Goal: Task Accomplishment & Management: Manage account settings

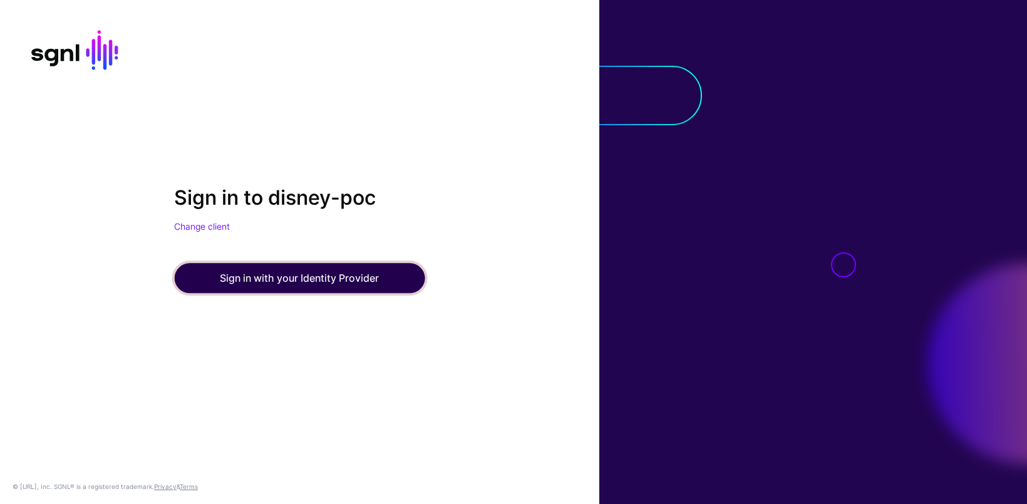
click at [314, 269] on button "Sign in with your Identity Provider" at bounding box center [299, 278] width 251 height 30
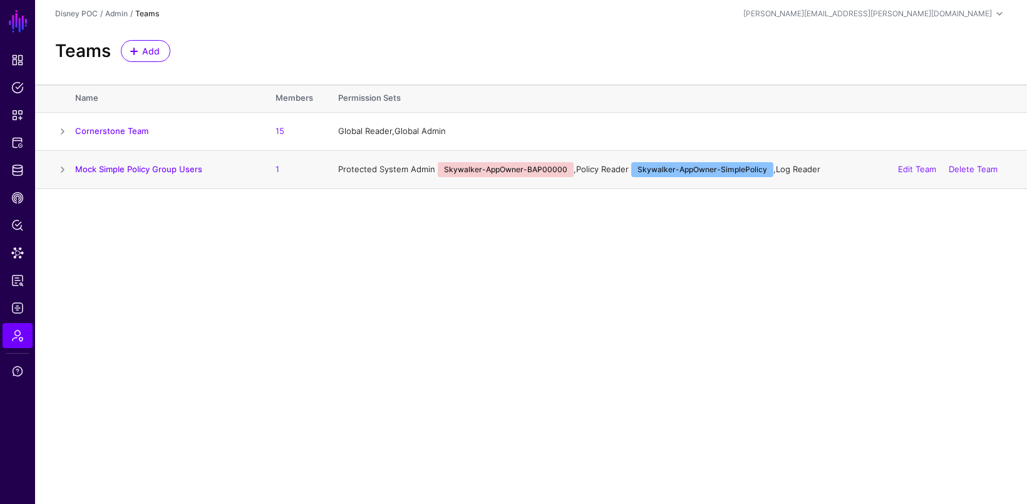
click at [65, 170] on span at bounding box center [62, 169] width 15 height 15
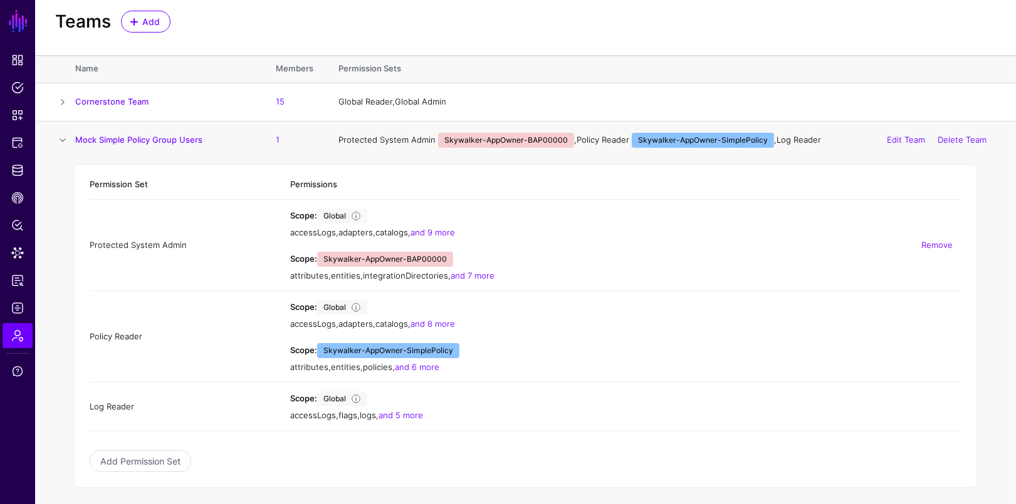
scroll to position [33, 0]
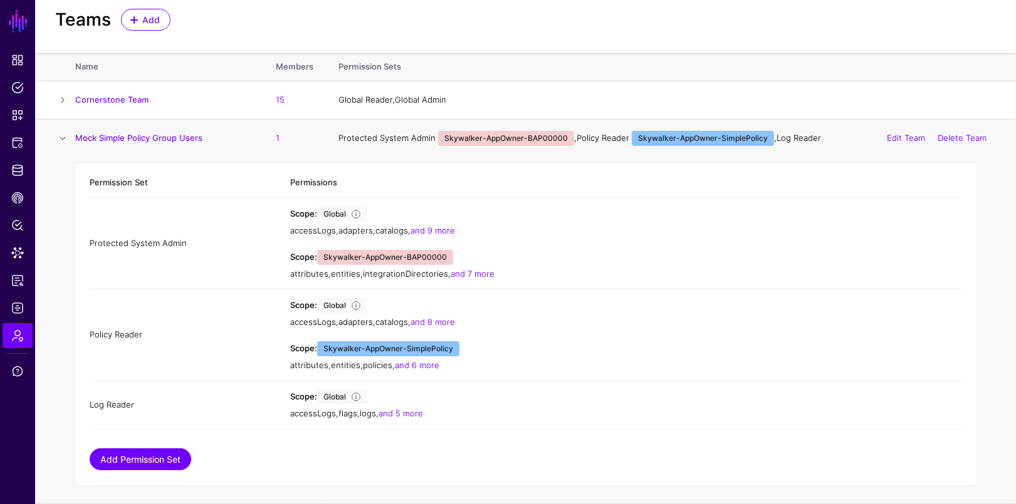
click at [159, 450] on link "Add Permission Set" at bounding box center [140, 460] width 101 height 22
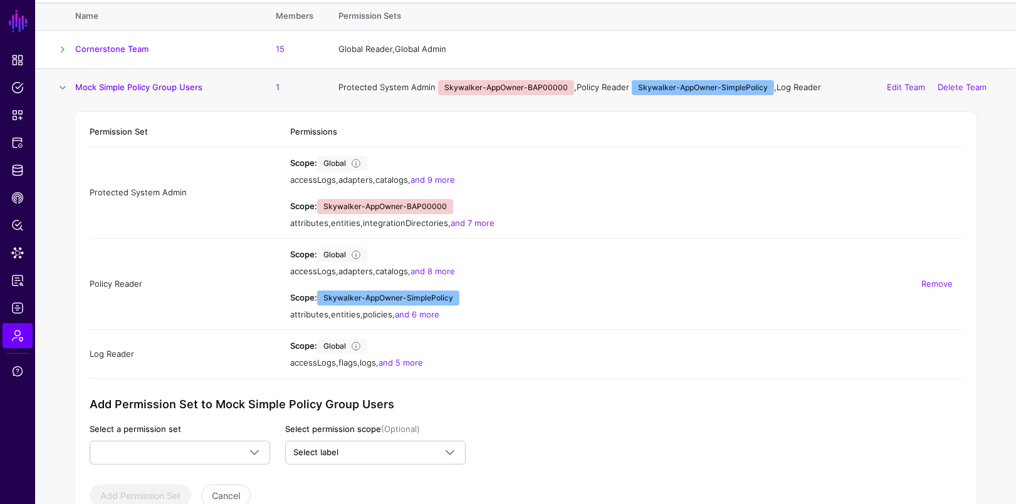
scroll to position [120, 0]
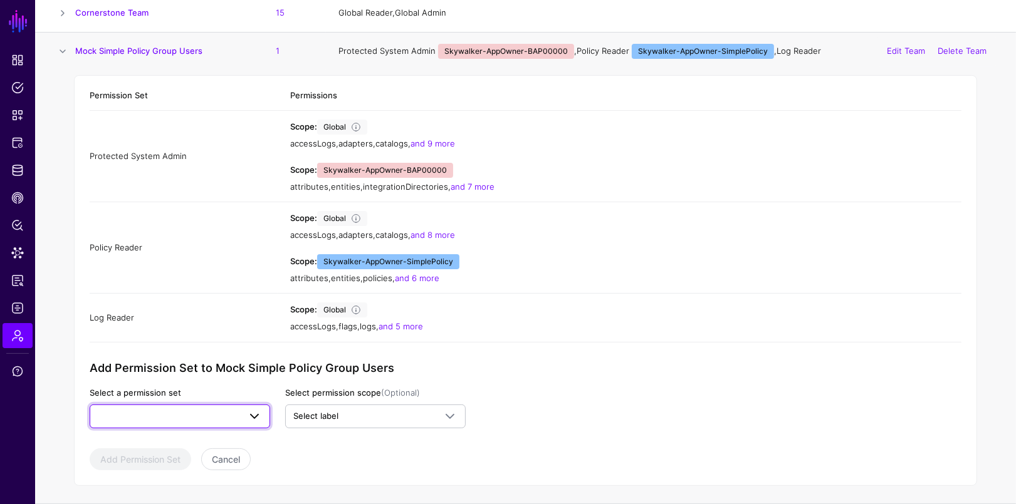
click at [259, 415] on span at bounding box center [254, 416] width 15 height 15
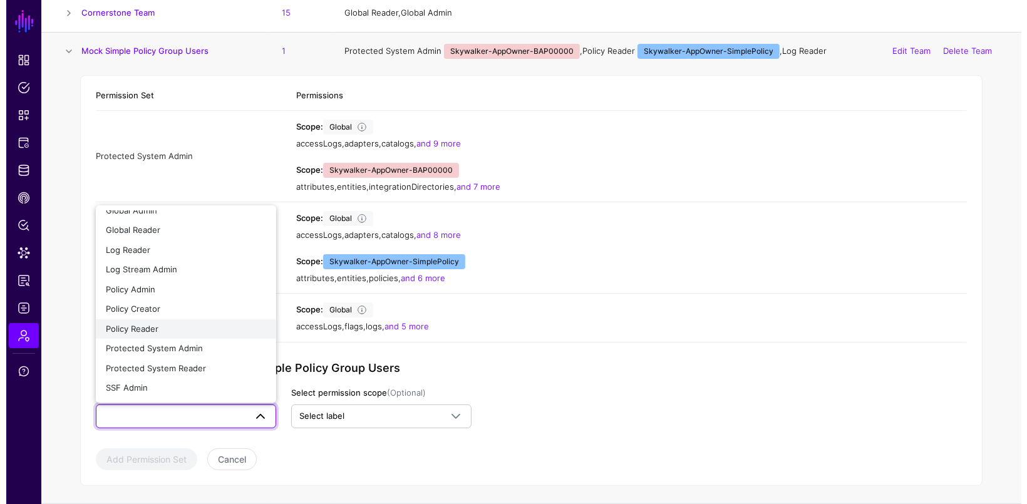
scroll to position [13, 0]
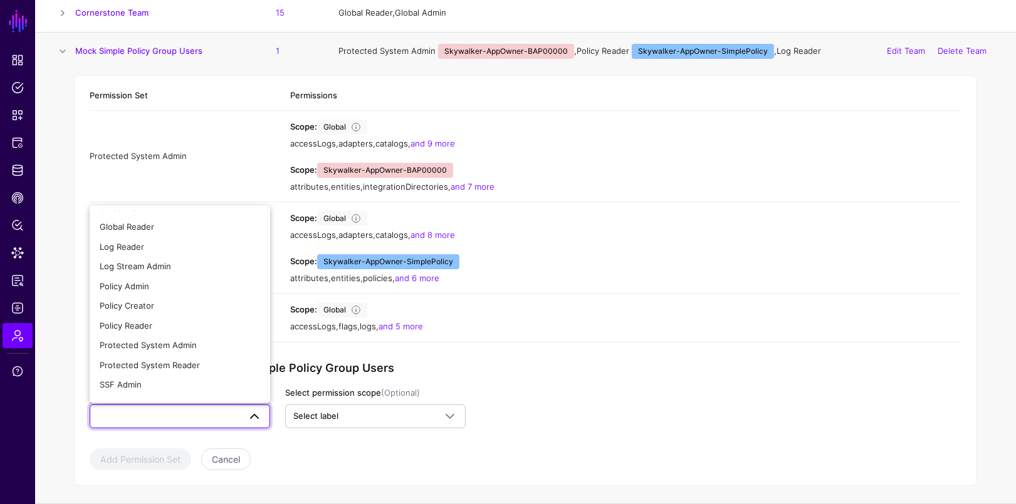
click at [625, 386] on app-admin-shared-permissions "Permission Set Permissions Protected System Admin Scope: Global accessLogs , ad…" at bounding box center [525, 276] width 871 height 390
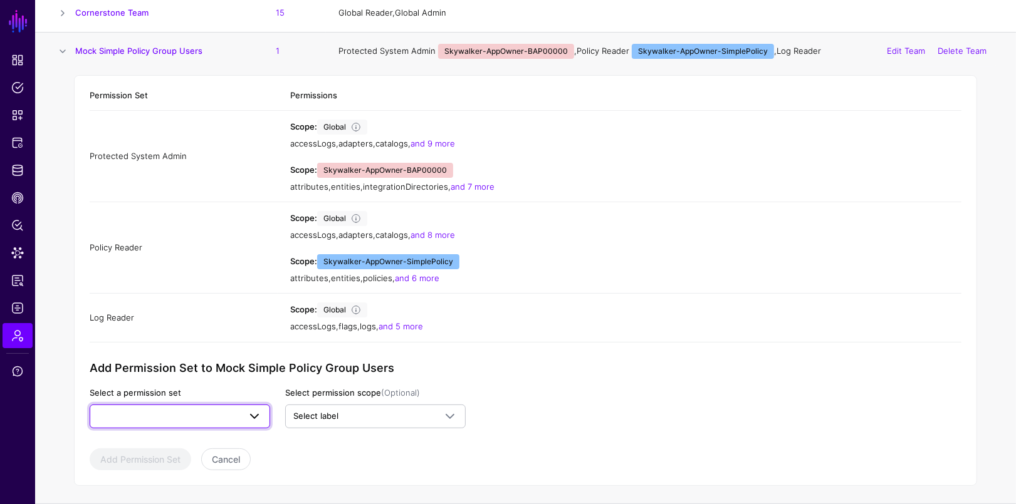
click at [237, 413] on span at bounding box center [180, 416] width 164 height 15
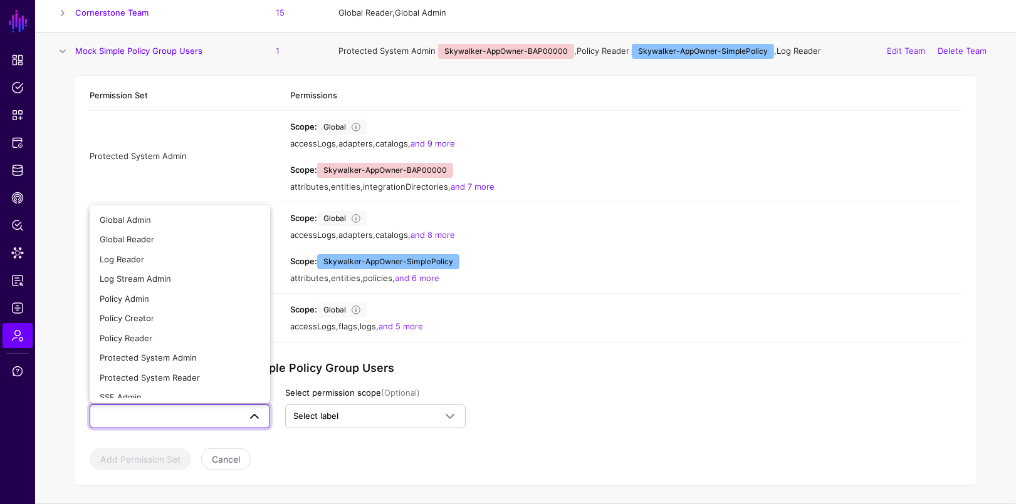
click at [561, 422] on app-admin-shared-permissions "Permission Set Permissions Protected System Admin Scope: Global accessLogs , ad…" at bounding box center [525, 276] width 871 height 390
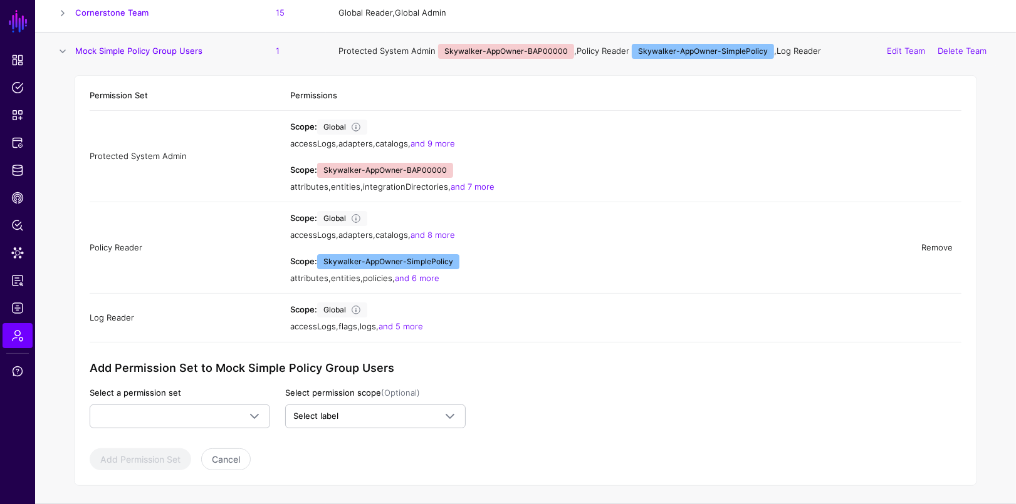
click at [941, 246] on link "Remove" at bounding box center [936, 247] width 31 height 10
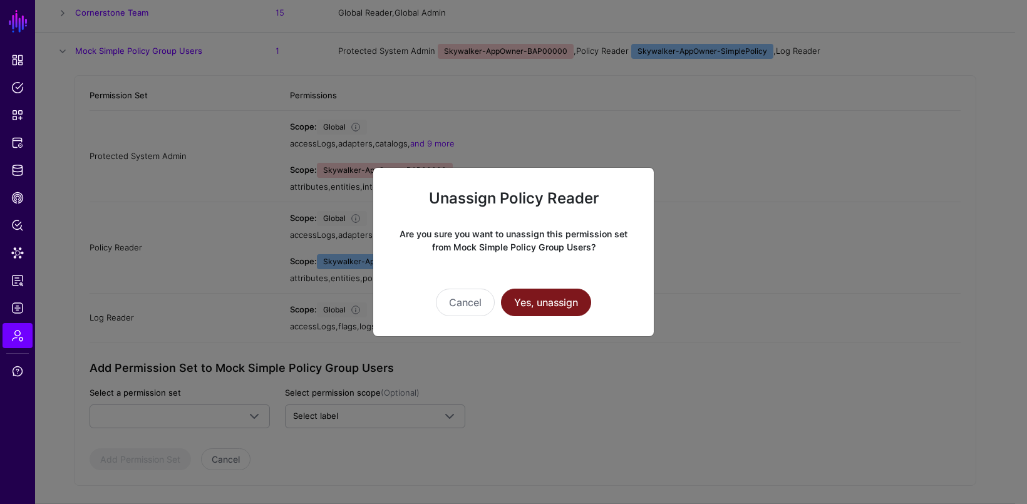
click at [534, 300] on button "Yes, unassign" at bounding box center [546, 303] width 90 height 28
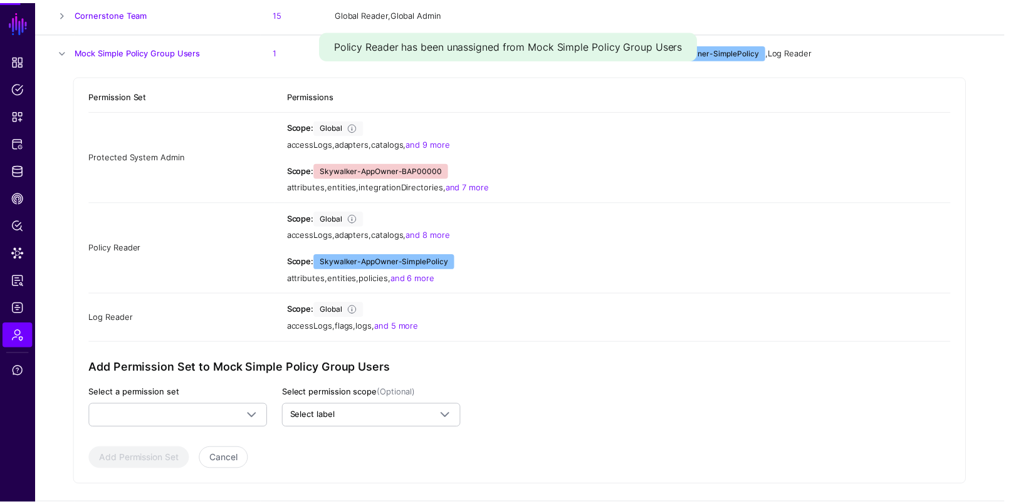
scroll to position [29, 0]
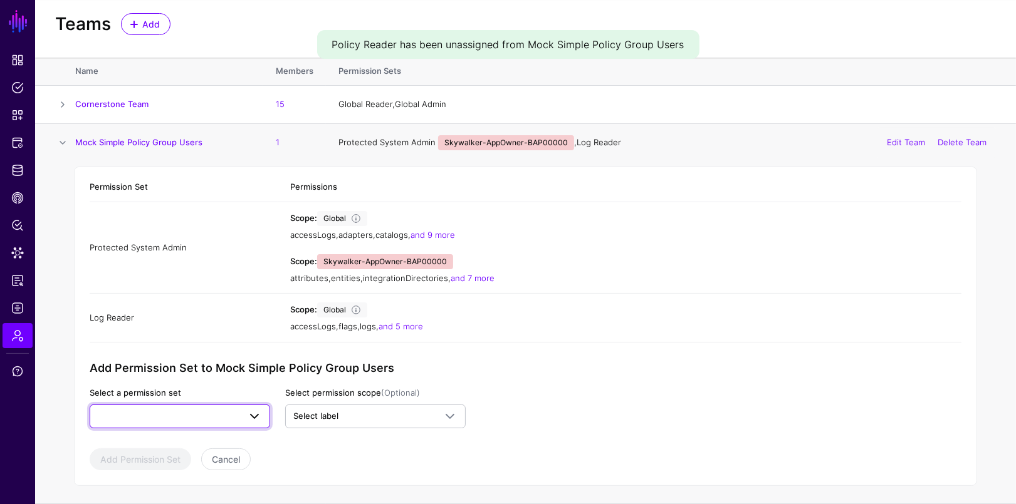
click at [232, 419] on span at bounding box center [180, 416] width 164 height 15
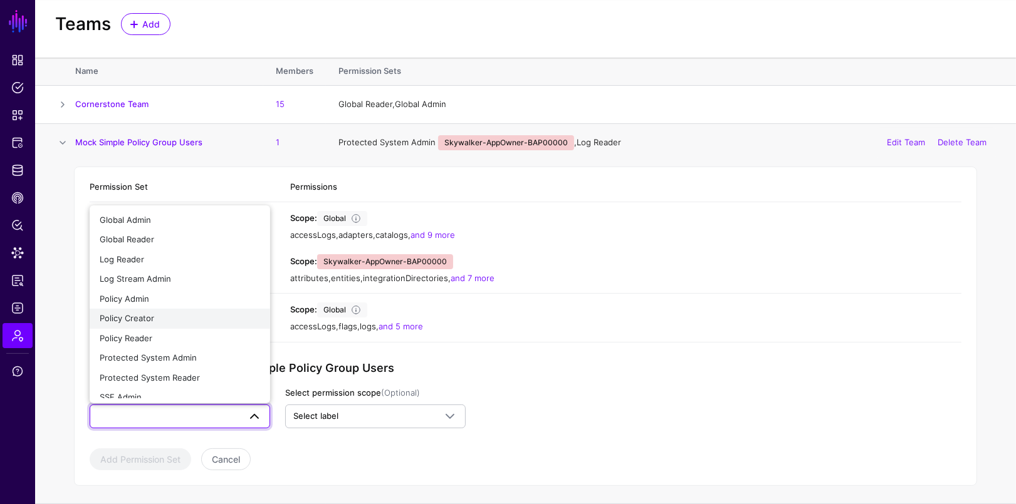
click at [205, 318] on div "Policy Creator" at bounding box center [180, 319] width 160 height 13
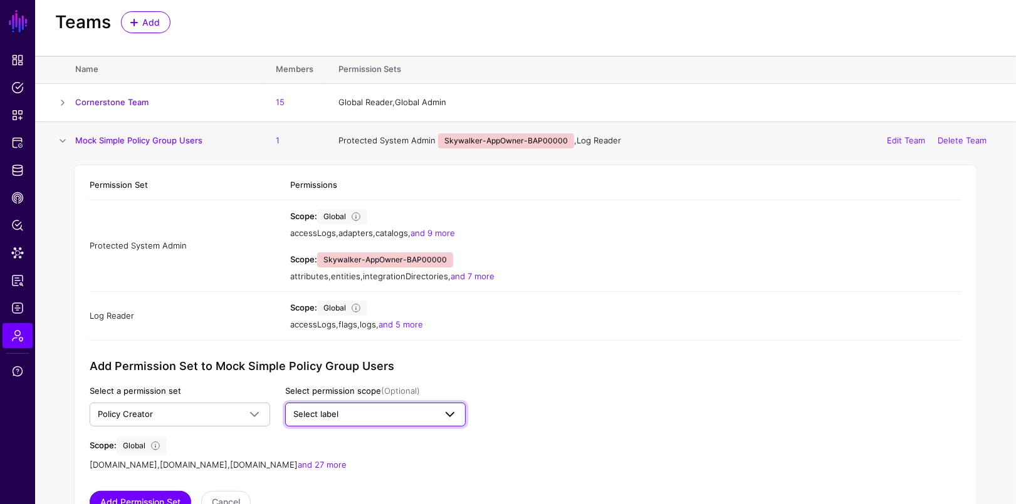
click at [320, 408] on span "Select label" at bounding box center [364, 414] width 142 height 13
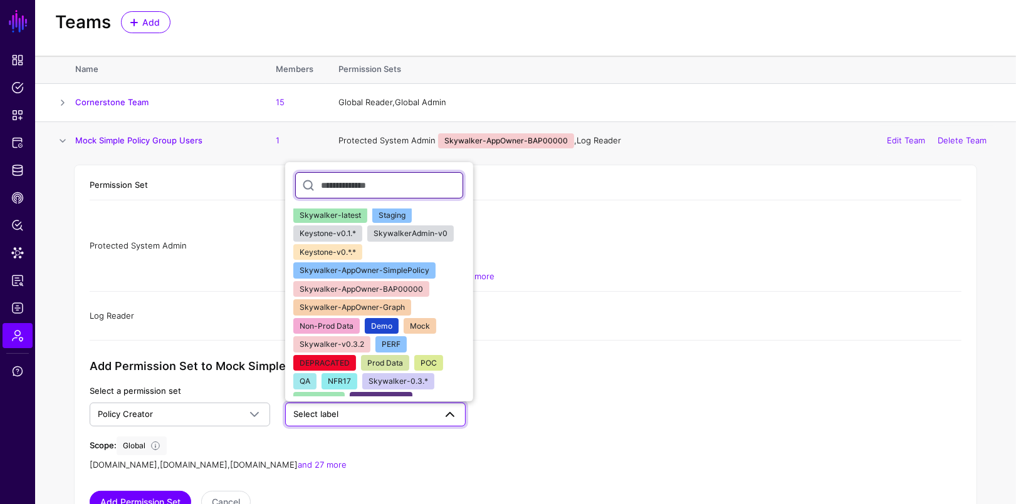
scroll to position [0, 0]
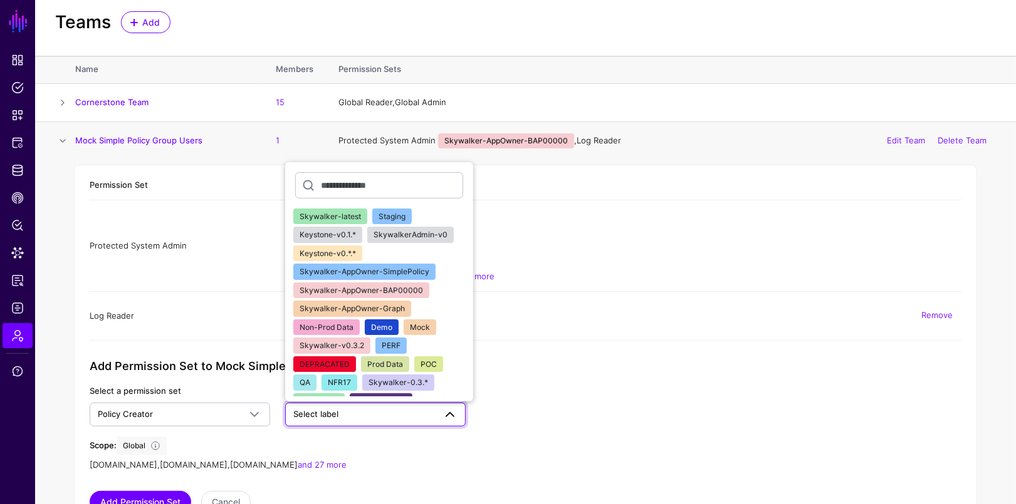
click at [602, 308] on div "Scope: Global accessLogs , flags , logs , and 5 more" at bounding box center [625, 316] width 671 height 31
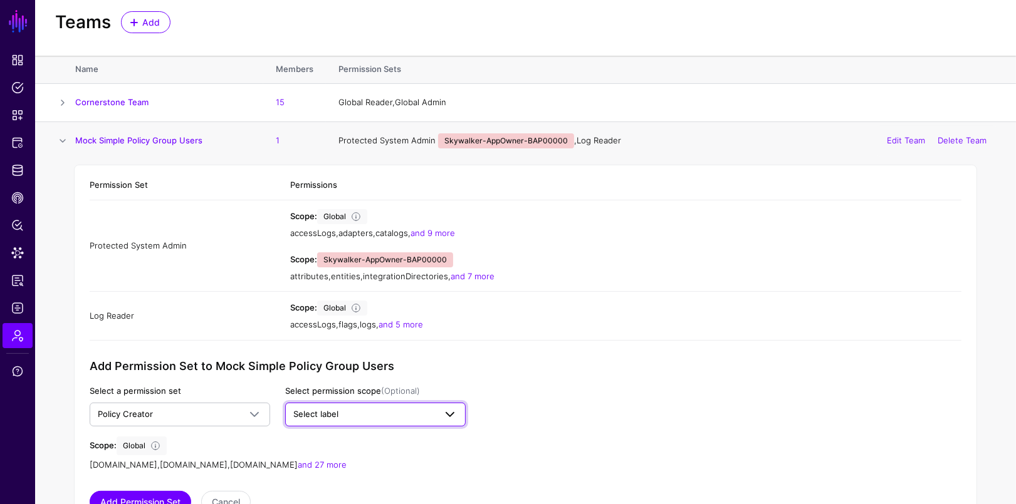
click at [392, 408] on span "Select label" at bounding box center [375, 414] width 164 height 15
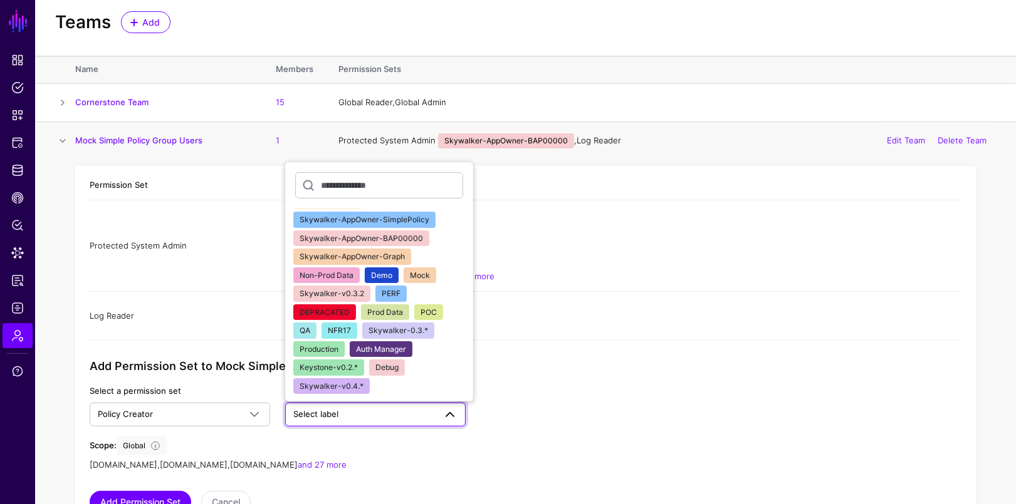
scroll to position [53, 0]
click at [388, 255] on span "Skywalker-AppOwner-Graph" at bounding box center [351, 255] width 105 height 9
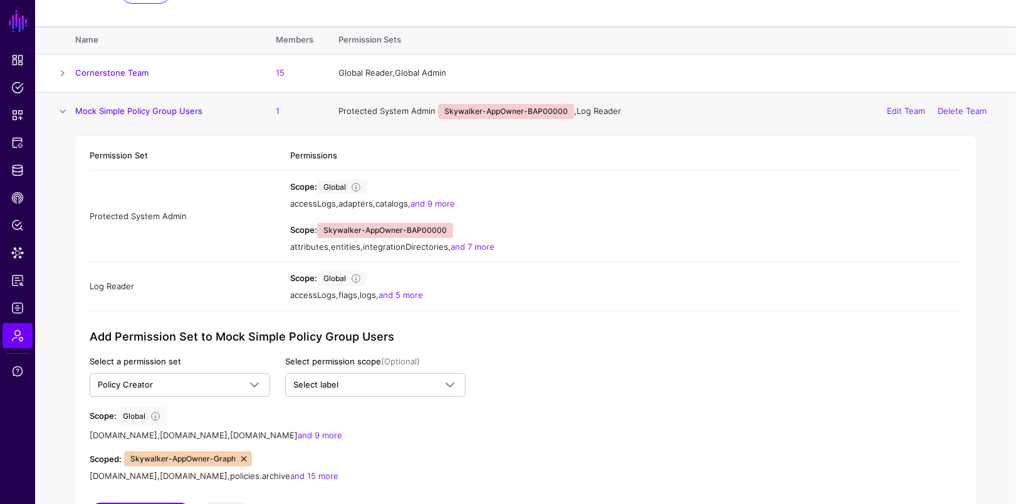
scroll to position [114, 0]
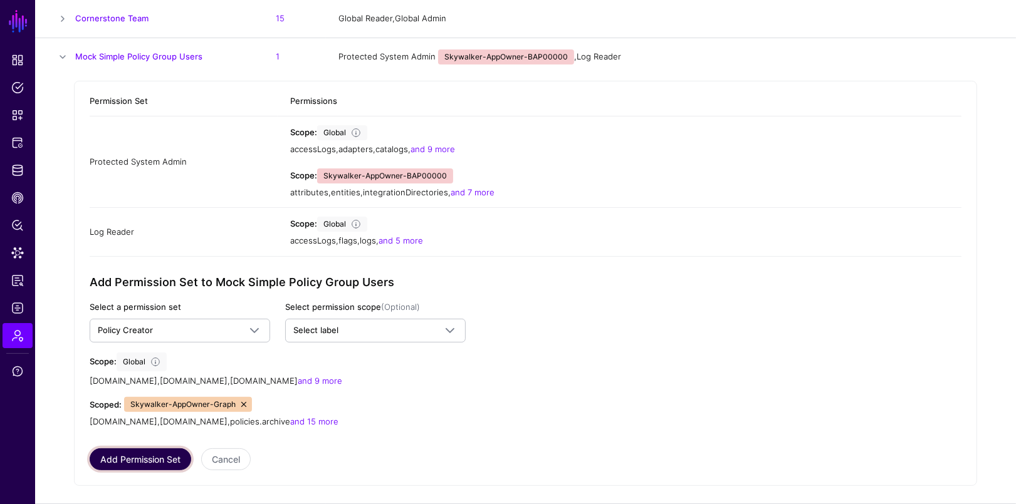
click at [144, 460] on button "Add Permission Set" at bounding box center [140, 460] width 101 height 22
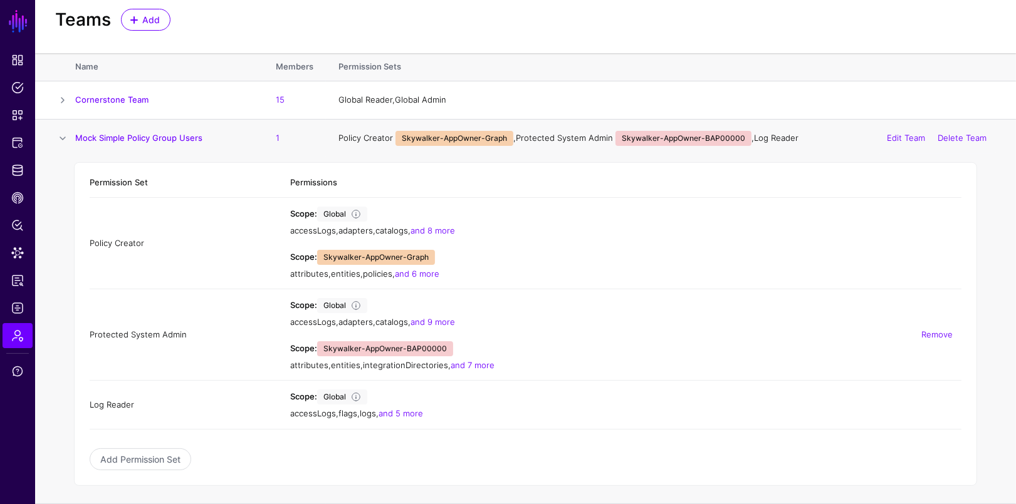
scroll to position [33, 0]
click at [143, 455] on link "Add Permission Set" at bounding box center [140, 460] width 101 height 22
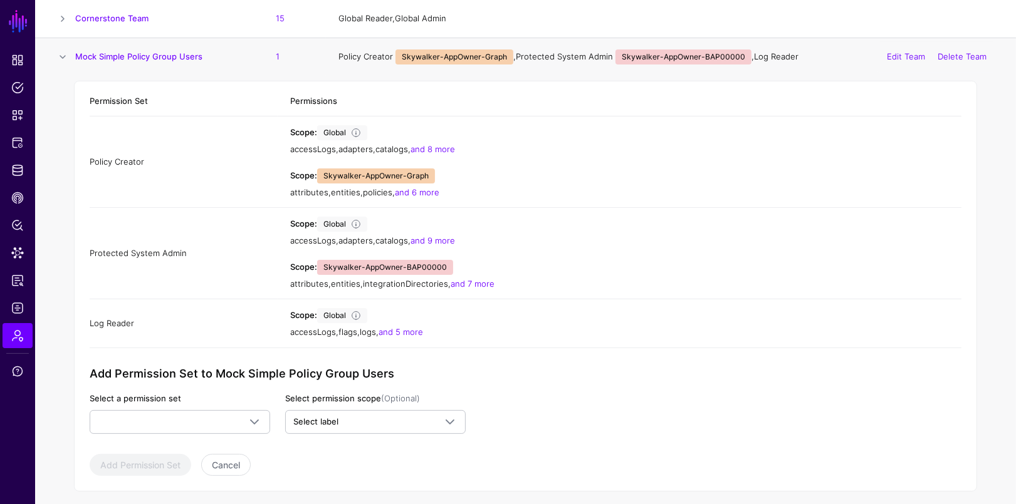
scroll to position [120, 0]
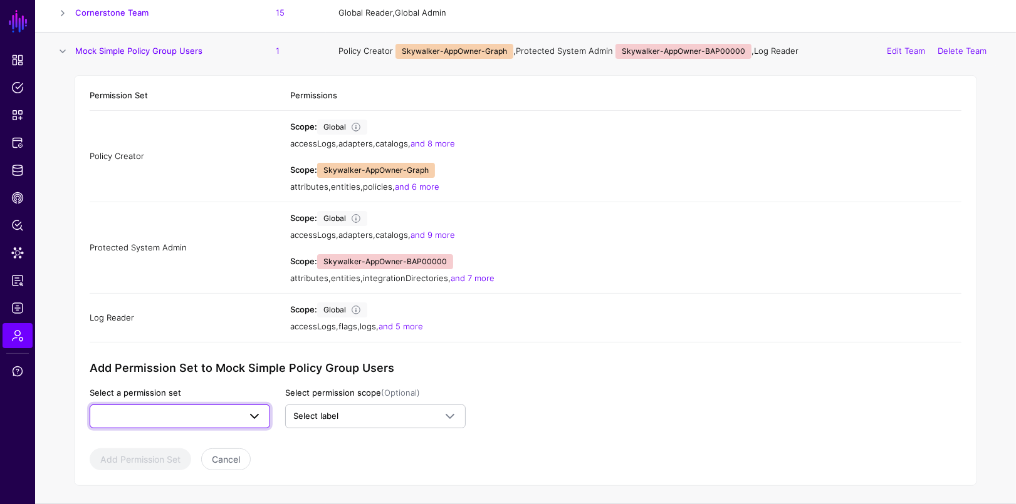
click at [241, 419] on span at bounding box center [250, 416] width 23 height 15
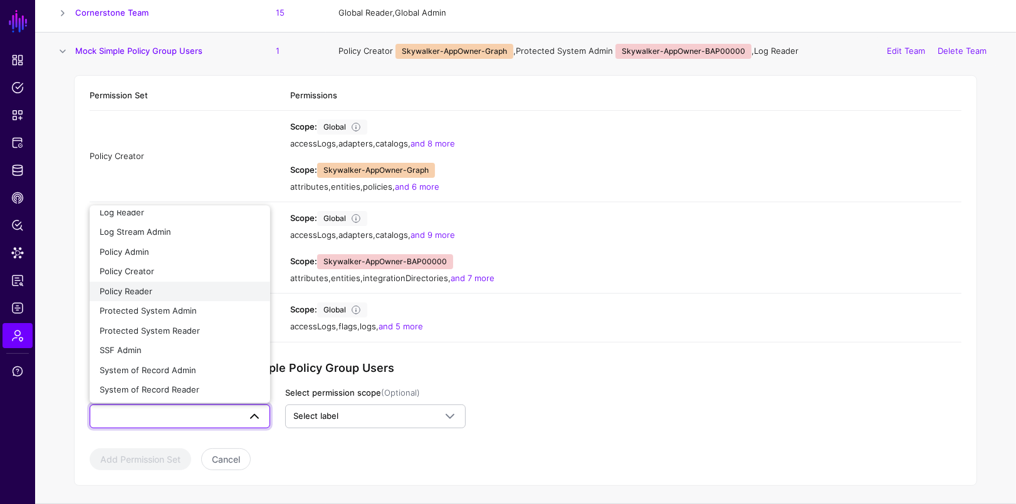
scroll to position [68, 0]
click at [477, 457] on app-admin-shared-permissions "Permission Set Permissions Policy Creator Scope: Global accessLogs , adapters ,…" at bounding box center [525, 276] width 871 height 390
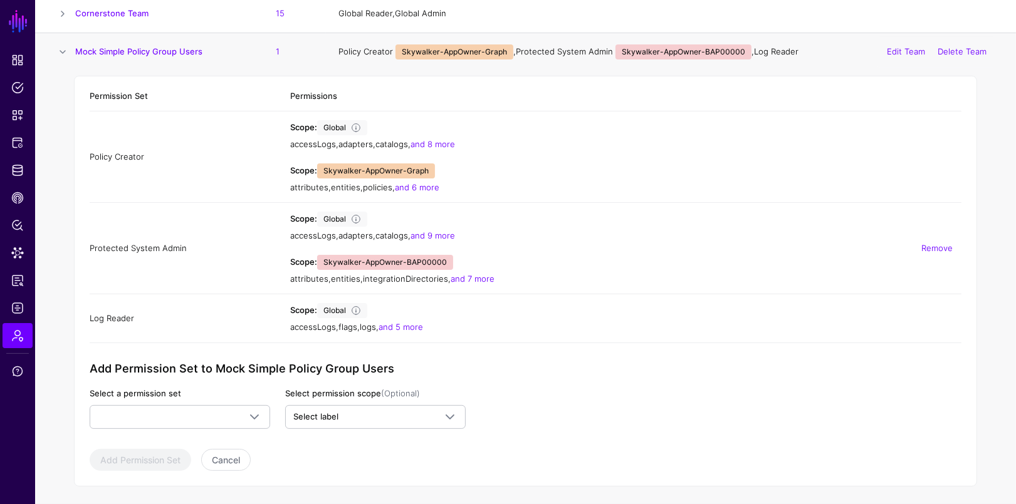
scroll to position [120, 0]
click at [254, 410] on span at bounding box center [254, 416] width 15 height 15
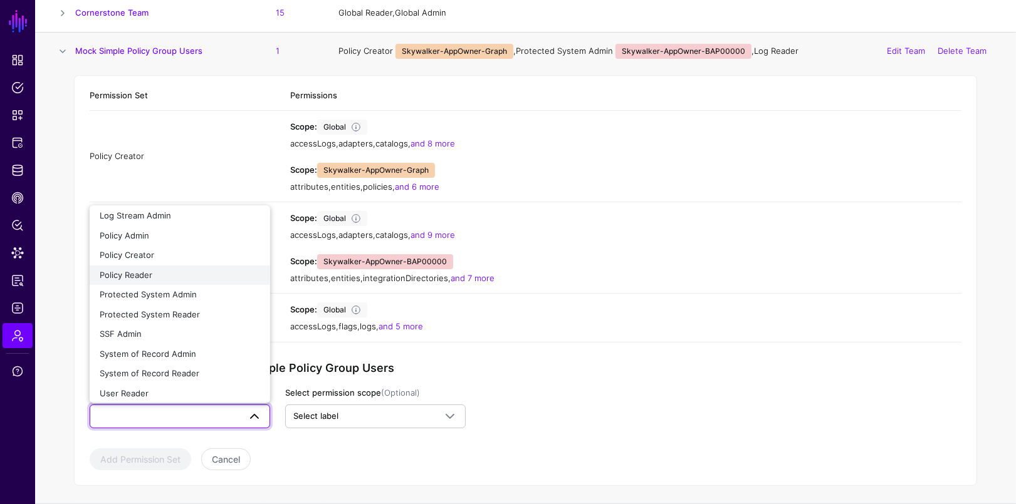
scroll to position [68, 0]
click at [215, 272] on div "Policy Reader" at bounding box center [180, 271] width 160 height 13
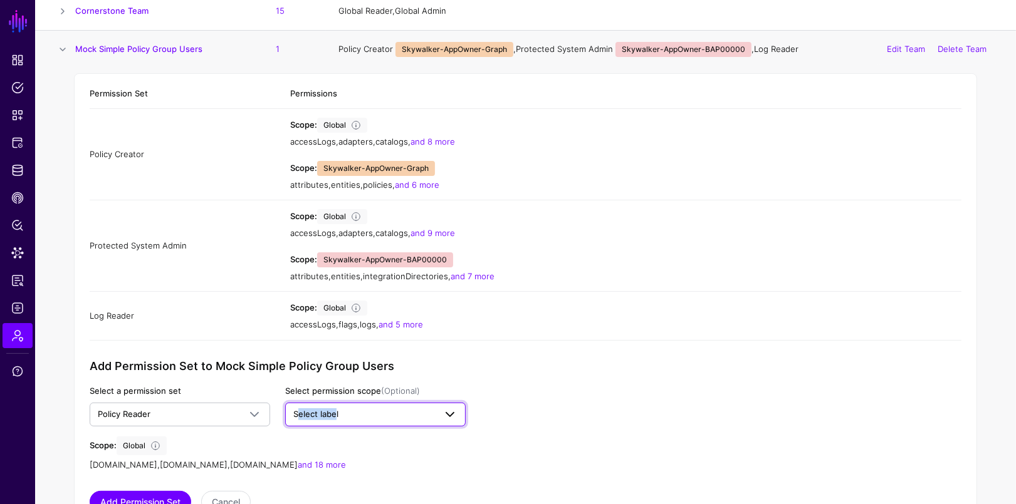
click at [322, 415] on span "Select label" at bounding box center [315, 414] width 45 height 10
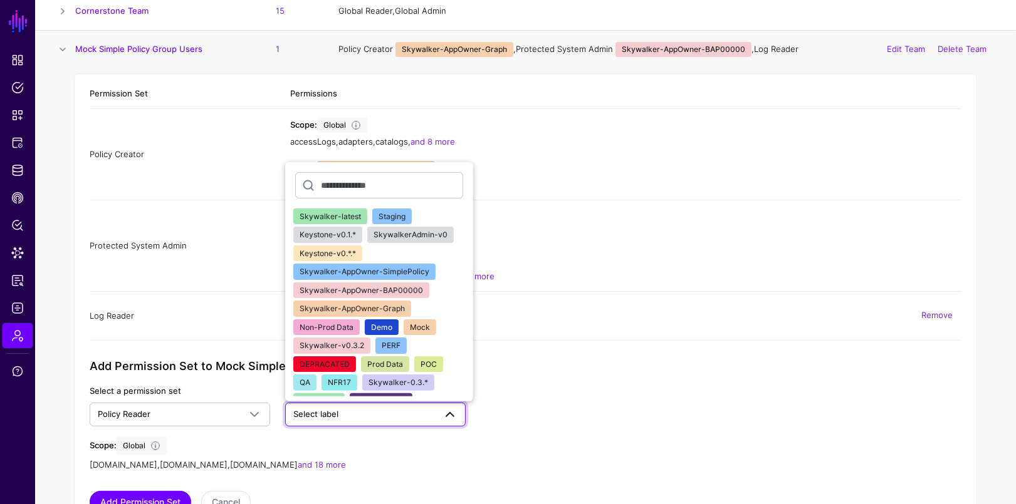
click at [563, 305] on div "Scope: Global accessLogs , flags , logs , and 5 more" at bounding box center [625, 316] width 671 height 31
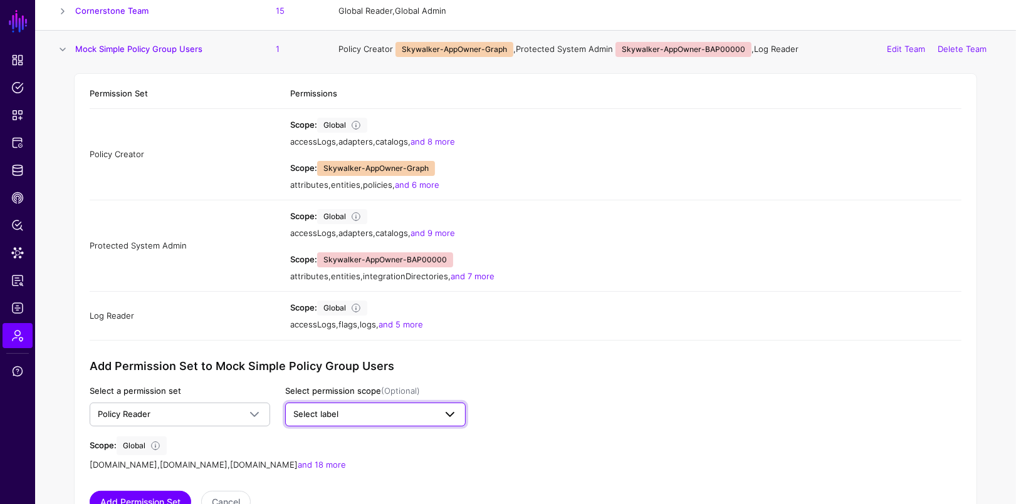
click at [385, 420] on span "Select label" at bounding box center [364, 414] width 142 height 13
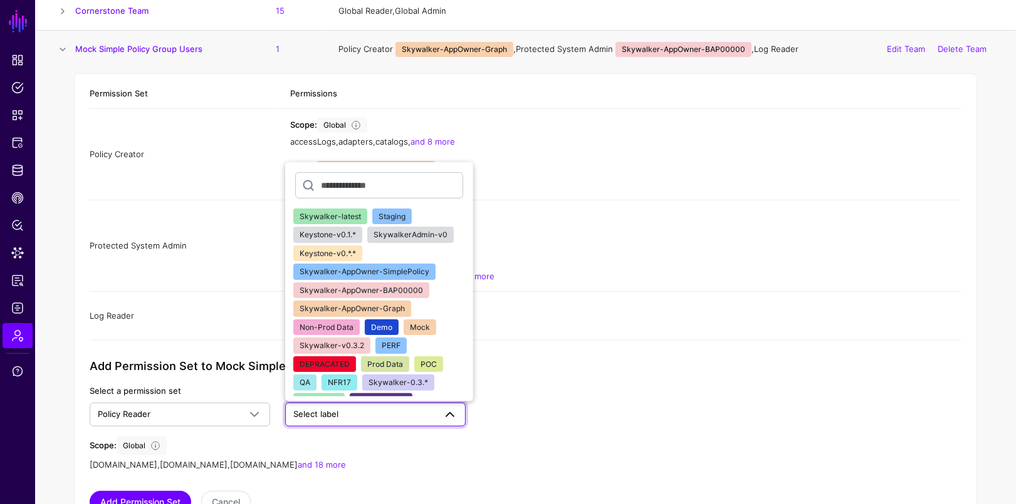
click at [397, 268] on span "Skywalker-AppOwner-SimplePolicy" at bounding box center [364, 271] width 130 height 9
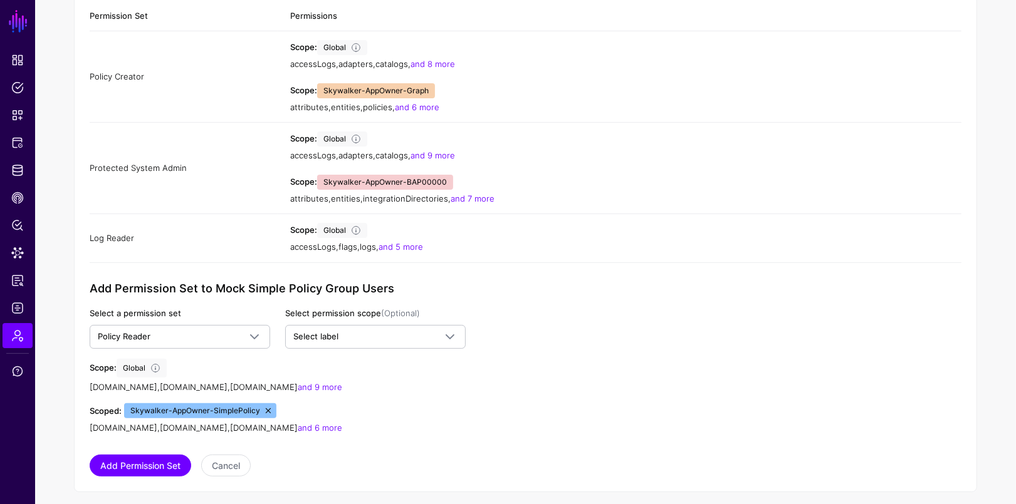
scroll to position [205, 0]
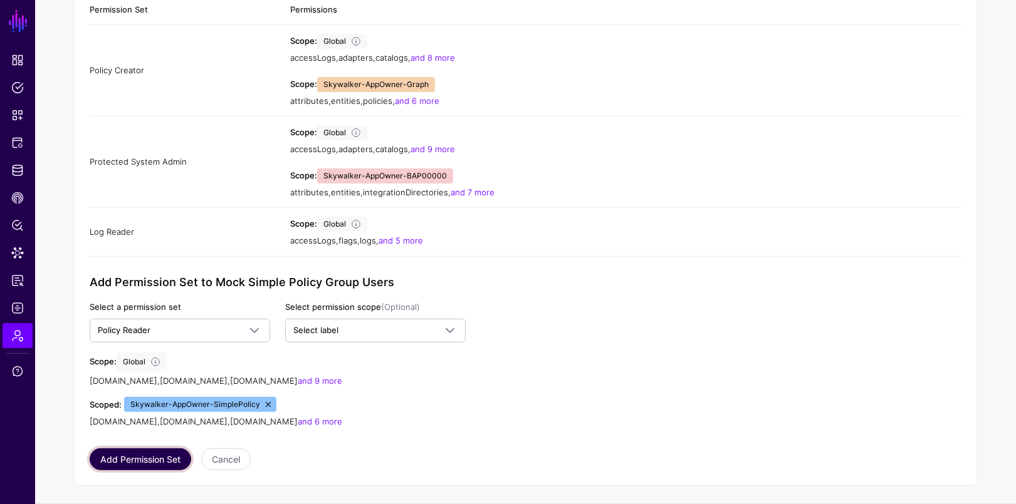
click at [165, 459] on button "Add Permission Set" at bounding box center [140, 460] width 101 height 22
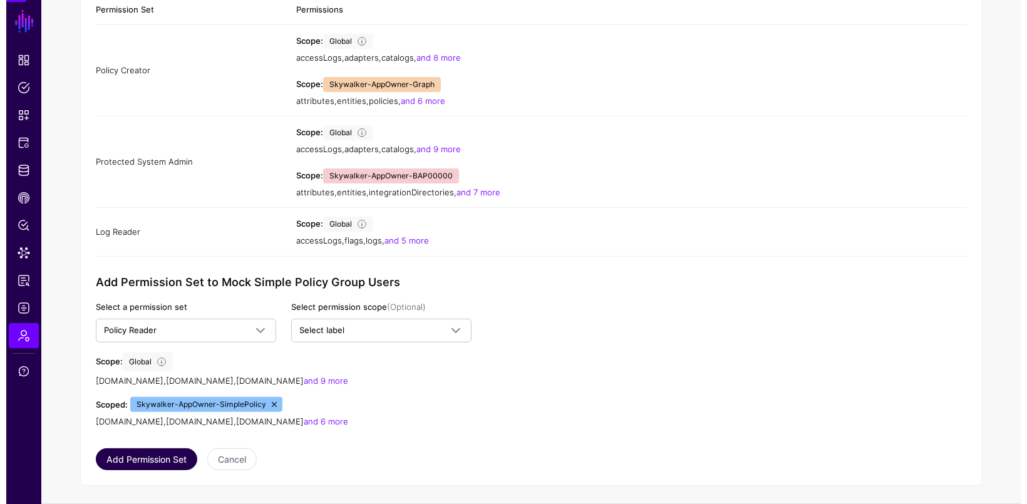
scroll to position [124, 0]
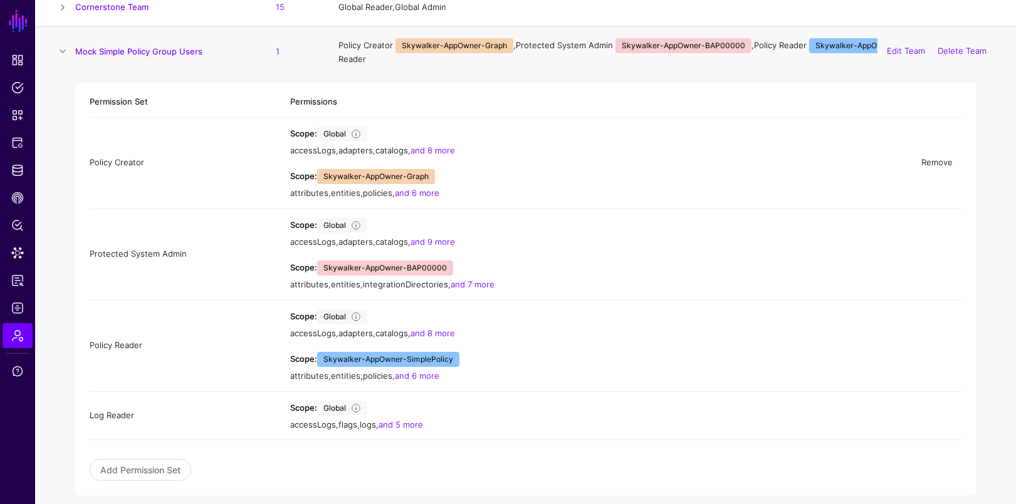
click at [933, 157] on link "Remove" at bounding box center [936, 162] width 31 height 10
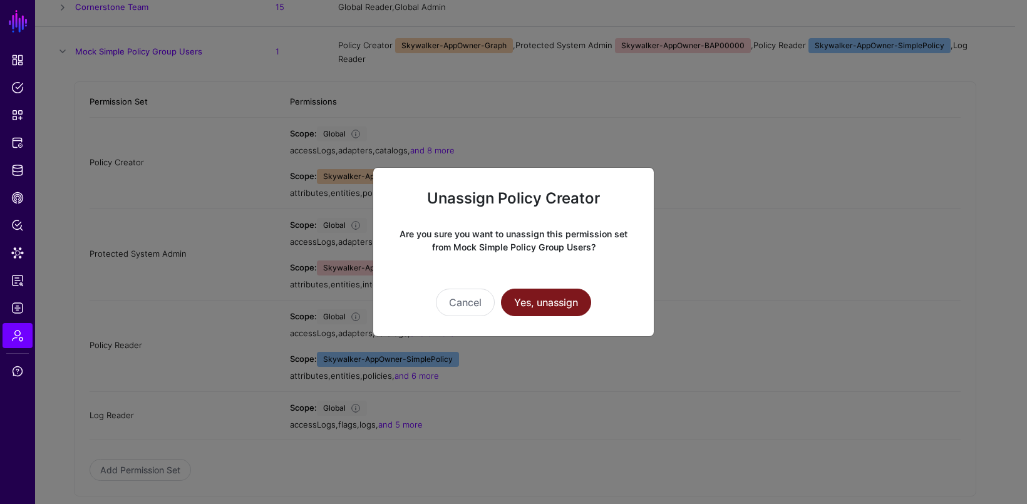
click at [545, 305] on button "Yes, unassign" at bounding box center [546, 303] width 90 height 28
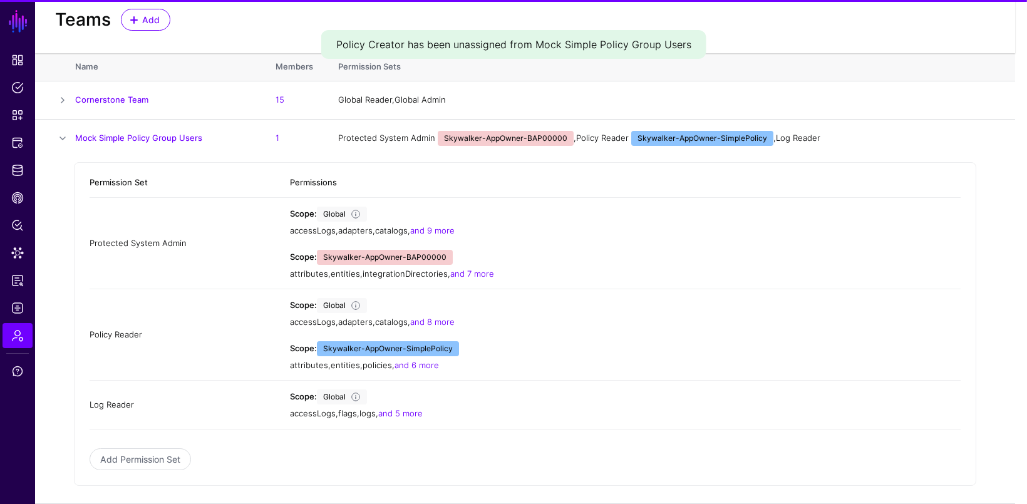
scroll to position [33, 0]
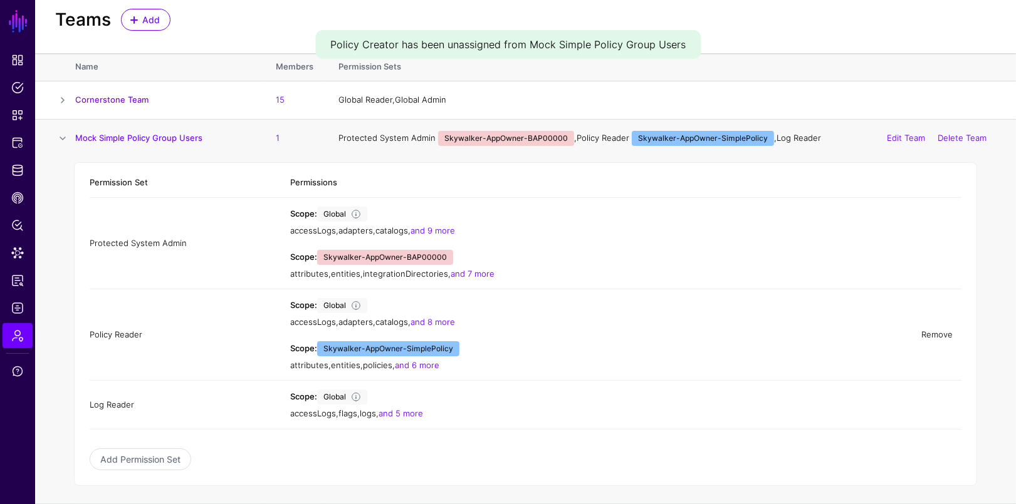
click at [941, 331] on link "Remove" at bounding box center [936, 335] width 31 height 10
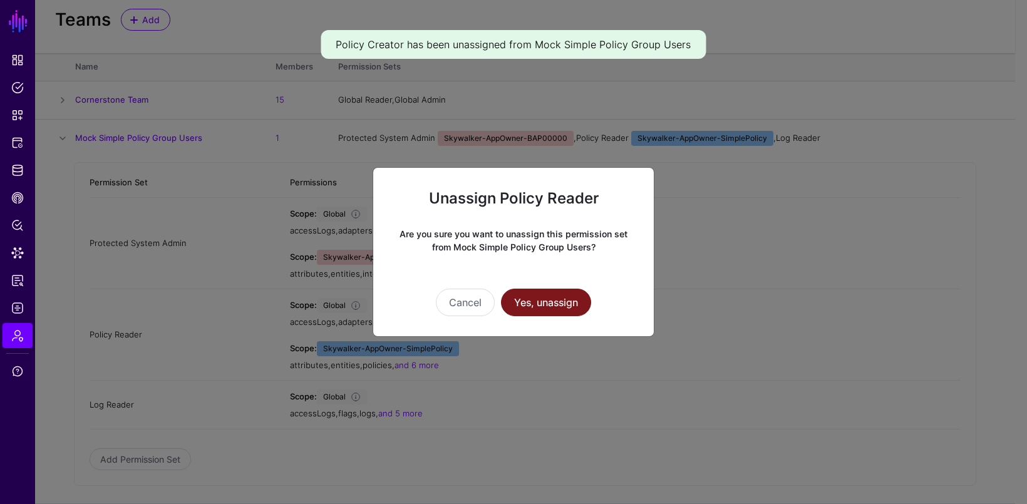
click at [533, 295] on button "Yes, unassign" at bounding box center [546, 303] width 90 height 28
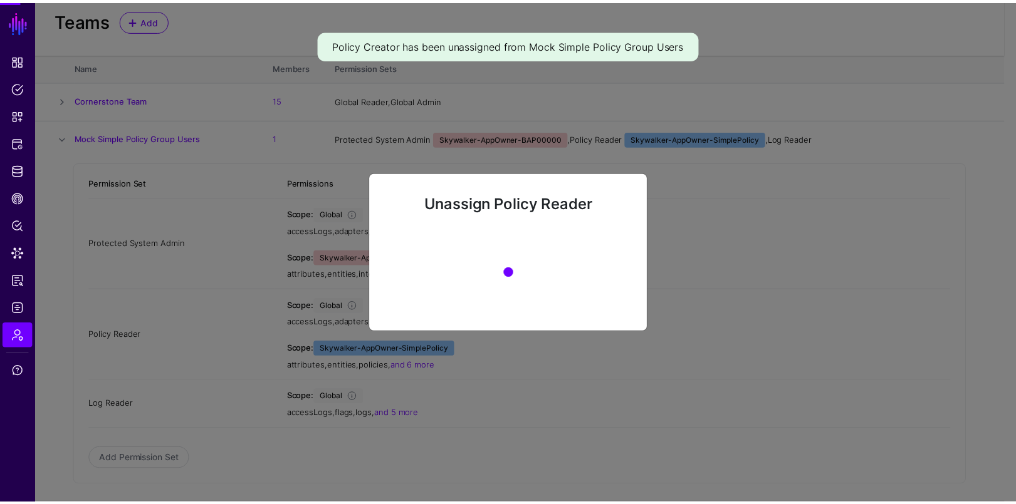
scroll to position [0, 0]
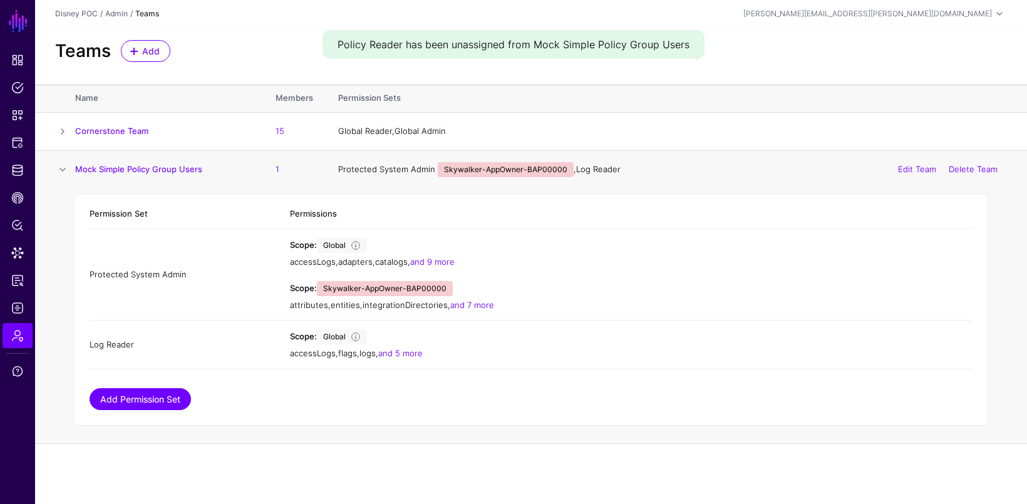
click at [132, 407] on link "Add Permission Set" at bounding box center [140, 399] width 101 height 22
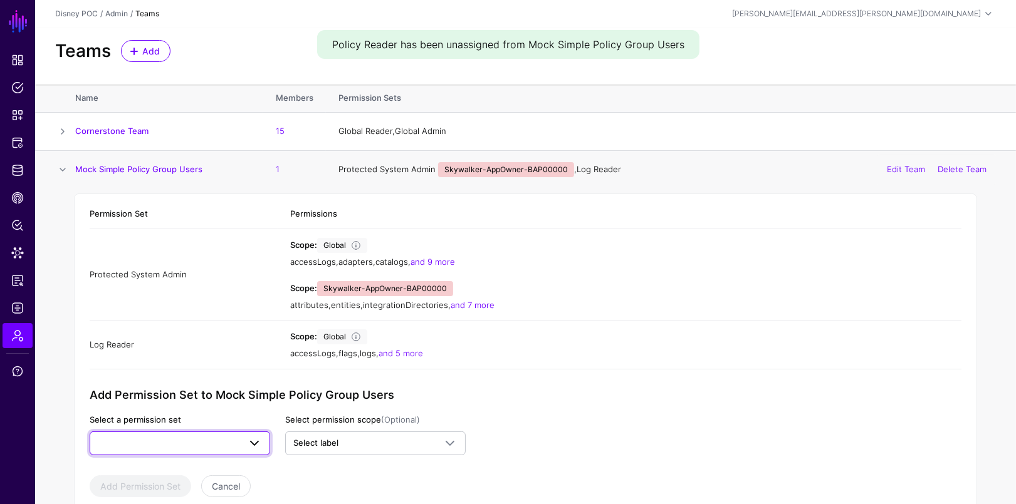
click at [199, 435] on link at bounding box center [180, 444] width 180 height 24
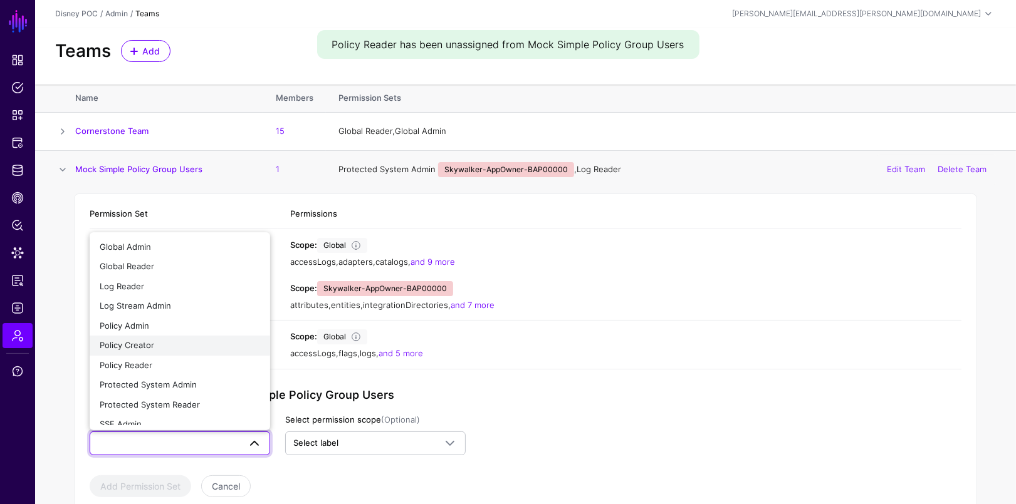
click at [193, 343] on div "Policy Creator" at bounding box center [180, 346] width 160 height 13
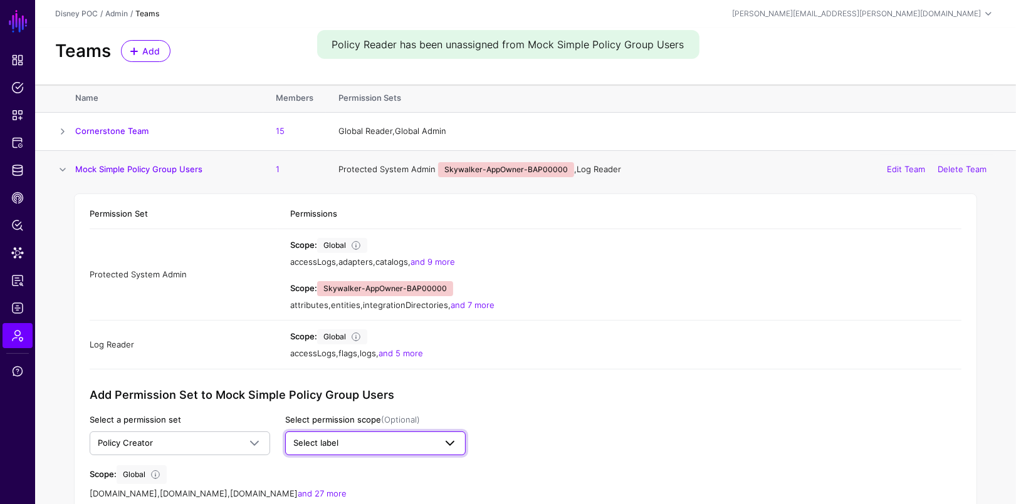
click at [338, 450] on span "Select label" at bounding box center [364, 443] width 142 height 13
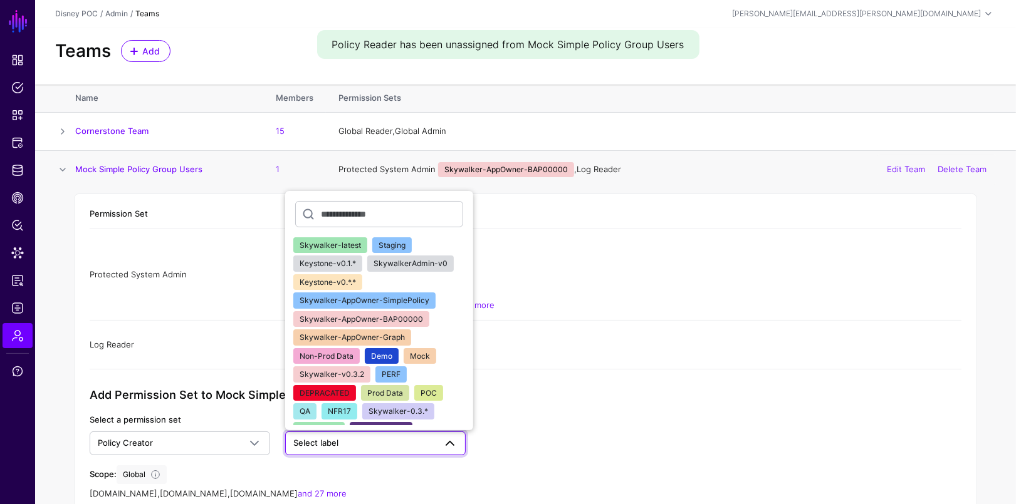
click at [382, 304] on span "Skywalker-AppOwner-SimplePolicy" at bounding box center [364, 300] width 130 height 9
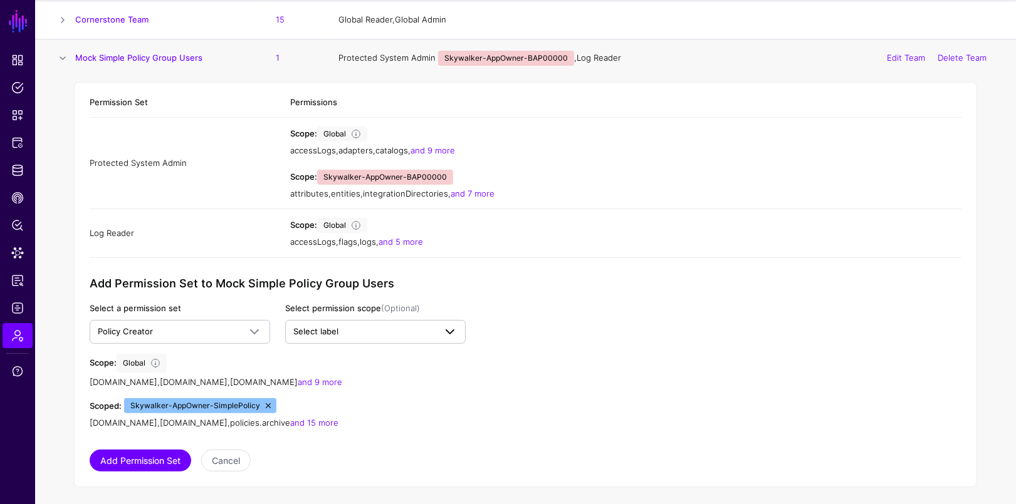
scroll to position [114, 0]
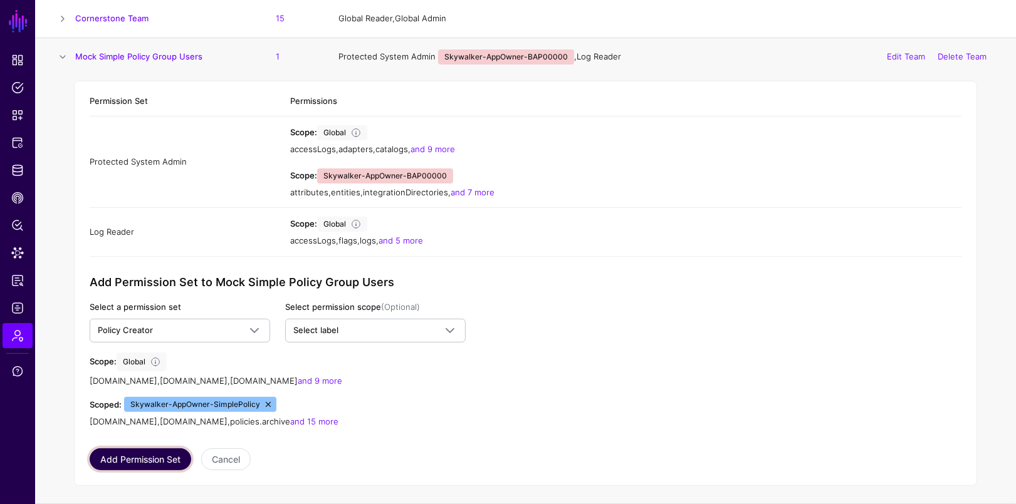
click at [155, 460] on button "Add Permission Set" at bounding box center [140, 460] width 101 height 22
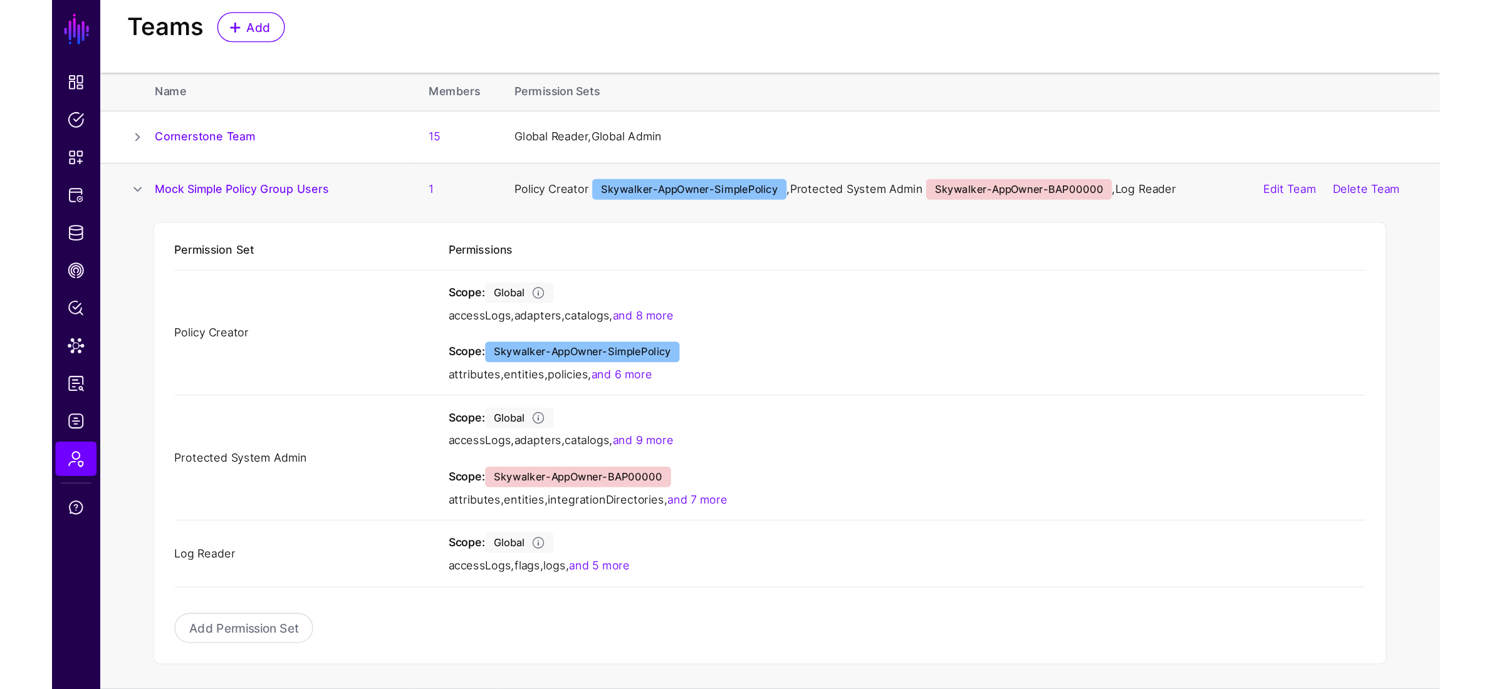
scroll to position [0, 0]
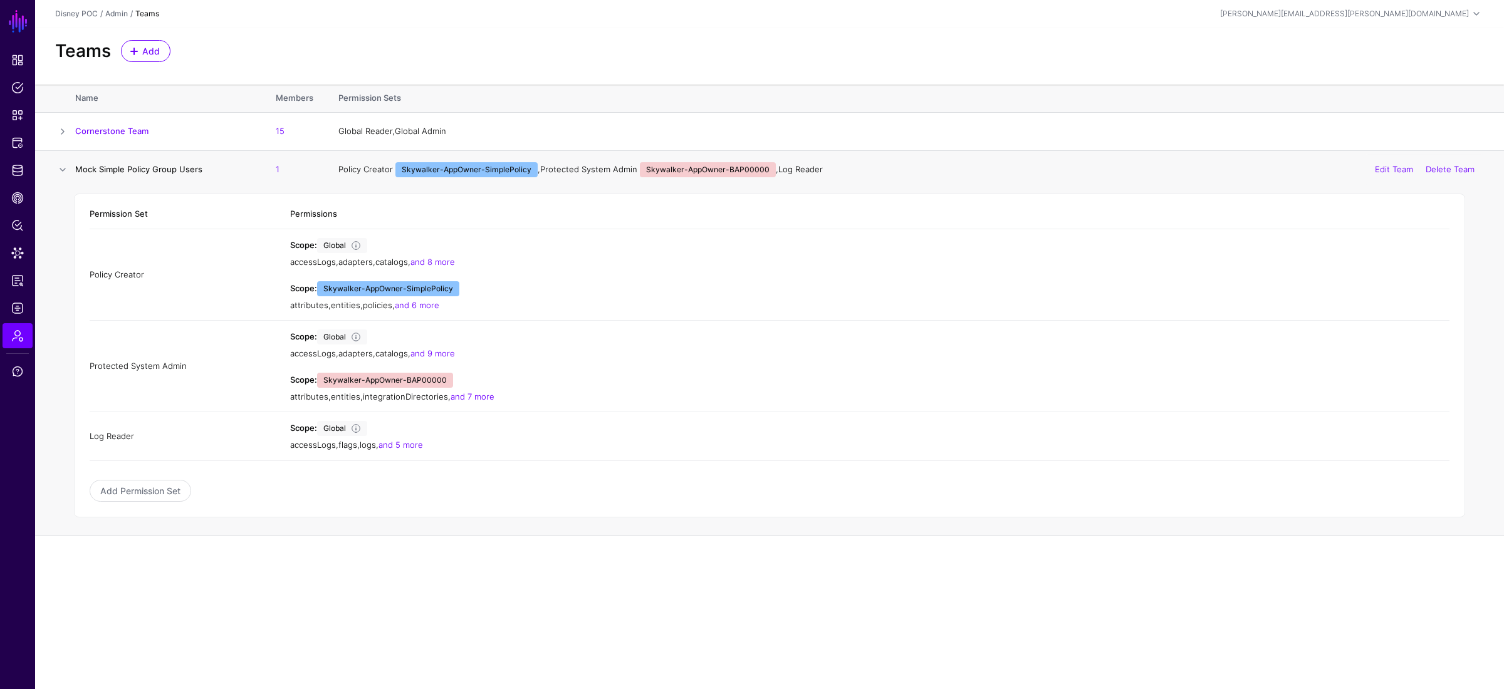
click at [175, 172] on link "Mock Simple Policy Group Users" at bounding box center [138, 169] width 127 height 10
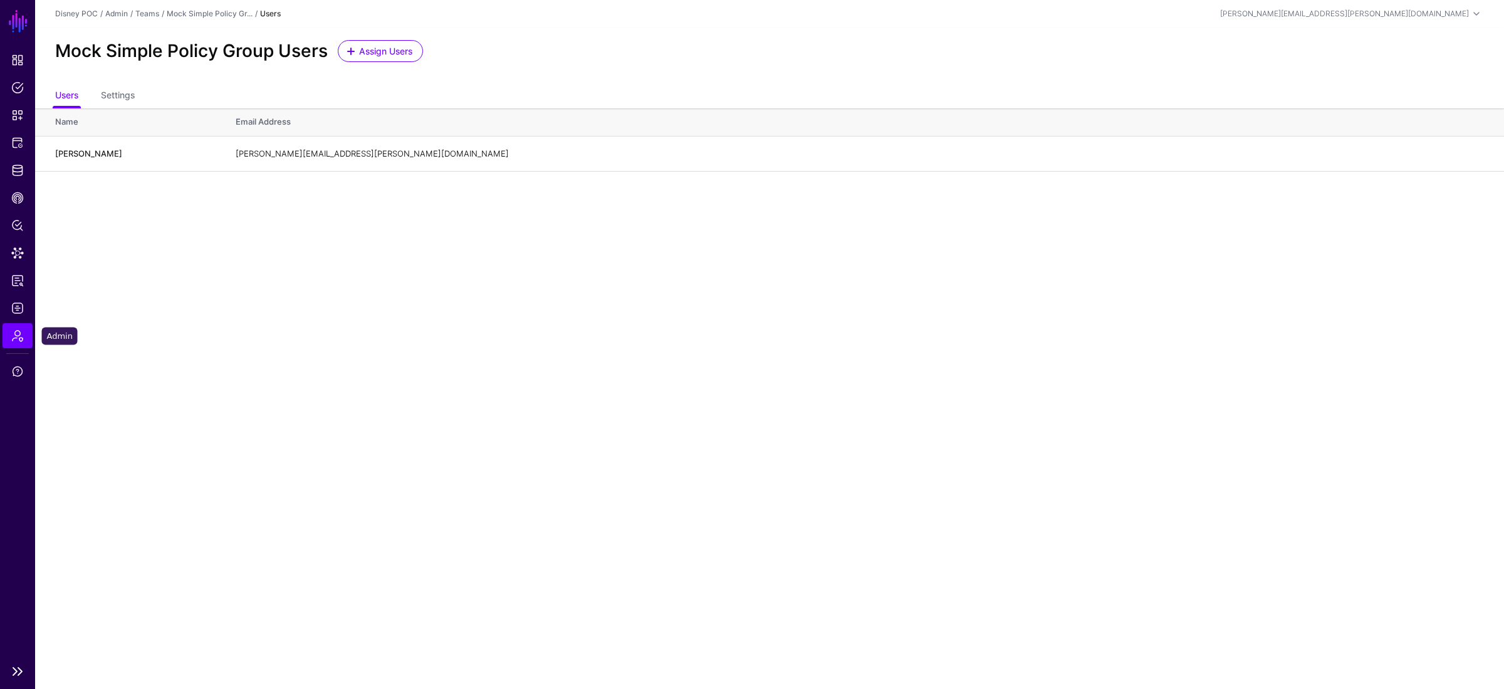
click at [12, 336] on span "Admin" at bounding box center [17, 336] width 13 height 13
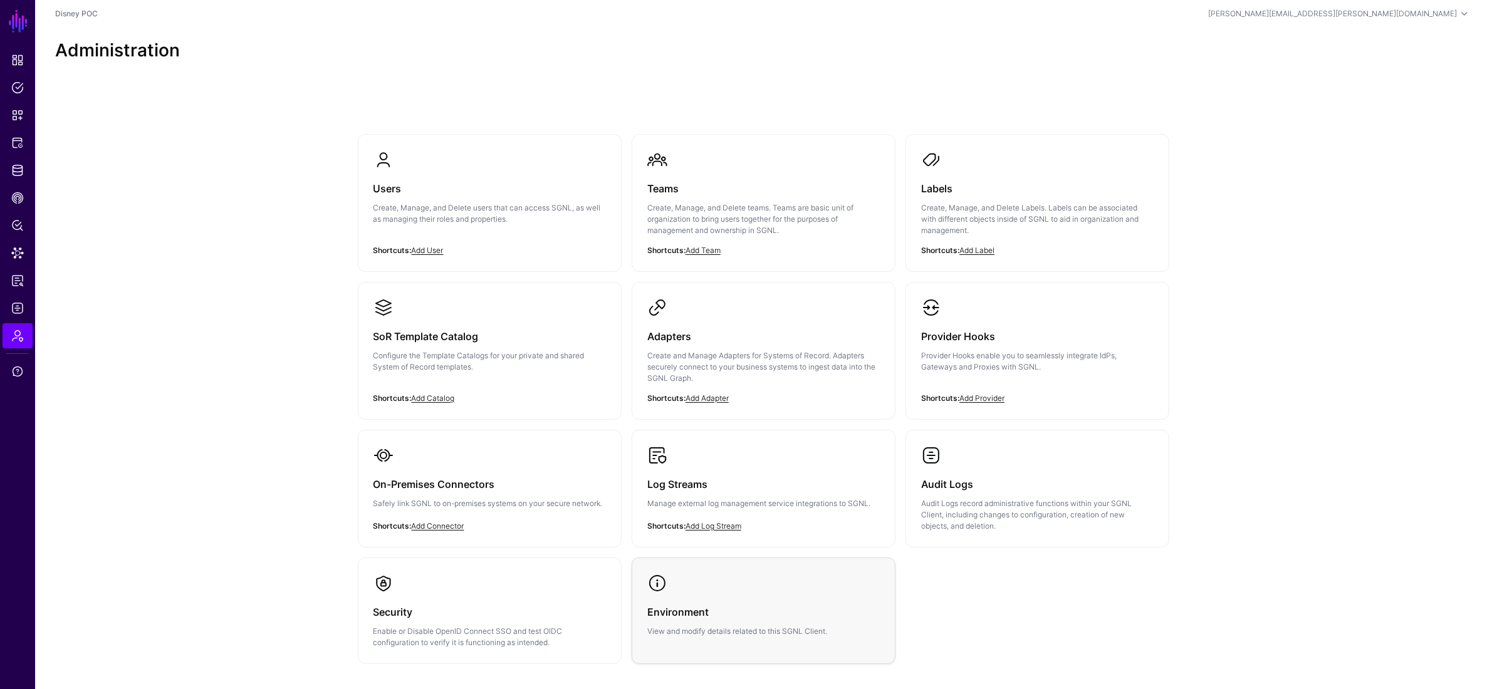
click at [766, 504] on p "View and modify details related to this SGNL Client." at bounding box center [763, 631] width 232 height 11
click at [784, 168] on div "Teams Create, Manage, and Delete teams. Teams are basic unit of organization to…" at bounding box center [763, 210] width 232 height 86
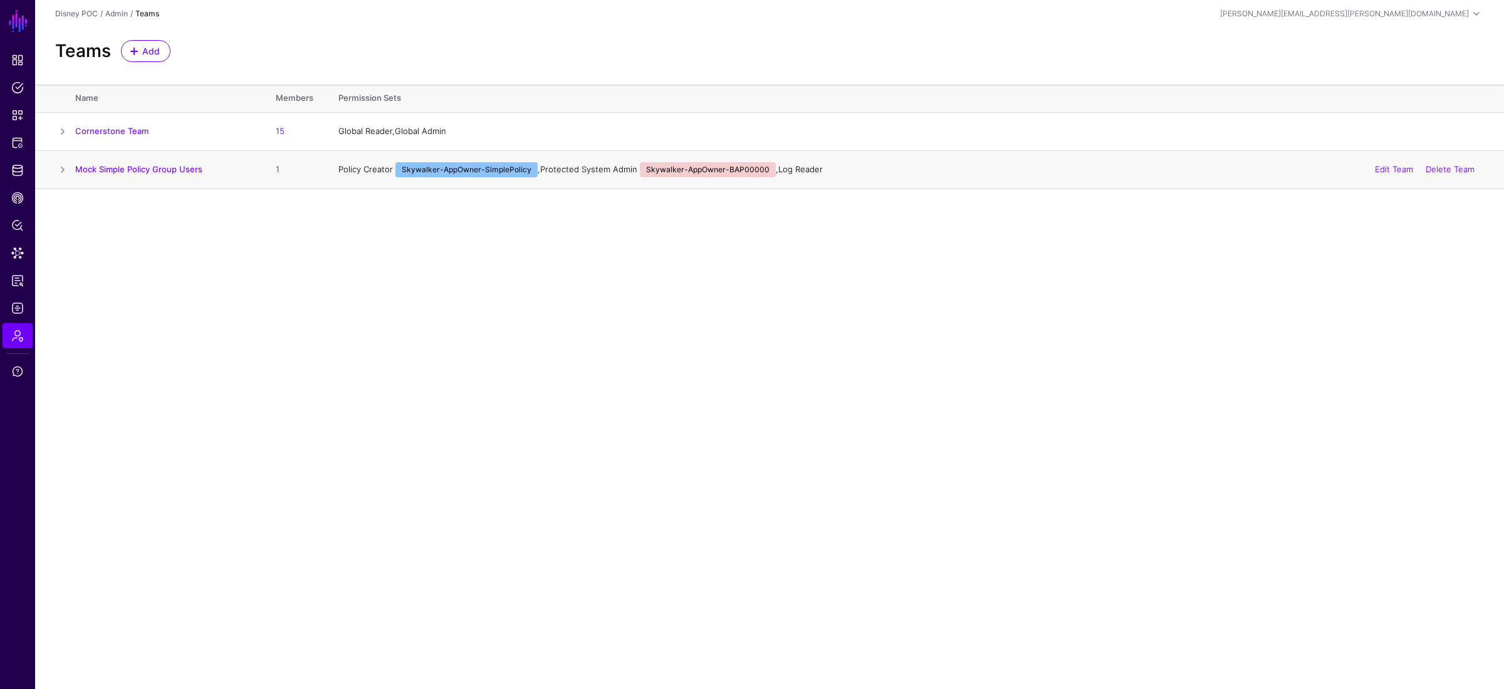
click at [64, 169] on span at bounding box center [62, 169] width 15 height 15
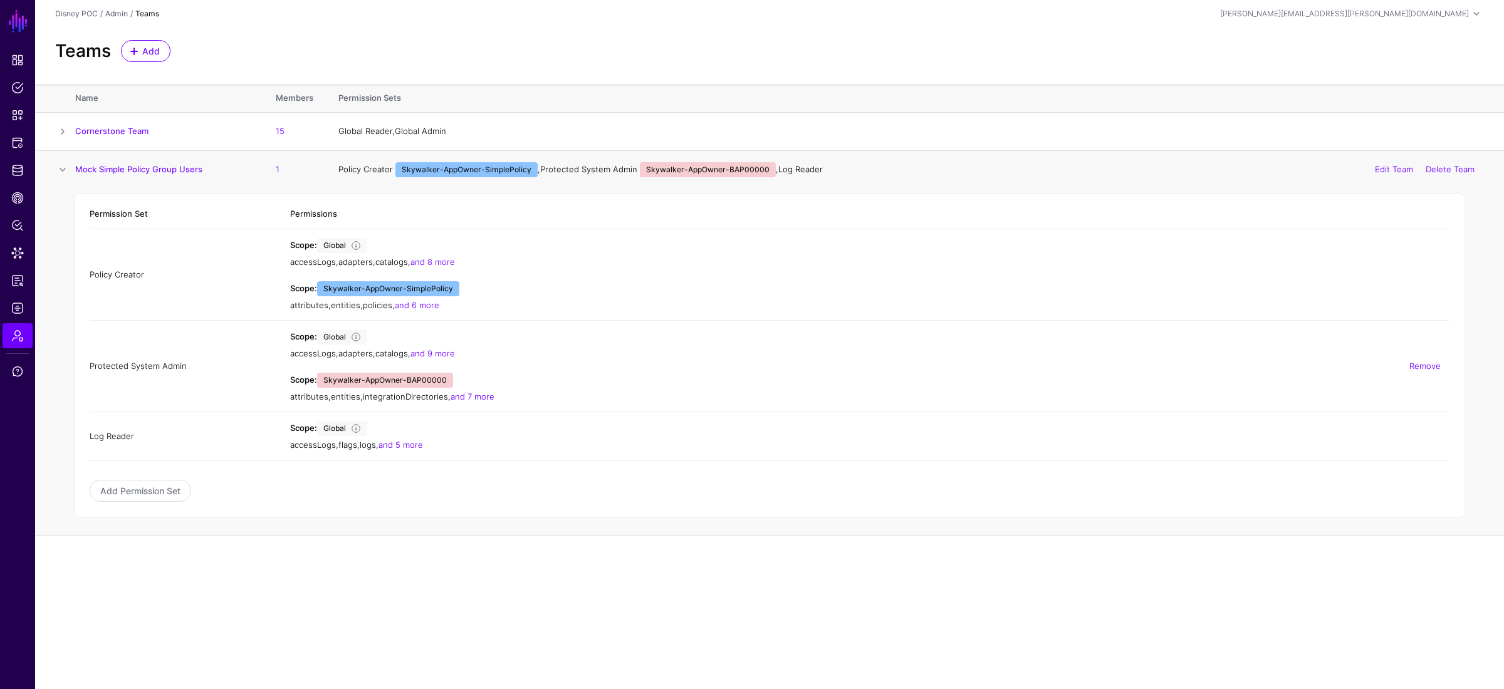
click at [526, 401] on div "attributes , entities , integrationDirectories , and 7 more" at bounding box center [869, 397] width 1159 height 13
click at [65, 169] on span at bounding box center [62, 169] width 15 height 15
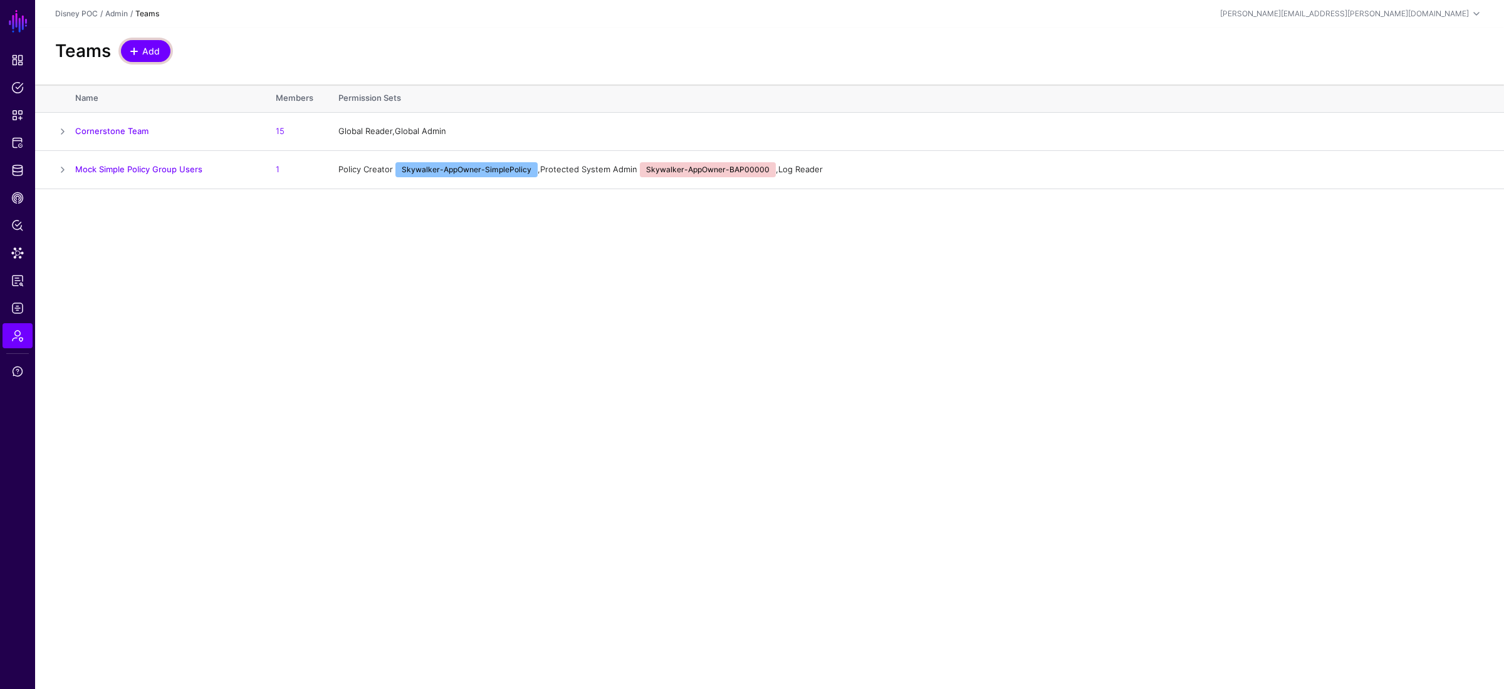
click at [145, 50] on span "Add" at bounding box center [151, 50] width 21 height 13
click at [197, 169] on link "Mock Simple Policy Group Users" at bounding box center [138, 169] width 127 height 10
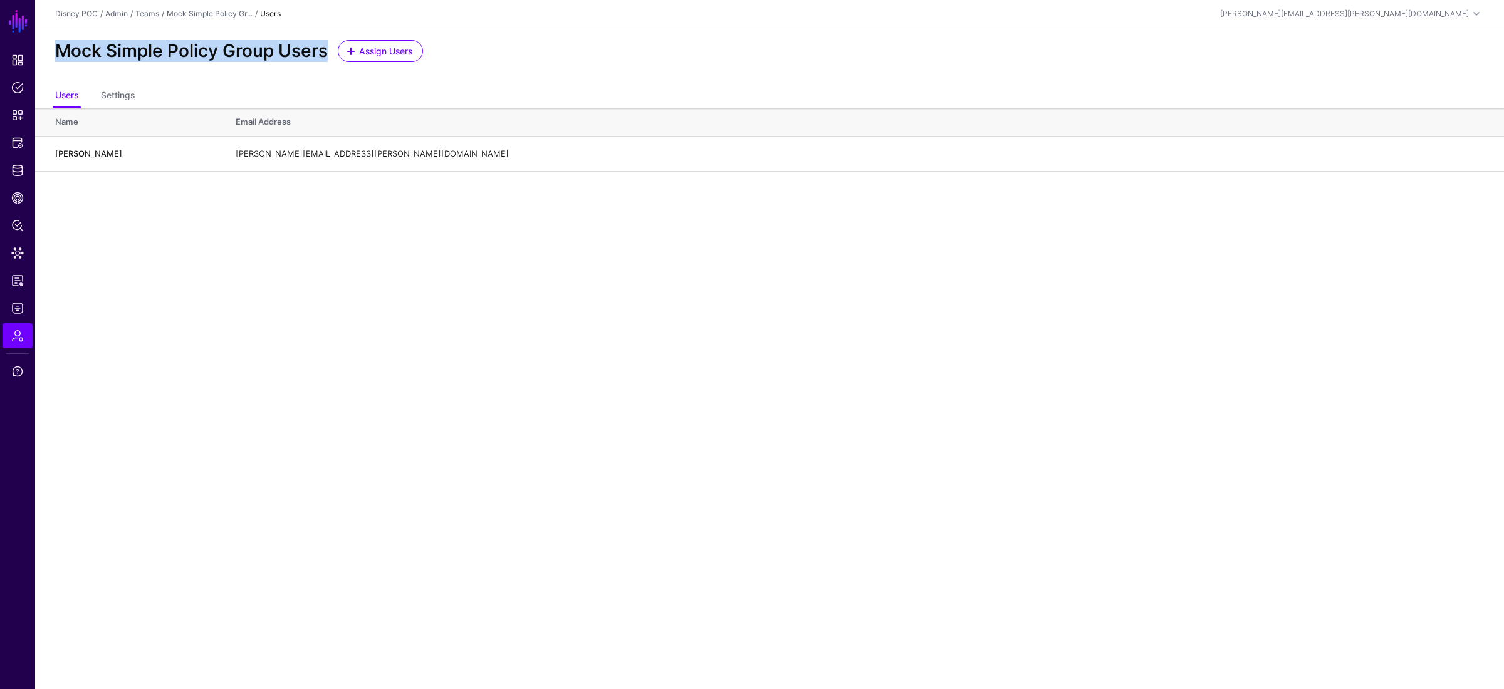
drag, startPoint x: 328, startPoint y: 55, endPoint x: 61, endPoint y: 57, distance: 266.9
click at [61, 57] on h2 "Mock Simple Policy Group Users" at bounding box center [191, 51] width 273 height 21
copy h2 "Mock Simple Policy Group Users"
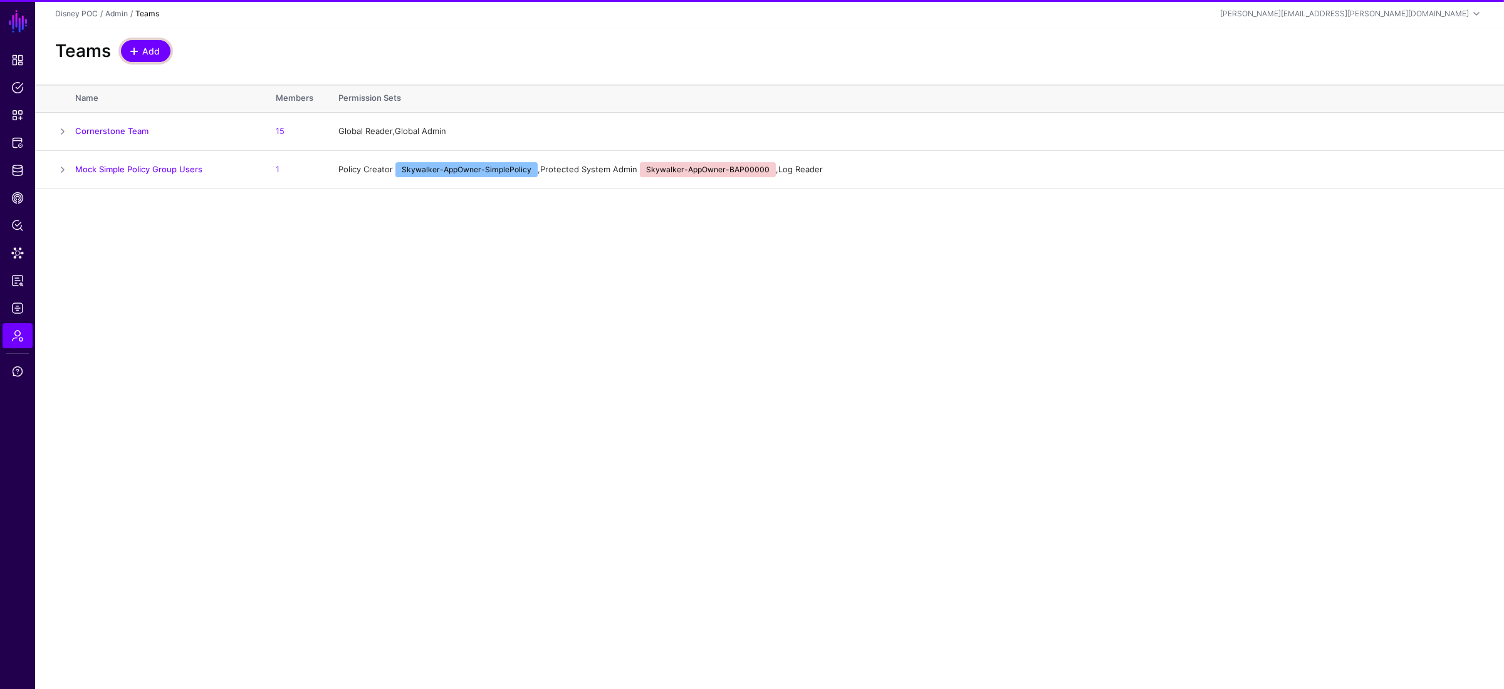
click at [147, 55] on span "Add" at bounding box center [151, 50] width 21 height 13
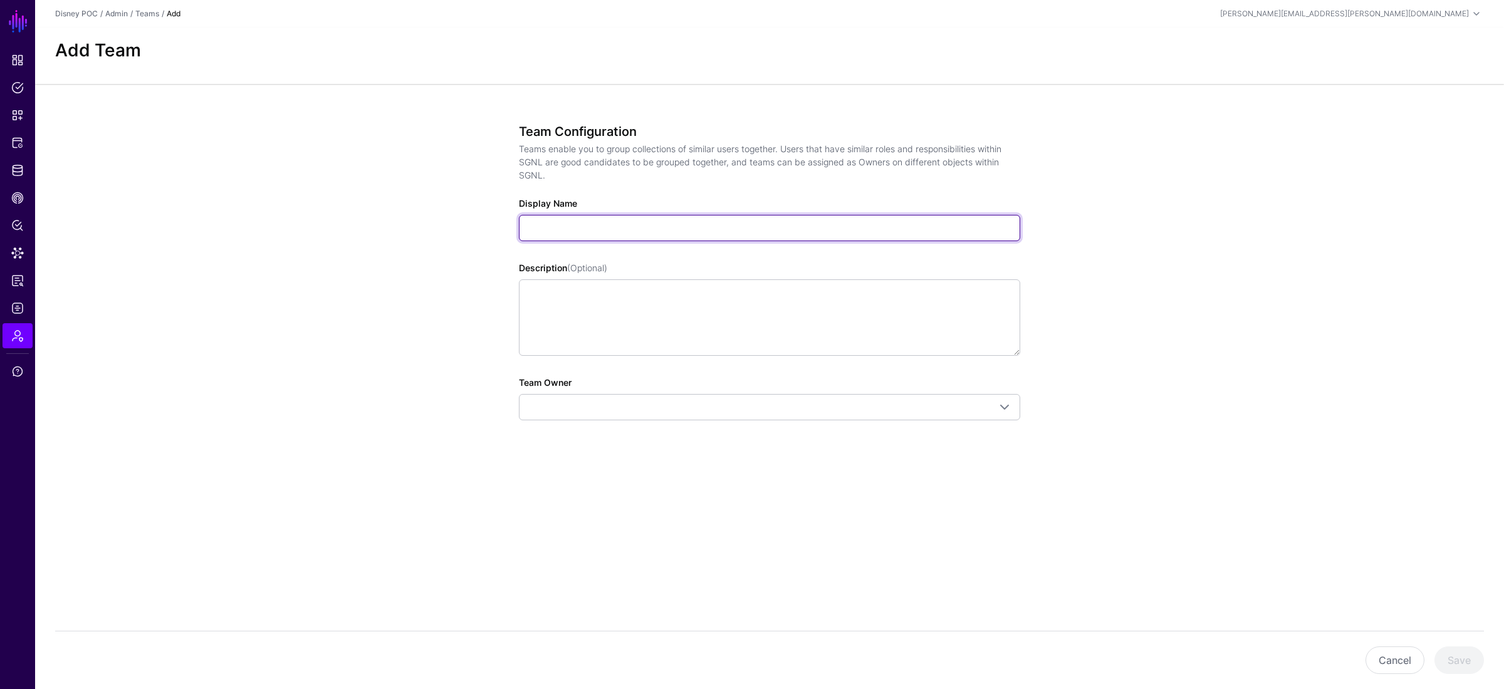
click at [626, 227] on input "Display Name" at bounding box center [769, 228] width 501 height 26
paste input "**********"
drag, startPoint x: 607, startPoint y: 229, endPoint x: 553, endPoint y: 231, distance: 54.5
click at [553, 231] on input "**********" at bounding box center [769, 228] width 501 height 26
type input "**********"
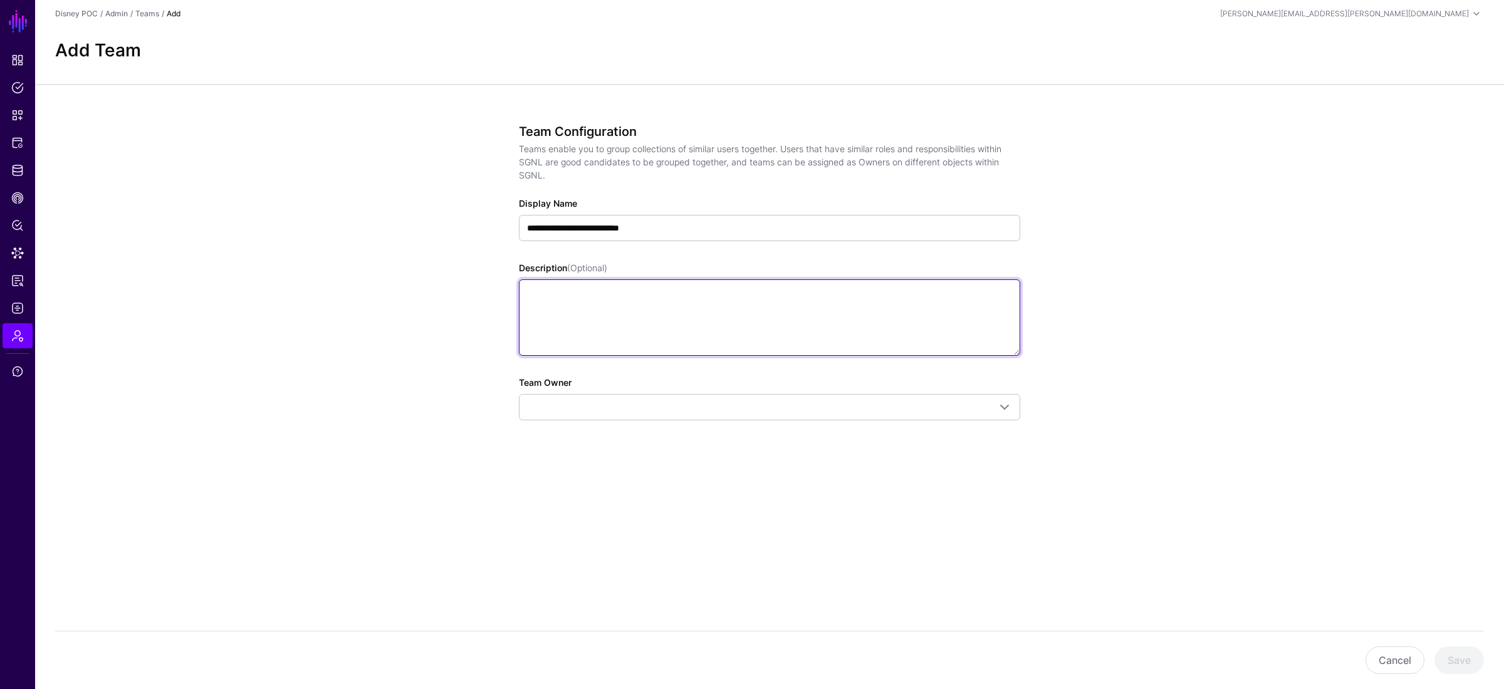
click at [585, 308] on textarea "Description (Optional)" at bounding box center [769, 317] width 501 height 76
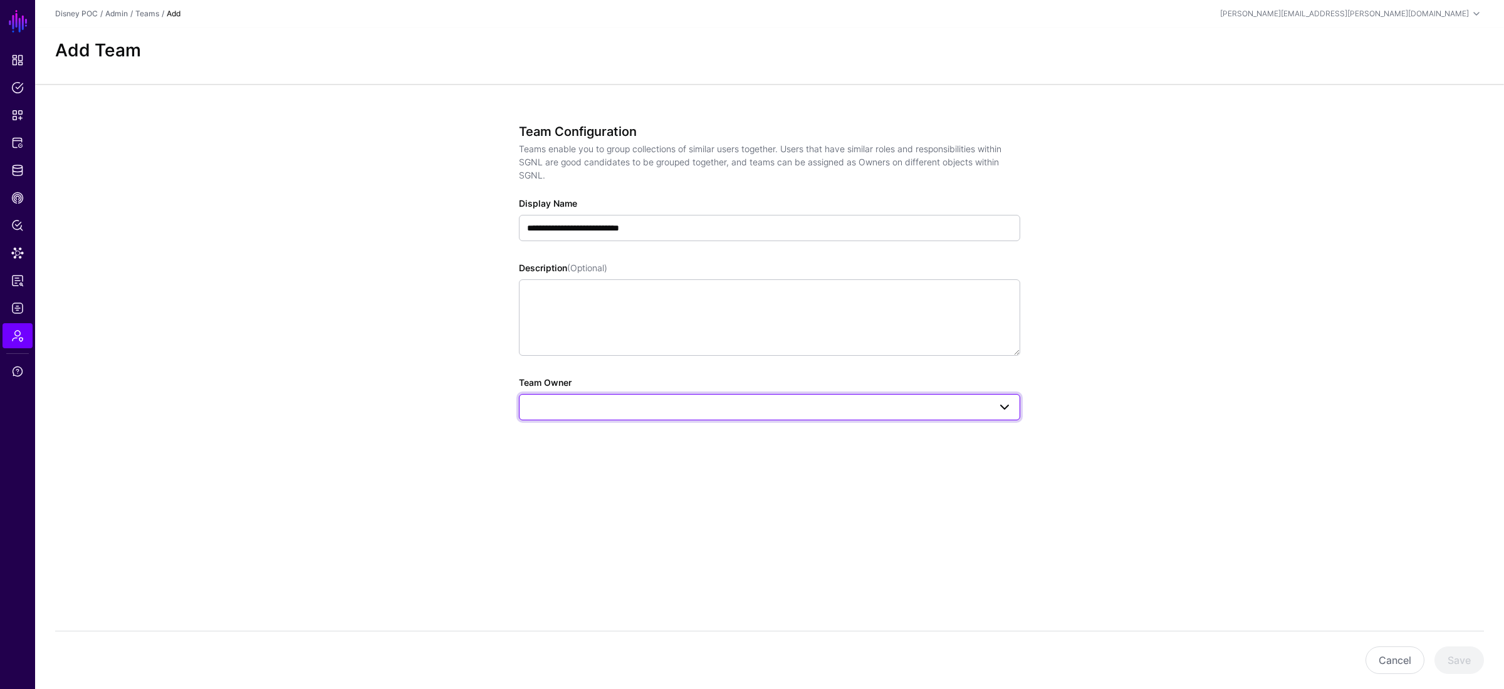
click at [762, 402] on span at bounding box center [769, 407] width 485 height 15
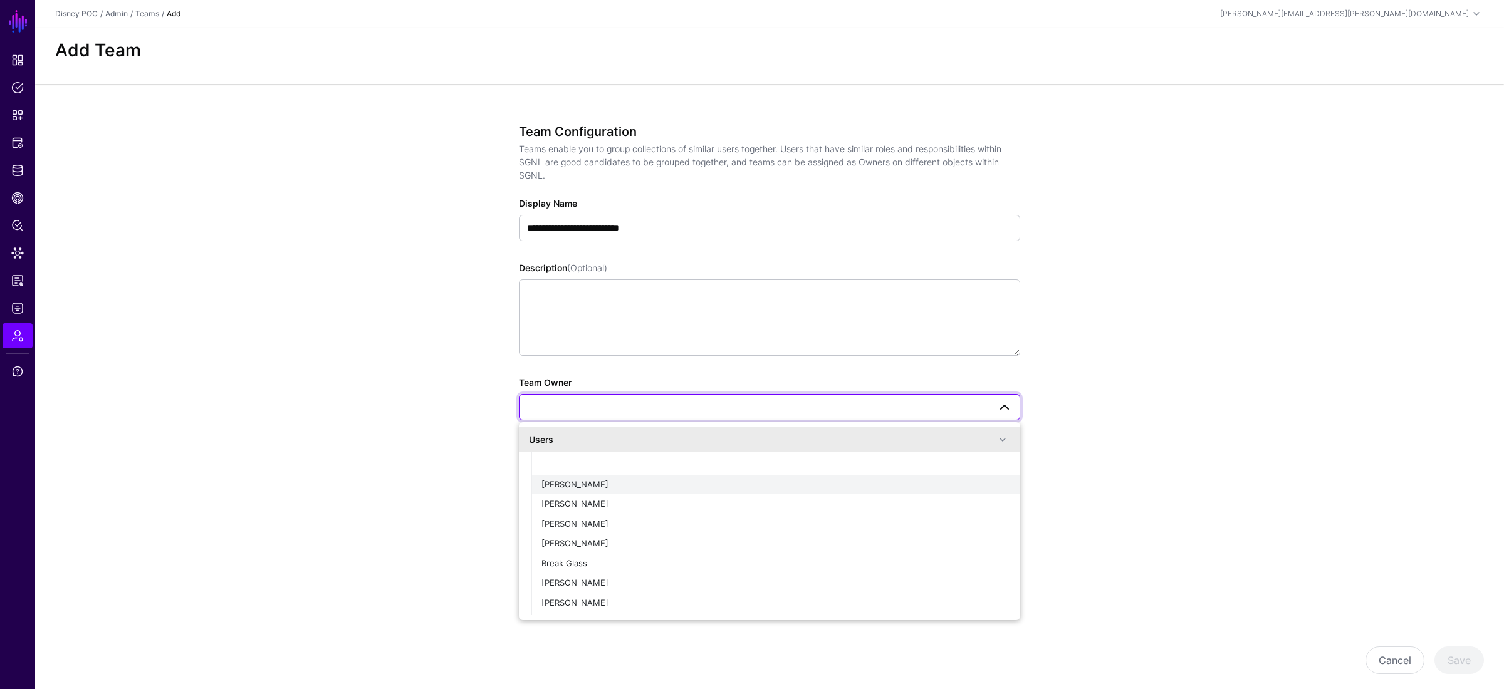
click at [699, 486] on div "Andrea Adams" at bounding box center [775, 485] width 469 height 13
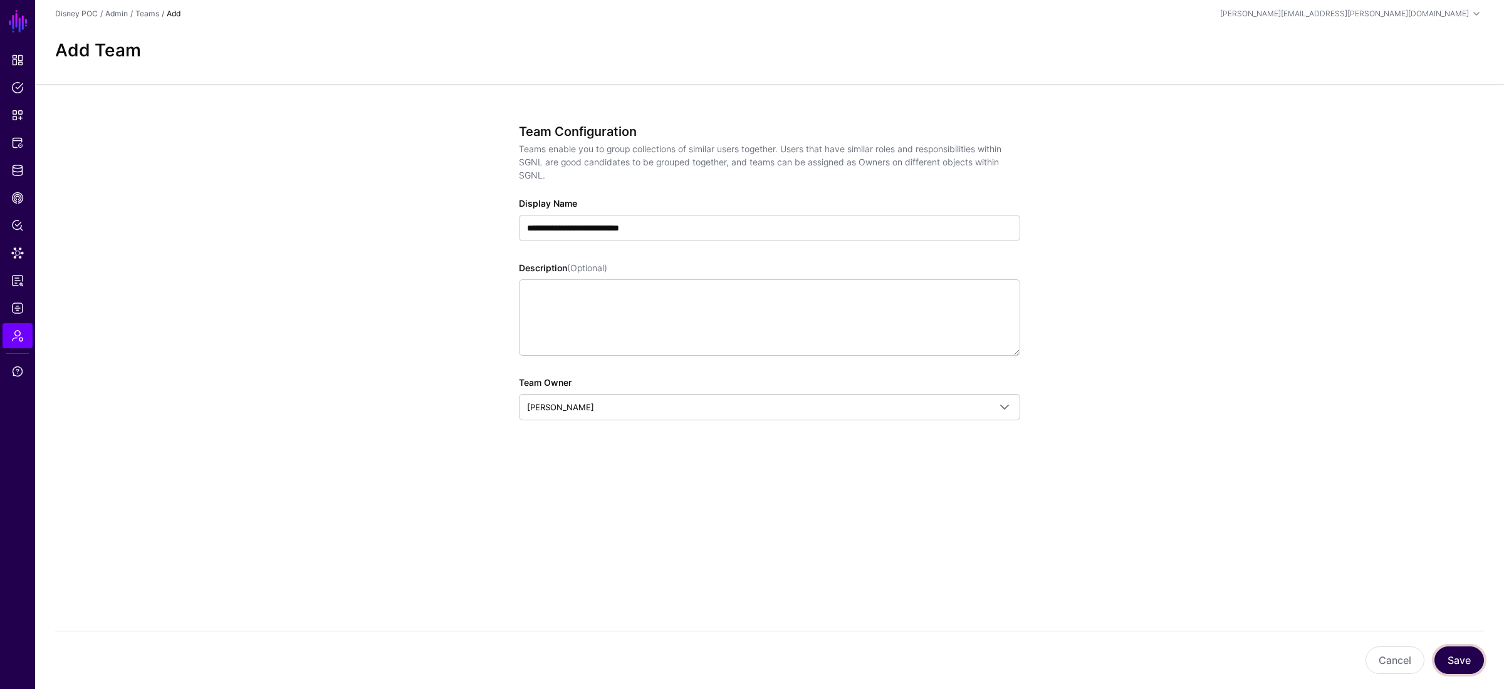
click at [1027, 504] on button "Save" at bounding box center [1458, 661] width 49 height 28
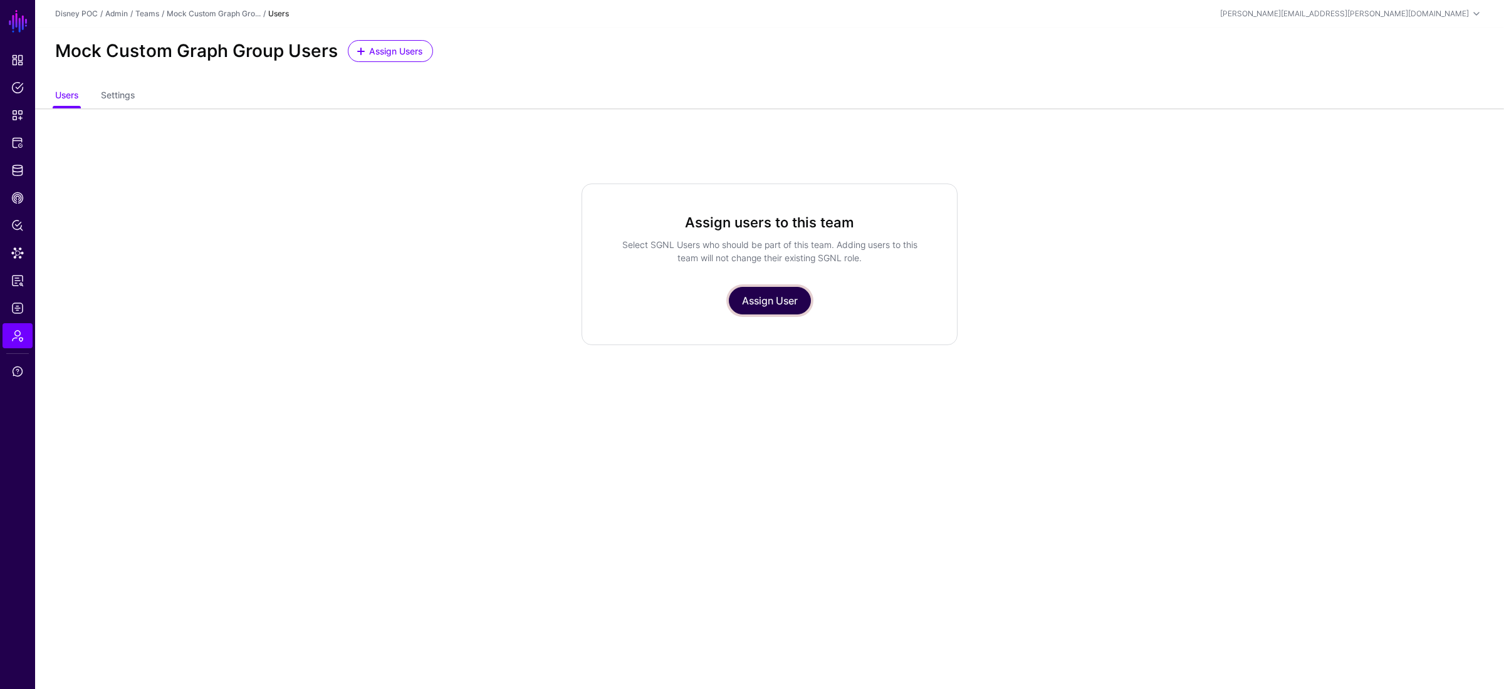
click at [761, 310] on link "Assign User" at bounding box center [770, 301] width 82 height 28
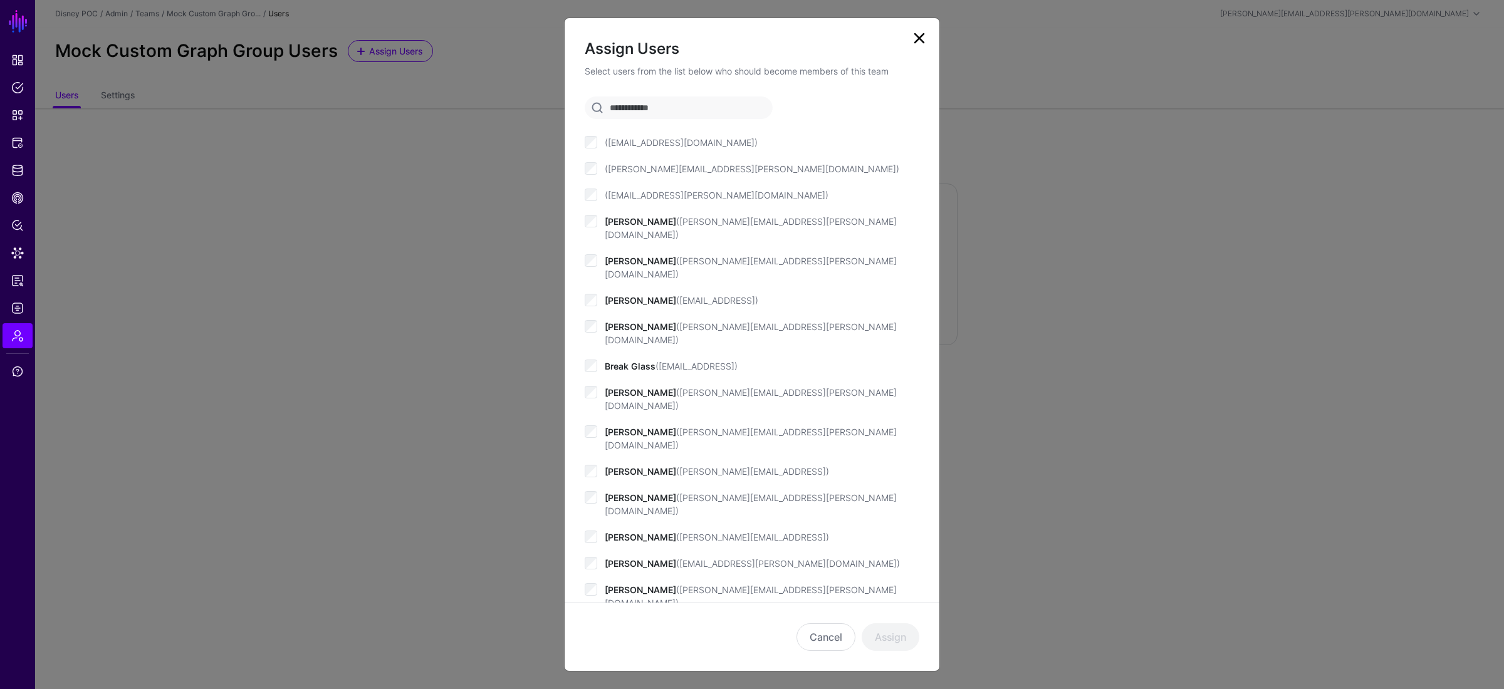
click at [624, 256] on span "Andrea Test (andrea.adams.disney@google.com)" at bounding box center [751, 268] width 292 height 24
click at [898, 504] on button "Assign" at bounding box center [890, 637] width 58 height 28
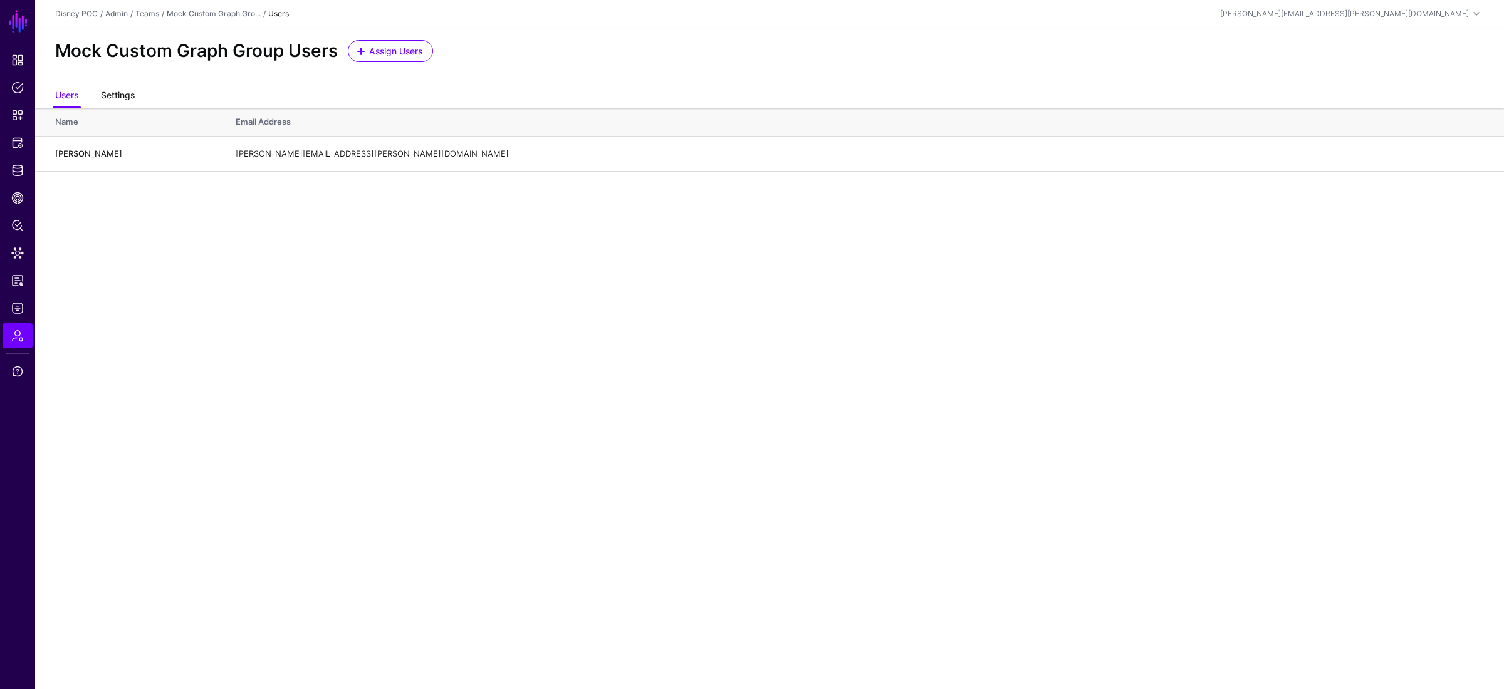
click at [126, 97] on link "Settings" at bounding box center [118, 97] width 34 height 24
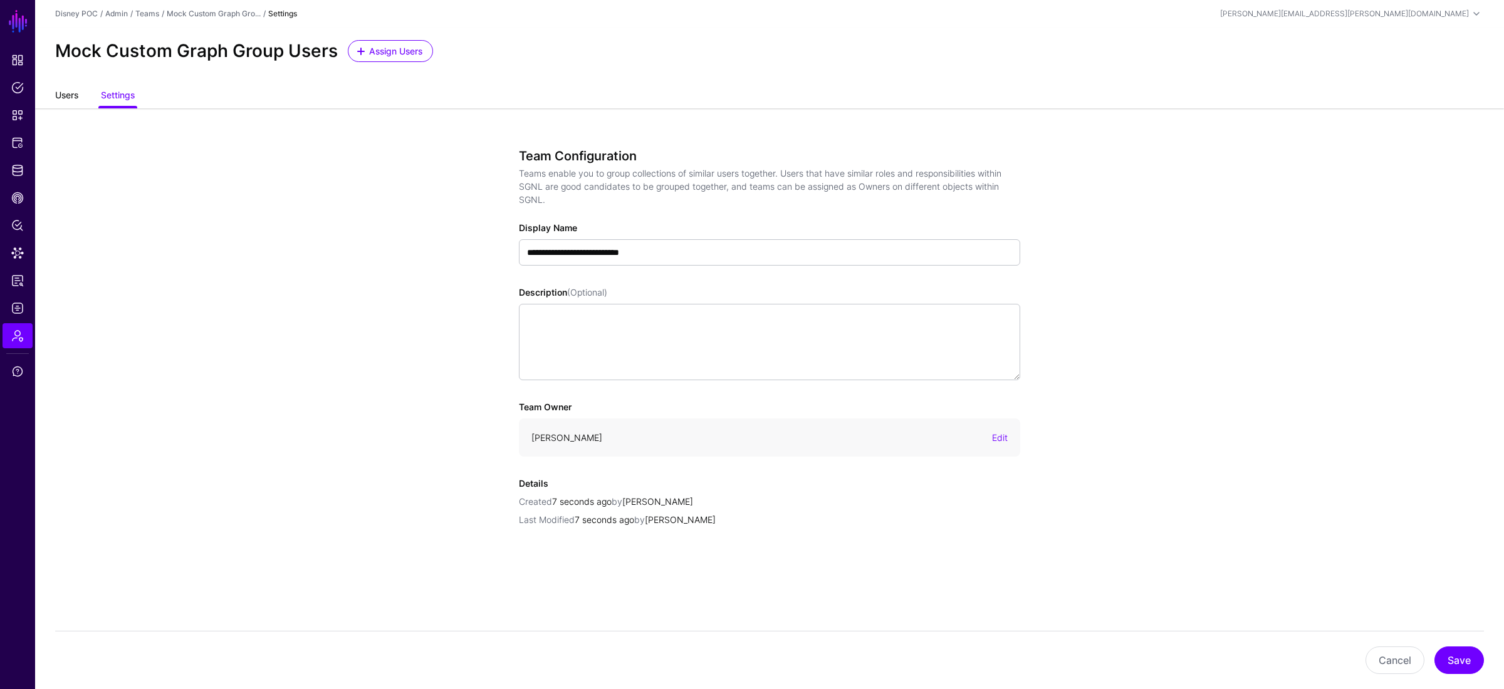
click at [77, 96] on link "Users" at bounding box center [66, 97] width 23 height 24
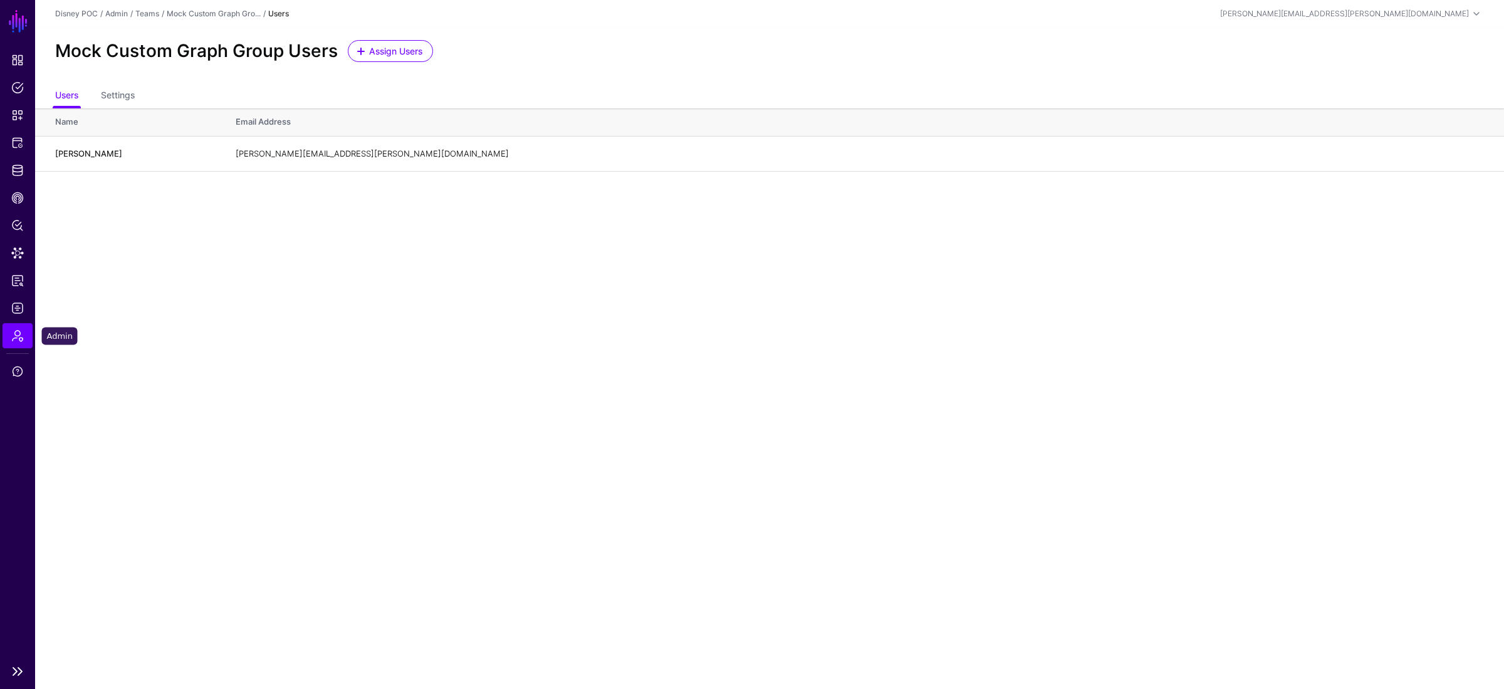
click at [16, 330] on span "Admin" at bounding box center [17, 336] width 13 height 13
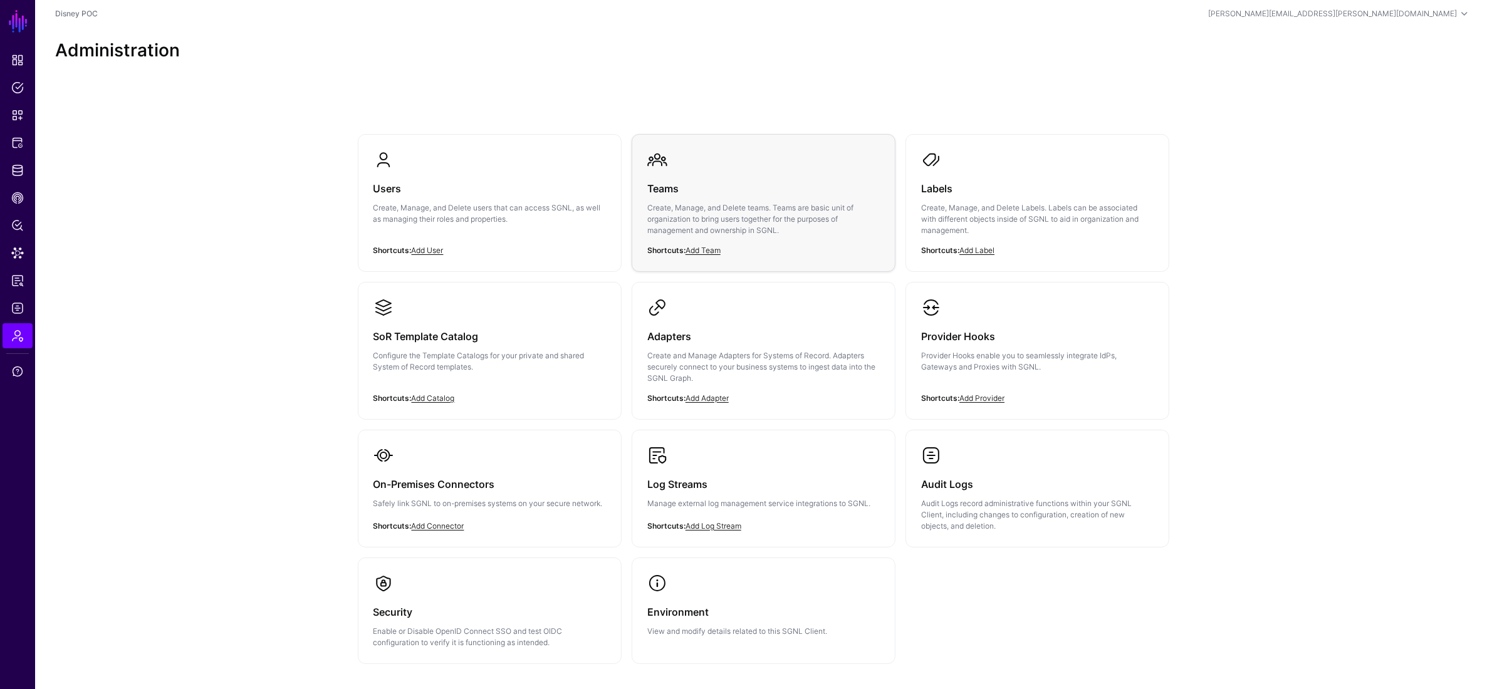
click at [728, 198] on div "Teams Create, Manage, and Delete teams. Teams are basic unit of organization to…" at bounding box center [763, 213] width 232 height 86
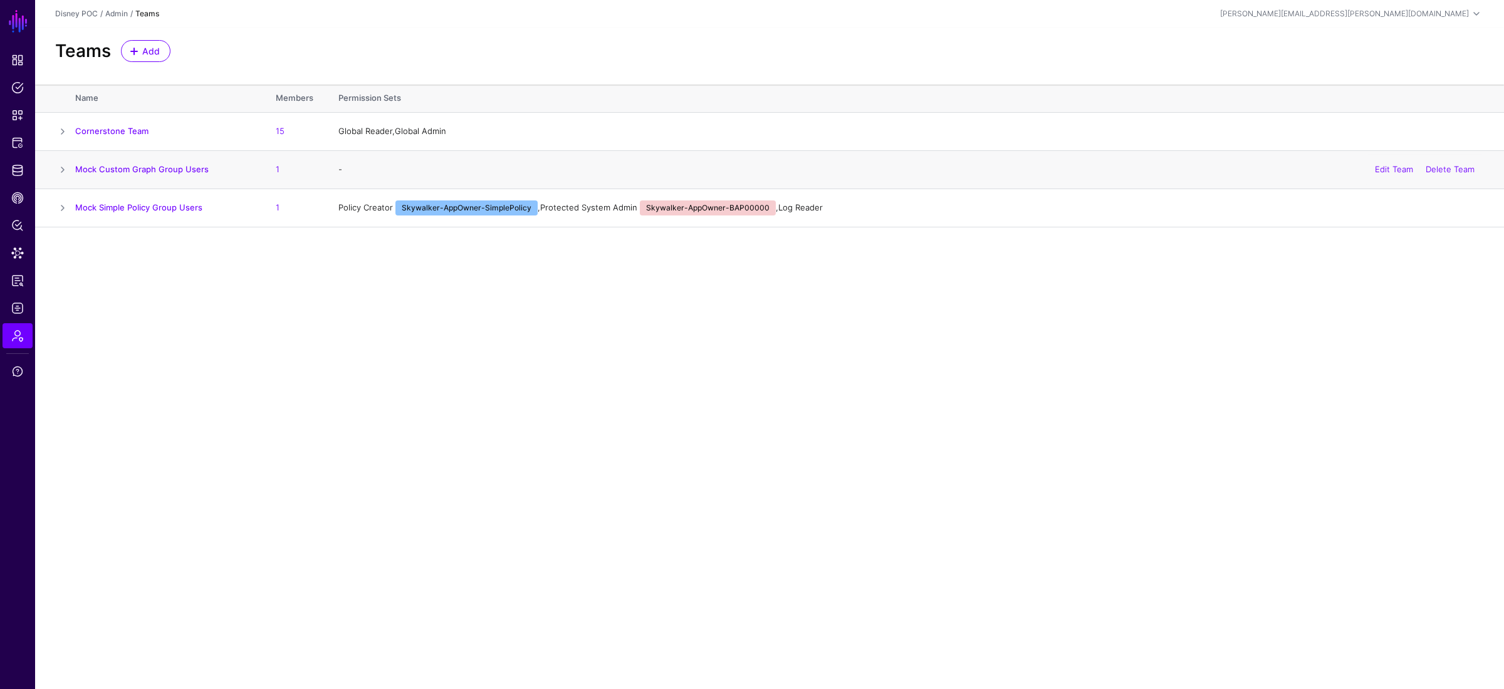
click at [65, 168] on span at bounding box center [62, 169] width 15 height 15
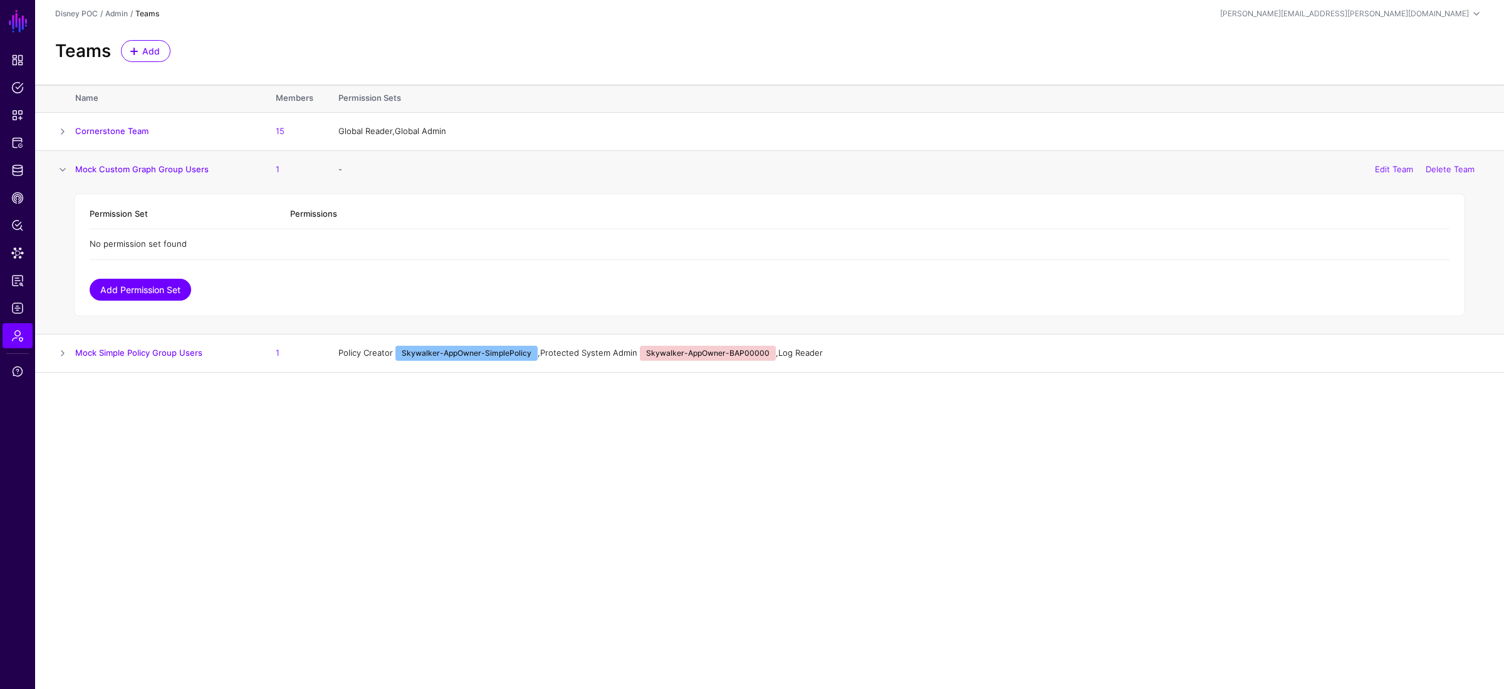
click at [136, 287] on link "Add Permission Set" at bounding box center [140, 290] width 101 height 22
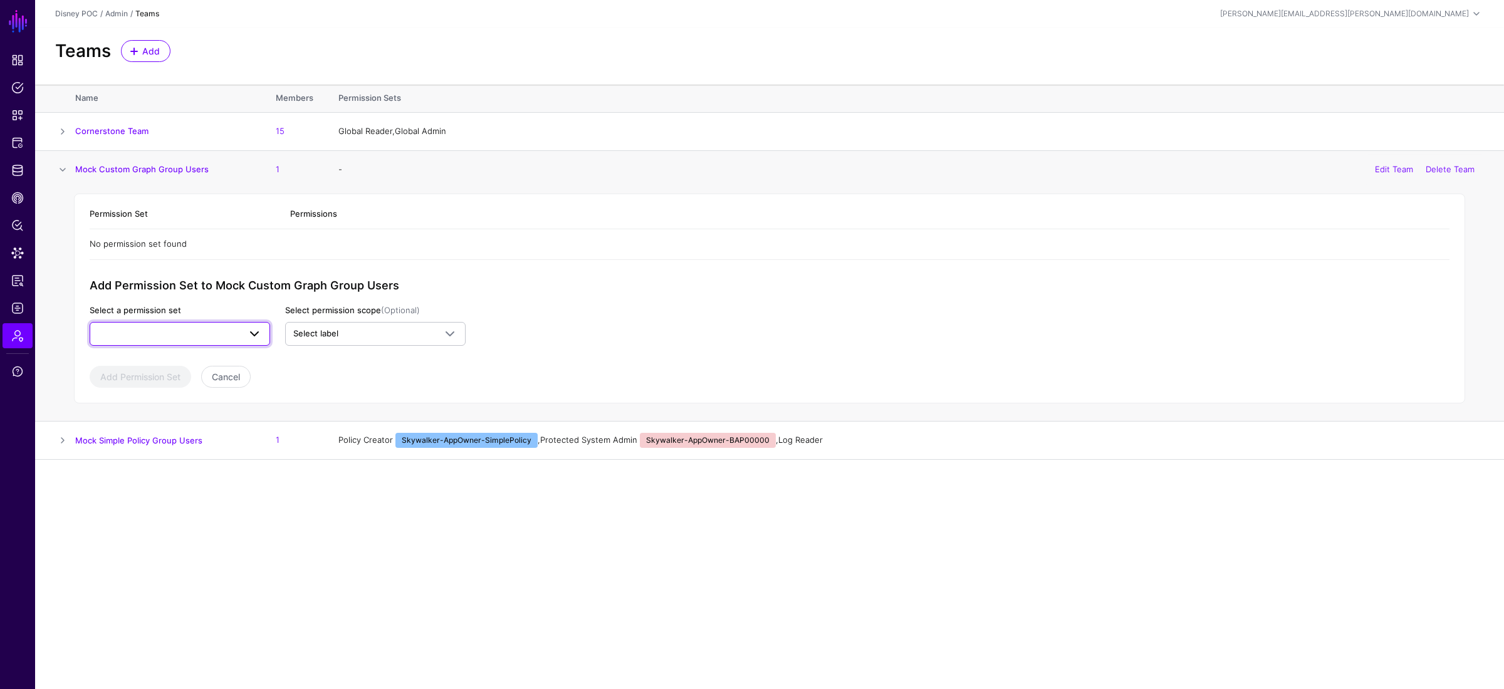
click at [173, 326] on link at bounding box center [180, 334] width 180 height 24
click at [178, 331] on span at bounding box center [180, 333] width 164 height 15
click at [65, 442] on span at bounding box center [62, 440] width 15 height 15
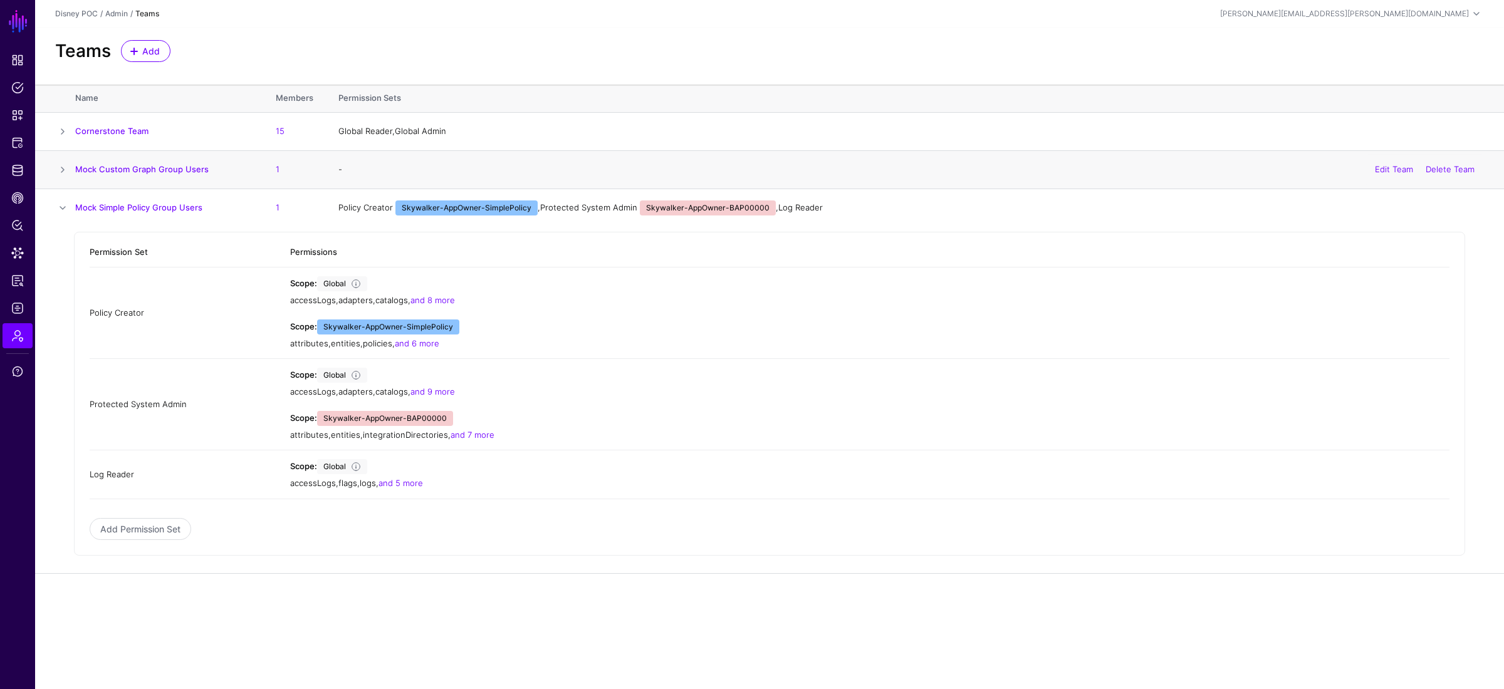
click at [65, 165] on span at bounding box center [62, 169] width 15 height 15
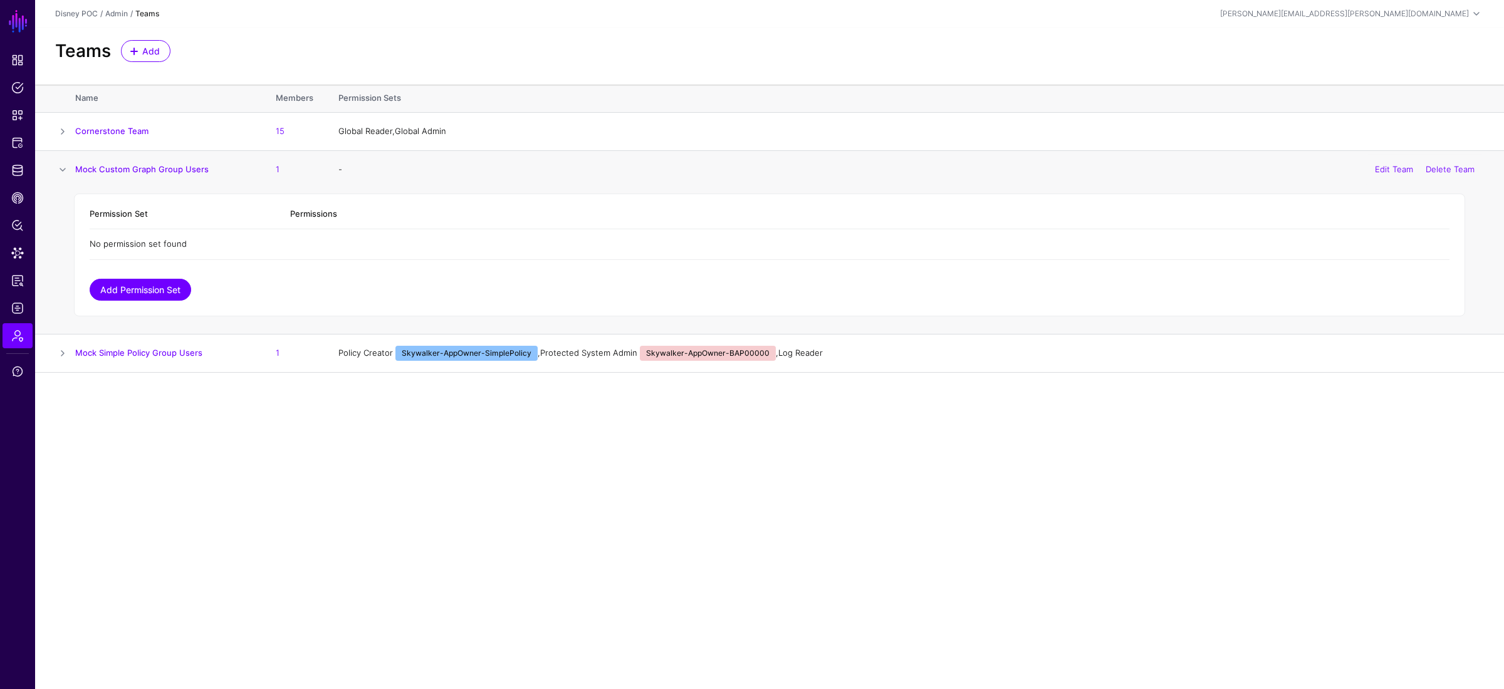
click at [135, 288] on link "Add Permission Set" at bounding box center [140, 290] width 101 height 22
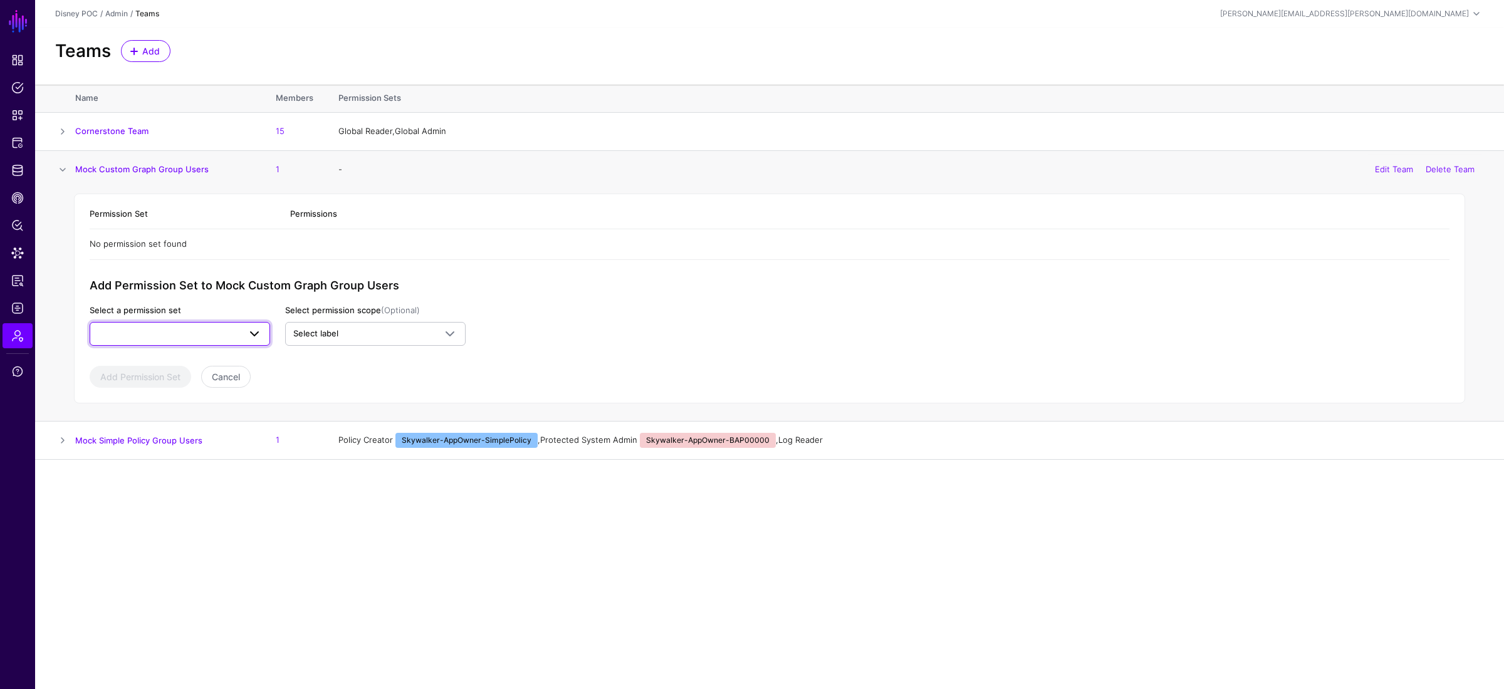
click at [194, 326] on span at bounding box center [180, 333] width 164 height 15
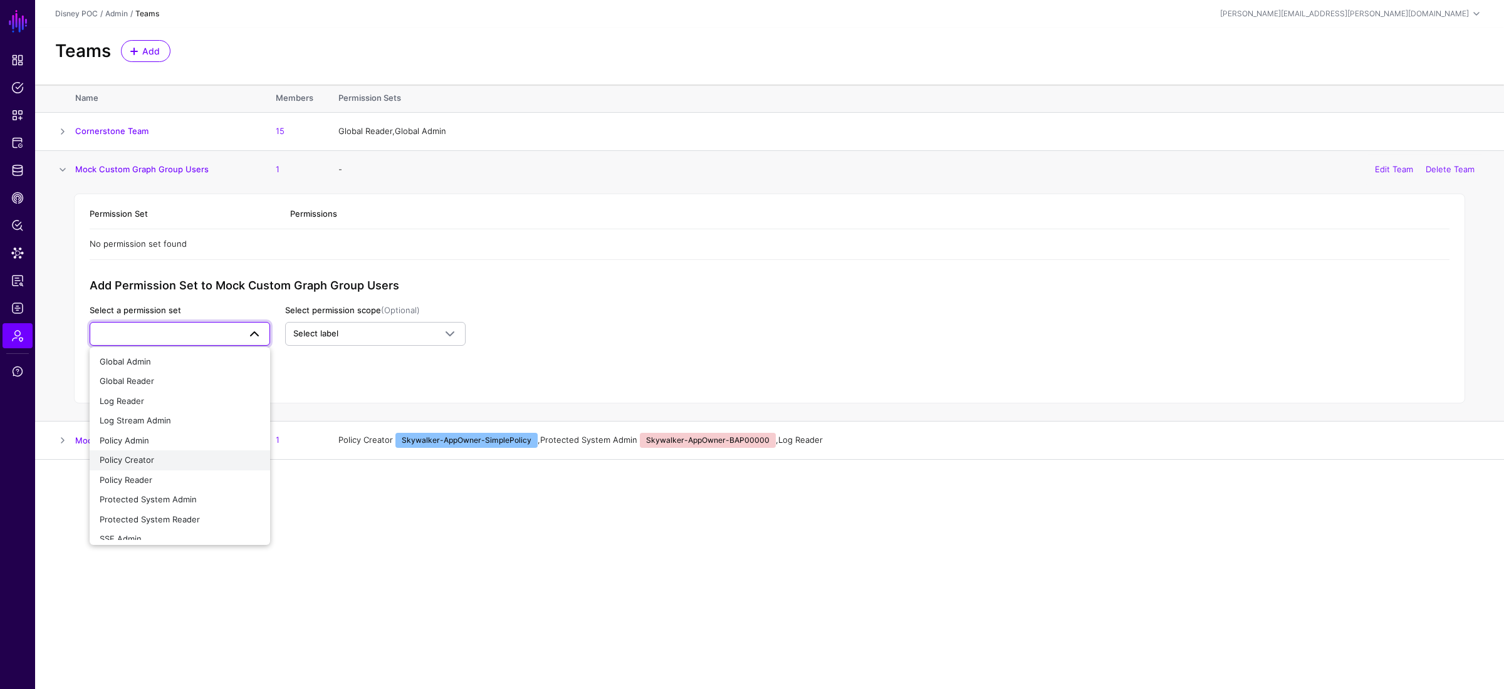
click at [184, 460] on div "Policy Creator" at bounding box center [180, 460] width 160 height 13
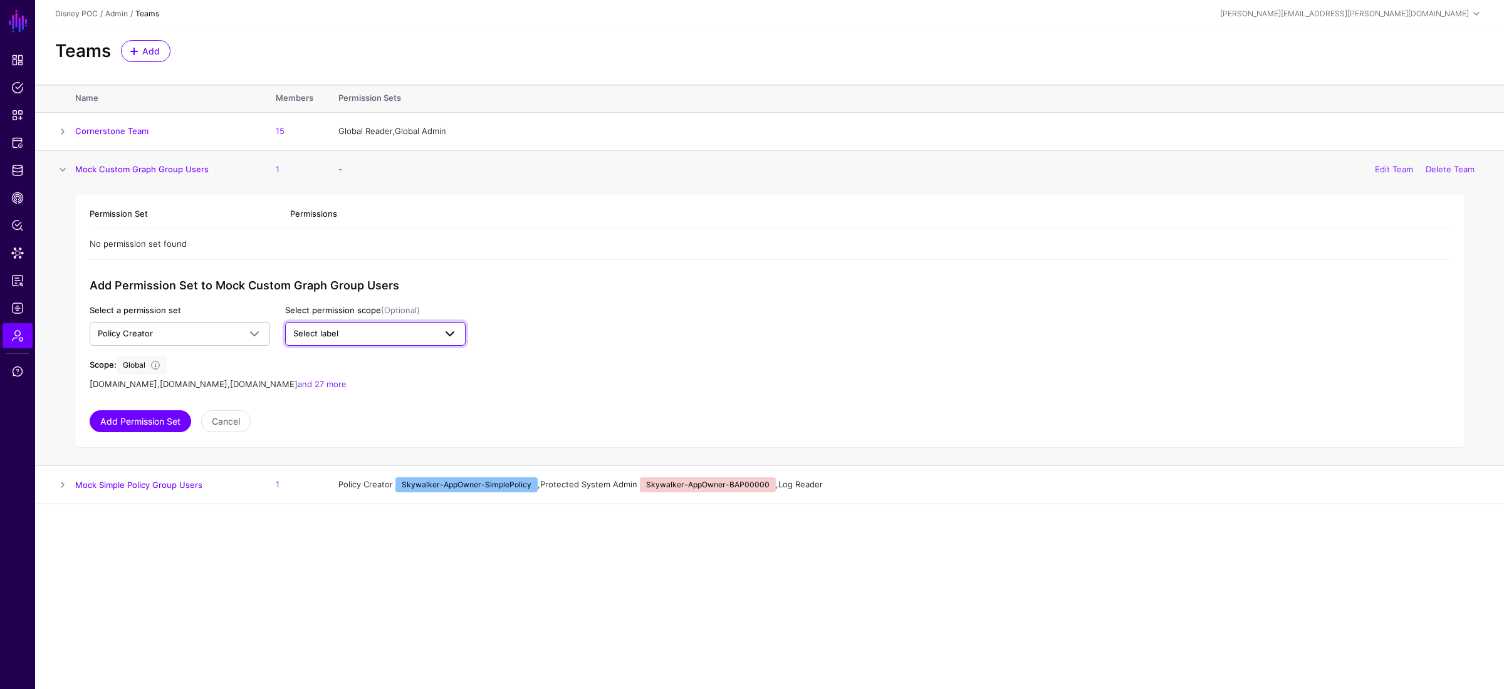
click at [374, 327] on span "Select label" at bounding box center [375, 333] width 164 height 15
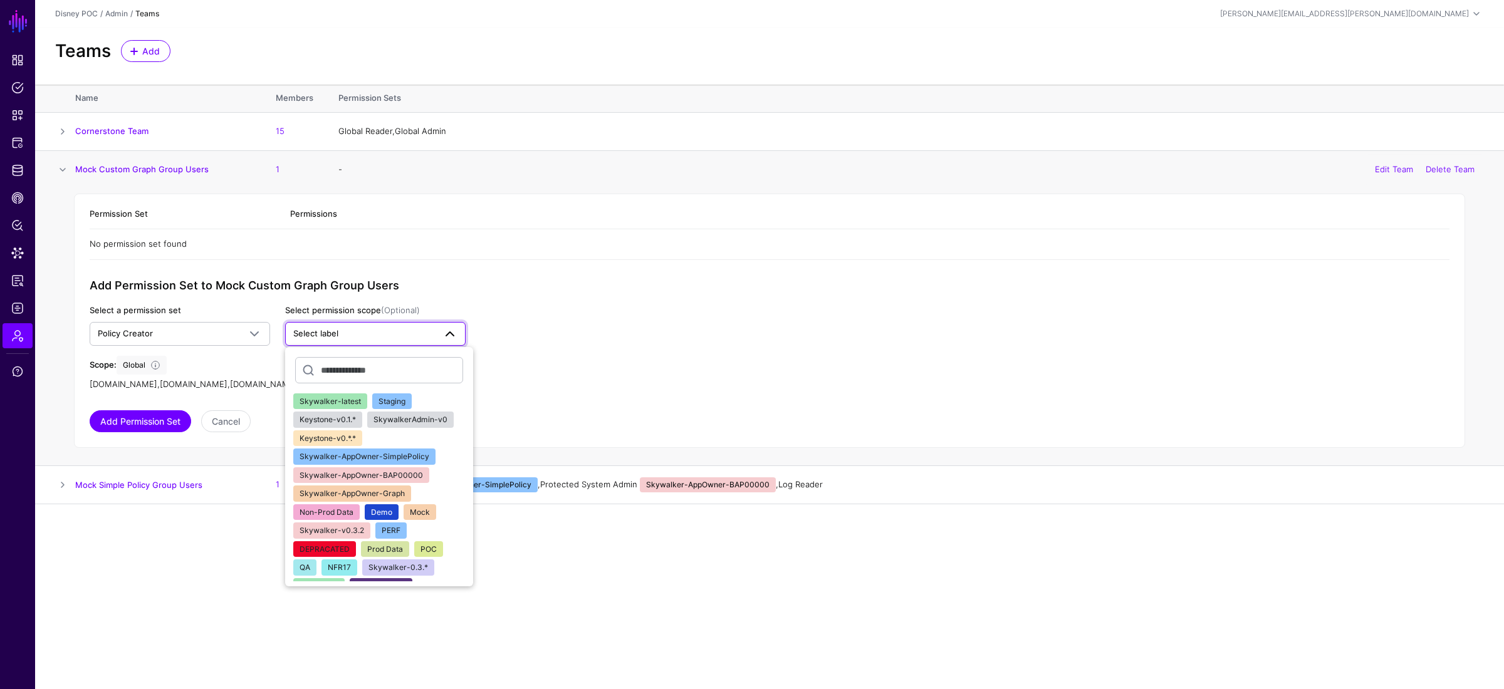
click at [424, 457] on span "Skywalker-AppOwner-SimplePolicy" at bounding box center [364, 456] width 130 height 9
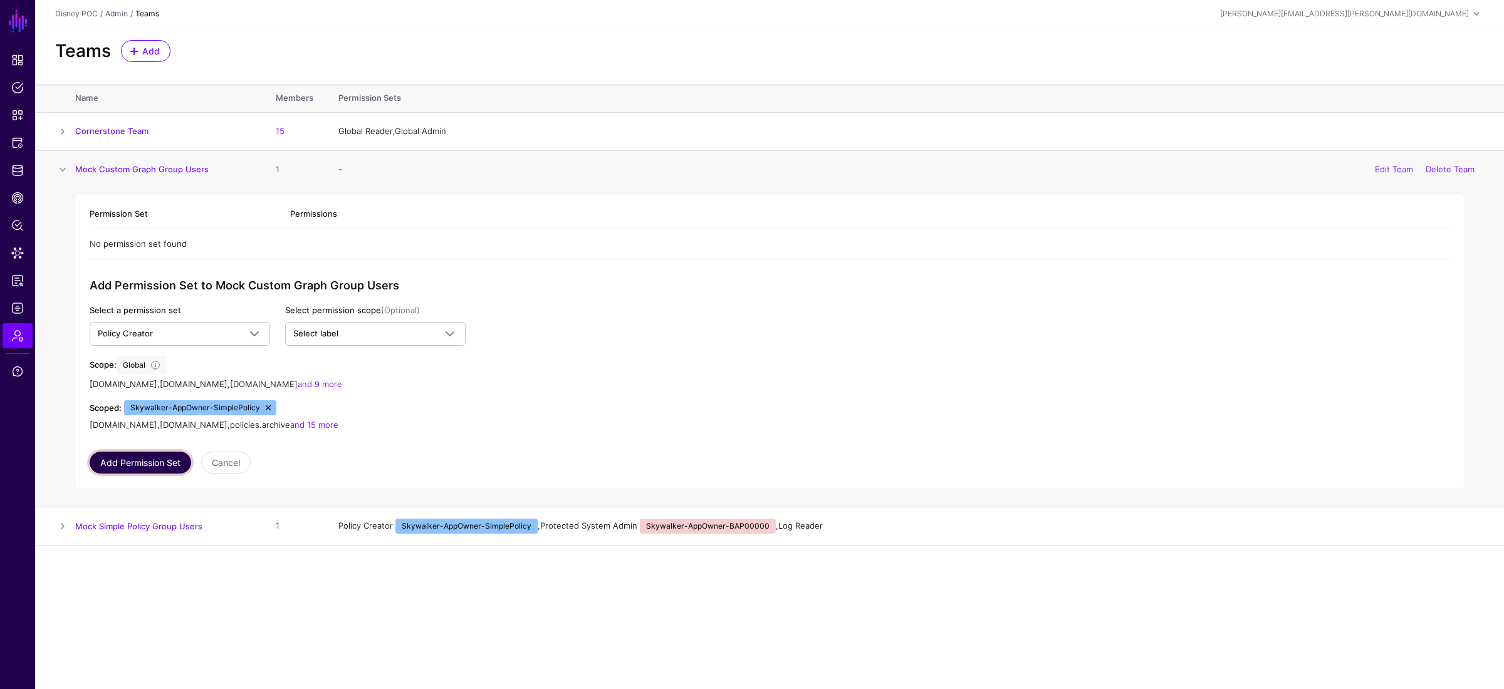
click at [113, 462] on button "Add Permission Set" at bounding box center [140, 463] width 101 height 22
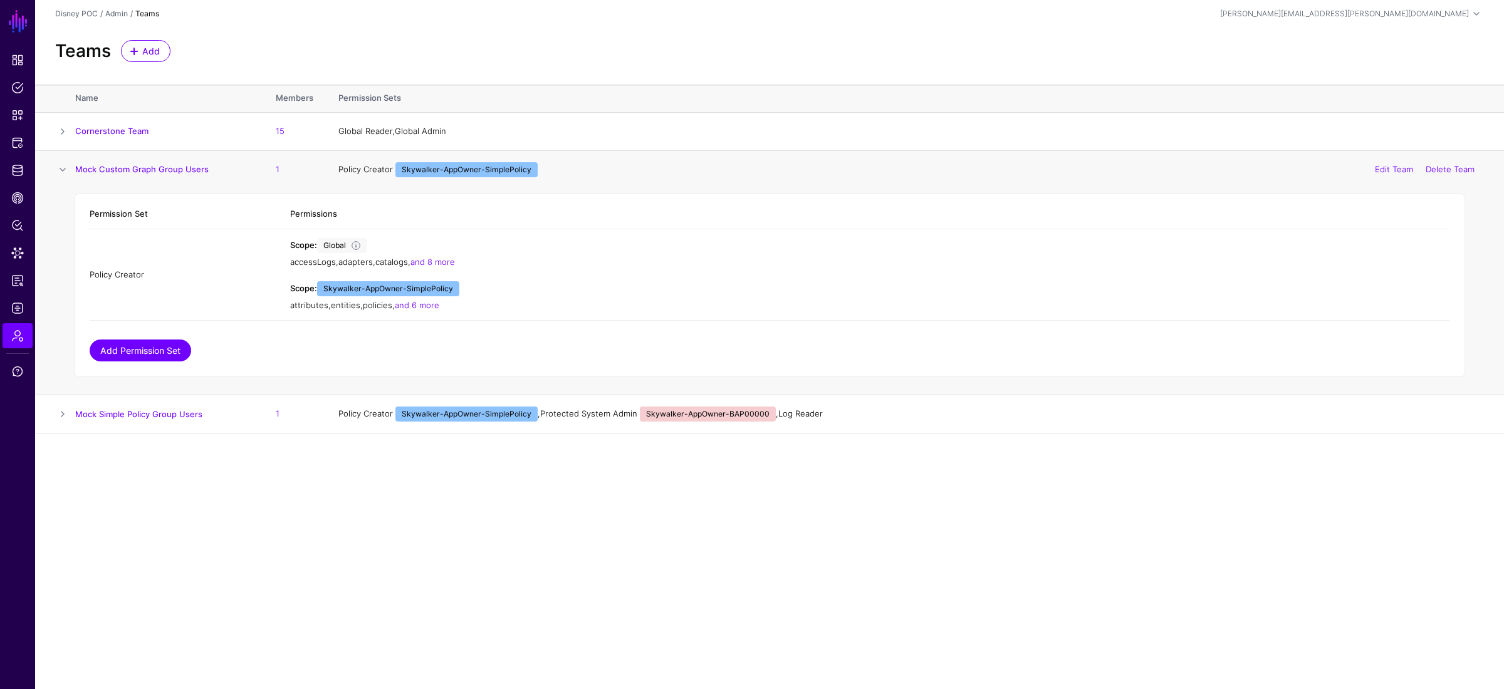
click at [145, 347] on link "Add Permission Set" at bounding box center [140, 351] width 101 height 22
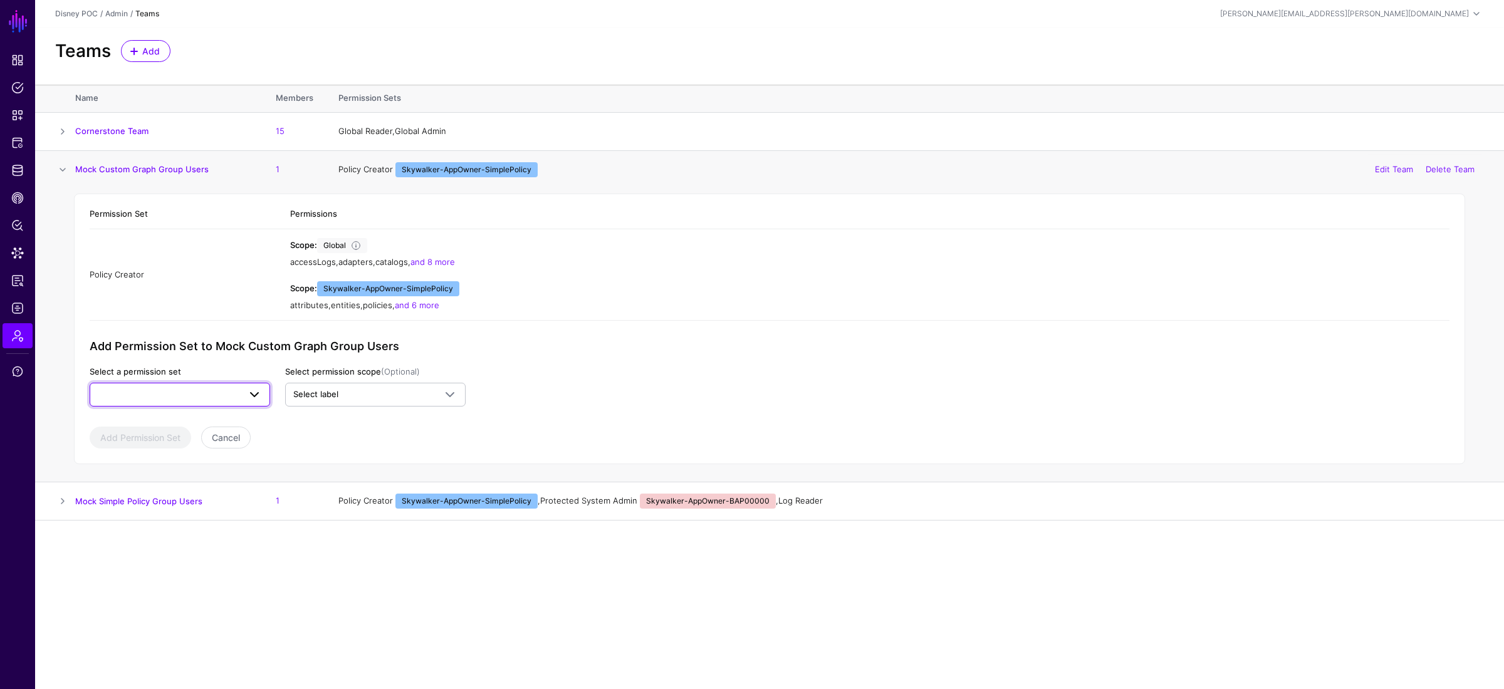
click at [177, 388] on span at bounding box center [180, 394] width 164 height 15
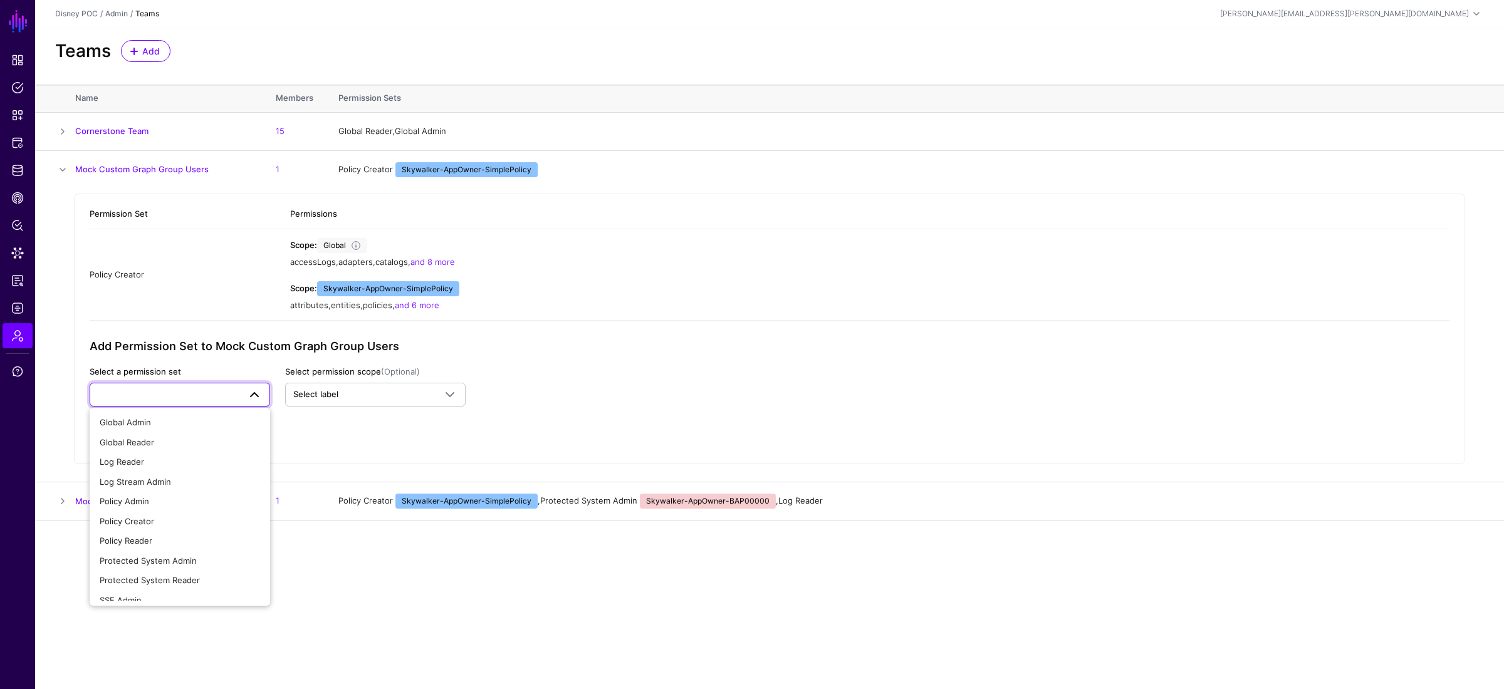
click at [351, 504] on main "SGNL Dashboard Policies Snippets Protected Systems Identity Data Fabric CAEP Hu…" at bounding box center [752, 344] width 1504 height 689
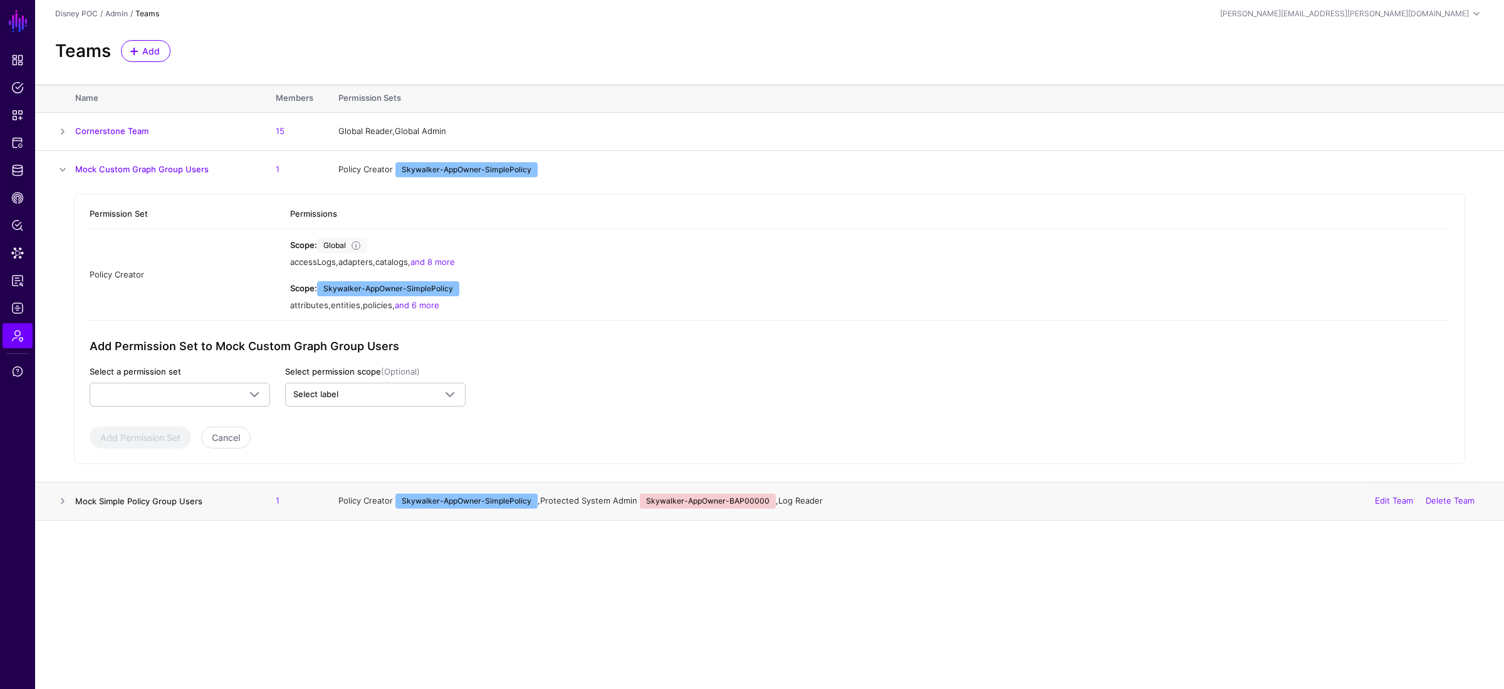
click at [88, 502] on link "Mock Simple Policy Group Users" at bounding box center [138, 501] width 127 height 10
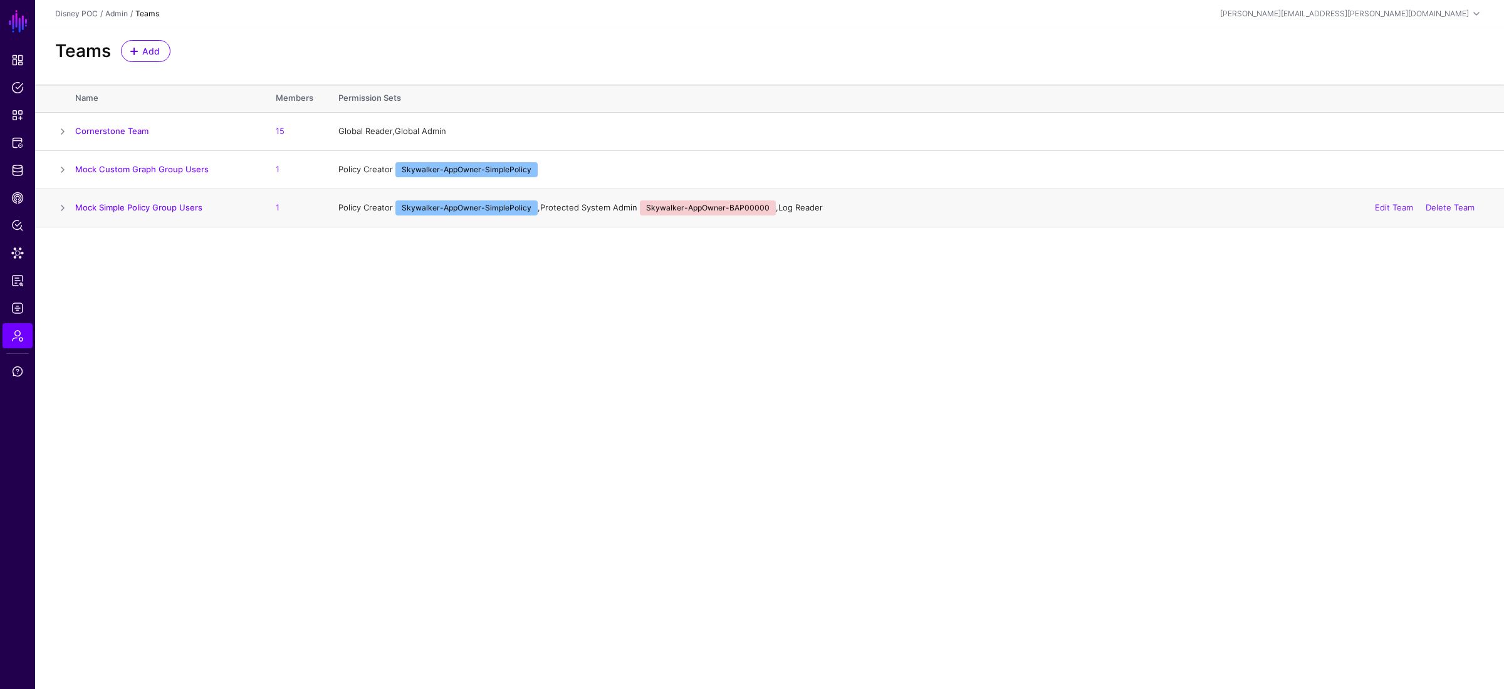
click at [66, 207] on span at bounding box center [62, 207] width 15 height 15
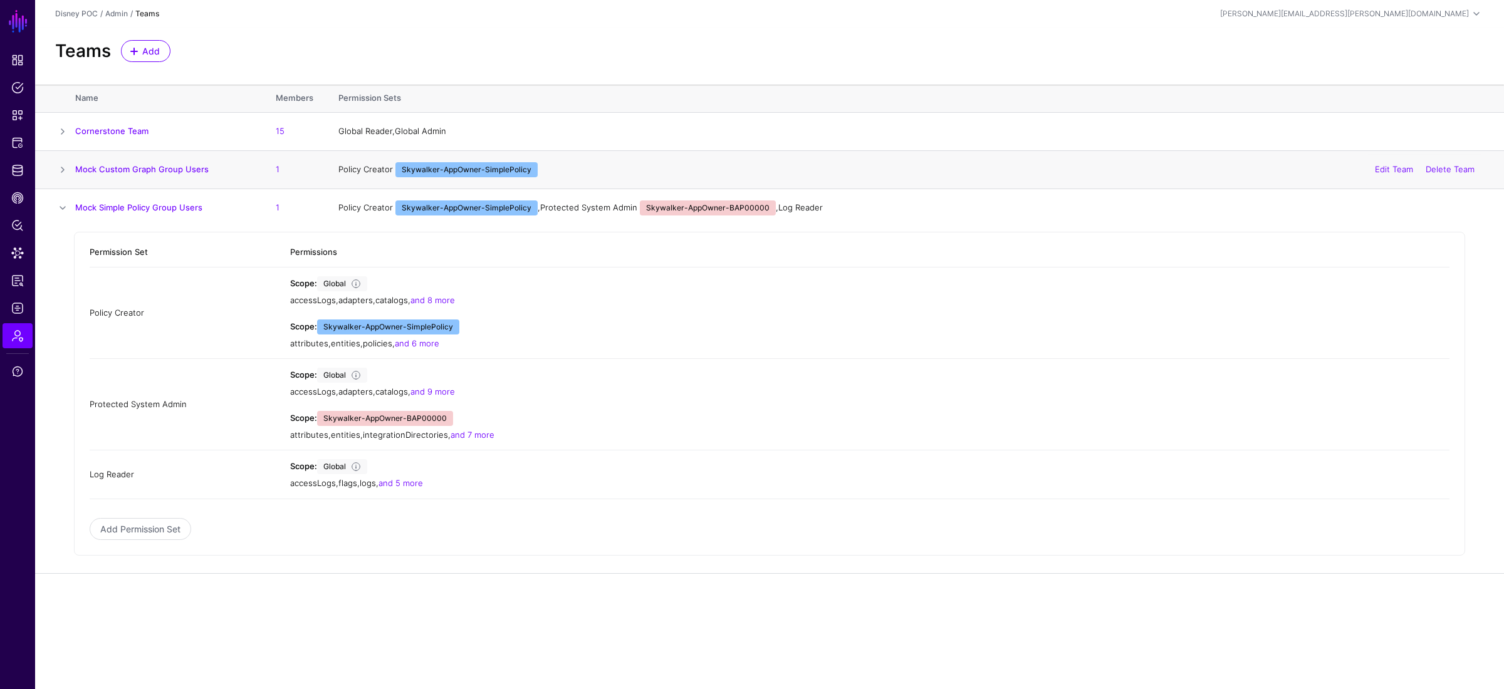
click at [65, 168] on span at bounding box center [62, 169] width 15 height 15
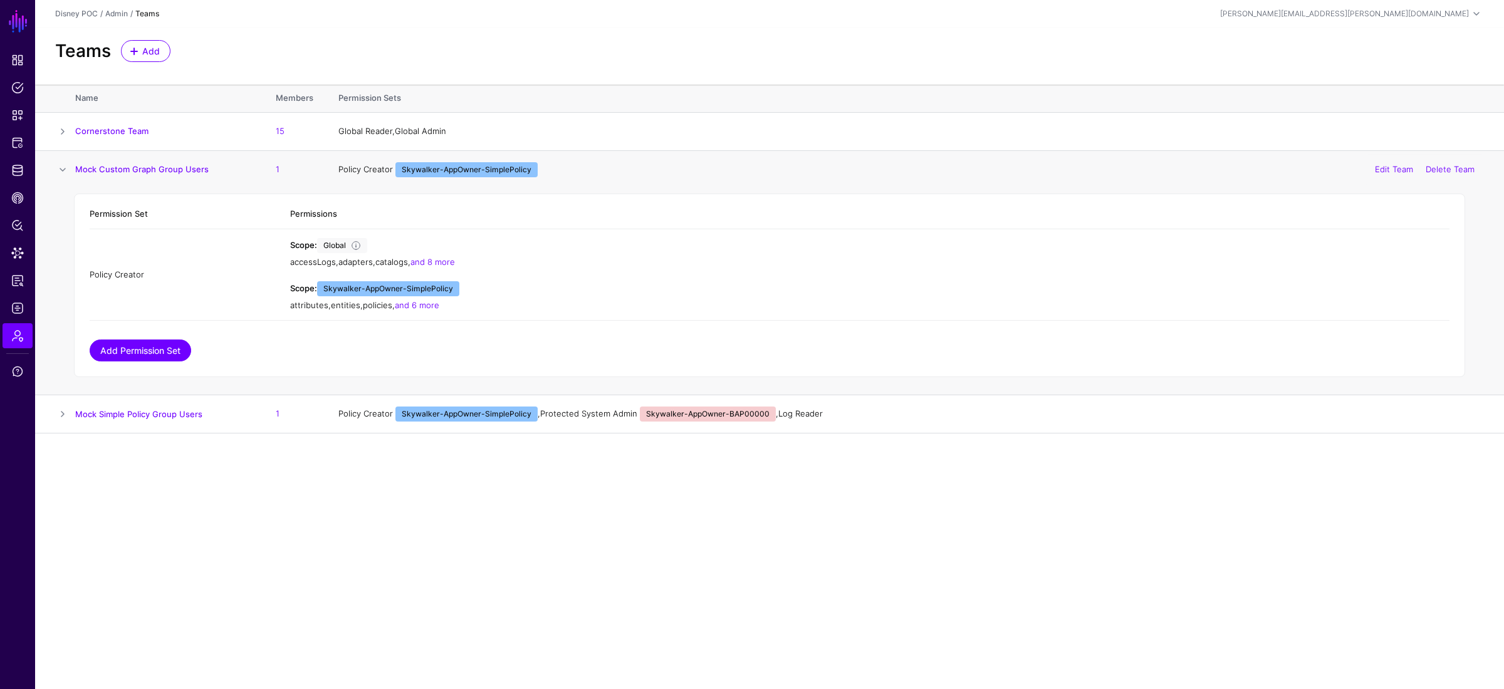
click at [132, 354] on link "Add Permission Set" at bounding box center [140, 351] width 101 height 22
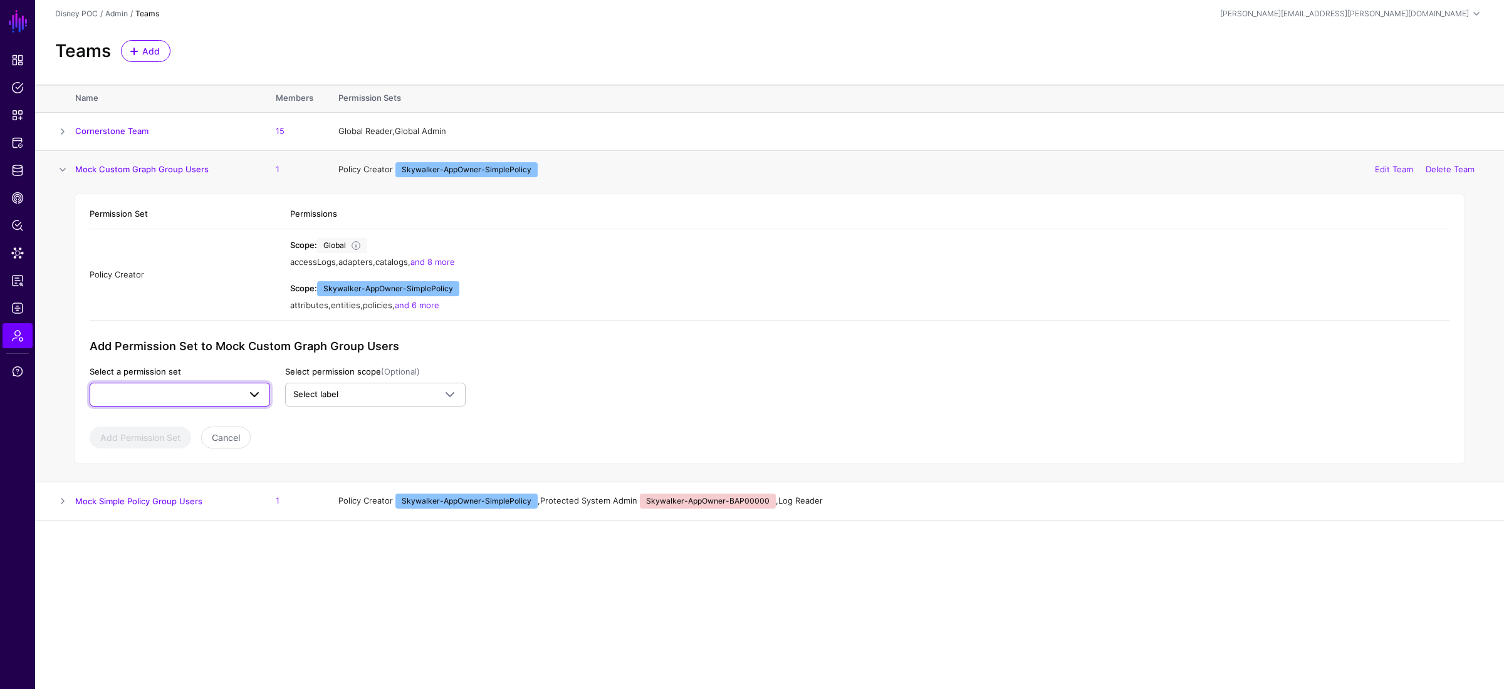
click at [237, 398] on span at bounding box center [180, 394] width 164 height 15
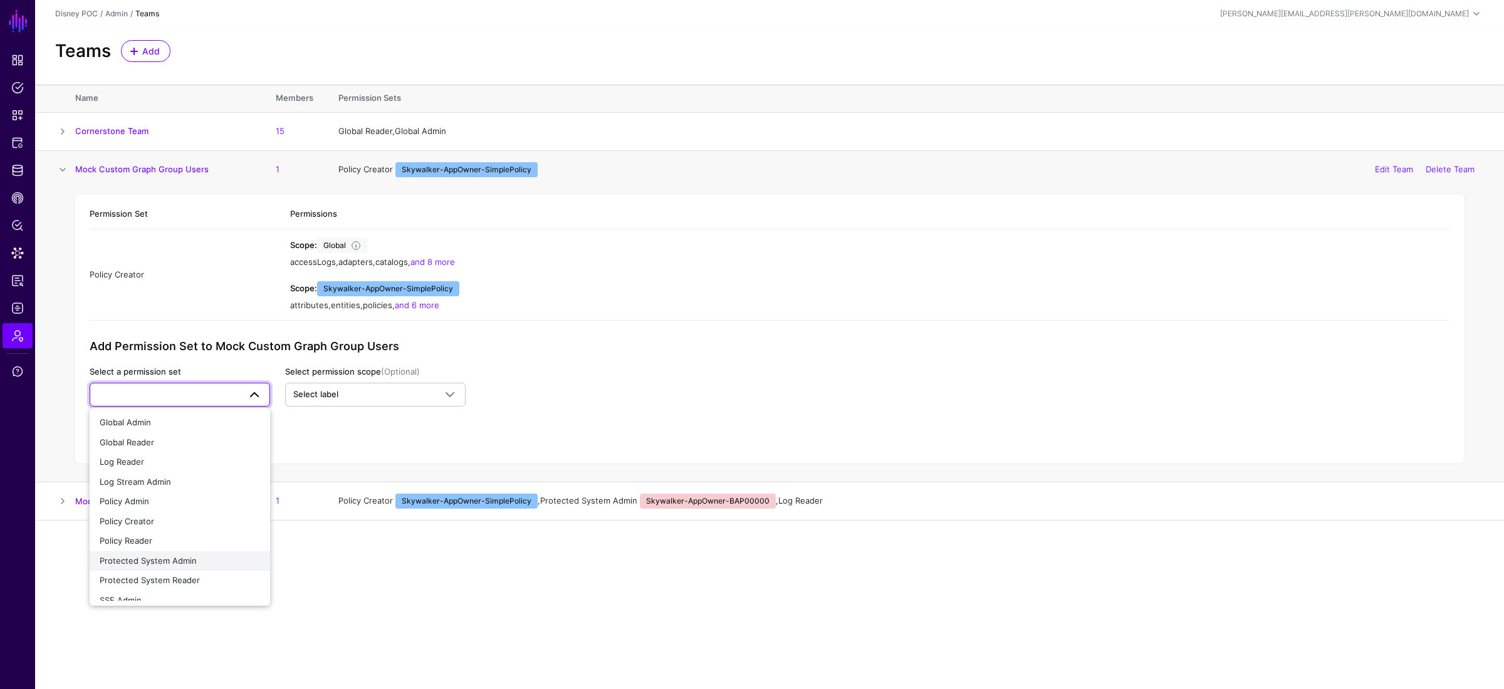
click at [215, 504] on div "Protected System Admin" at bounding box center [180, 561] width 160 height 13
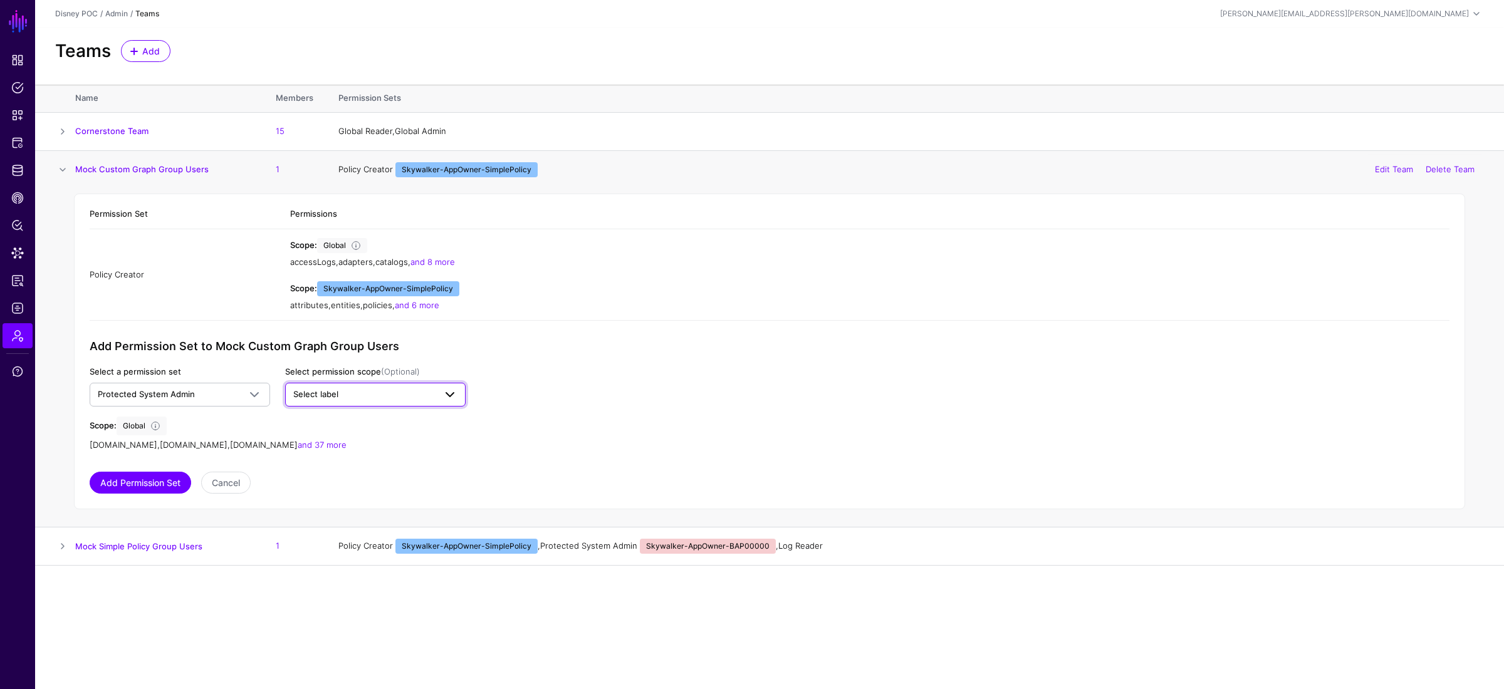
click at [338, 395] on span "Select label" at bounding box center [364, 394] width 142 height 13
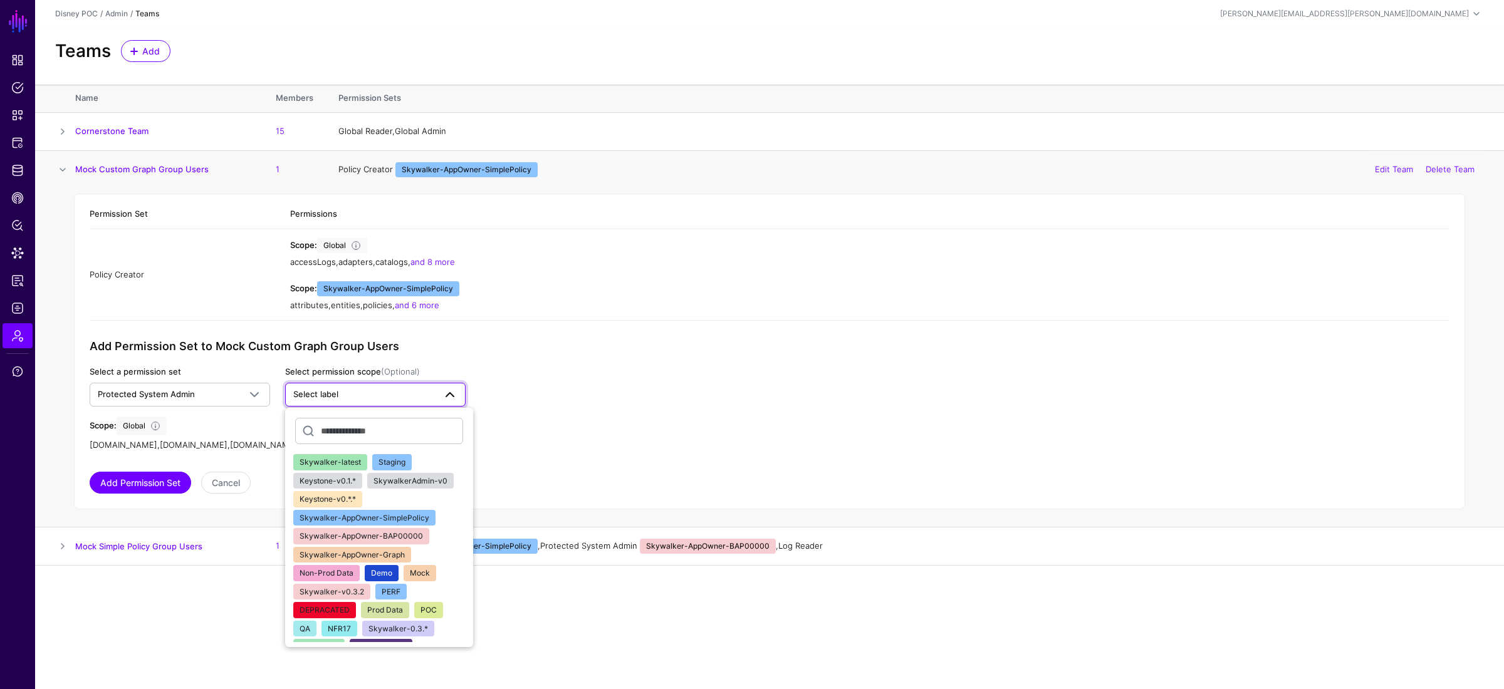
click at [420, 504] on button "Skywalker-AppOwner-BAP00000" at bounding box center [361, 536] width 136 height 16
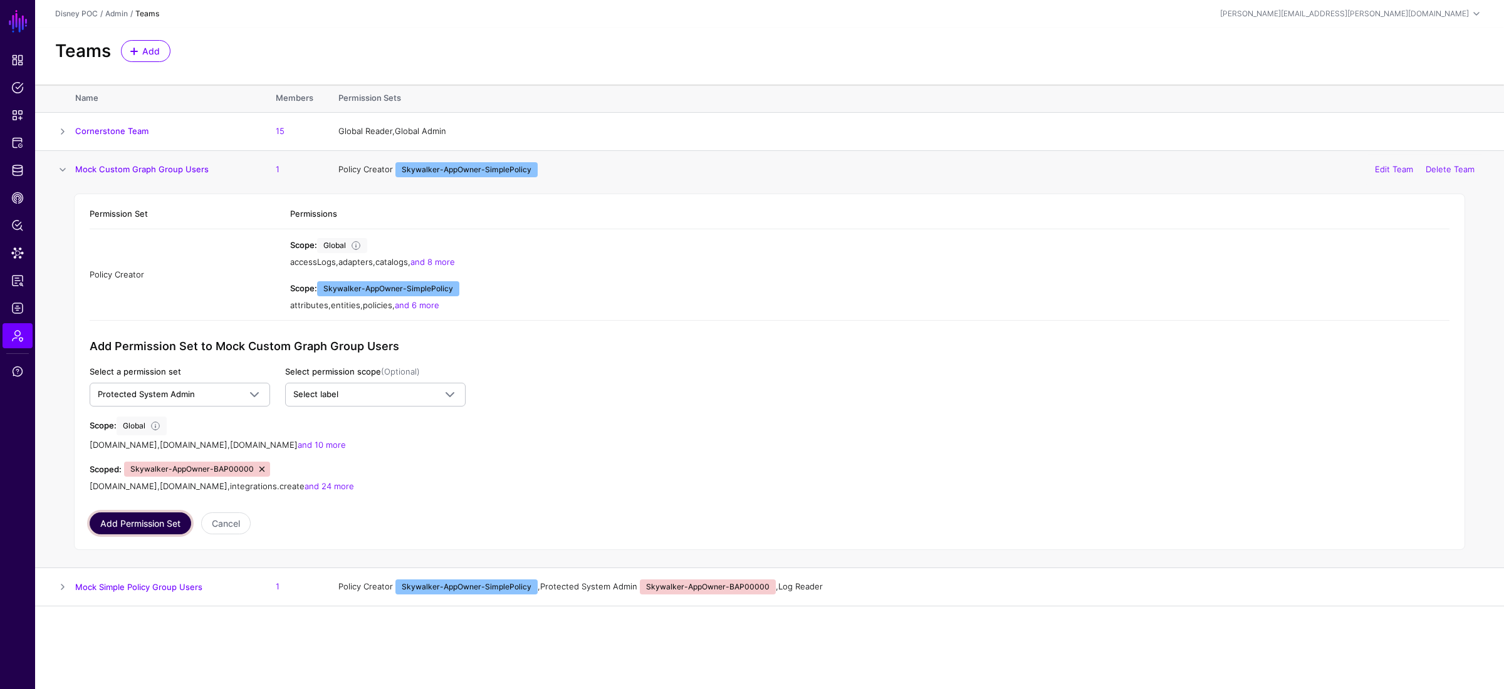
click at [164, 504] on button "Add Permission Set" at bounding box center [140, 523] width 101 height 22
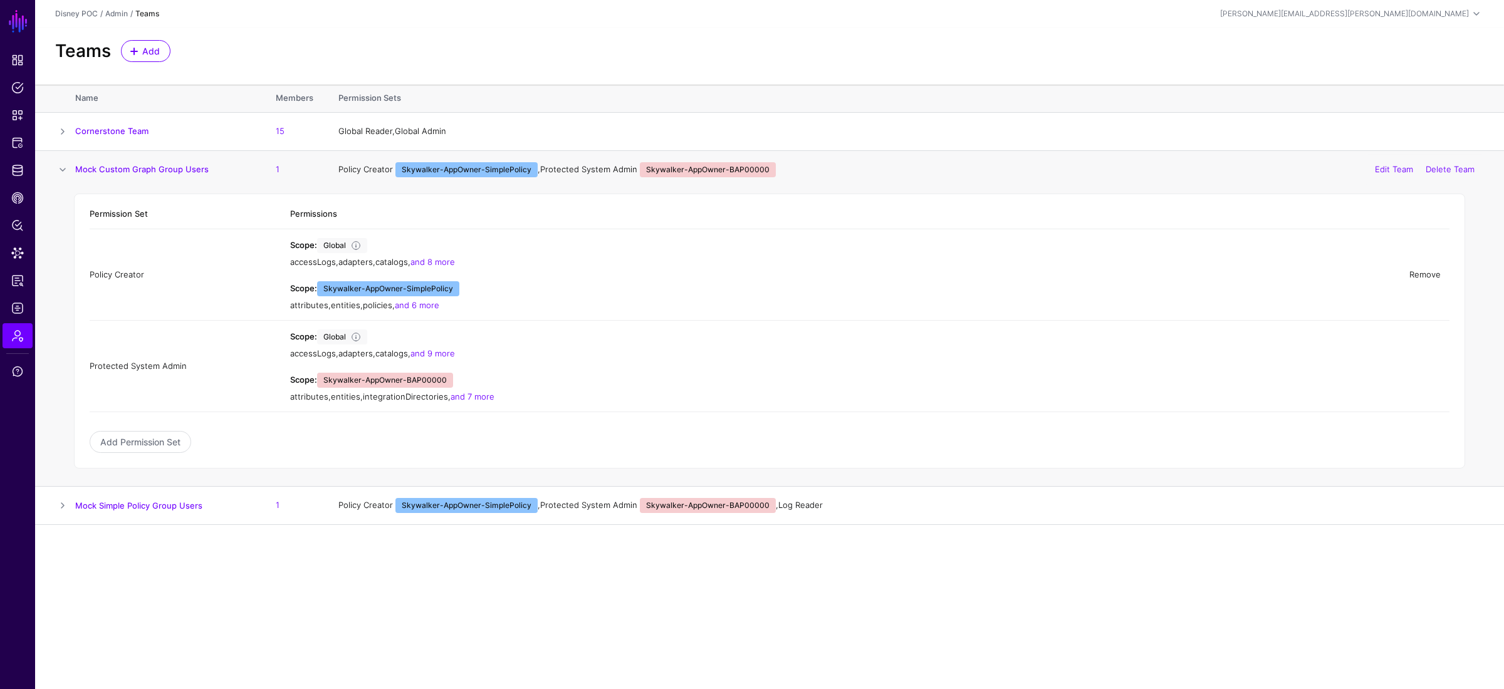
click at [1027, 278] on link "Remove" at bounding box center [1424, 274] width 31 height 10
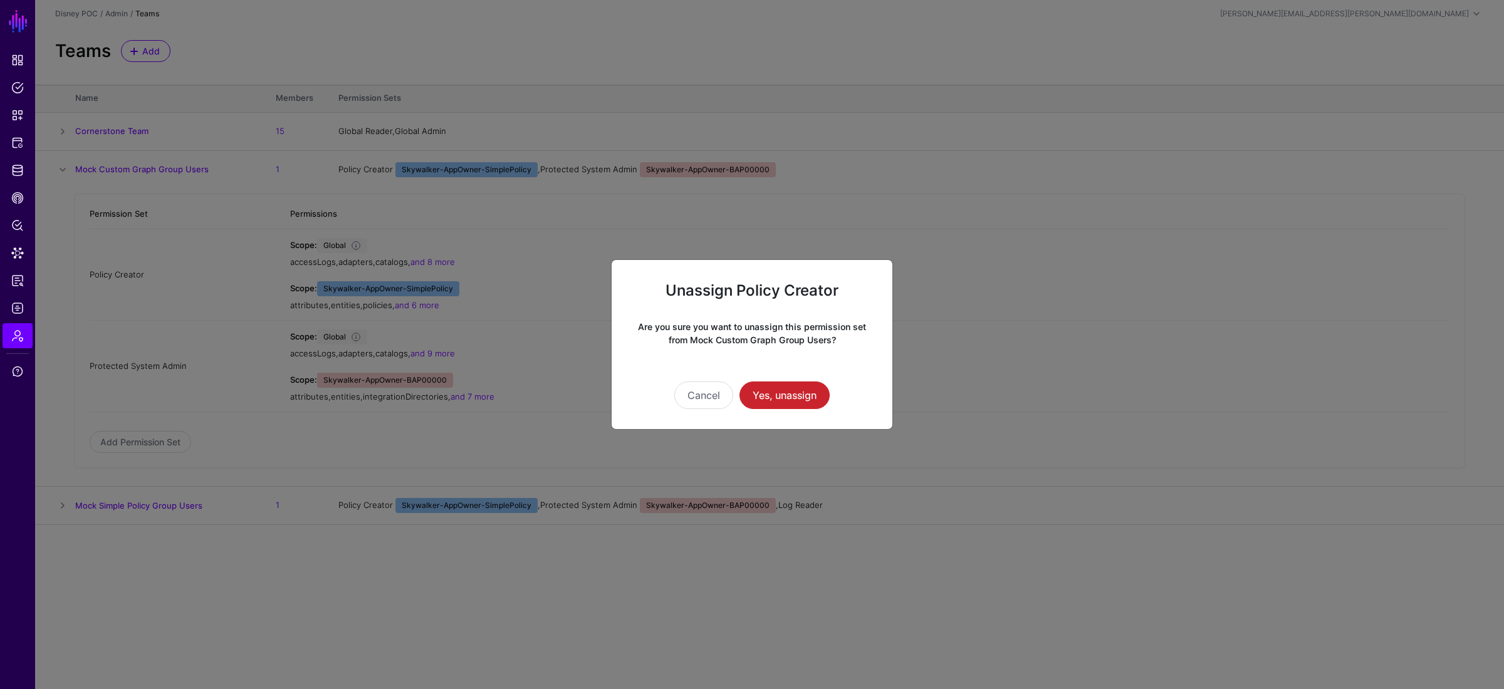
click at [833, 403] on div "Cancel Yes, unassign" at bounding box center [752, 396] width 241 height 28
click at [826, 398] on button "Yes, unassign" at bounding box center [784, 396] width 90 height 28
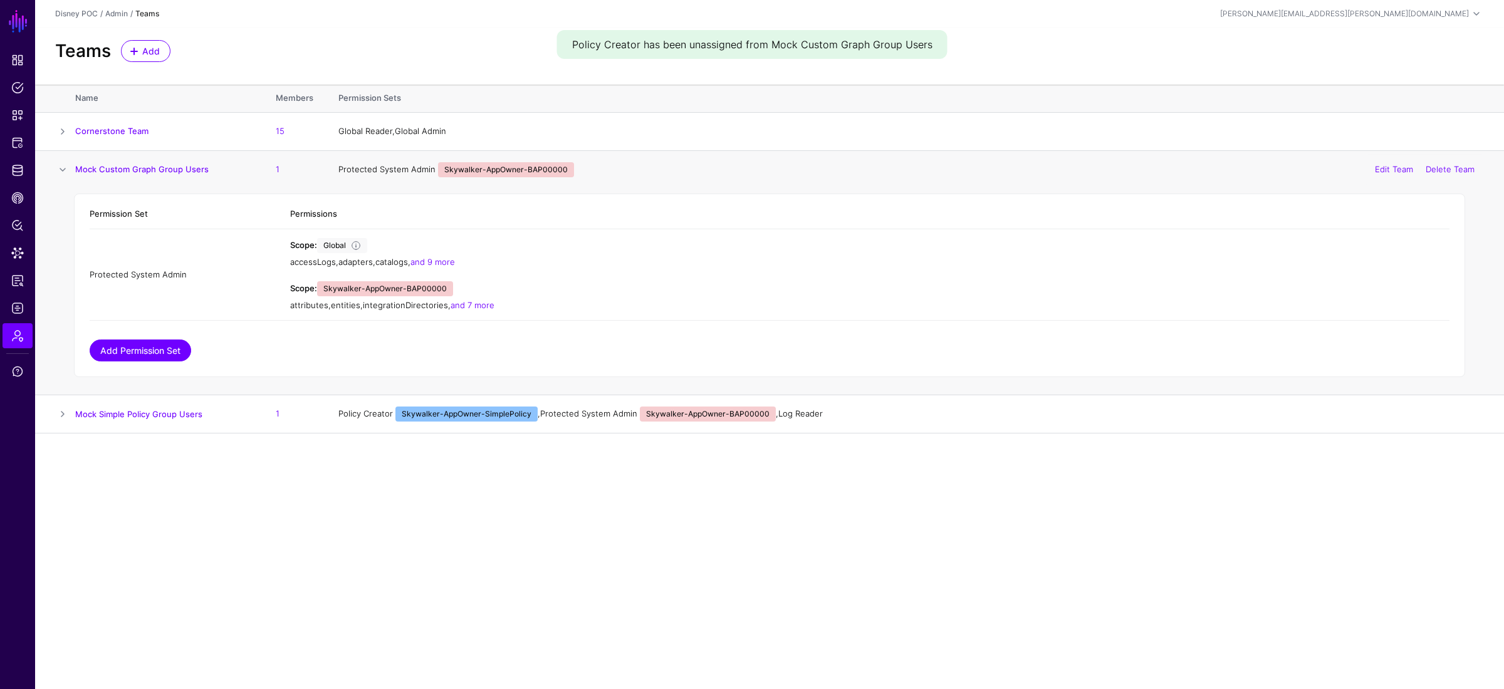
click at [136, 347] on link "Add Permission Set" at bounding box center [140, 351] width 101 height 22
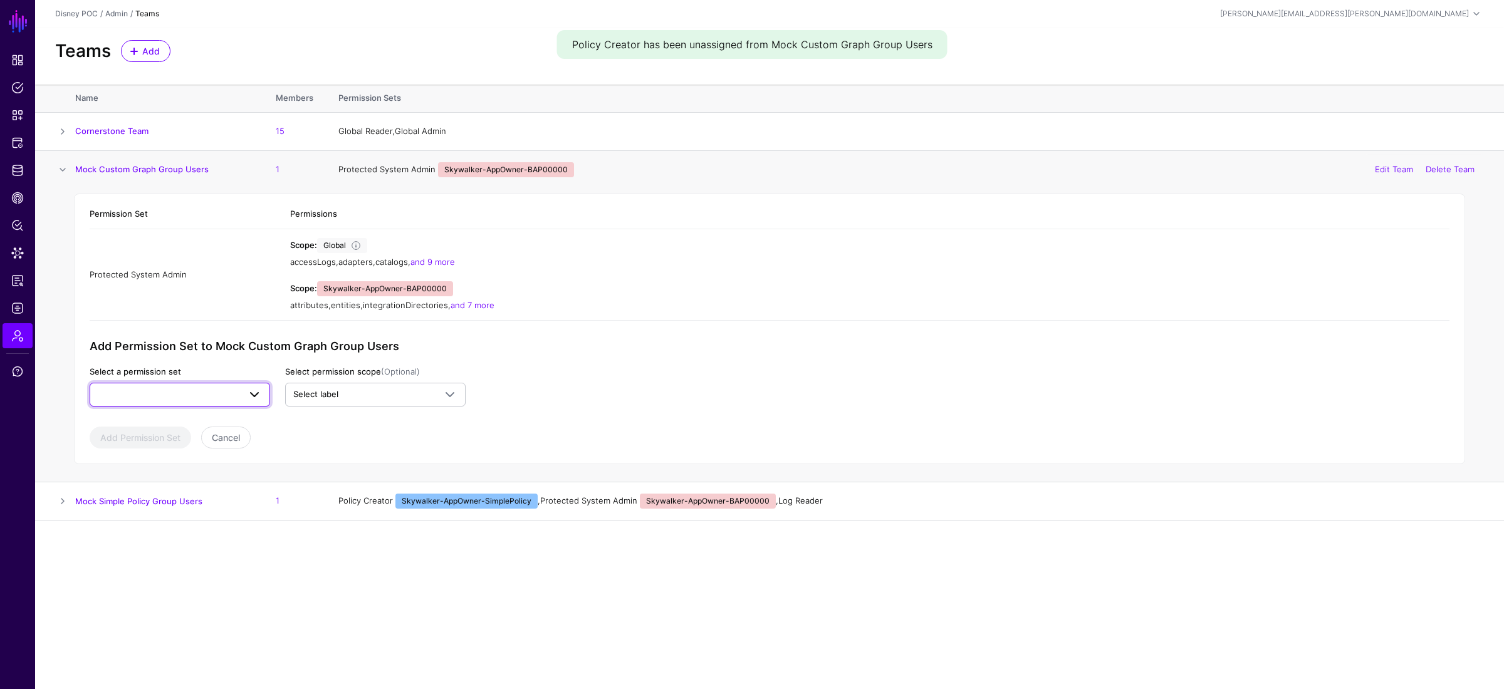
click at [171, 392] on span at bounding box center [180, 394] width 164 height 15
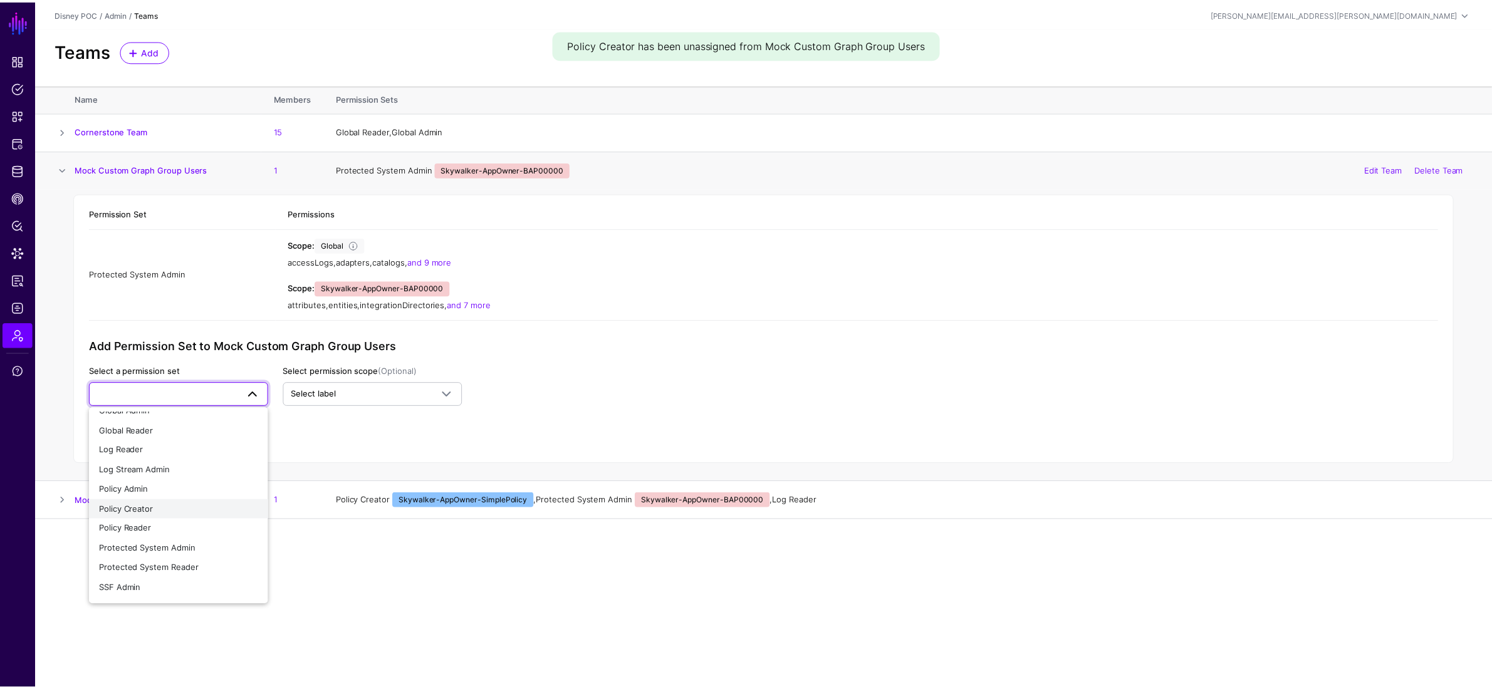
scroll to position [69, 0]
click at [186, 458] on div "Policy Creator" at bounding box center [180, 453] width 160 height 13
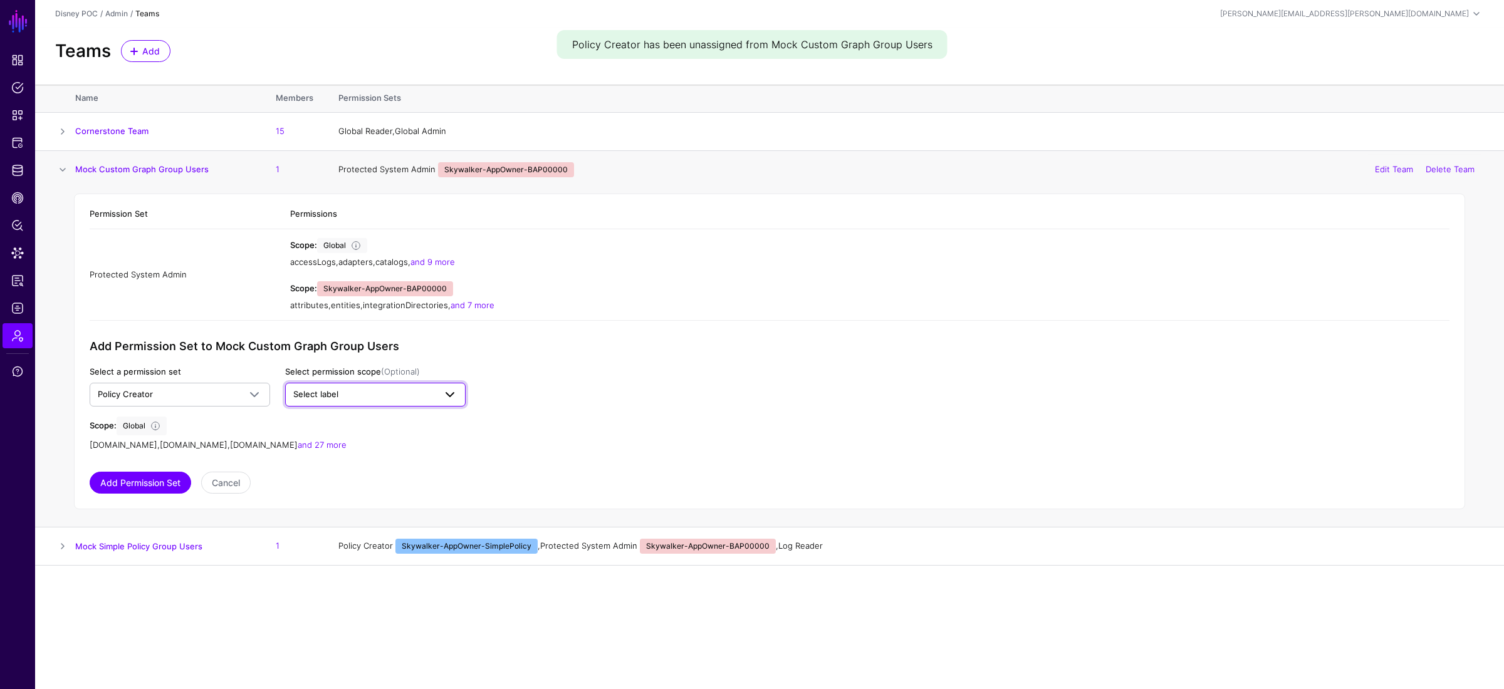
click at [377, 394] on span "Select label" at bounding box center [364, 394] width 142 height 13
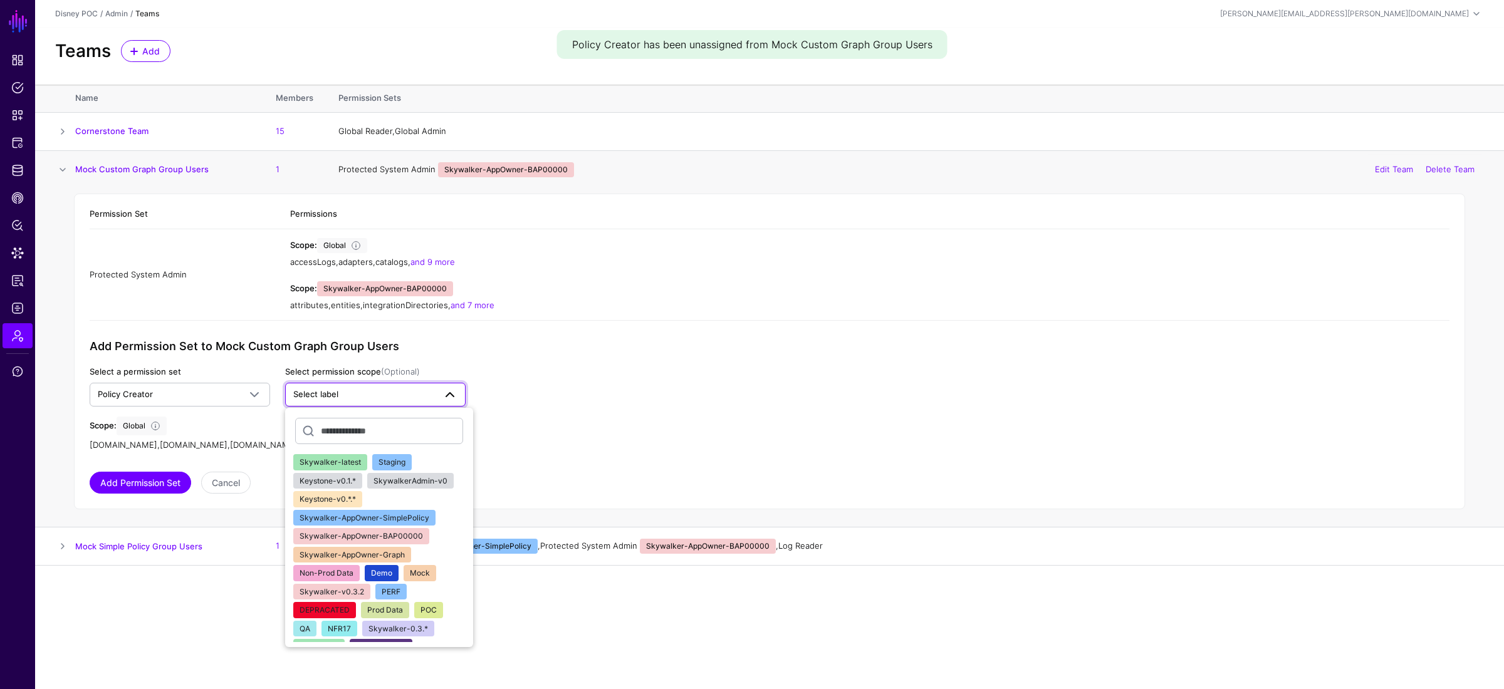
click at [407, 504] on span "Skywalker-AppOwner-BAP00000" at bounding box center [360, 535] width 123 height 9
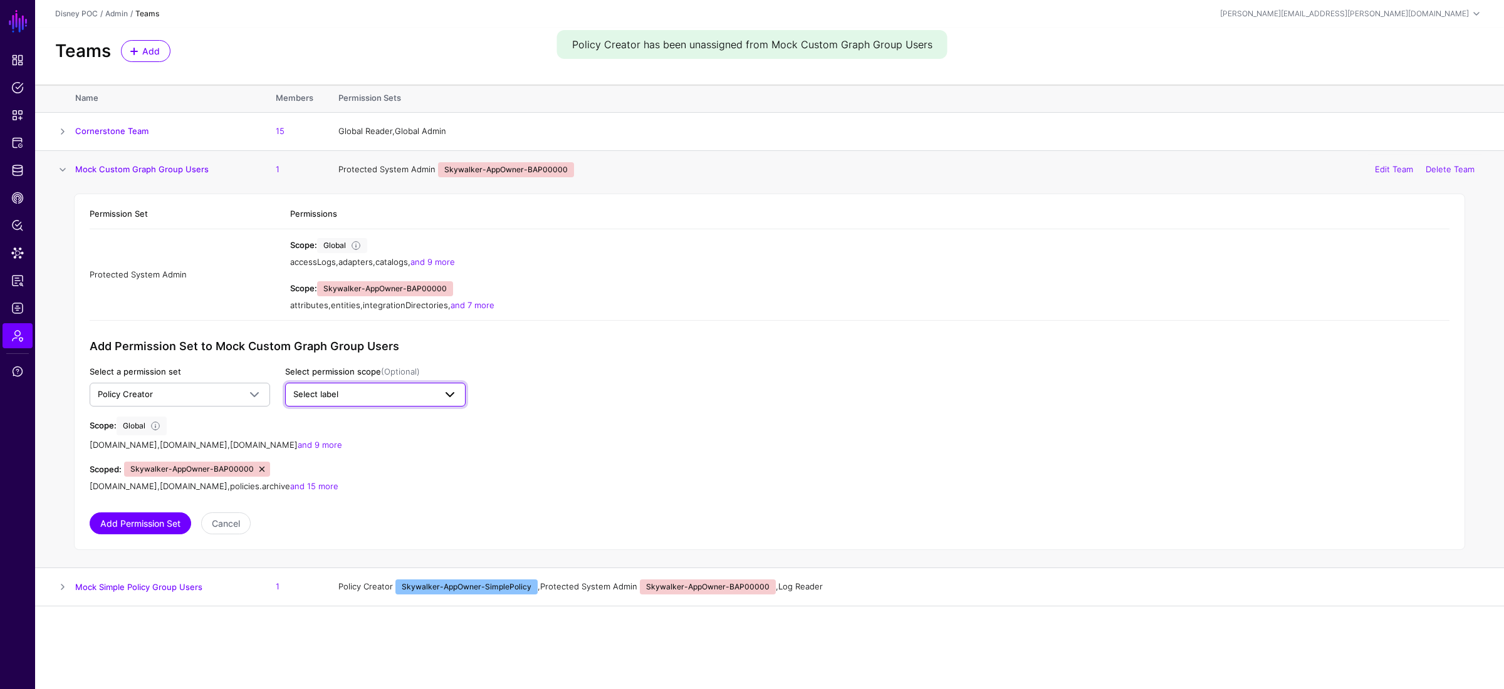
click at [383, 389] on span "Select label" at bounding box center [364, 394] width 142 height 13
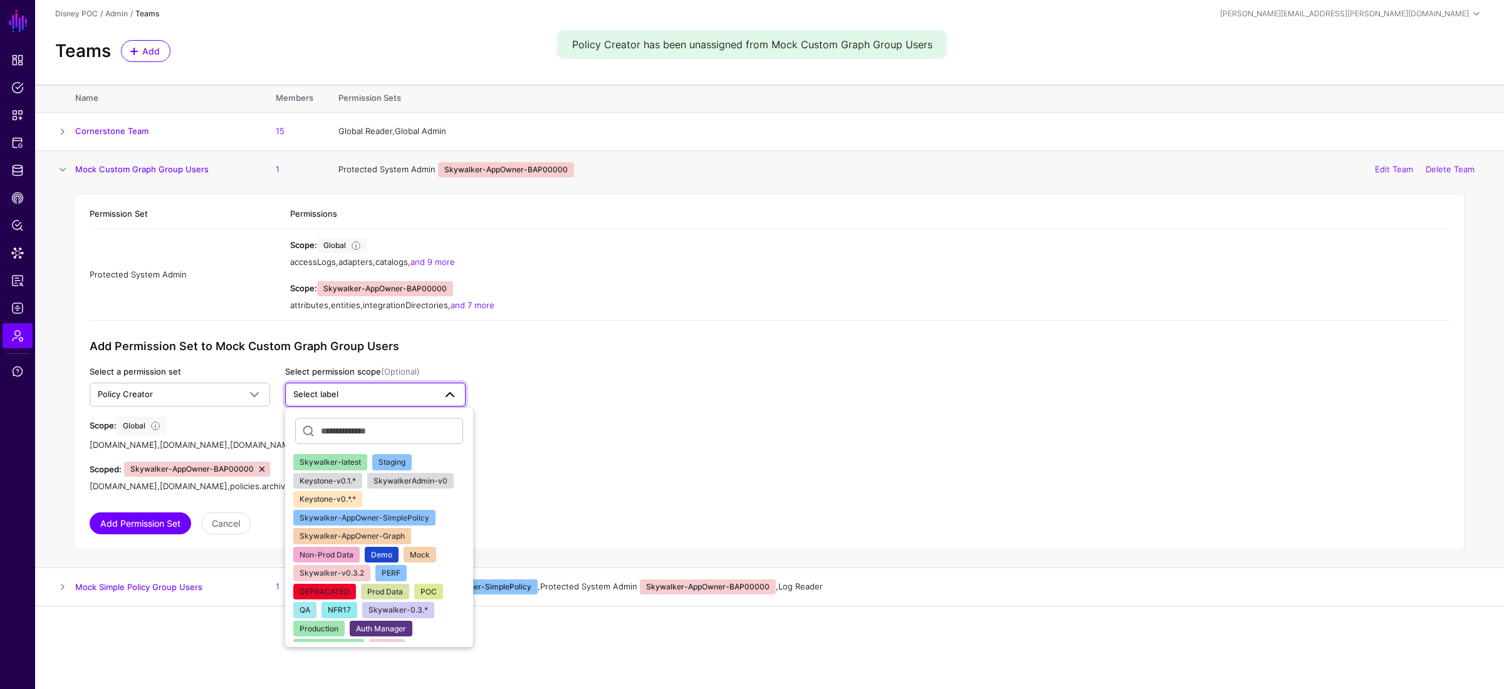
click at [421, 504] on span "Skywalker-AppOwner-SimplePolicy" at bounding box center [364, 517] width 130 height 9
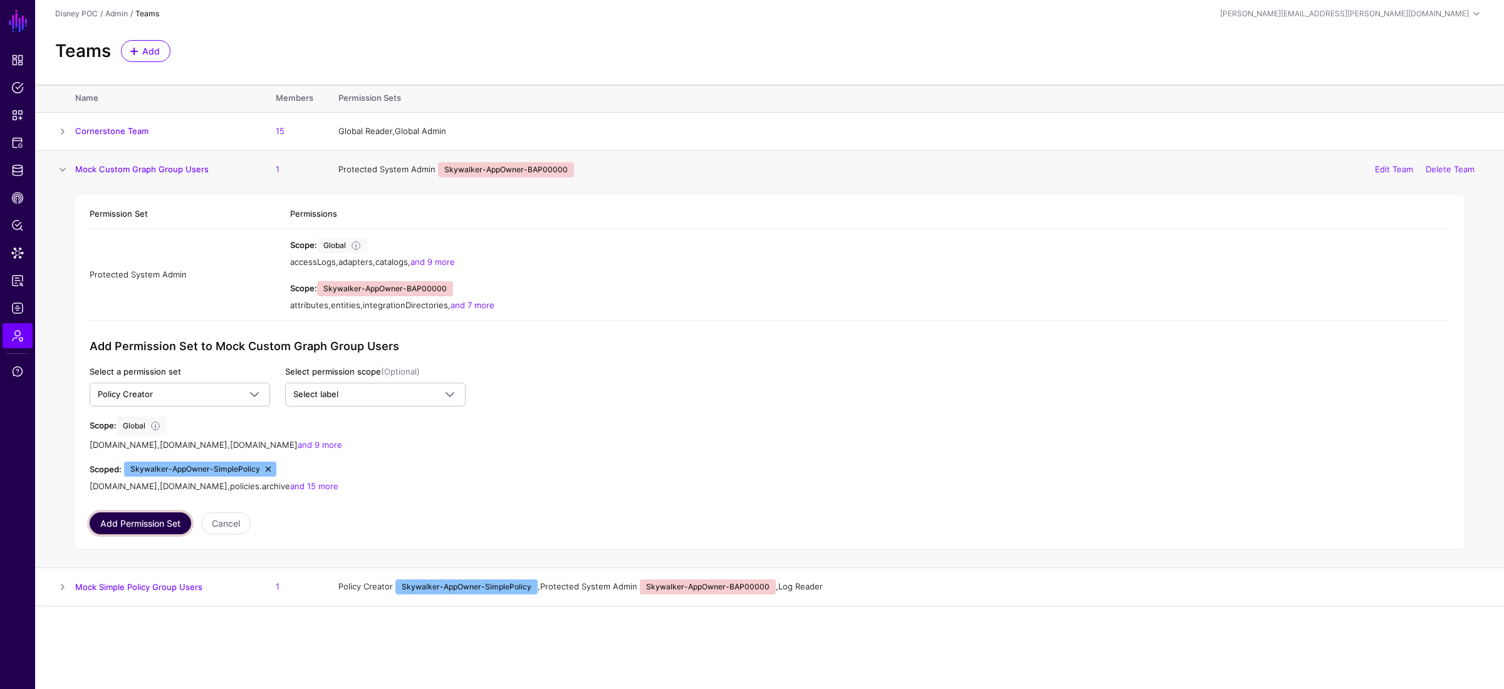
click at [124, 504] on button "Add Permission Set" at bounding box center [140, 523] width 101 height 22
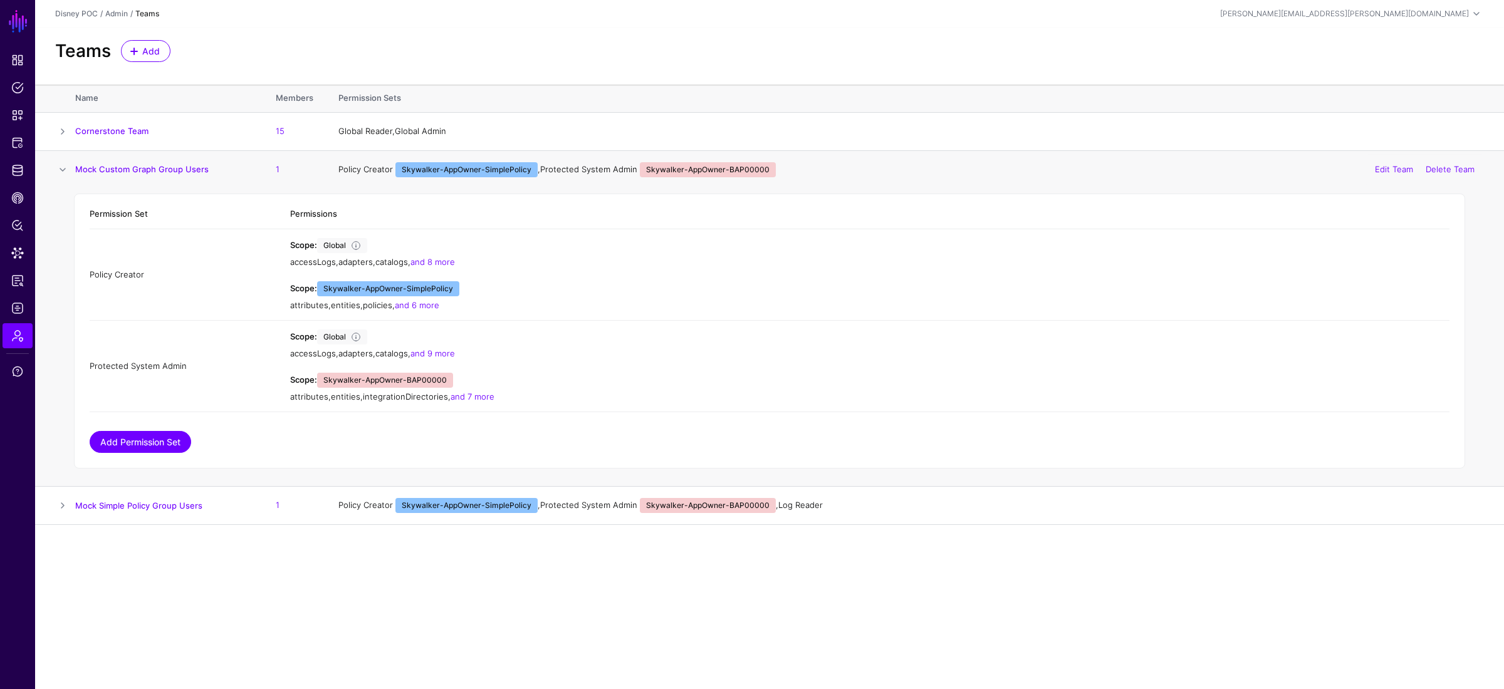
click at [139, 444] on link "Add Permission Set" at bounding box center [140, 442] width 101 height 22
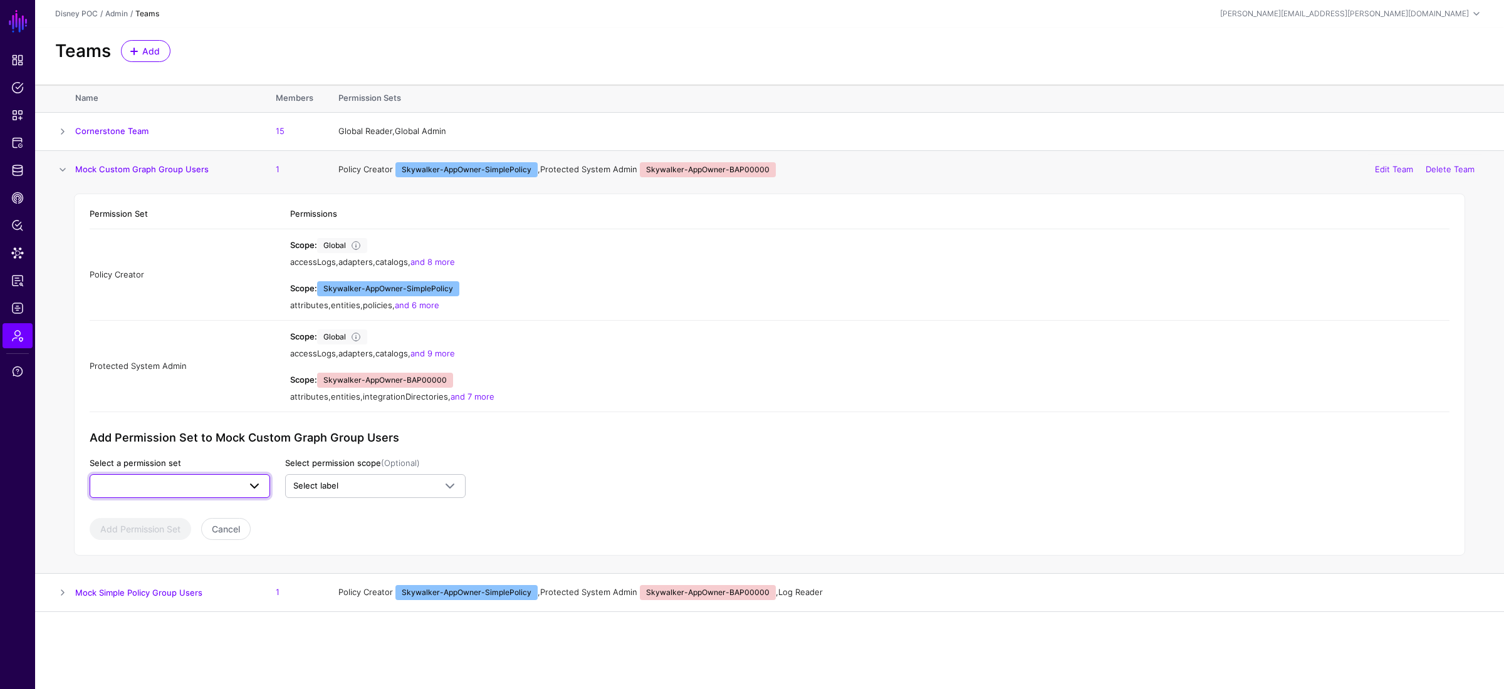
click at [159, 480] on span at bounding box center [180, 486] width 164 height 15
click at [661, 433] on app-admin-shared-permissions "Permission Set Permissions Policy Creator Scope: Global accessLogs , adapters ,…" at bounding box center [770, 369] width 1360 height 341
click at [238, 483] on span at bounding box center [180, 486] width 164 height 15
click at [164, 392] on div "Policy Creator" at bounding box center [180, 389] width 160 height 13
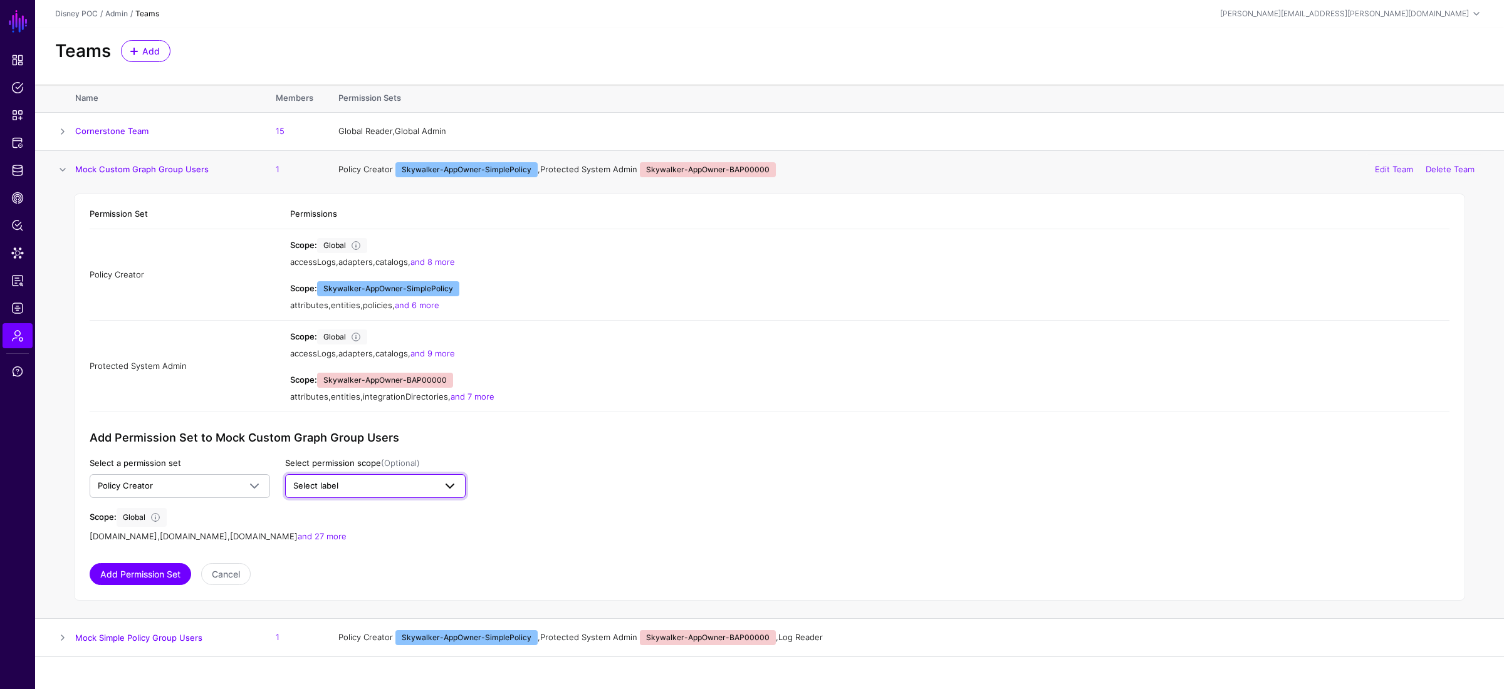
click at [370, 489] on span "Select label" at bounding box center [364, 486] width 142 height 13
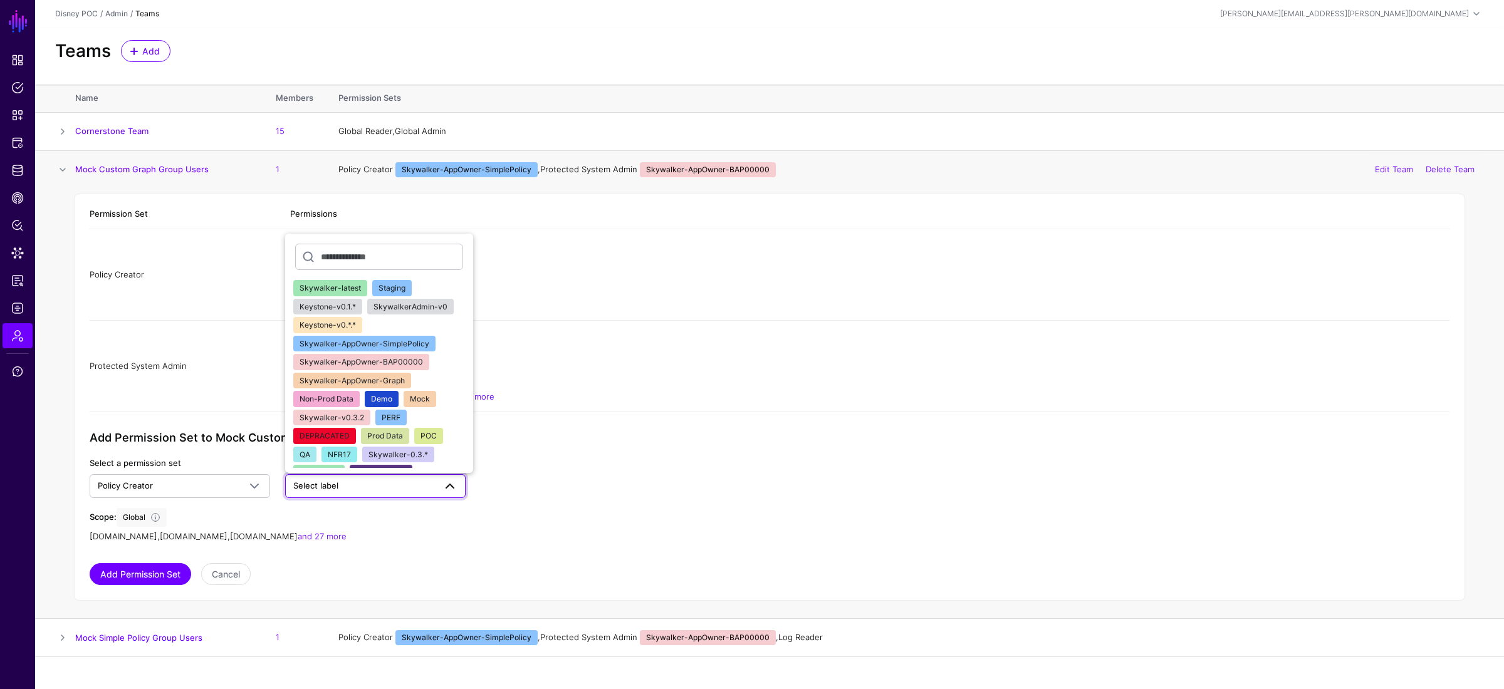
click at [413, 362] on span "Skywalker-AppOwner-BAP00000" at bounding box center [360, 361] width 123 height 9
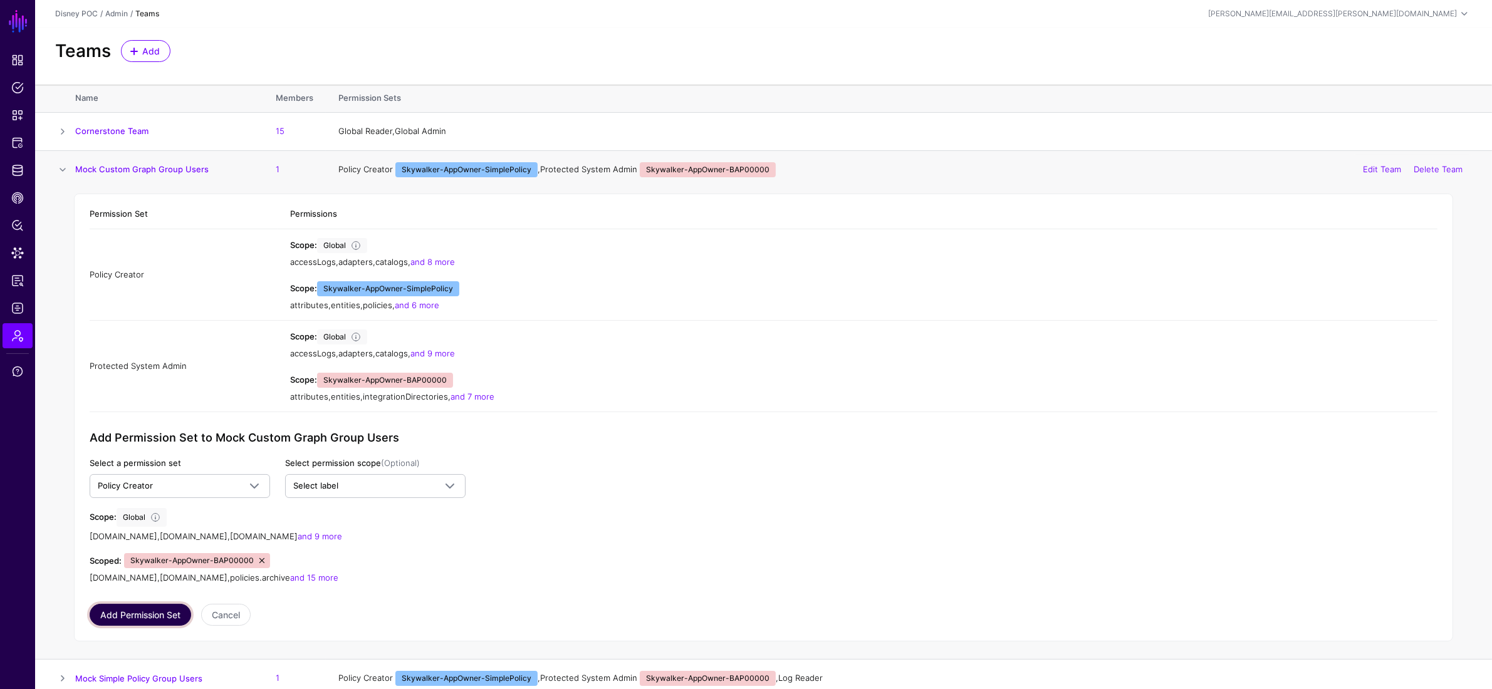
click at [151, 504] on button "Add Permission Set" at bounding box center [140, 615] width 101 height 22
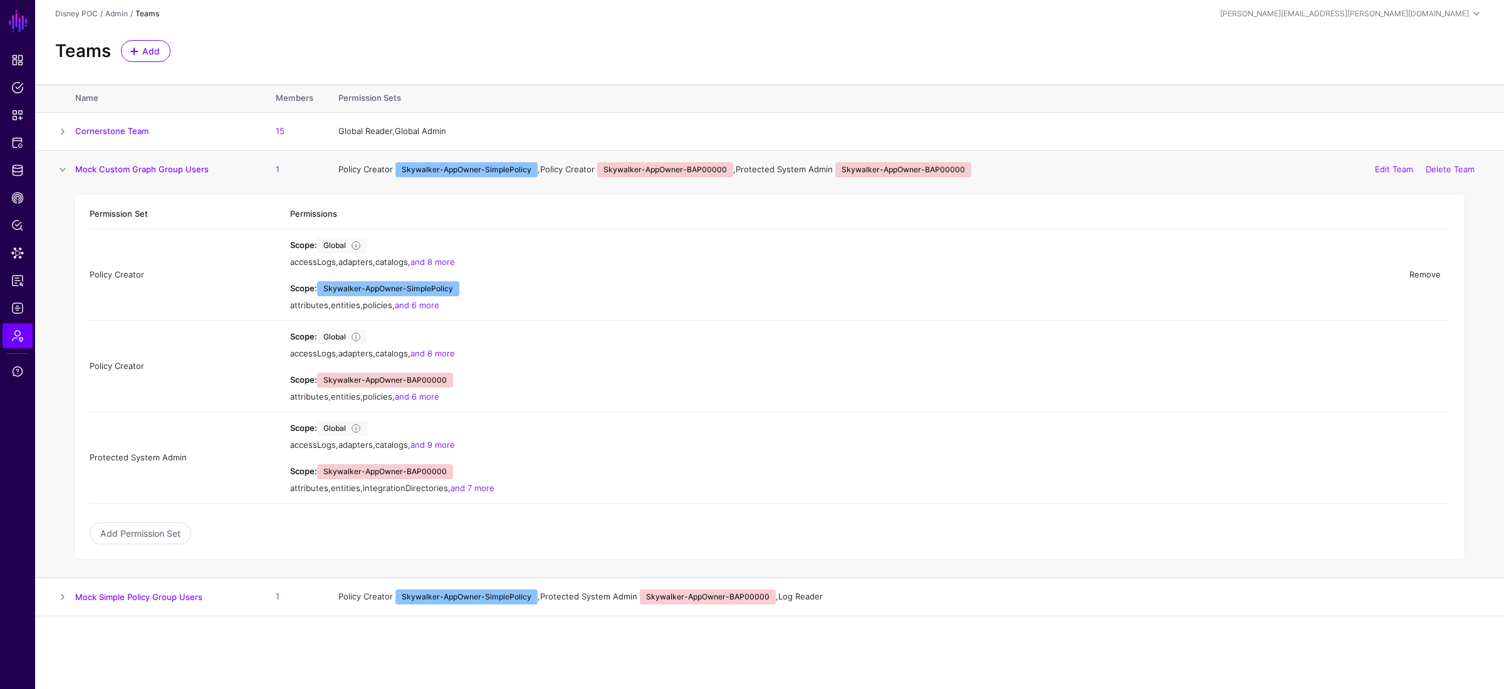
click at [1027, 276] on link "Remove" at bounding box center [1424, 274] width 31 height 10
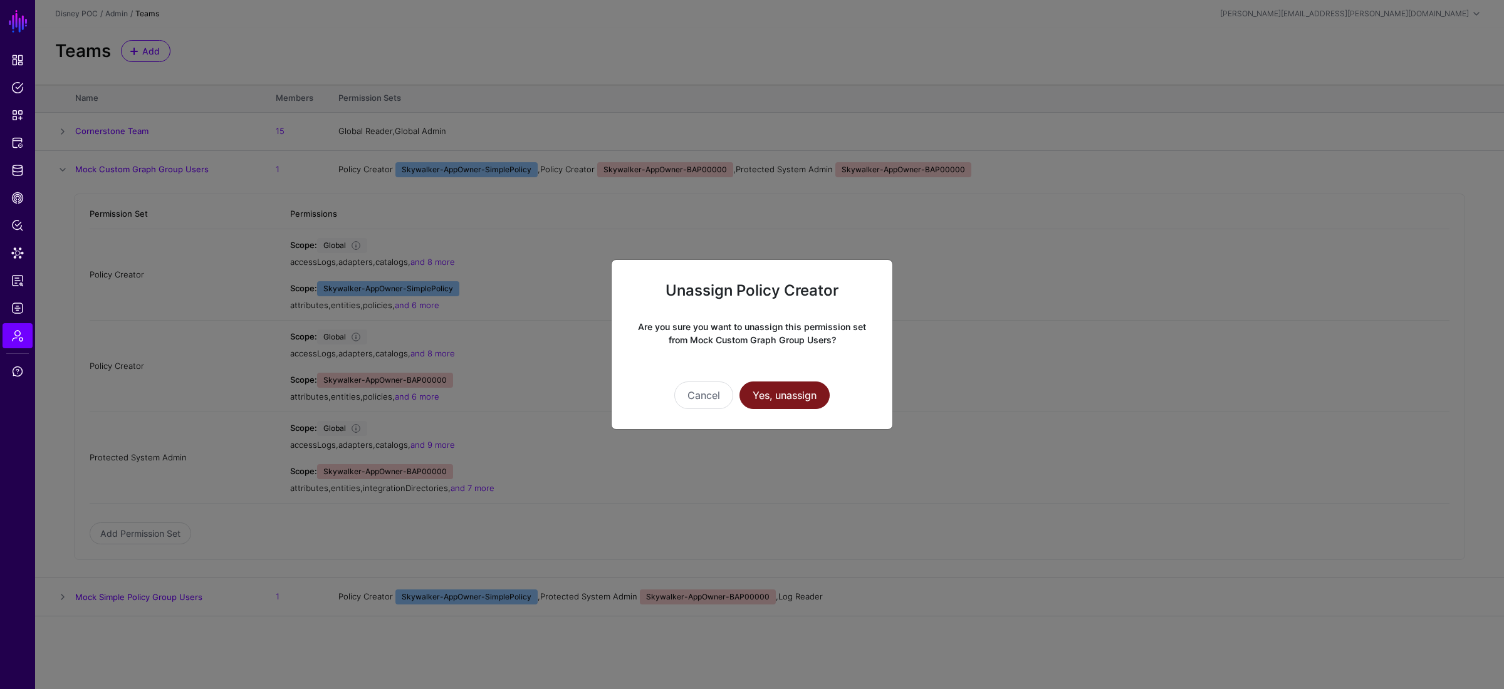
click at [791, 392] on button "Yes, unassign" at bounding box center [784, 396] width 90 height 28
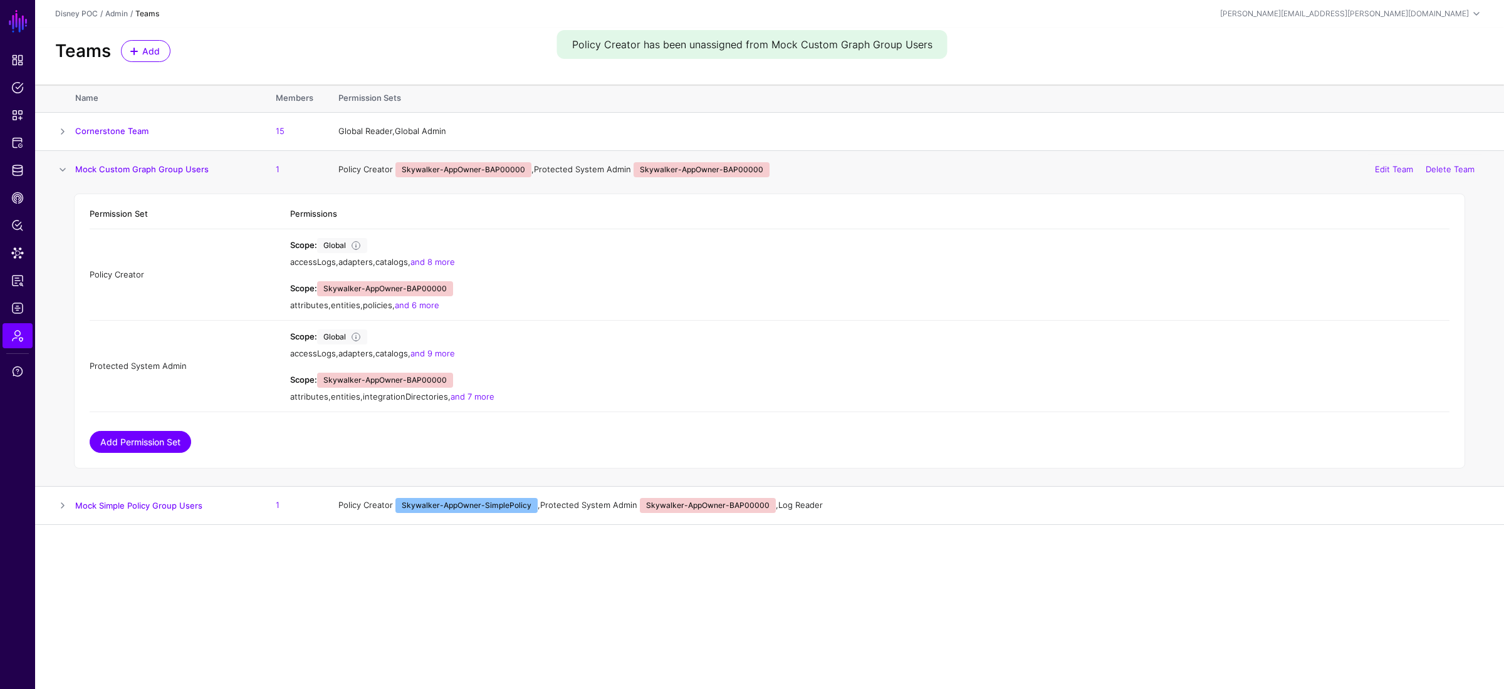
click at [124, 446] on link "Add Permission Set" at bounding box center [140, 442] width 101 height 22
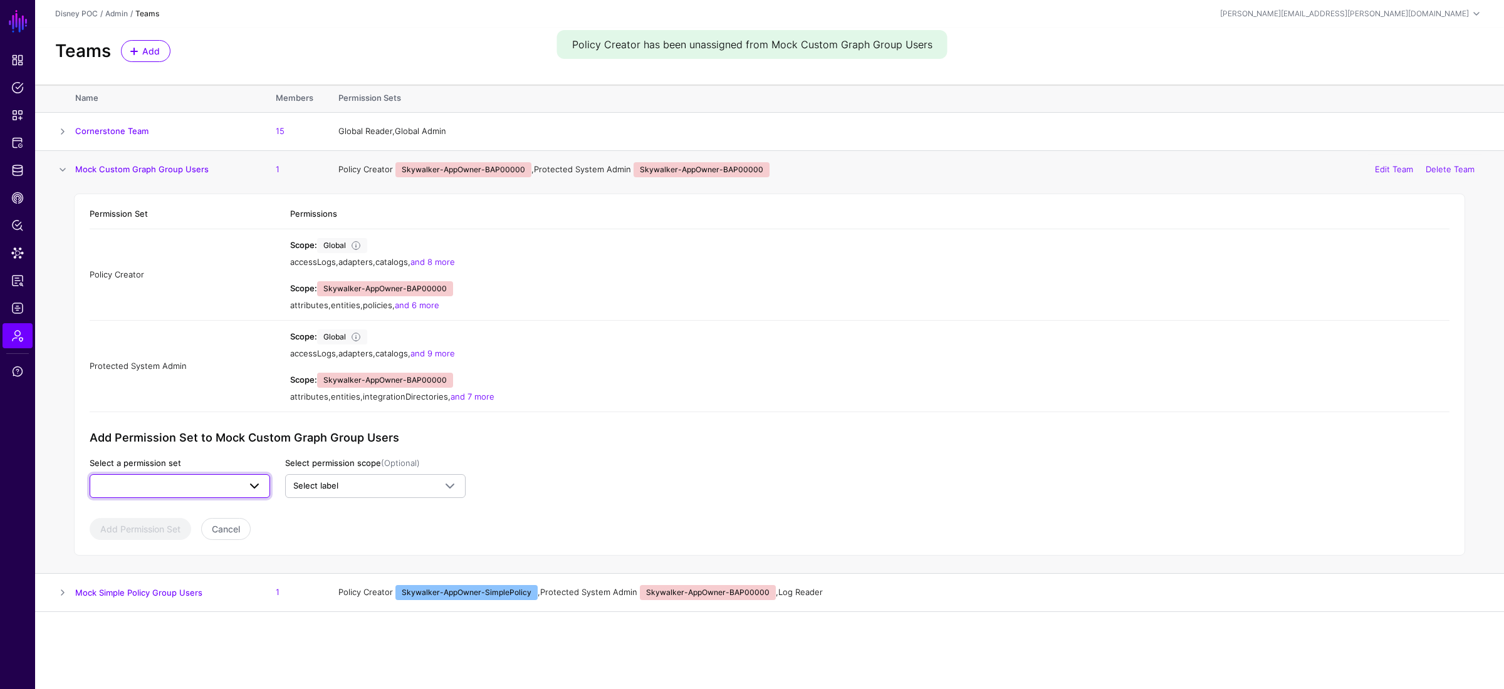
click at [155, 483] on span at bounding box center [180, 486] width 164 height 15
click at [178, 413] on div "Policy Reader" at bounding box center [180, 408] width 160 height 13
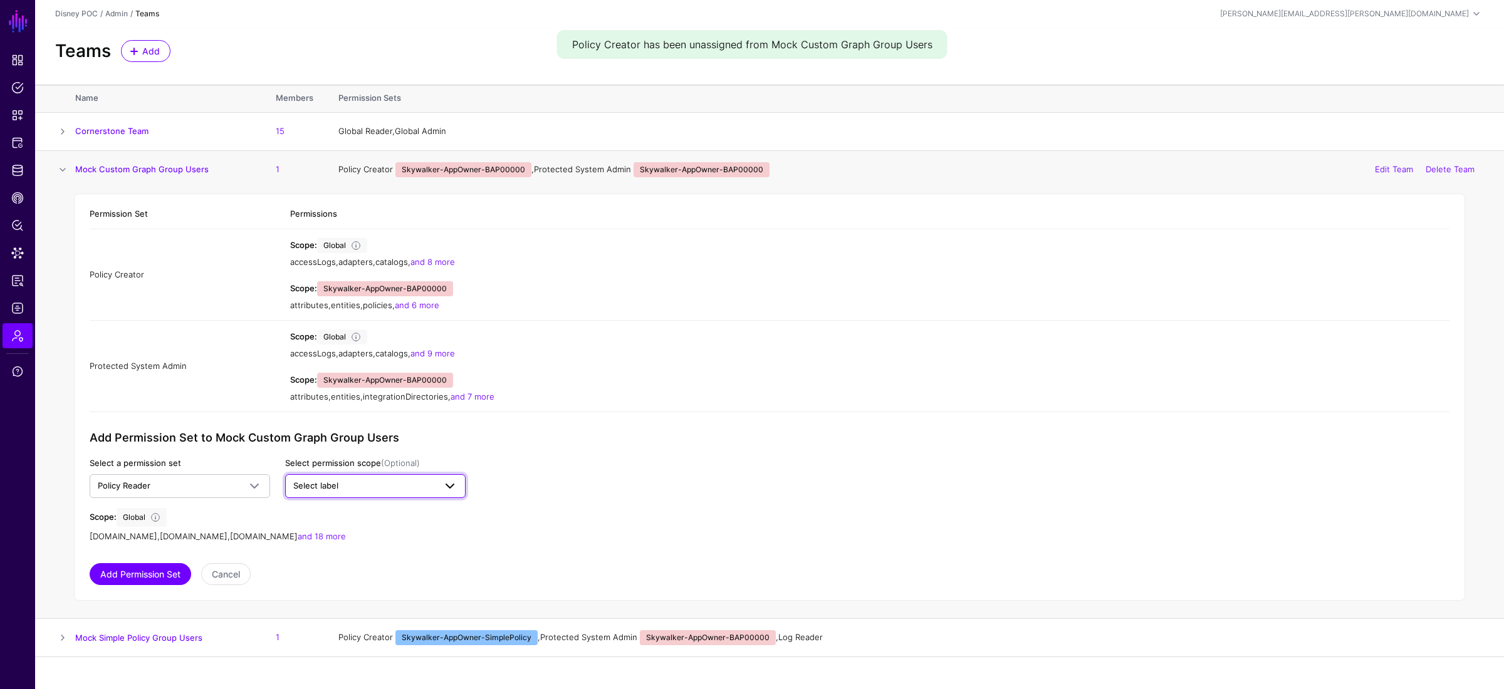
click at [334, 486] on span "Select label" at bounding box center [315, 486] width 45 height 10
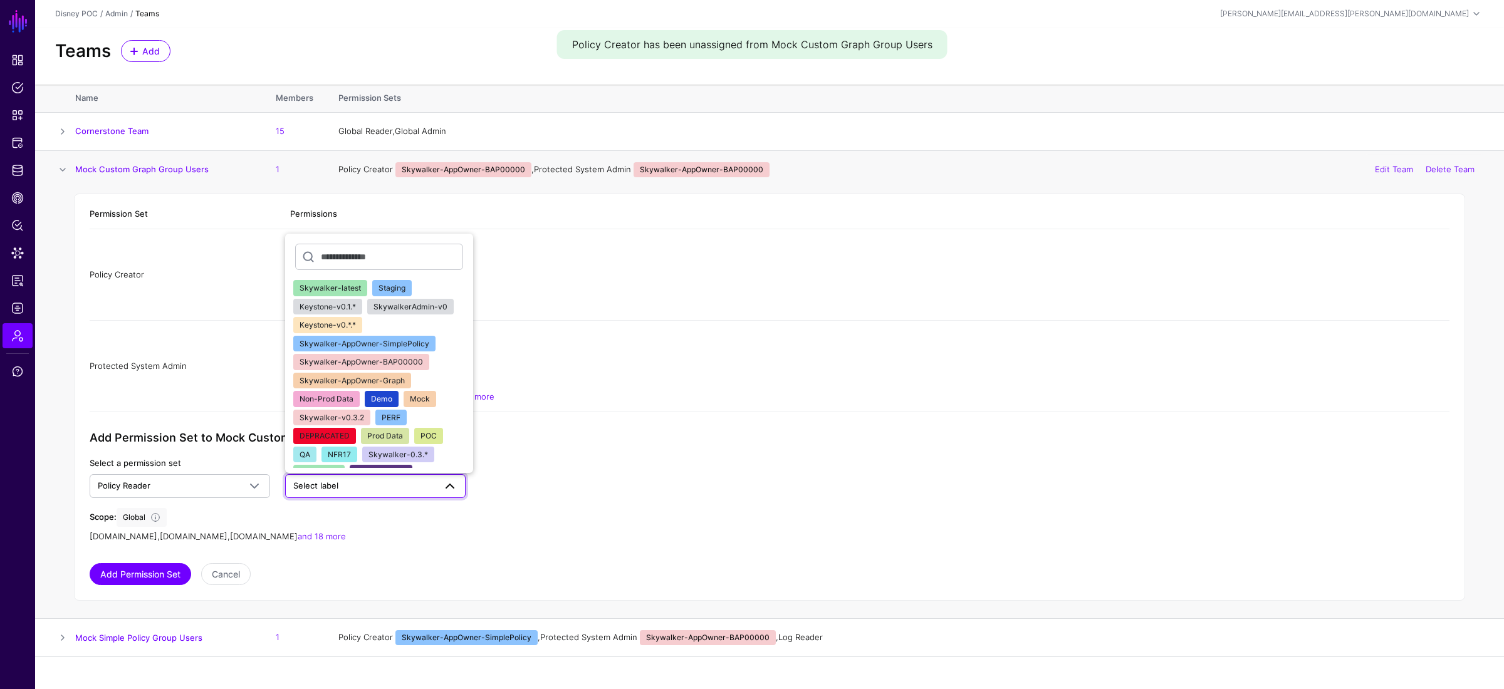
click at [426, 347] on button "Skywalker-AppOwner-SimplePolicy" at bounding box center [364, 344] width 142 height 16
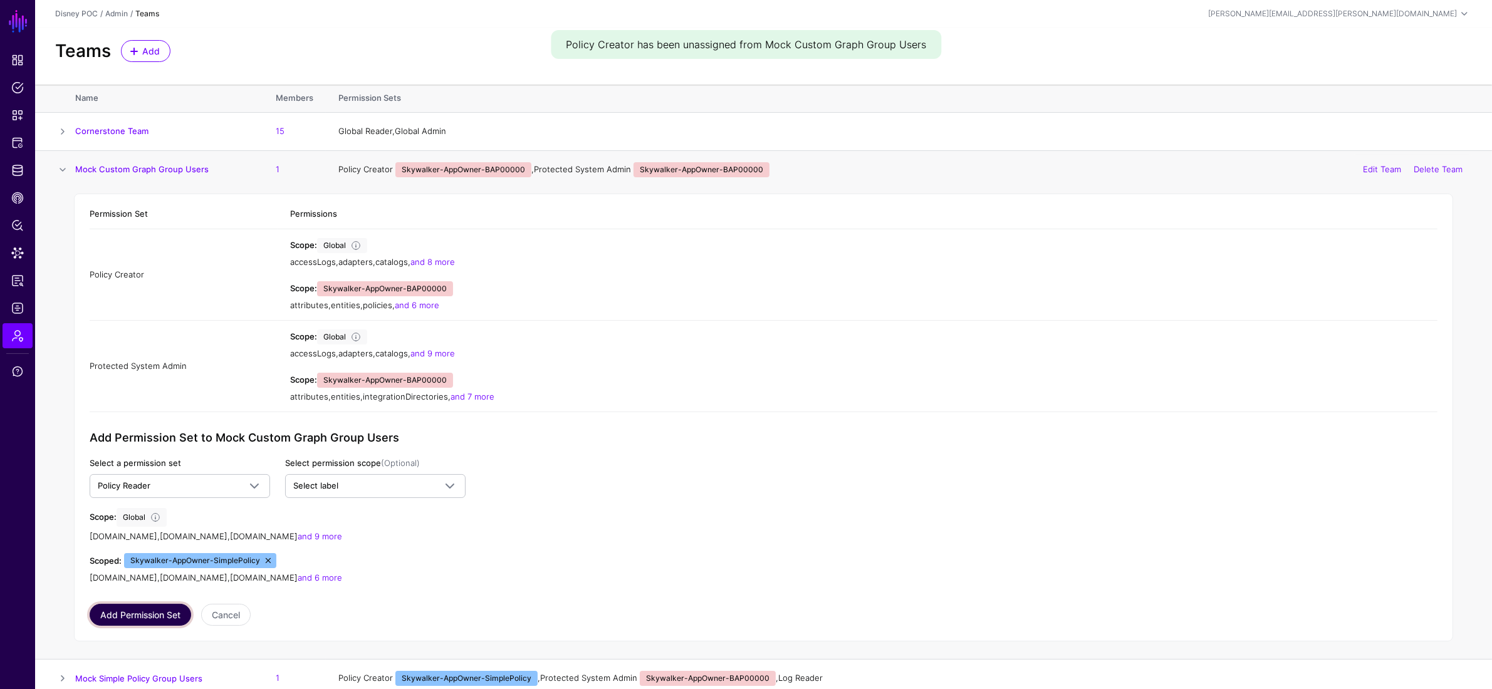
click at [157, 504] on button "Add Permission Set" at bounding box center [140, 615] width 101 height 22
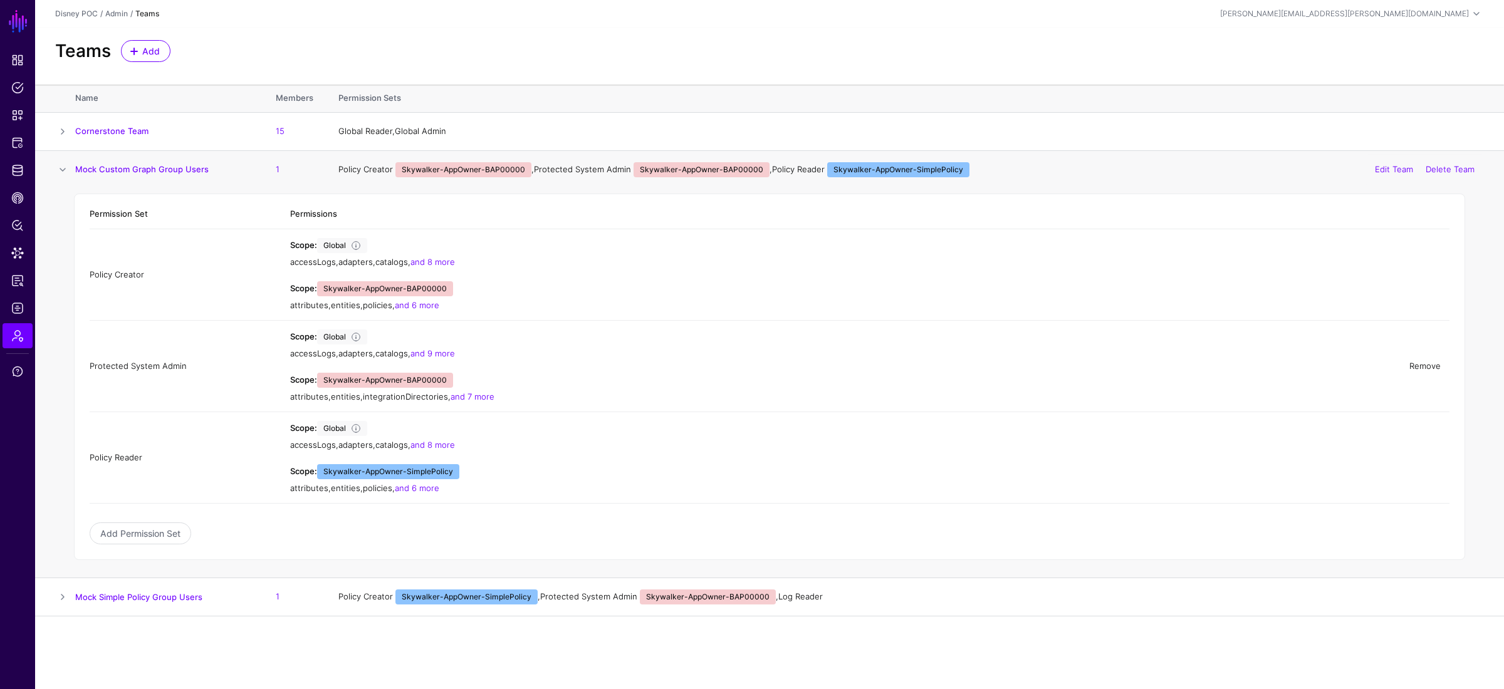
click at [1027, 364] on link "Remove" at bounding box center [1424, 366] width 31 height 10
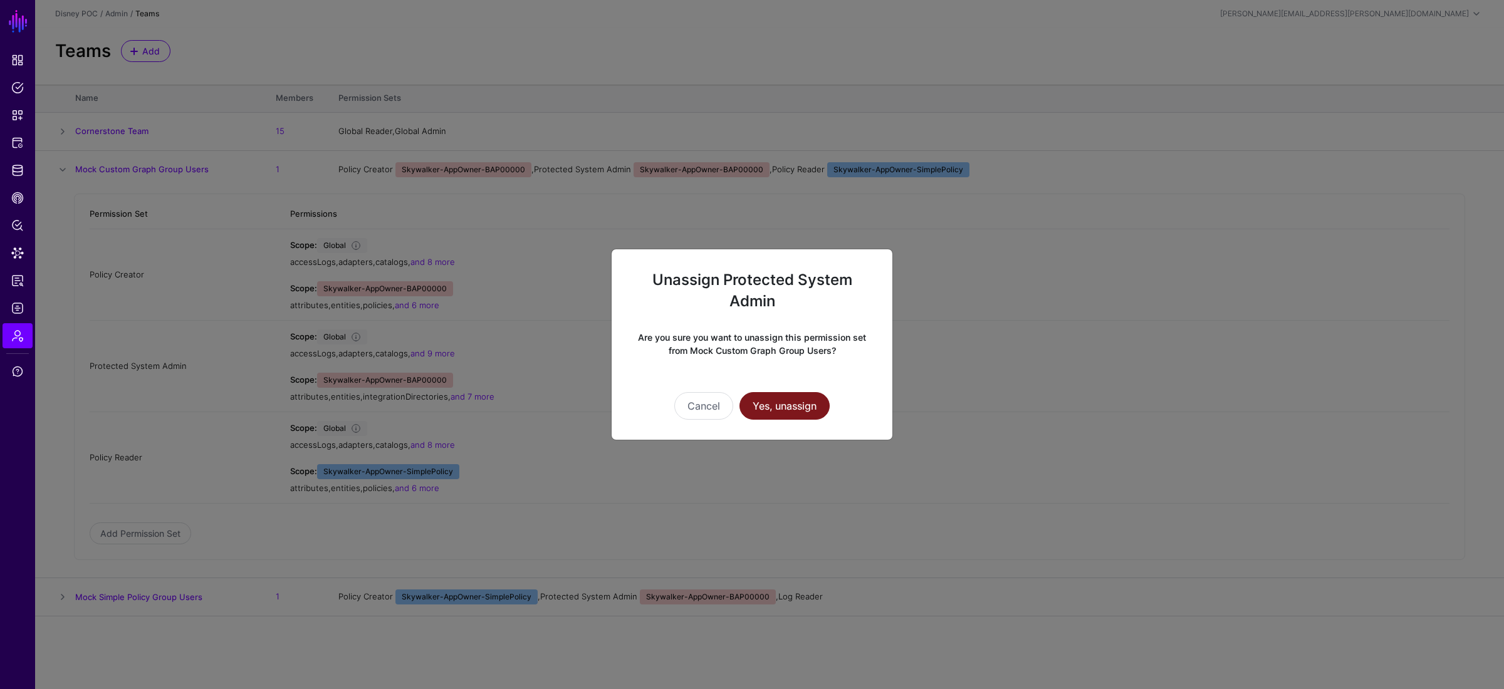
click at [808, 408] on button "Yes, unassign" at bounding box center [784, 406] width 90 height 28
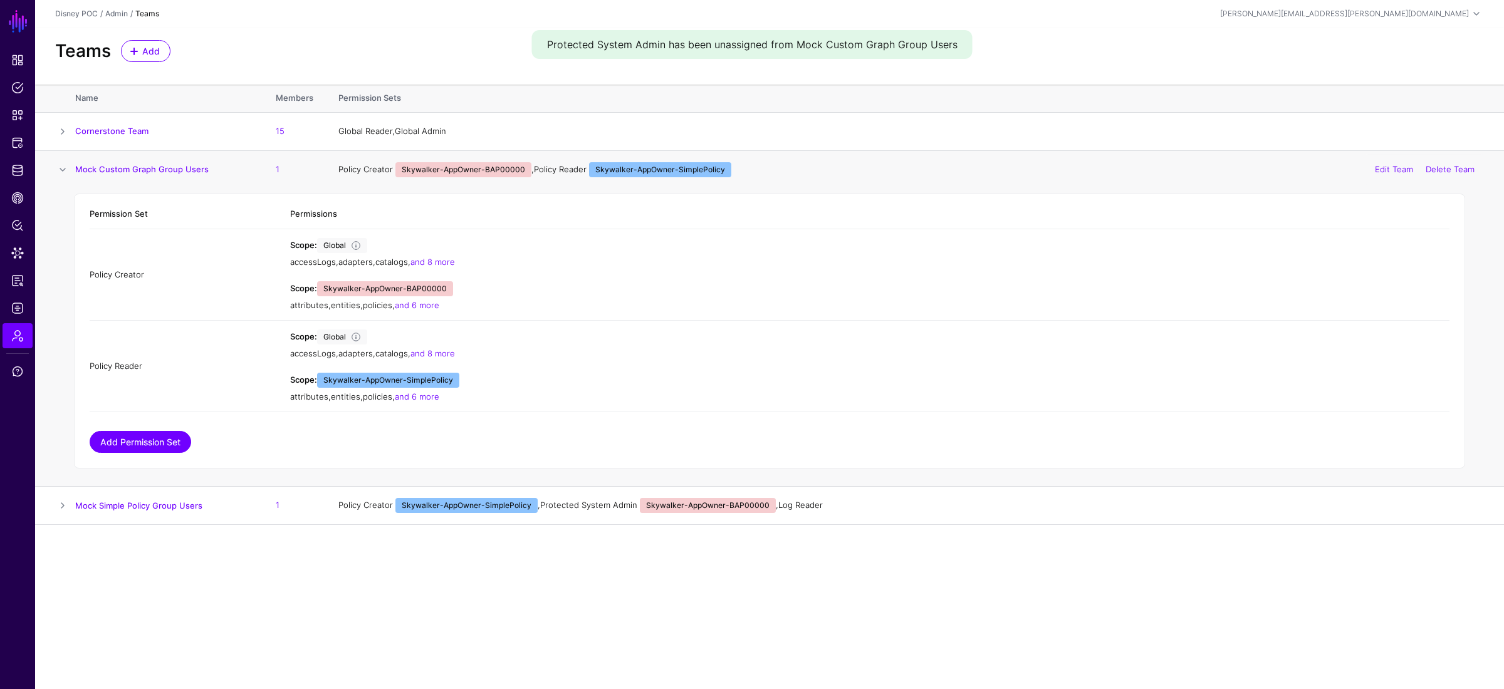
click at [137, 449] on link "Add Permission Set" at bounding box center [140, 442] width 101 height 22
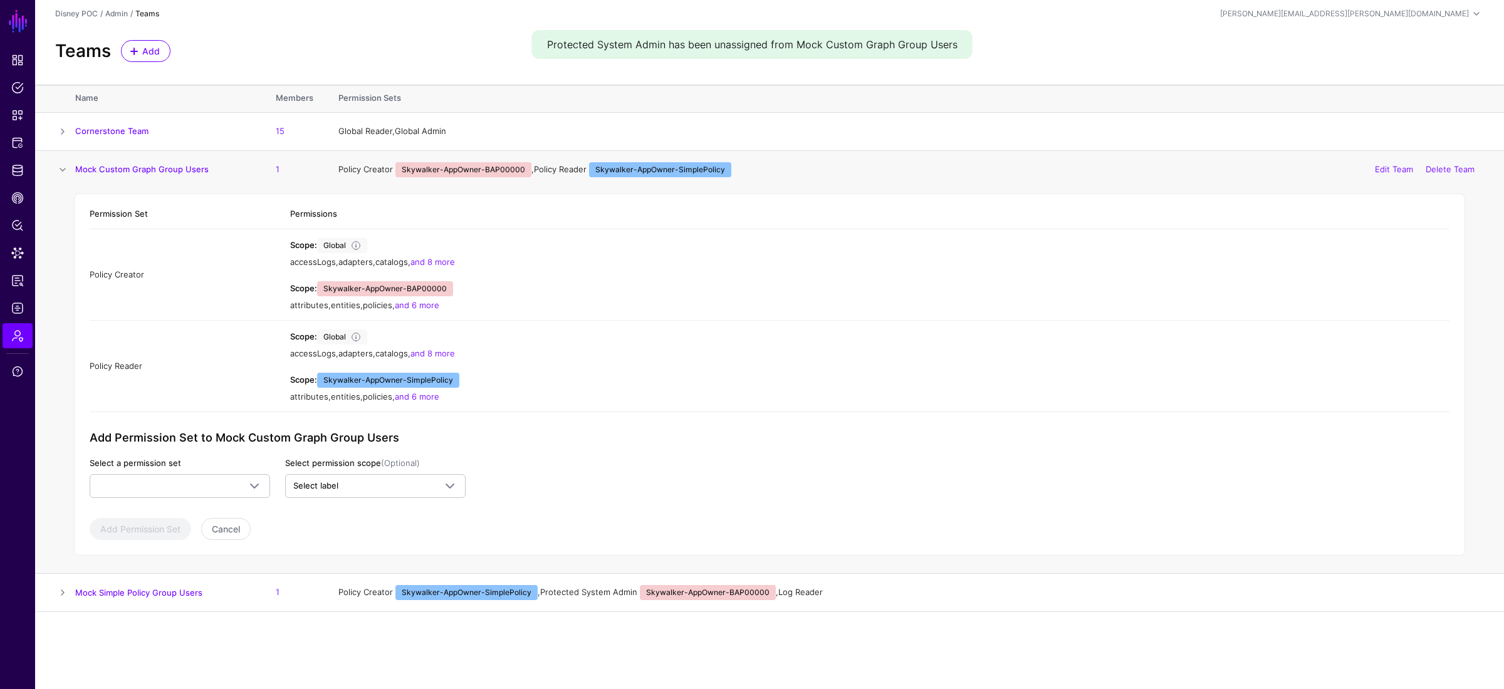
click at [162, 468] on label "Select a permission set" at bounding box center [135, 463] width 91 height 13
click at [167, 481] on span at bounding box center [180, 486] width 164 height 15
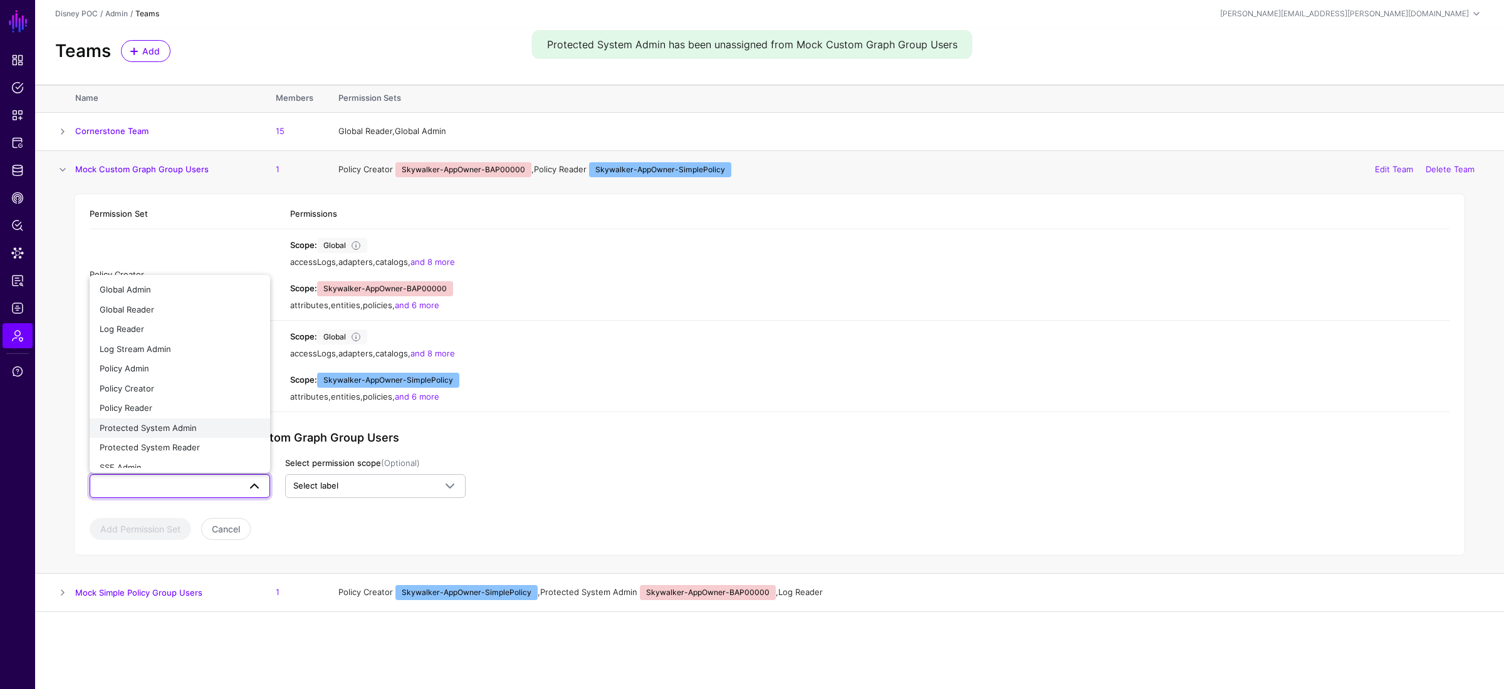
click at [211, 427] on div "Protected System Admin" at bounding box center [180, 428] width 160 height 13
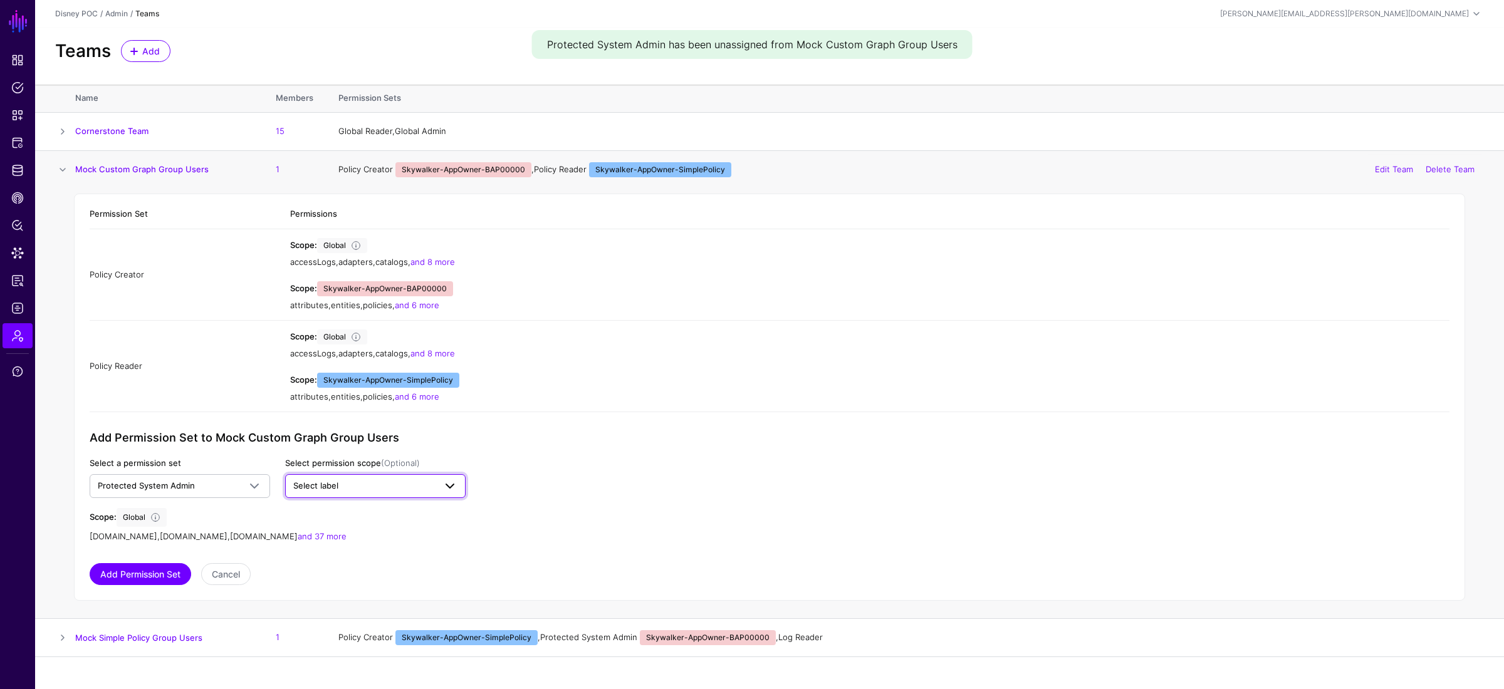
click at [323, 479] on link "Select label" at bounding box center [375, 486] width 180 height 24
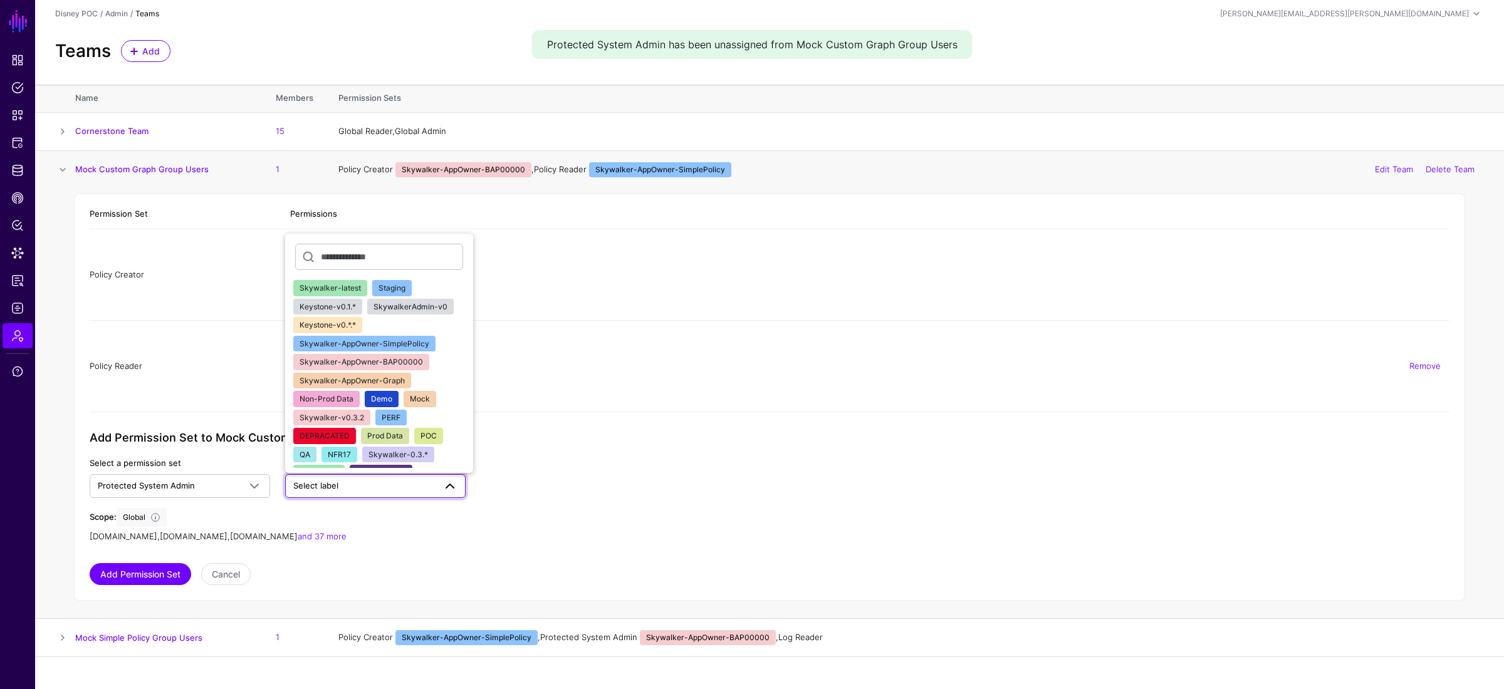
click at [414, 365] on span "Skywalker-AppOwner-BAP00000" at bounding box center [360, 361] width 123 height 9
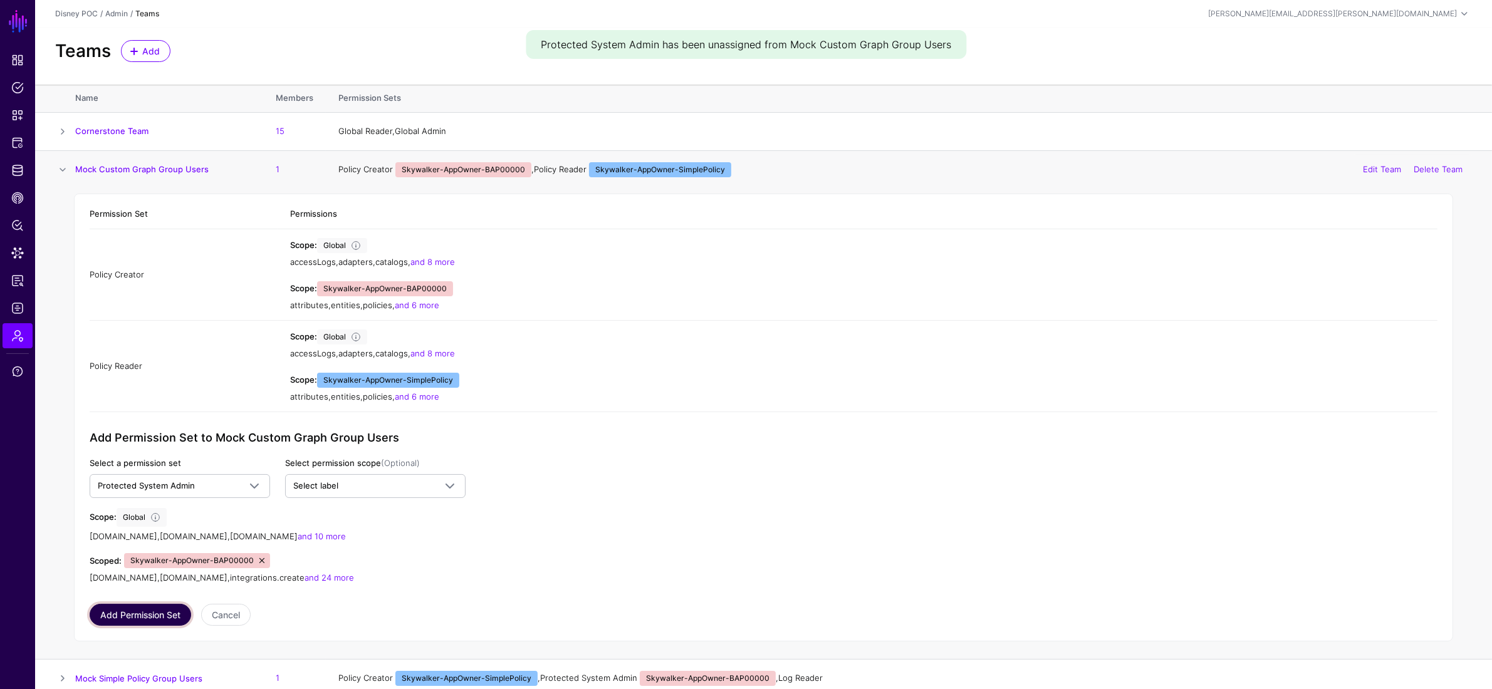
click at [156, 504] on button "Add Permission Set" at bounding box center [140, 615] width 101 height 22
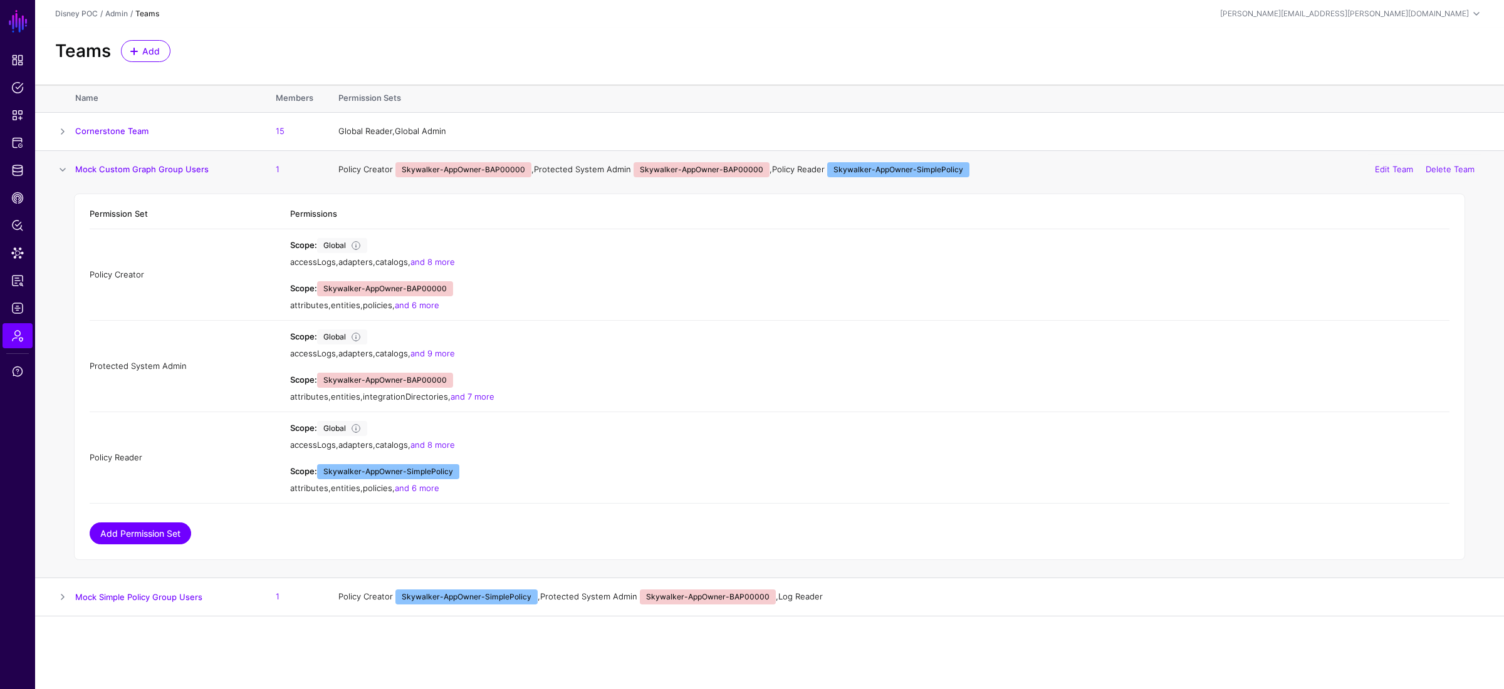
click at [143, 504] on link "Add Permission Set" at bounding box center [140, 534] width 101 height 22
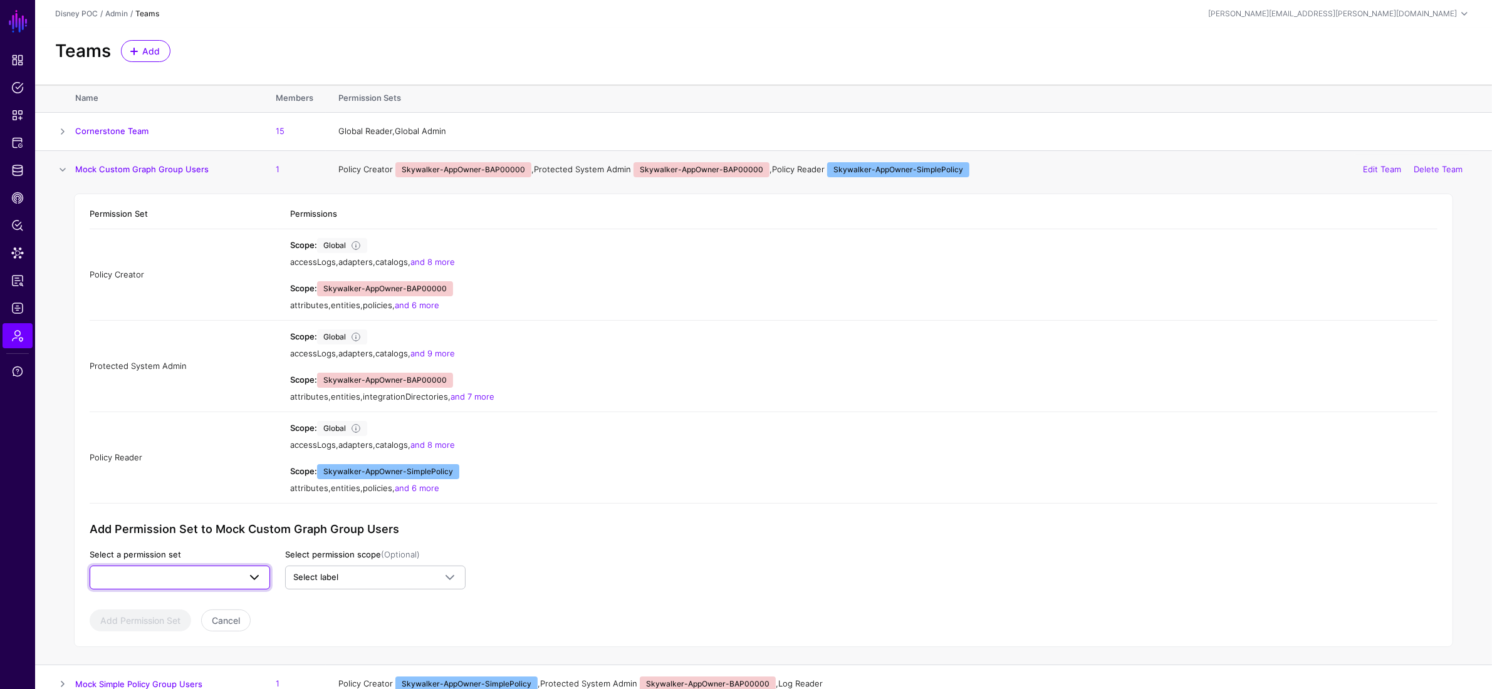
click at [166, 504] on span at bounding box center [180, 577] width 164 height 15
click at [172, 424] on div "Log Reader" at bounding box center [180, 421] width 160 height 13
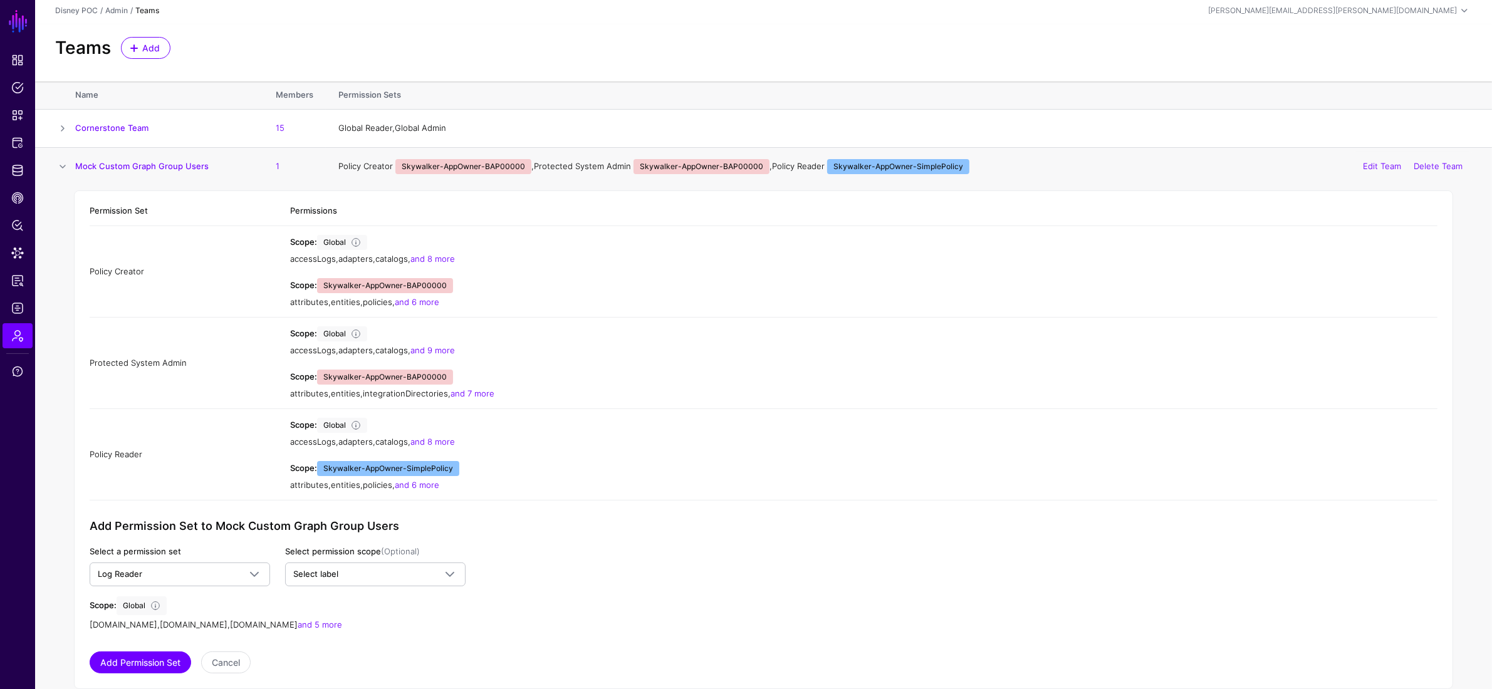
scroll to position [26, 0]
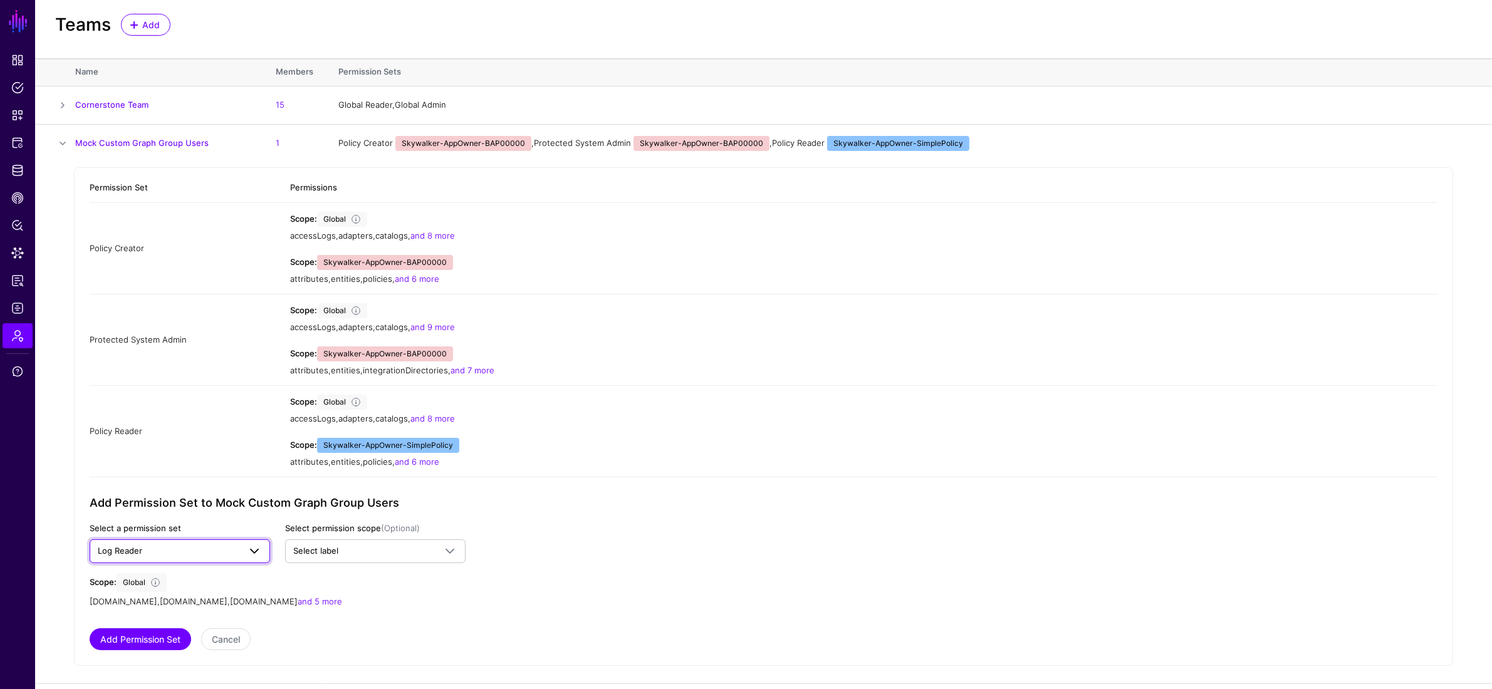
click at [234, 504] on span "Log Reader" at bounding box center [169, 551] width 142 height 13
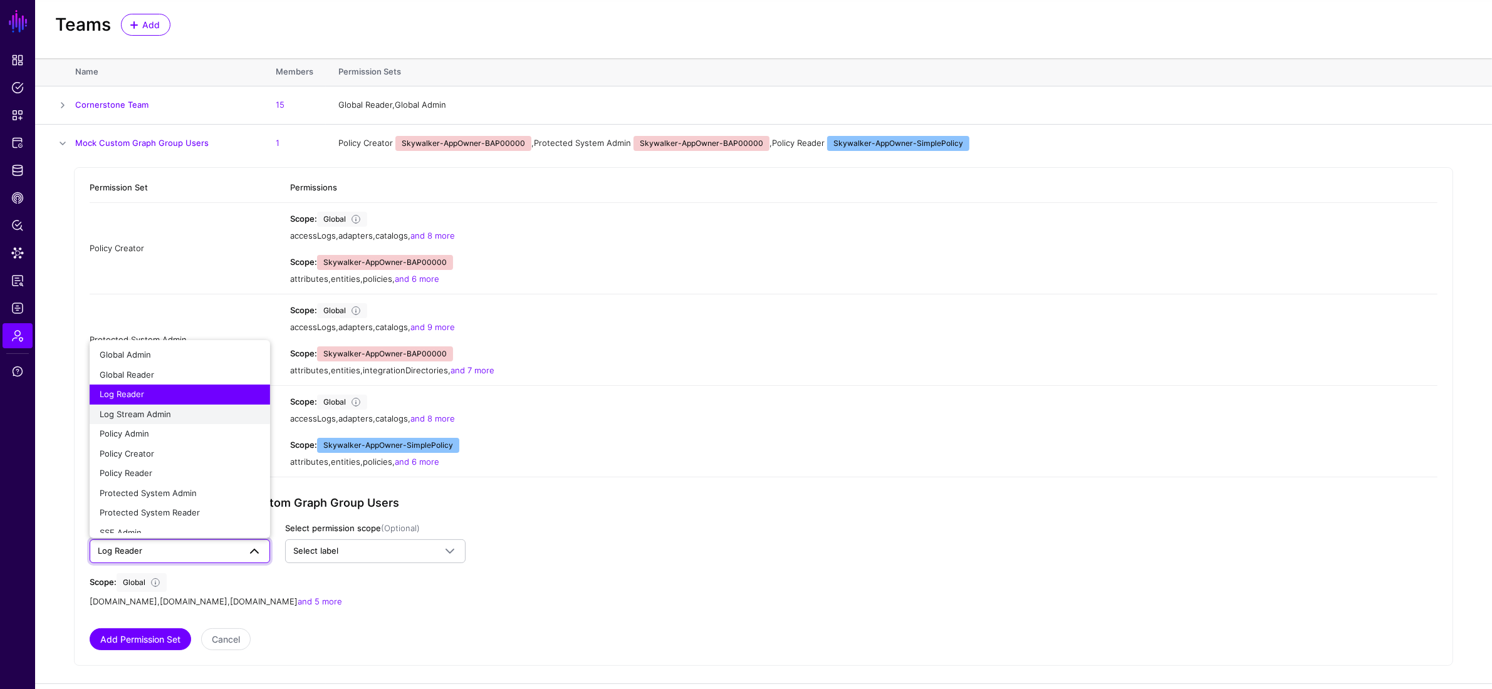
click at [222, 417] on div "Log Stream Admin" at bounding box center [180, 414] width 160 height 13
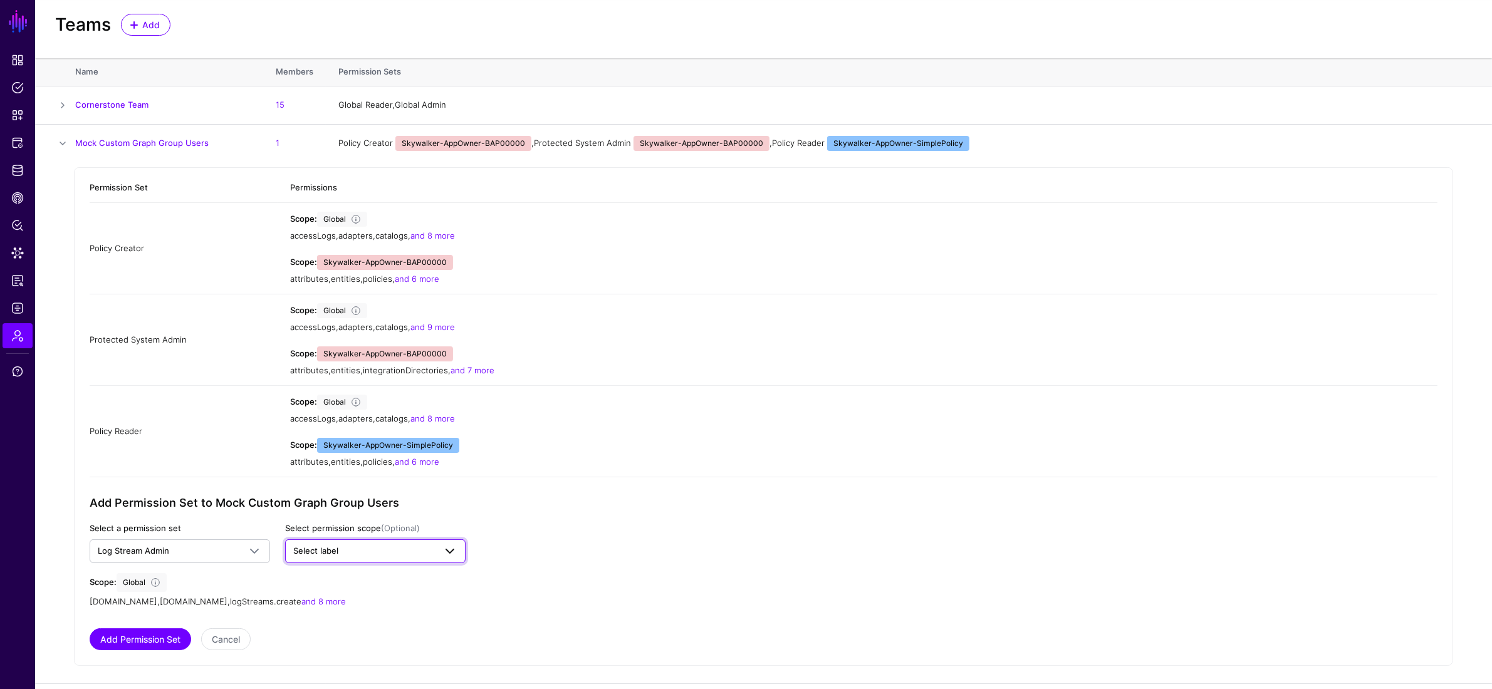
click at [321, 504] on span "Select label" at bounding box center [315, 551] width 45 height 10
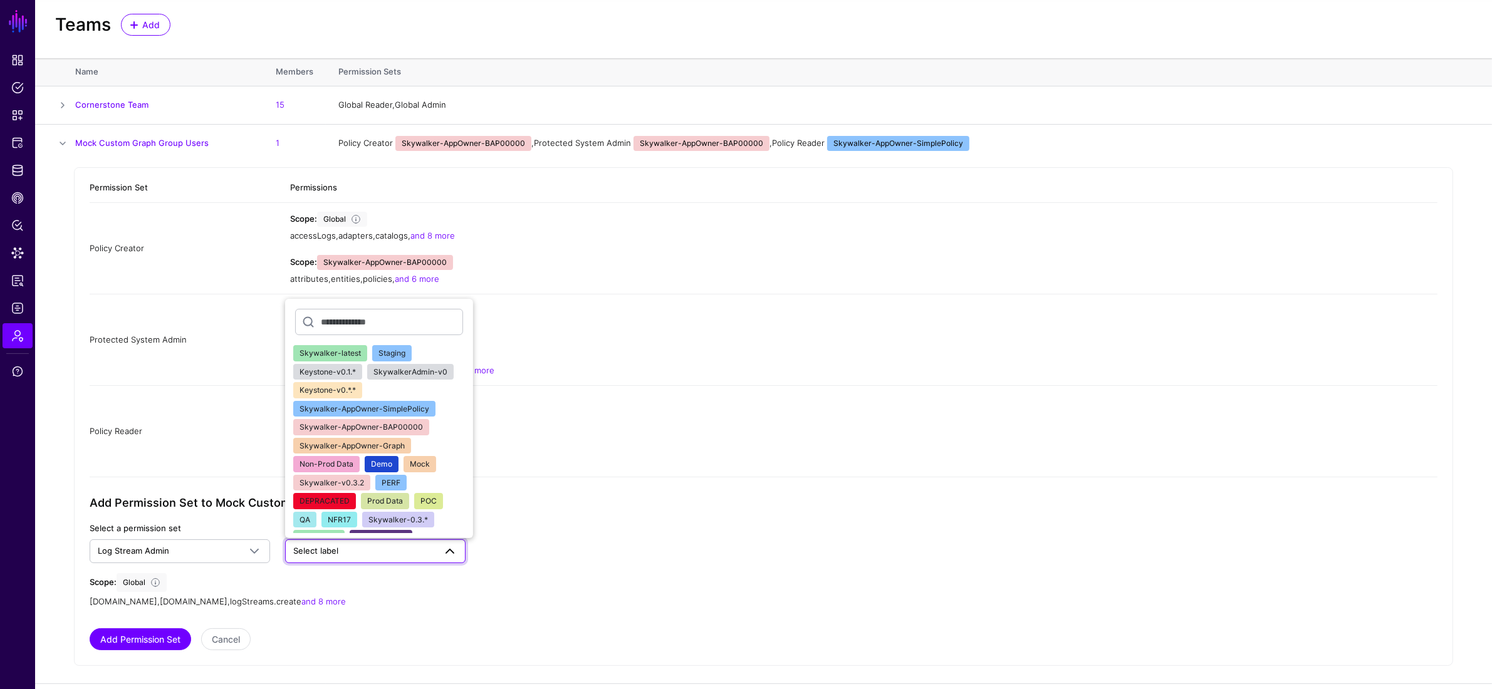
click at [405, 430] on span "Skywalker-AppOwner-BAP00000" at bounding box center [360, 426] width 123 height 9
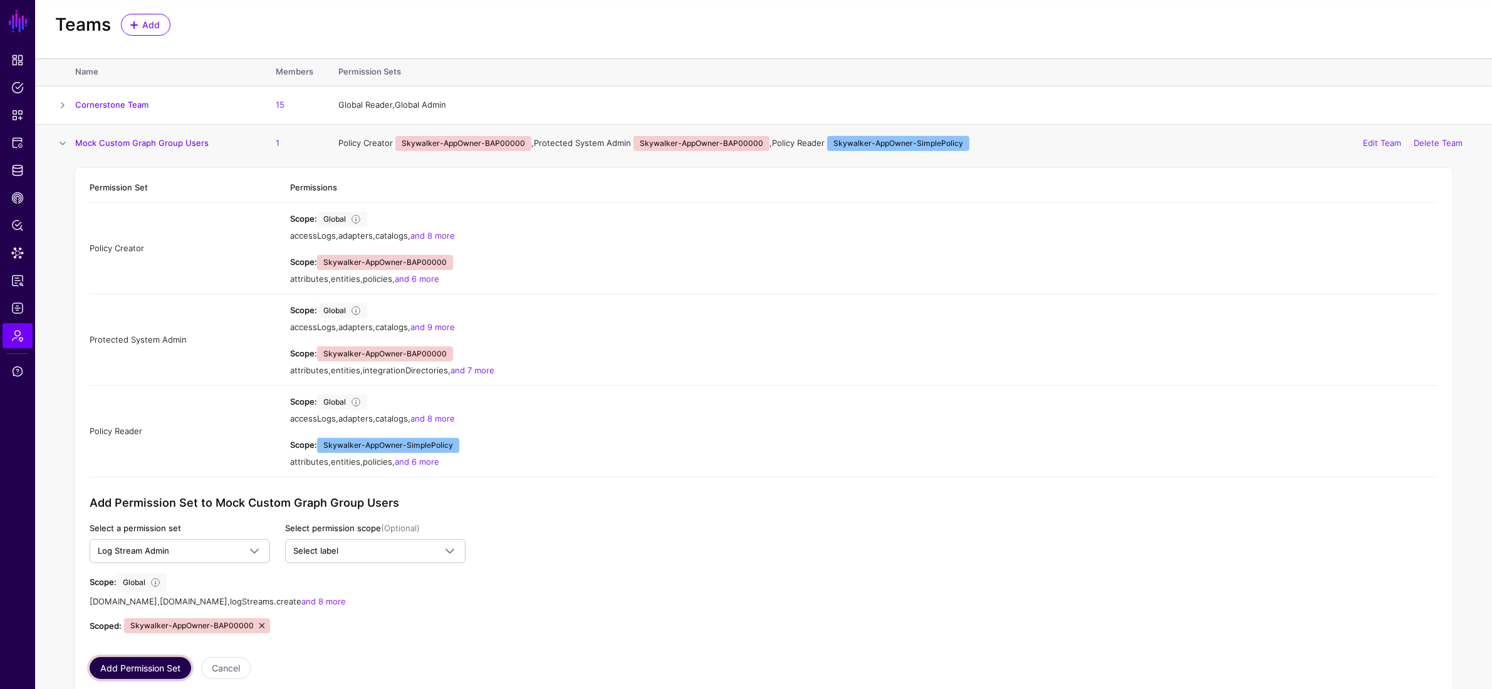
click at [167, 504] on button "Add Permission Set" at bounding box center [140, 668] width 101 height 22
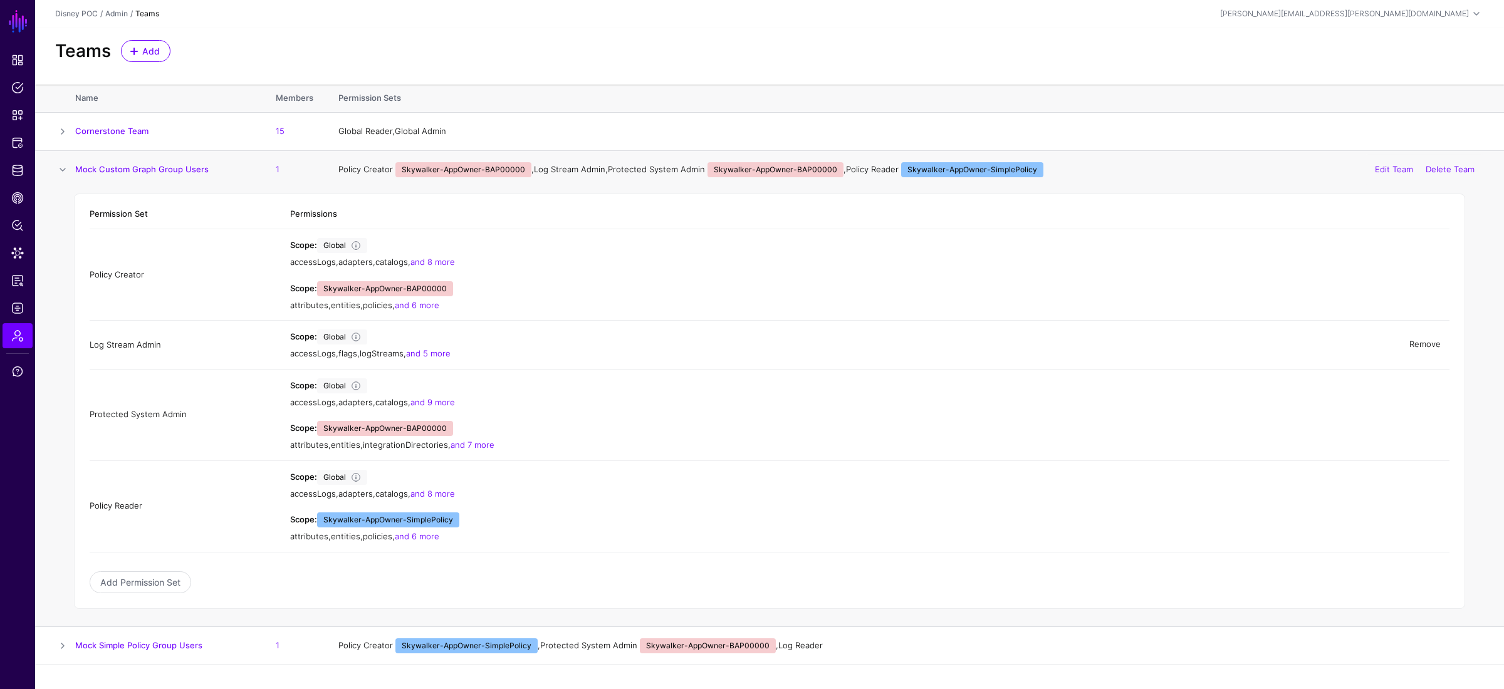
click at [1027, 347] on link "Remove" at bounding box center [1424, 345] width 31 height 10
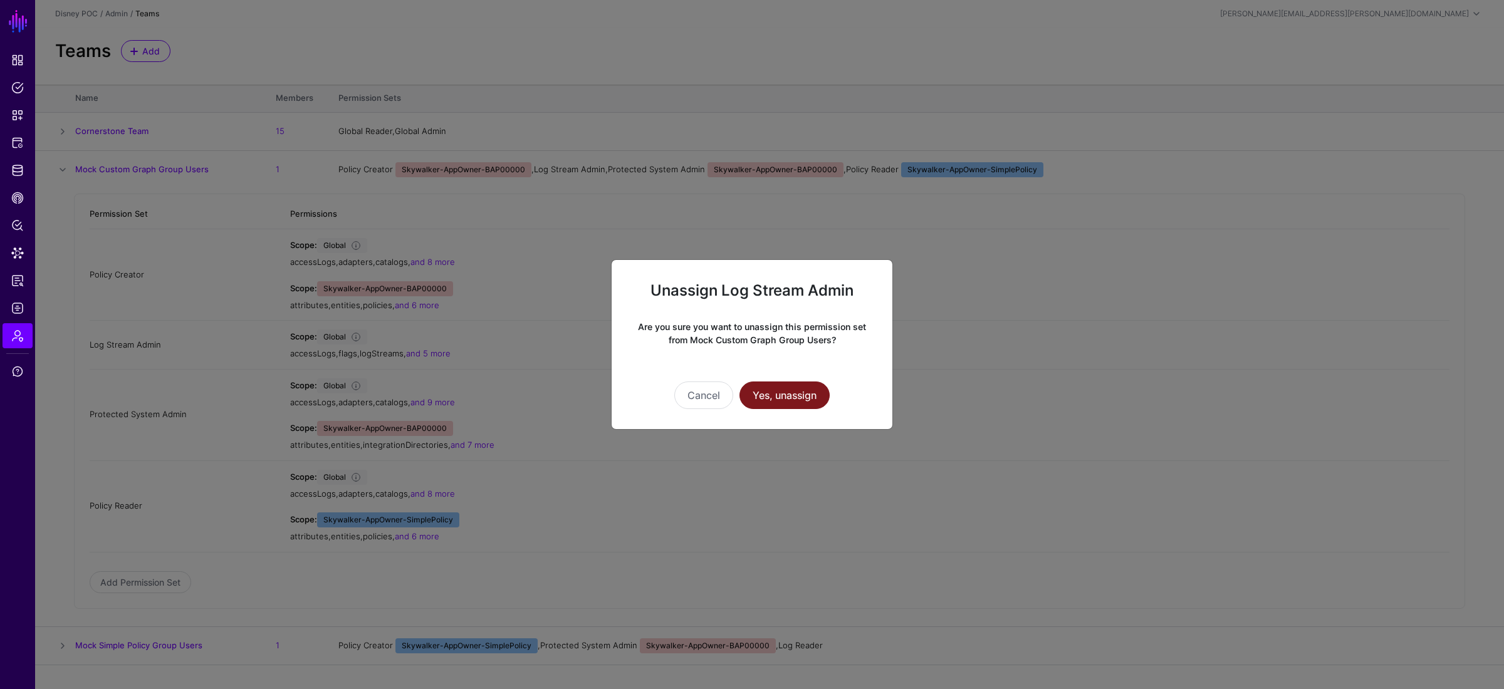
click at [783, 393] on button "Yes, unassign" at bounding box center [784, 396] width 90 height 28
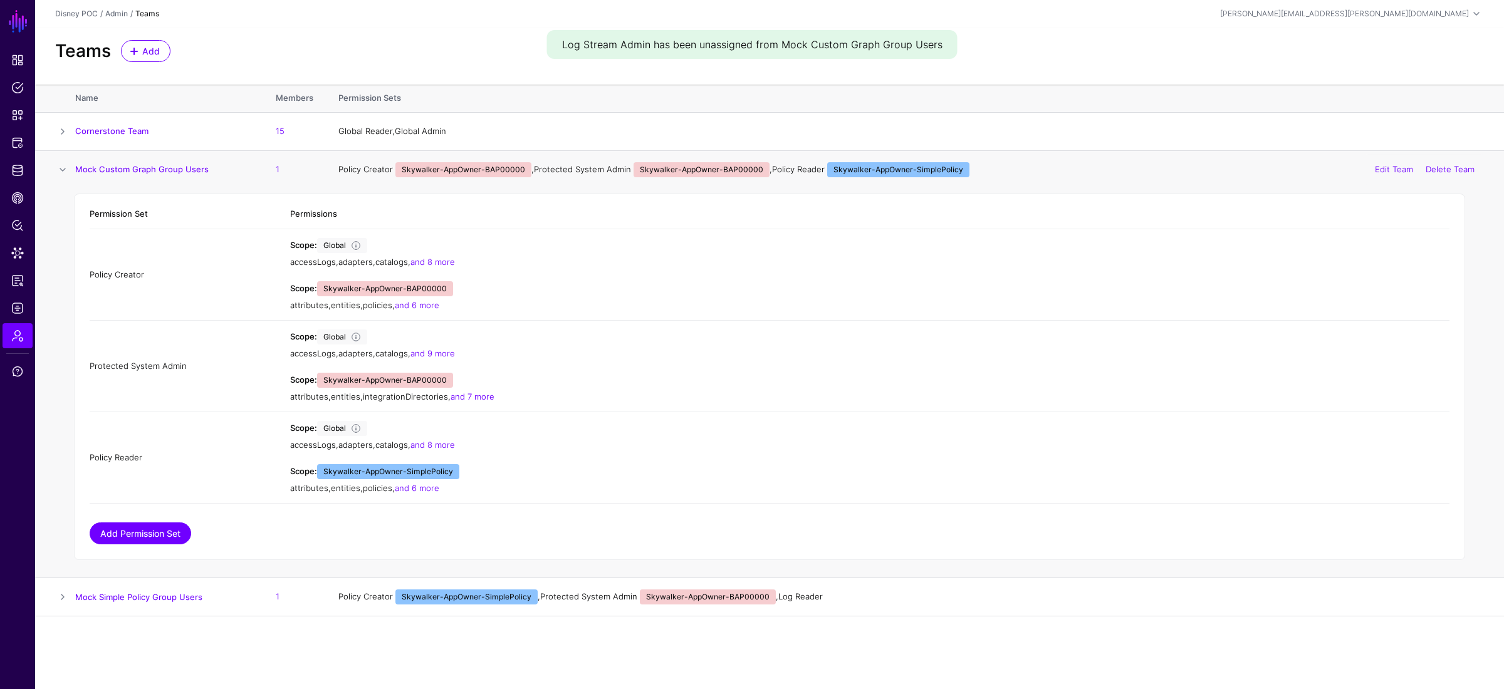
click at [140, 504] on link "Add Permission Set" at bounding box center [140, 534] width 101 height 22
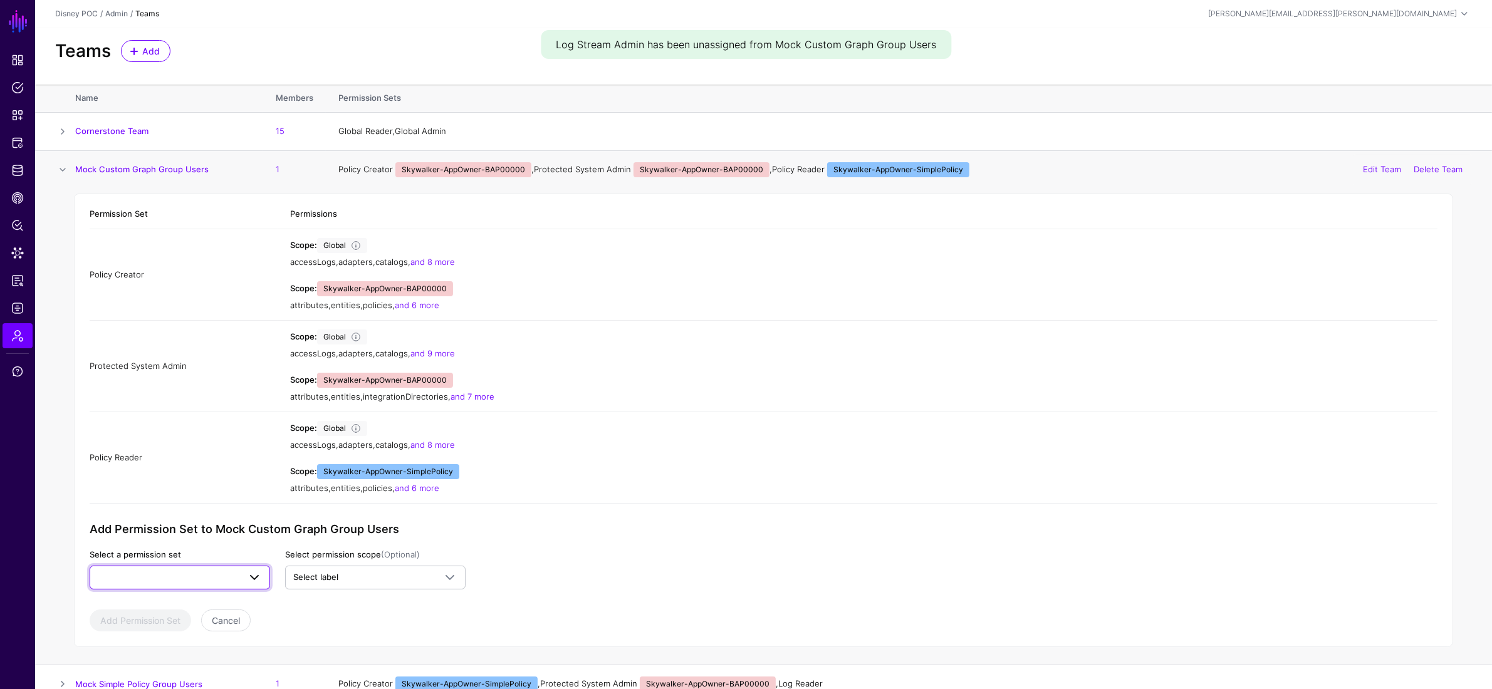
click at [167, 504] on span at bounding box center [180, 577] width 164 height 15
click at [177, 429] on button "Log Reader" at bounding box center [180, 421] width 180 height 20
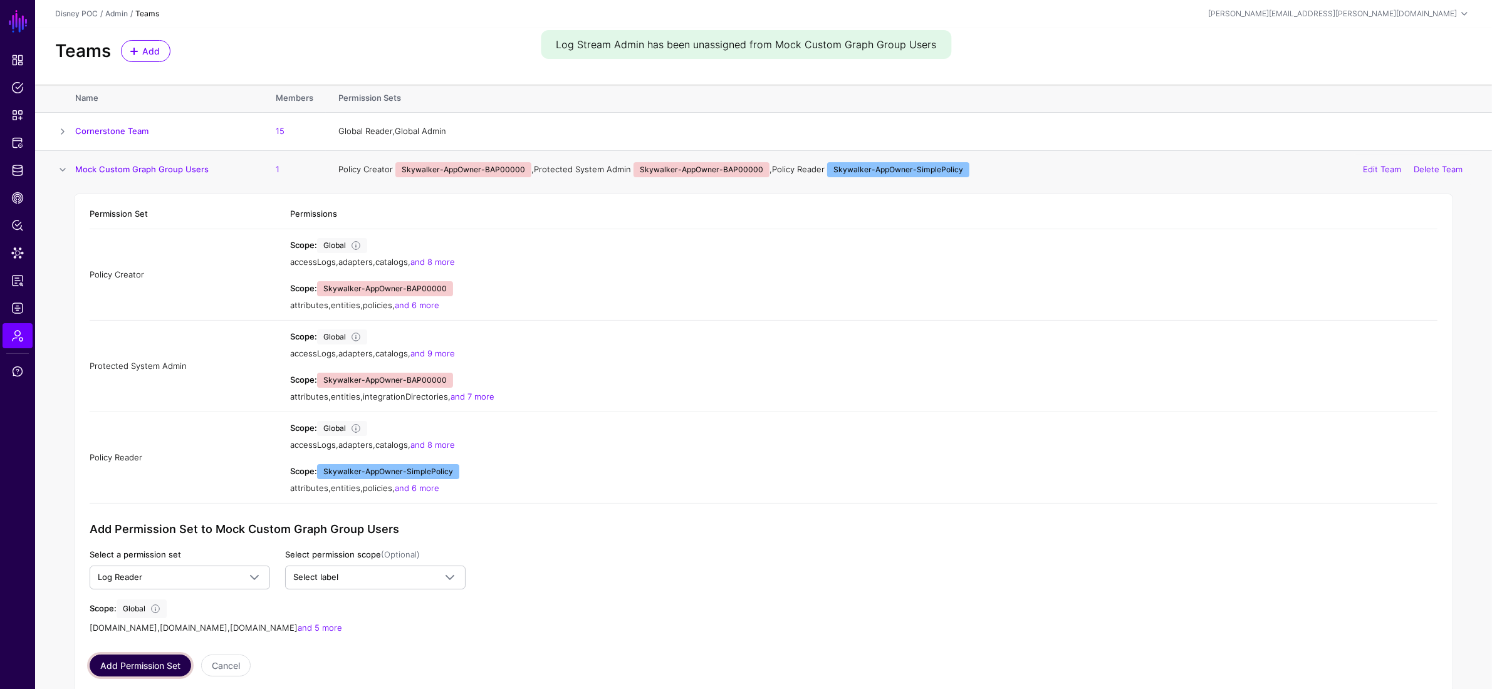
click at [162, 504] on button "Add Permission Set" at bounding box center [140, 666] width 101 height 22
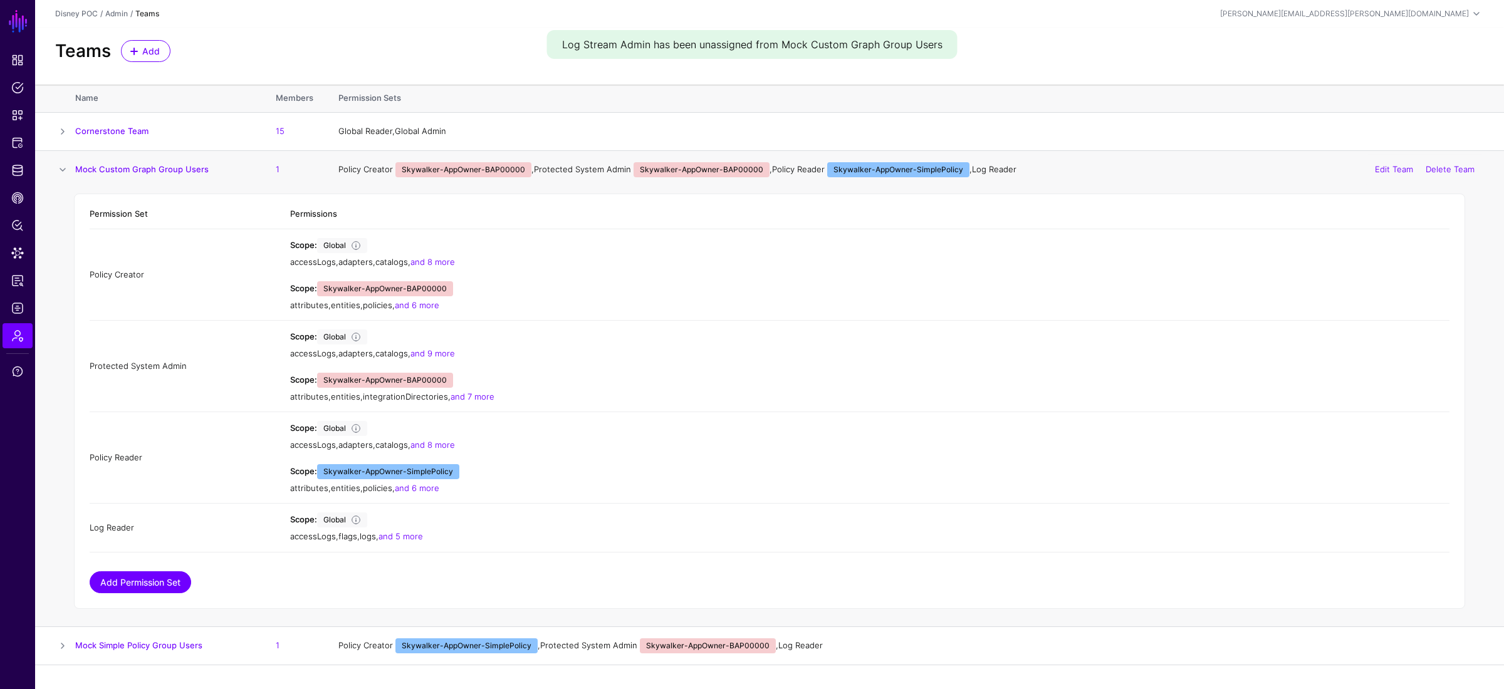
click at [122, 504] on link "Add Permission Set" at bounding box center [140, 582] width 101 height 22
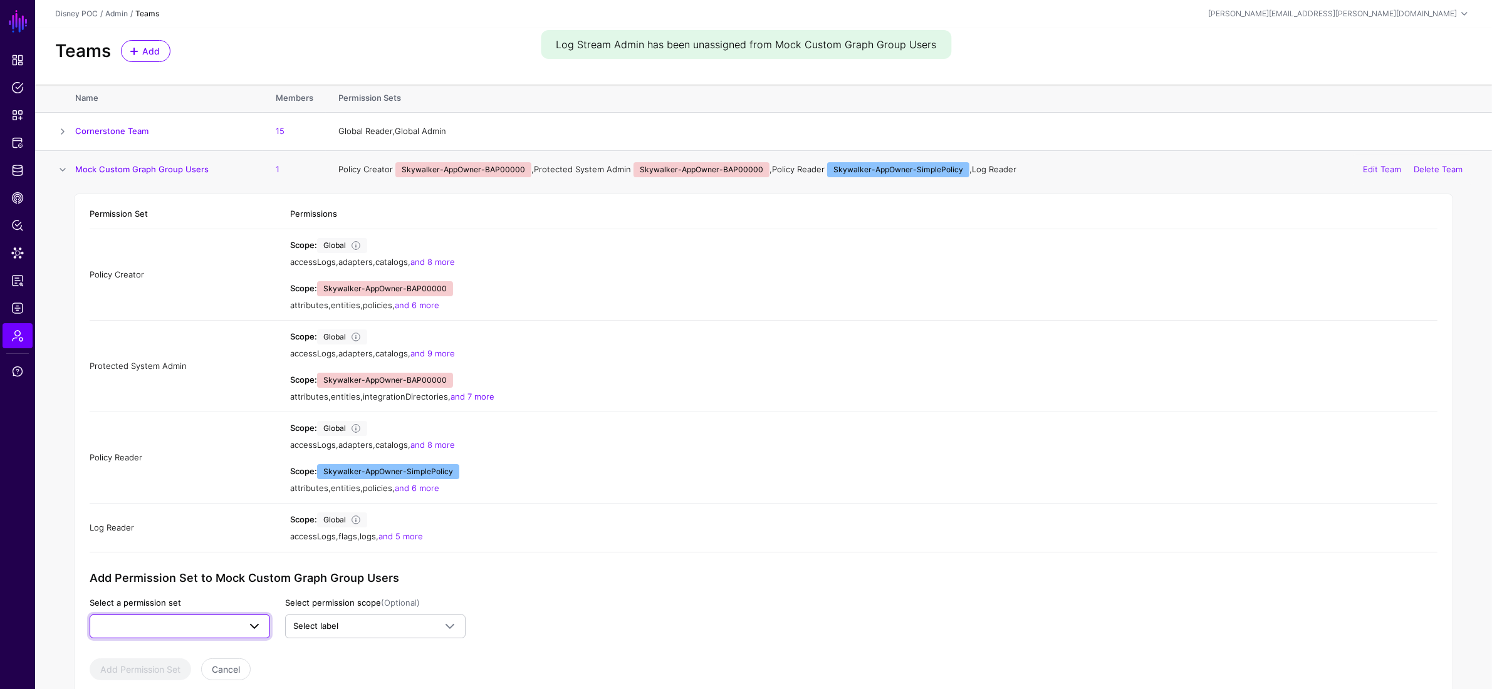
click at [133, 504] on span at bounding box center [180, 626] width 164 height 15
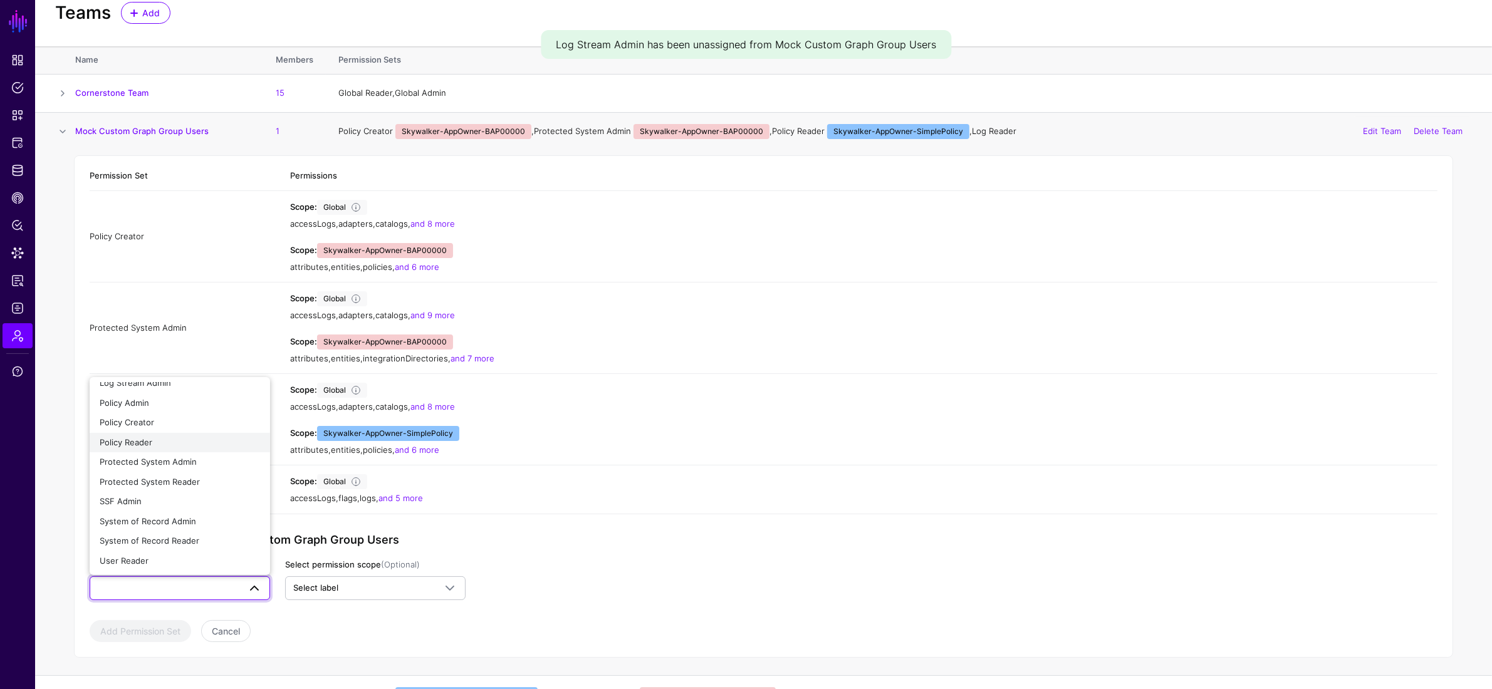
scroll to position [65, 0]
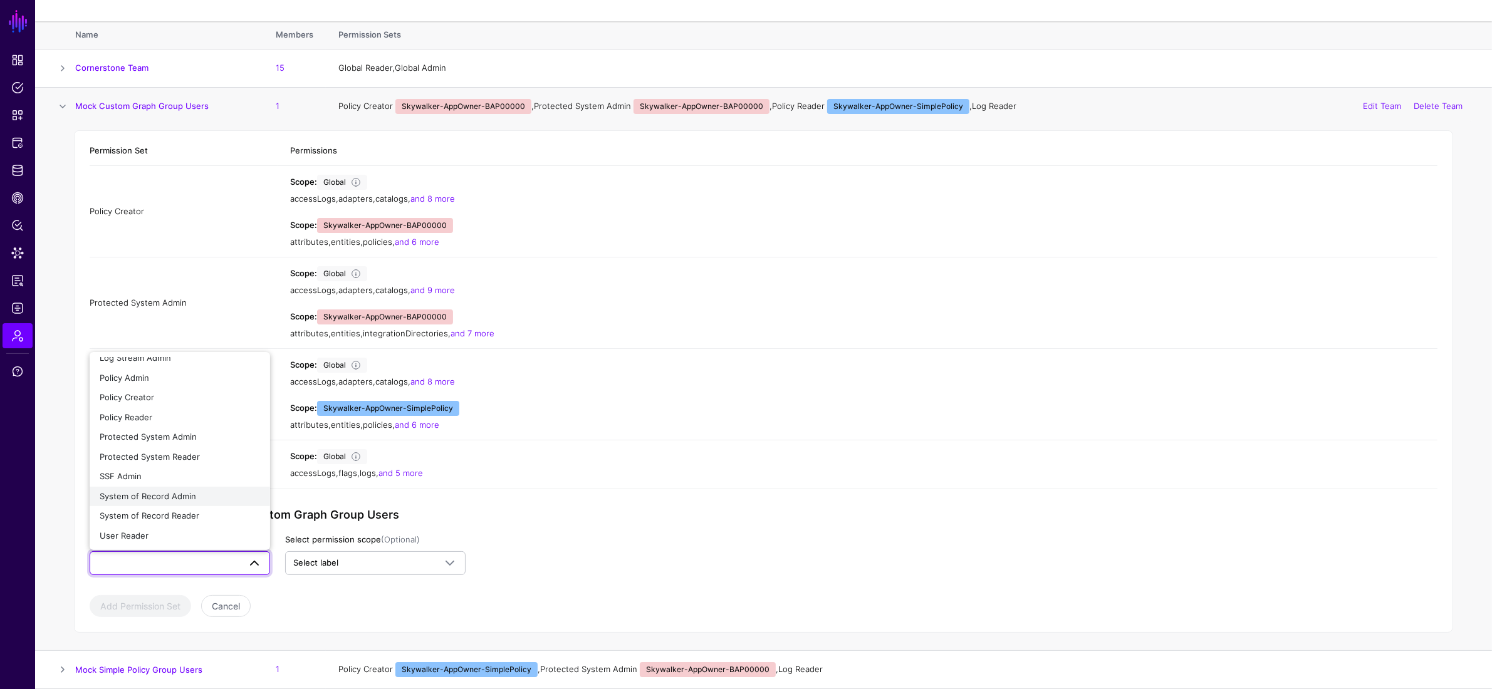
click at [200, 497] on div "System of Record Admin" at bounding box center [180, 497] width 160 height 13
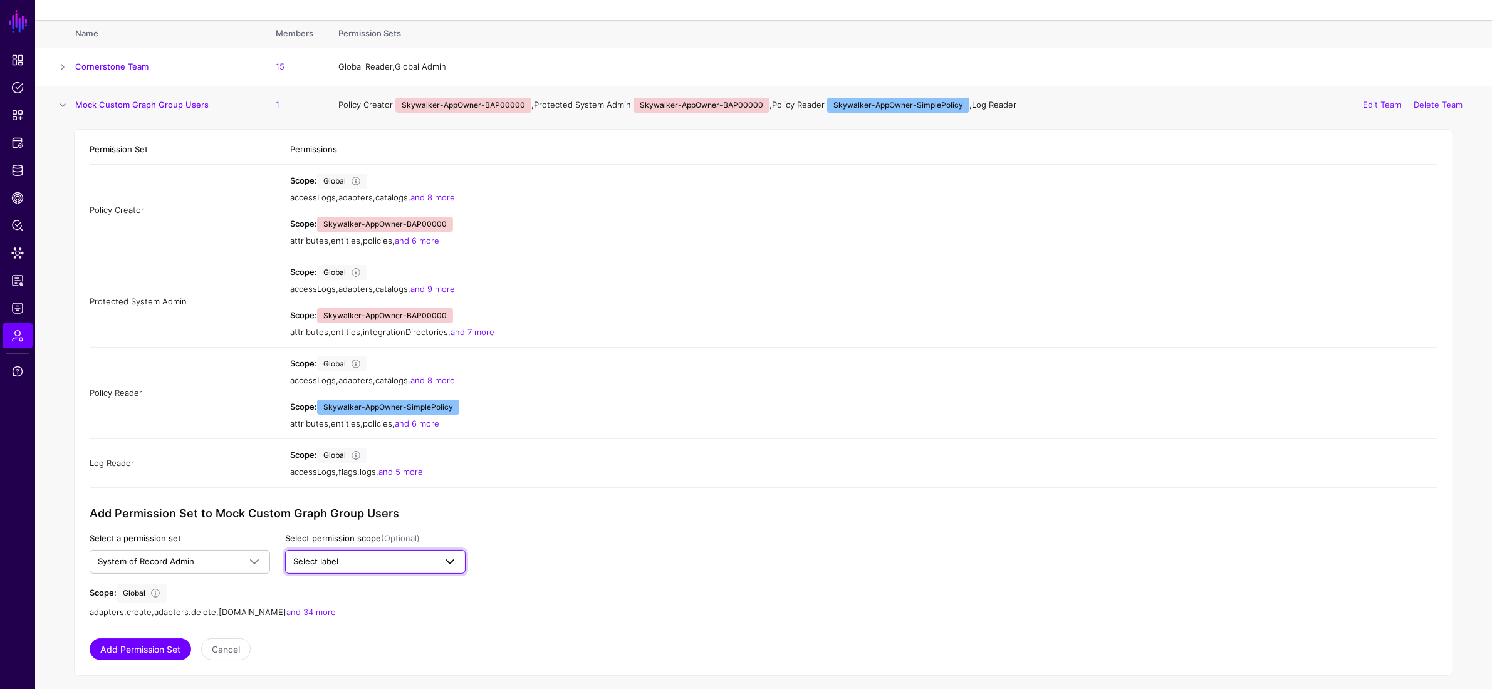
click at [311, 504] on span "Select label" at bounding box center [315, 561] width 45 height 10
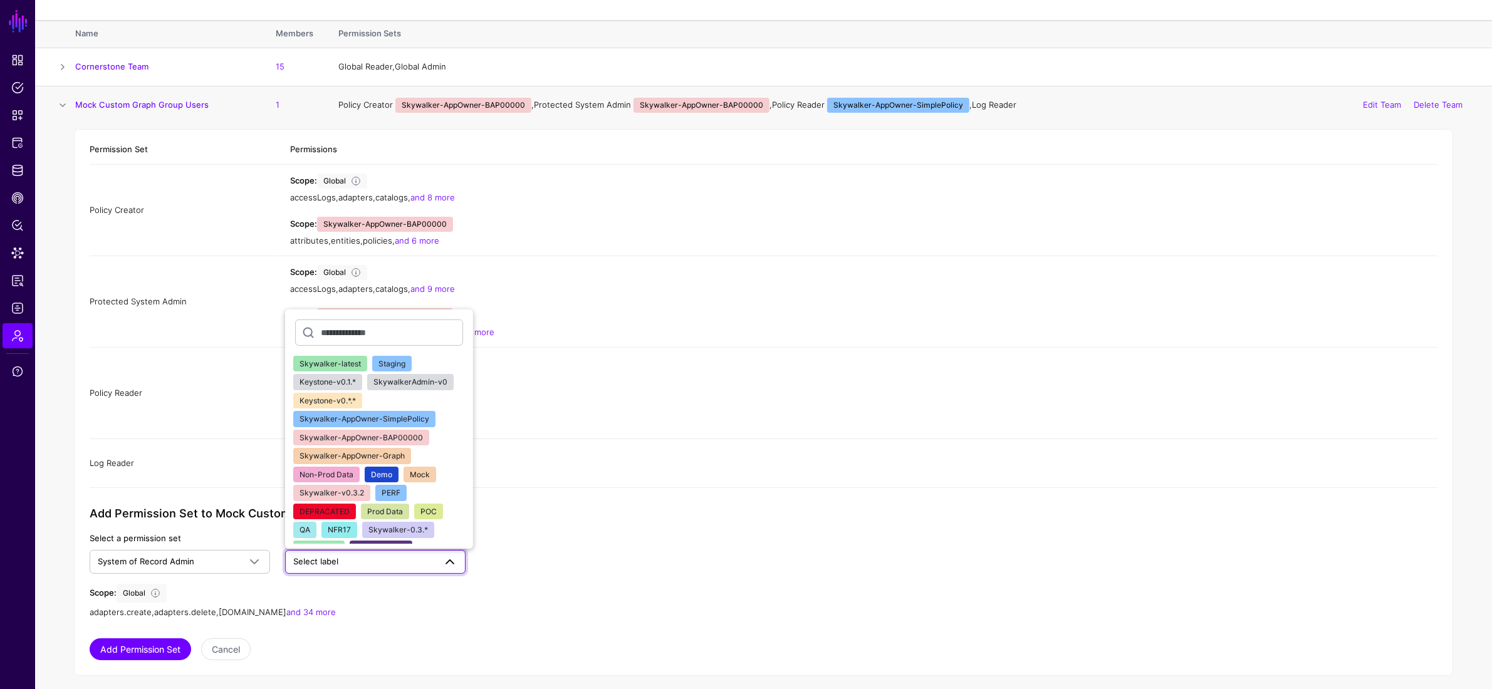
click at [412, 438] on span "Skywalker-AppOwner-BAP00000" at bounding box center [360, 437] width 123 height 9
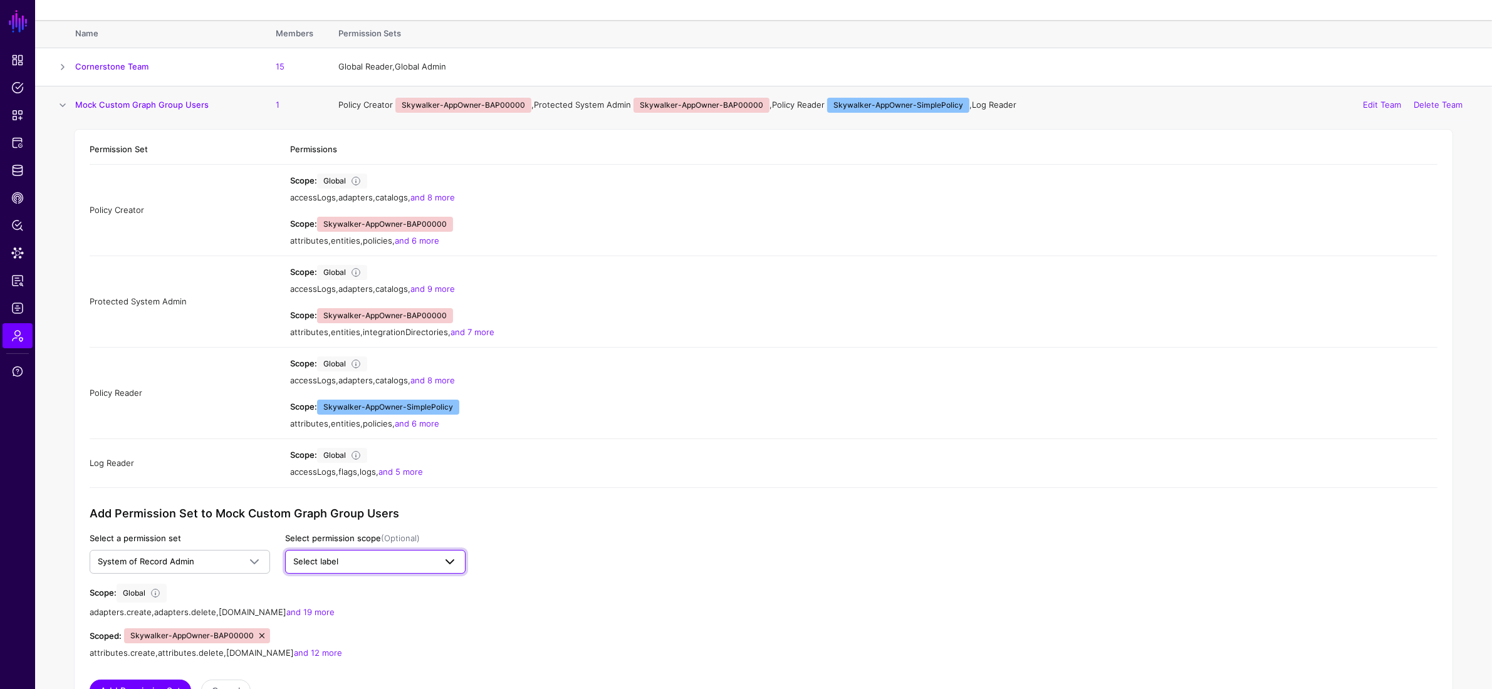
click at [352, 504] on span "Select label" at bounding box center [364, 562] width 142 height 13
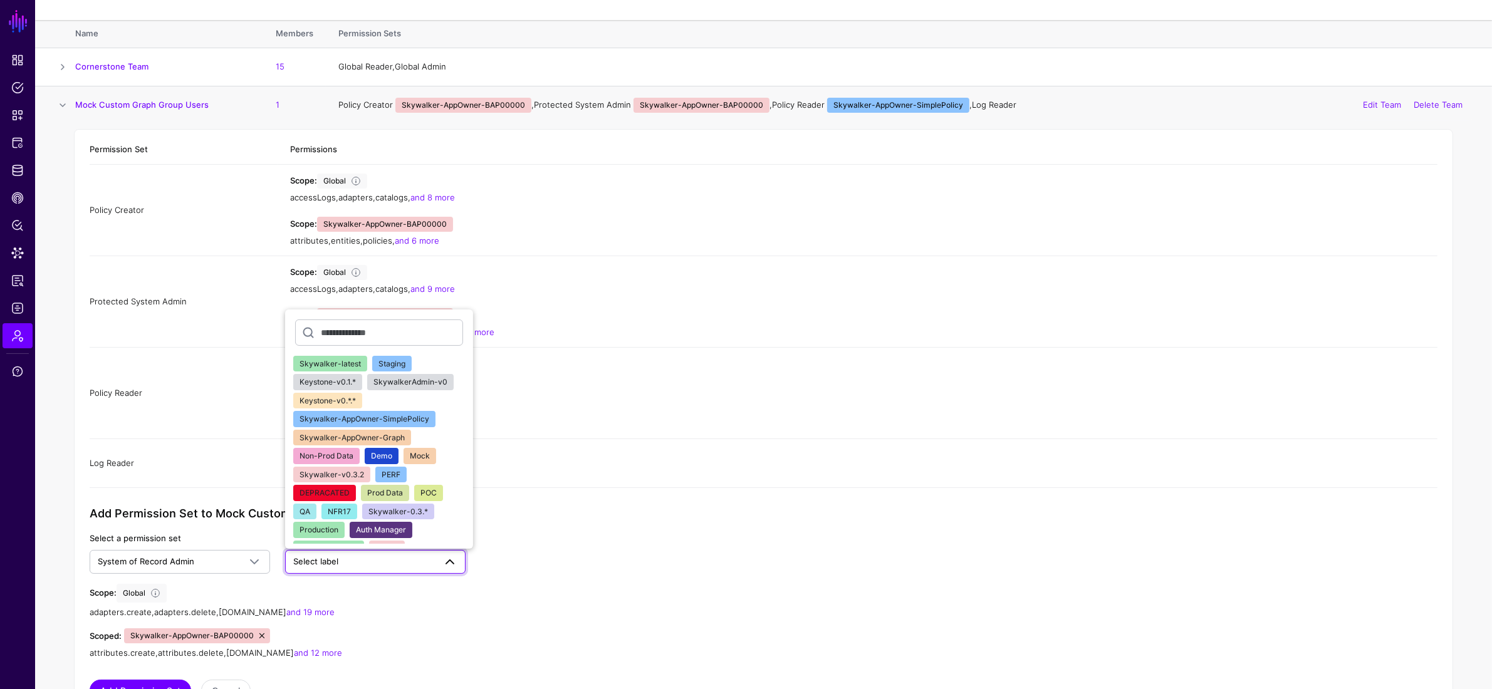
click at [441, 504] on div "attributes.create , attributes.delete , attributes.read and 12 more" at bounding box center [278, 653] width 376 height 13
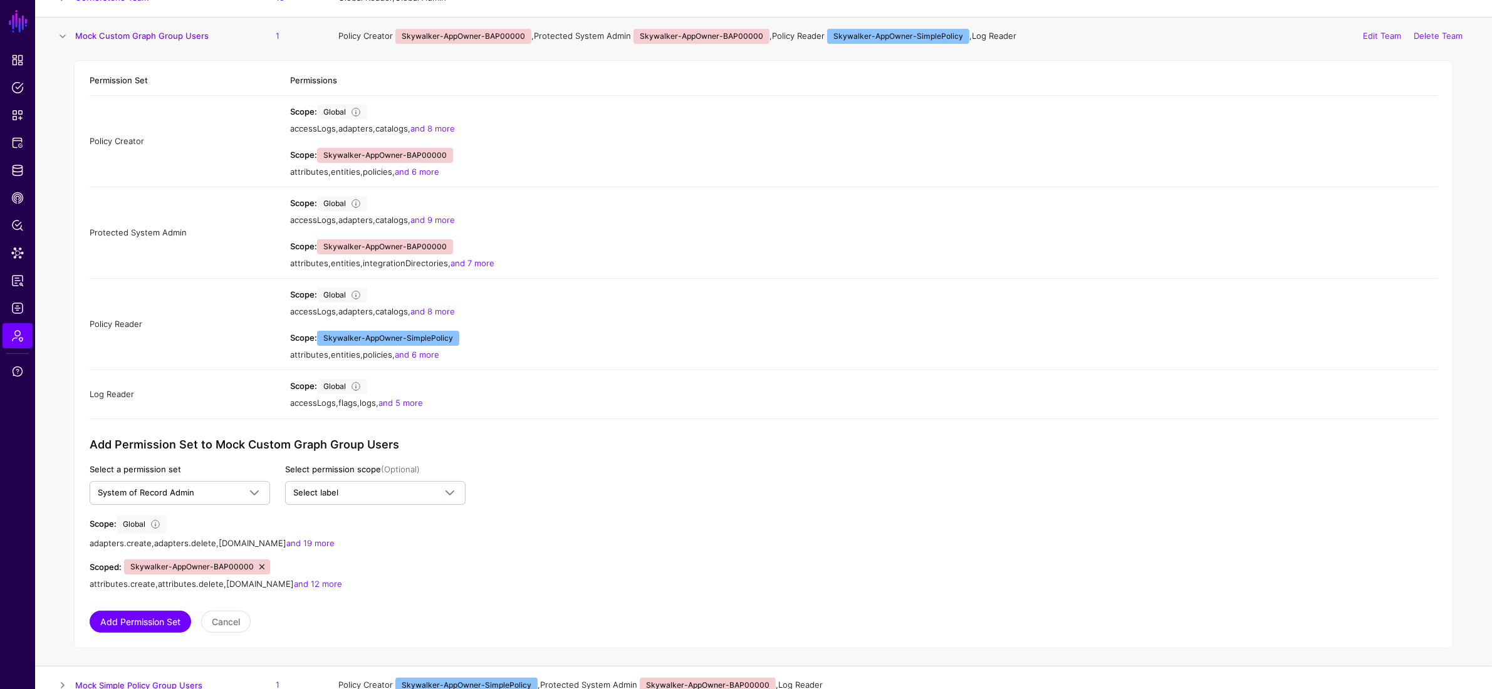
scroll to position [151, 0]
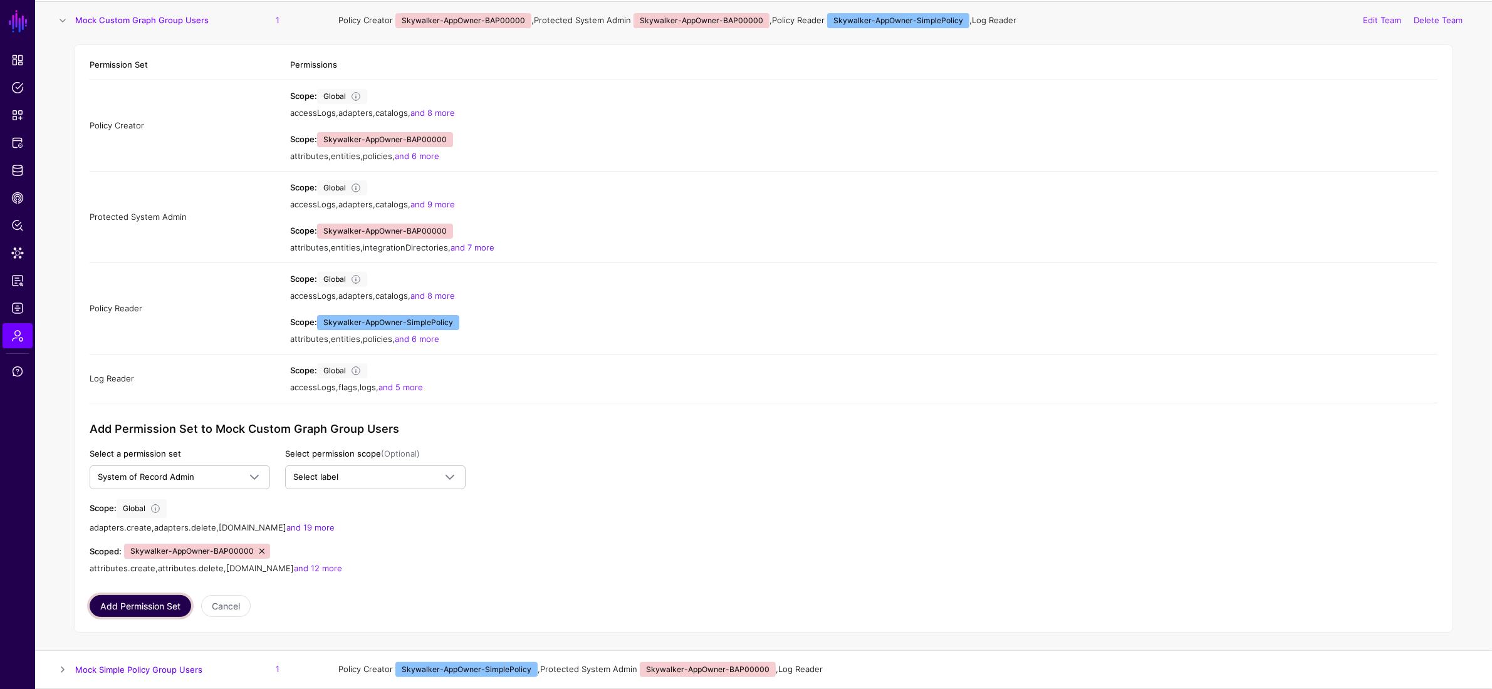
click at [155, 504] on button "Add Permission Set" at bounding box center [140, 606] width 101 height 22
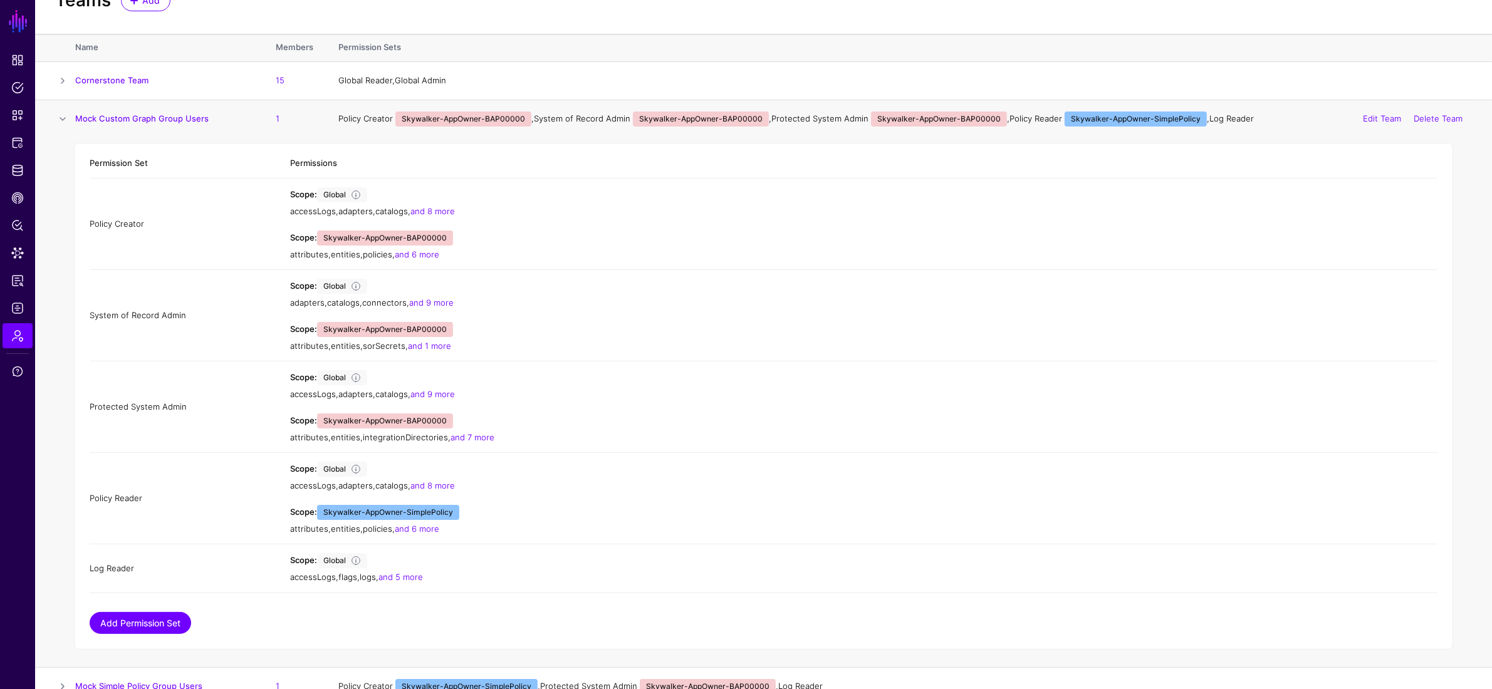
scroll to position [70, 0]
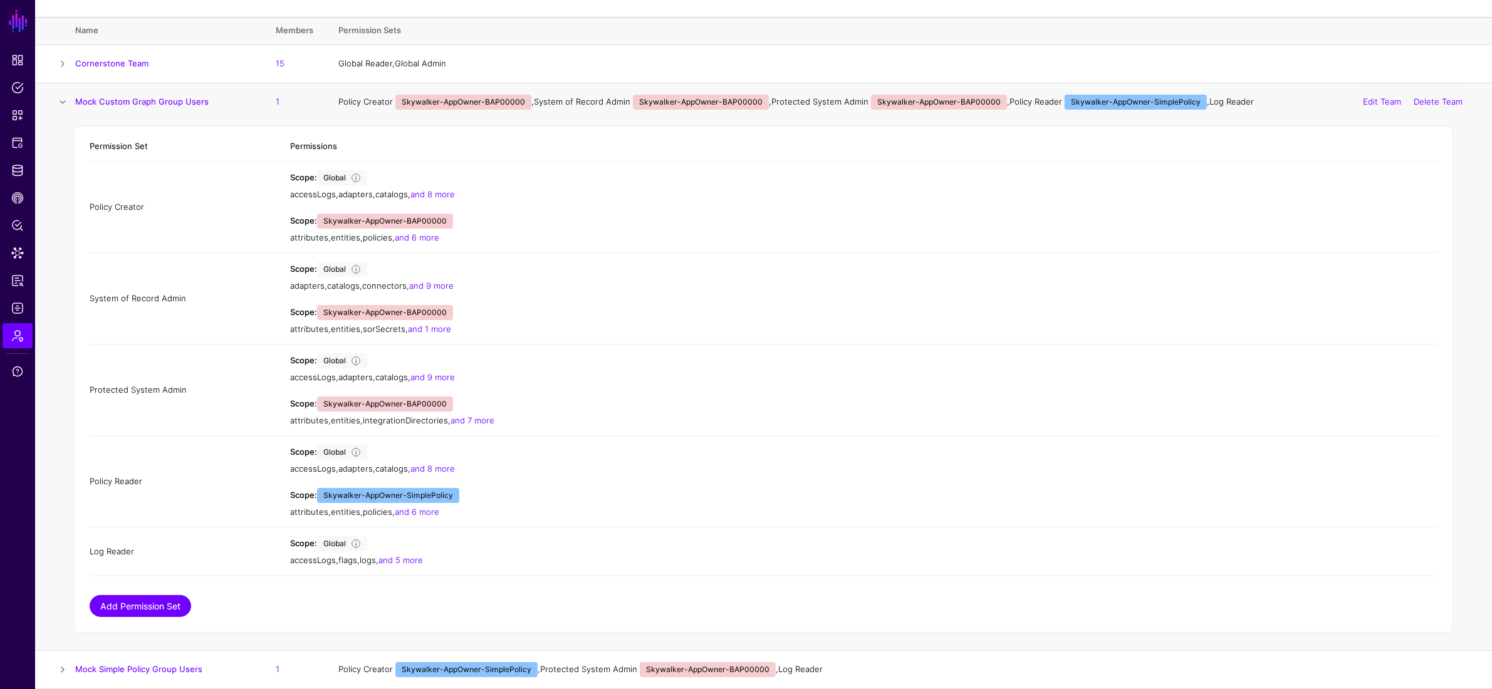
click at [153, 504] on link "Add Permission Set" at bounding box center [140, 606] width 101 height 22
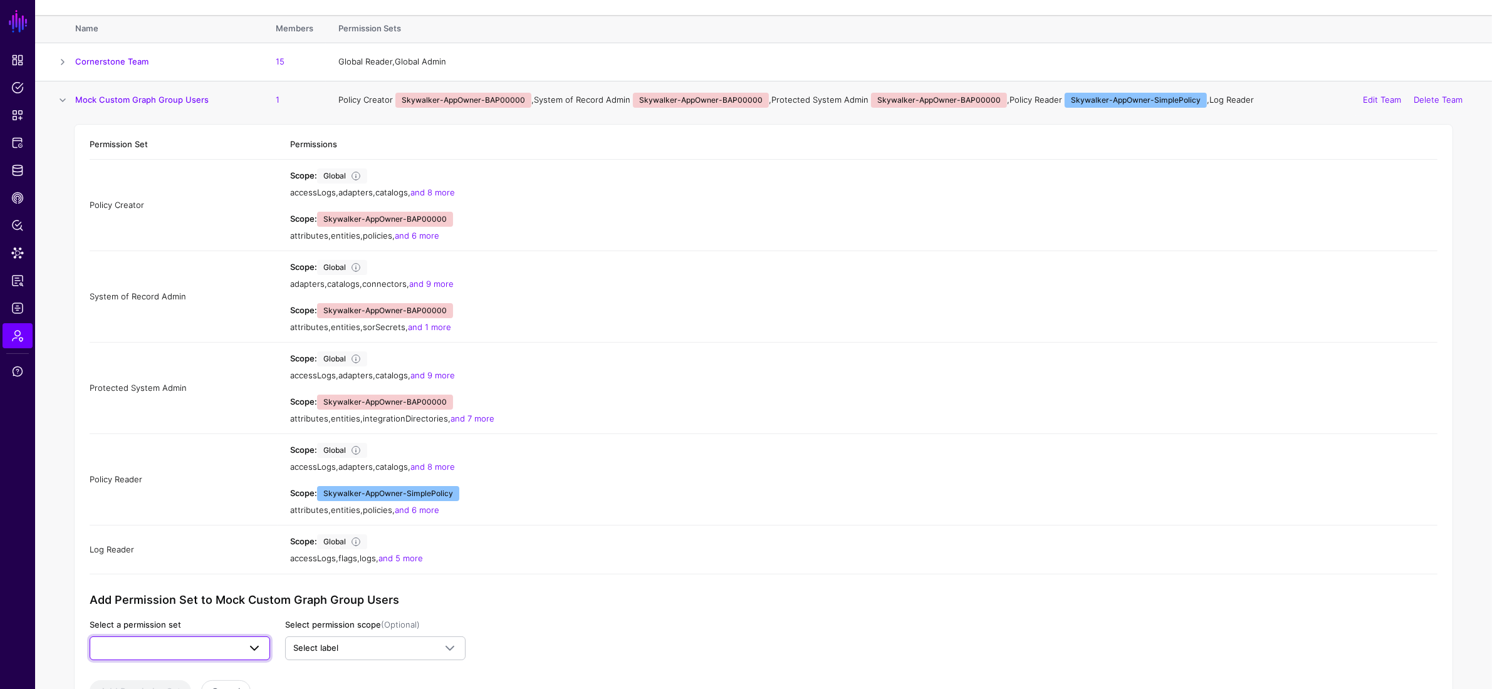
click at [216, 504] on span at bounding box center [180, 648] width 164 height 15
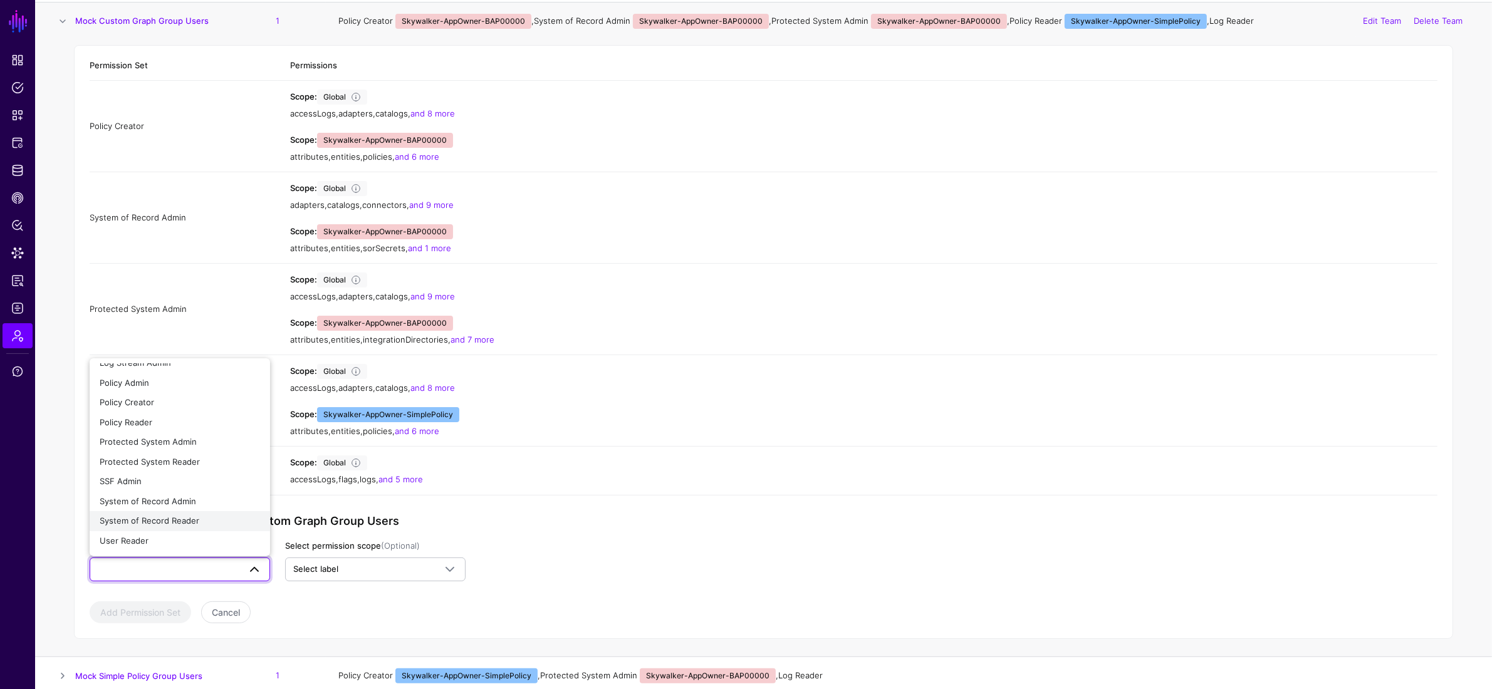
scroll to position [157, 0]
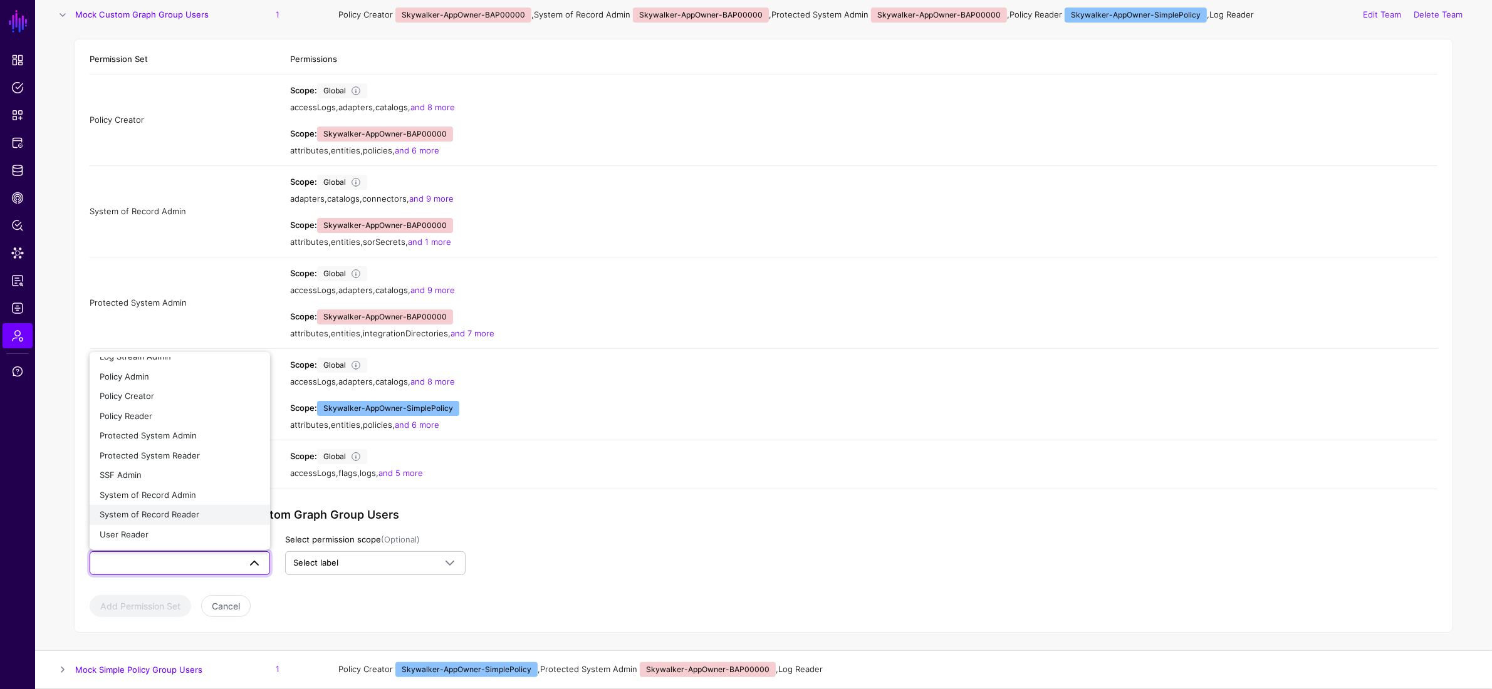
click at [214, 504] on div "System of Record Reader" at bounding box center [180, 515] width 160 height 13
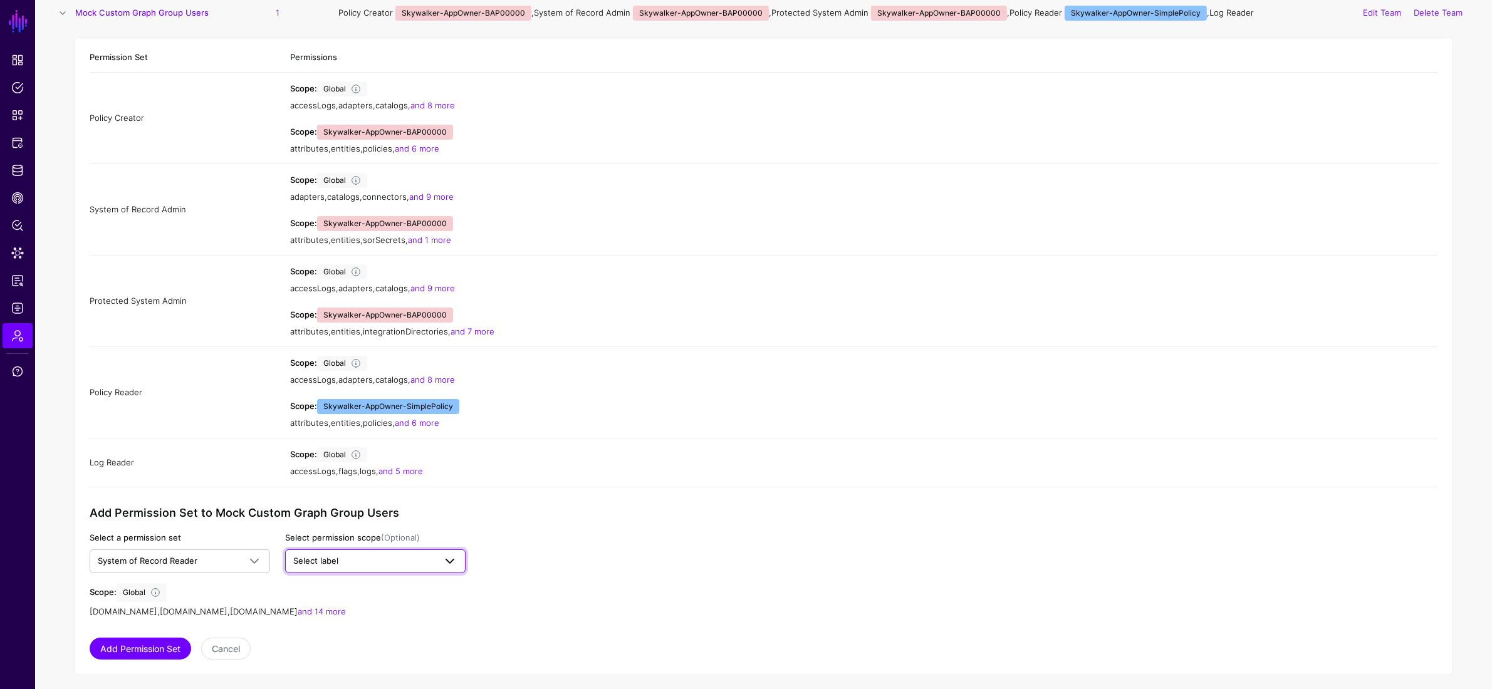
click at [315, 504] on span "Select label" at bounding box center [315, 561] width 45 height 10
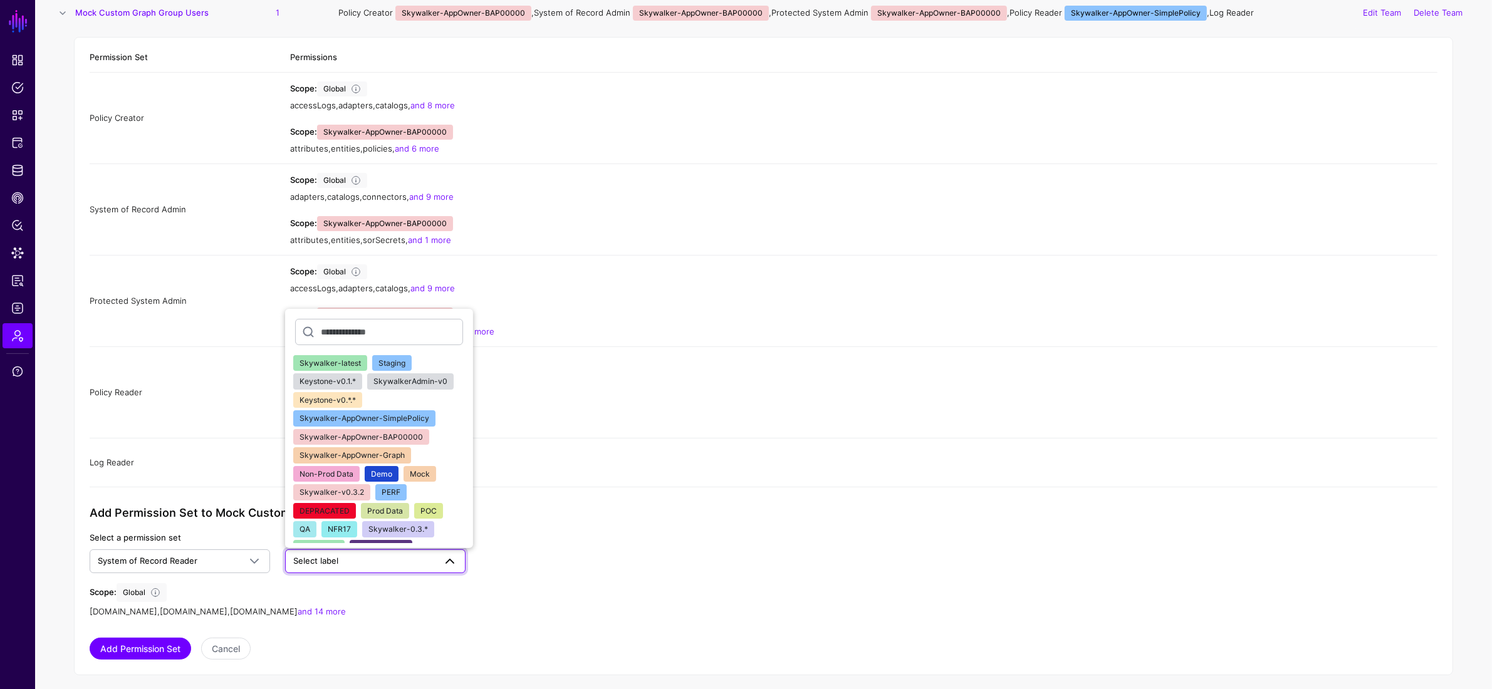
click at [387, 454] on span "Skywalker-AppOwner-Graph" at bounding box center [351, 454] width 105 height 9
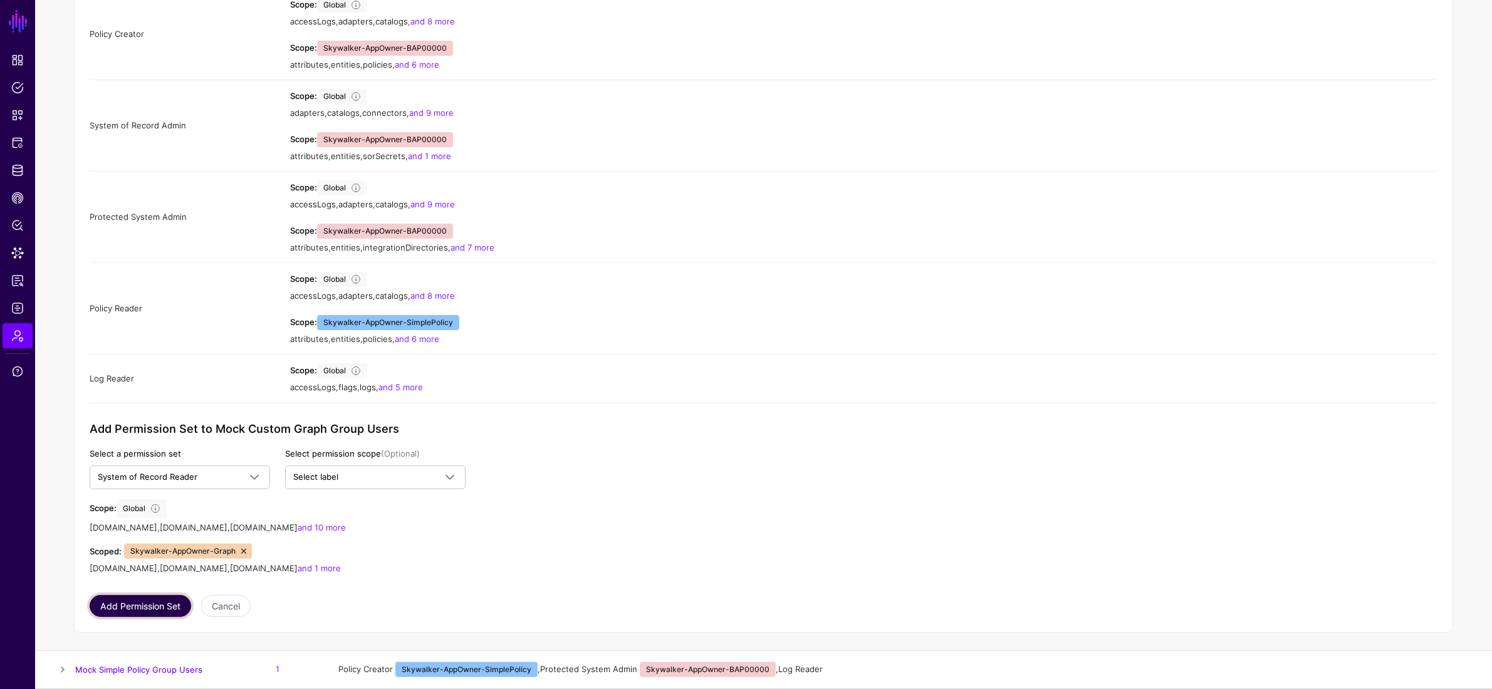
click at [149, 504] on button "Add Permission Set" at bounding box center [140, 606] width 101 height 22
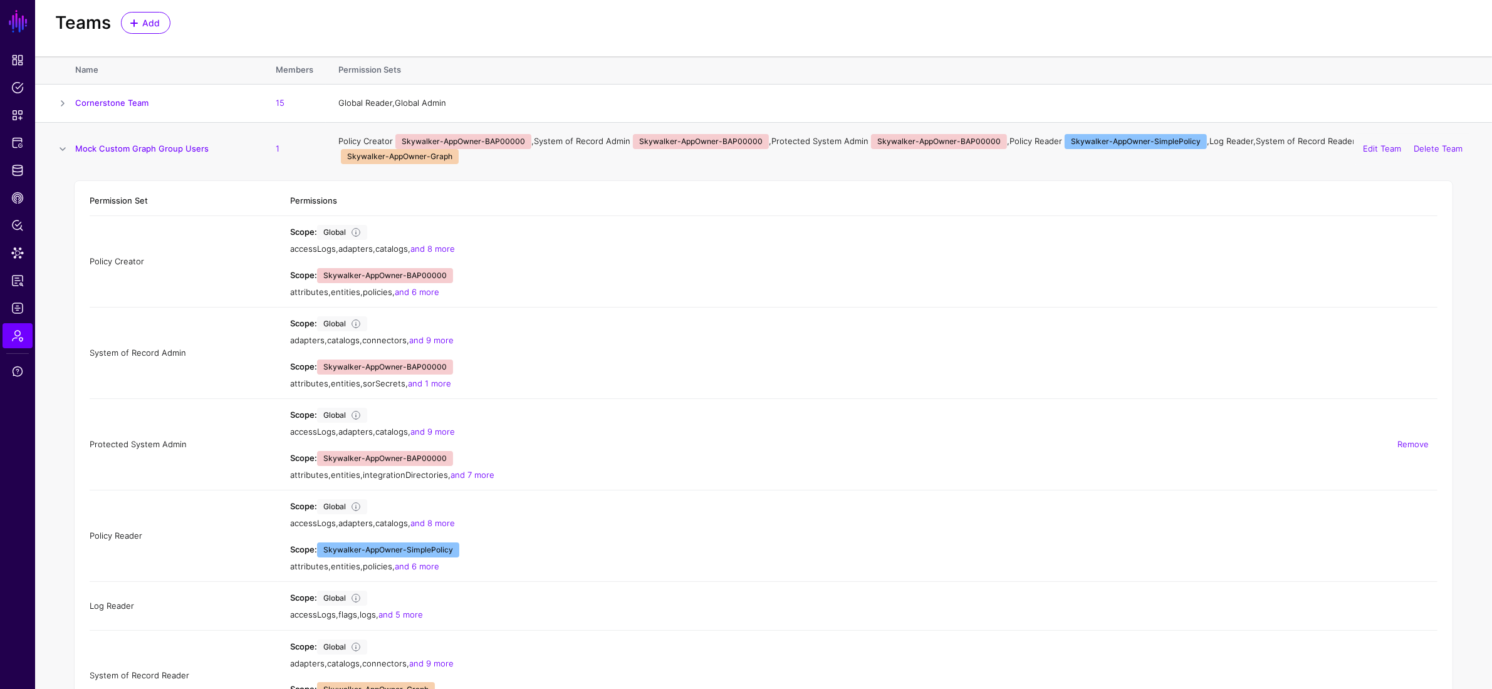
scroll to position [1, 0]
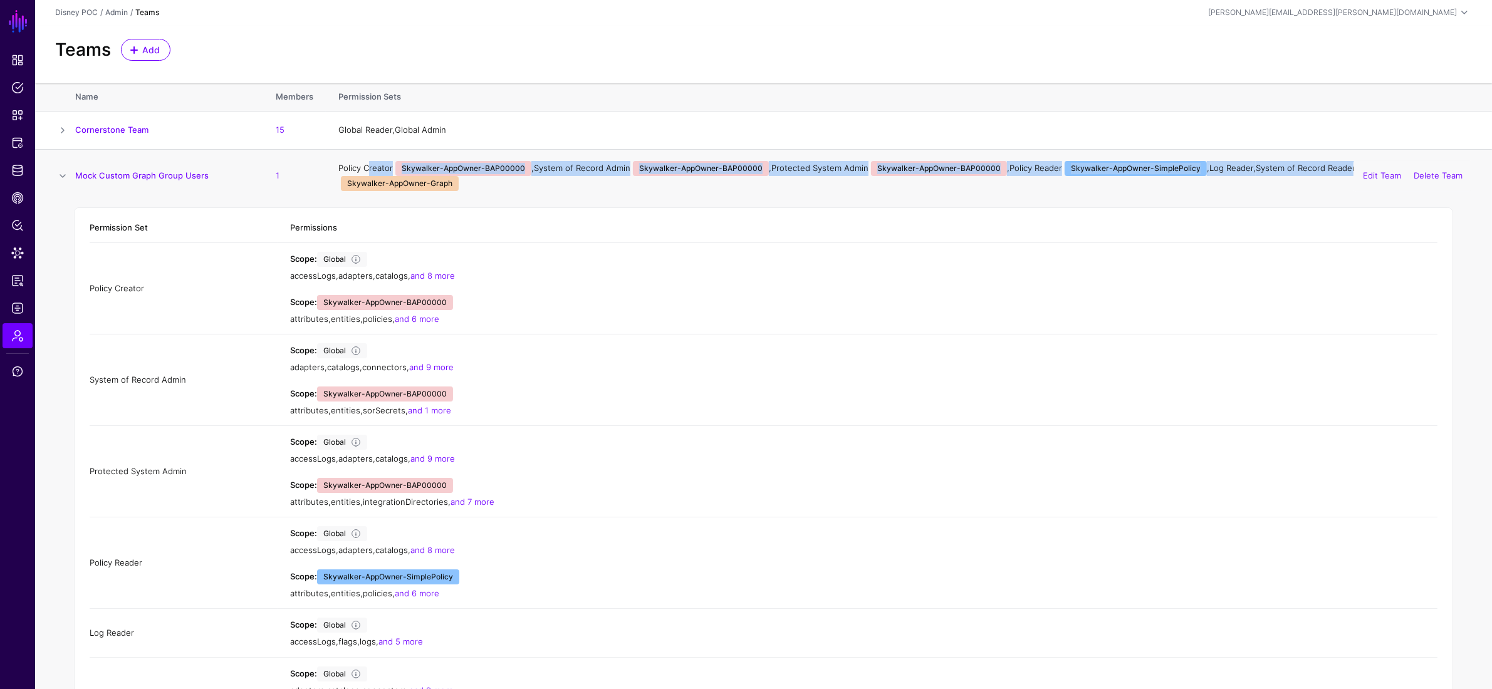
drag, startPoint x: 366, startPoint y: 170, endPoint x: 1339, endPoint y: 174, distance: 973.6
click at [1027, 174] on div "Policy Creator Skywalker-AppOwner-BAP00000 , System of Record Admin Skywalker-A…" at bounding box center [904, 176] width 1133 height 30
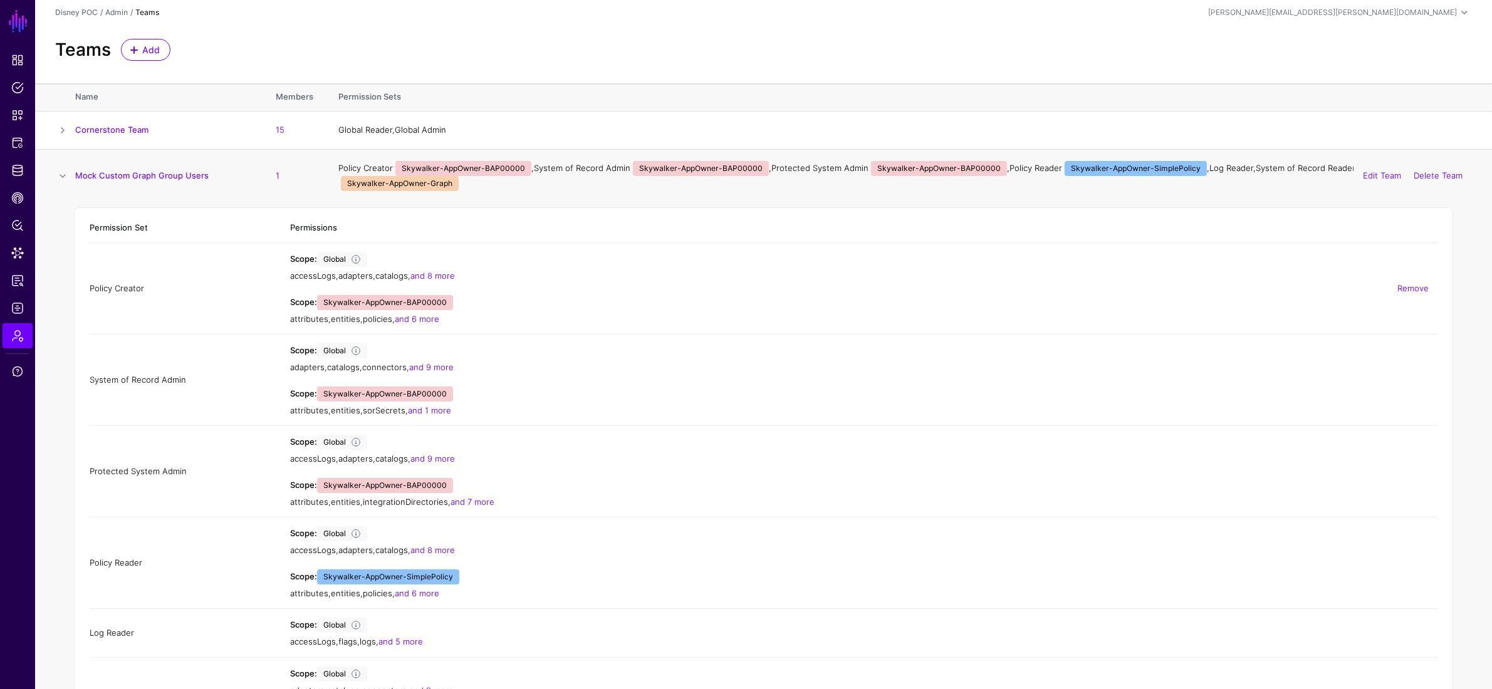
click at [563, 295] on div "Scope: Skywalker-AppOwner-BAP00000 attributes , entities , policies , and 6 more" at bounding box center [863, 310] width 1147 height 31
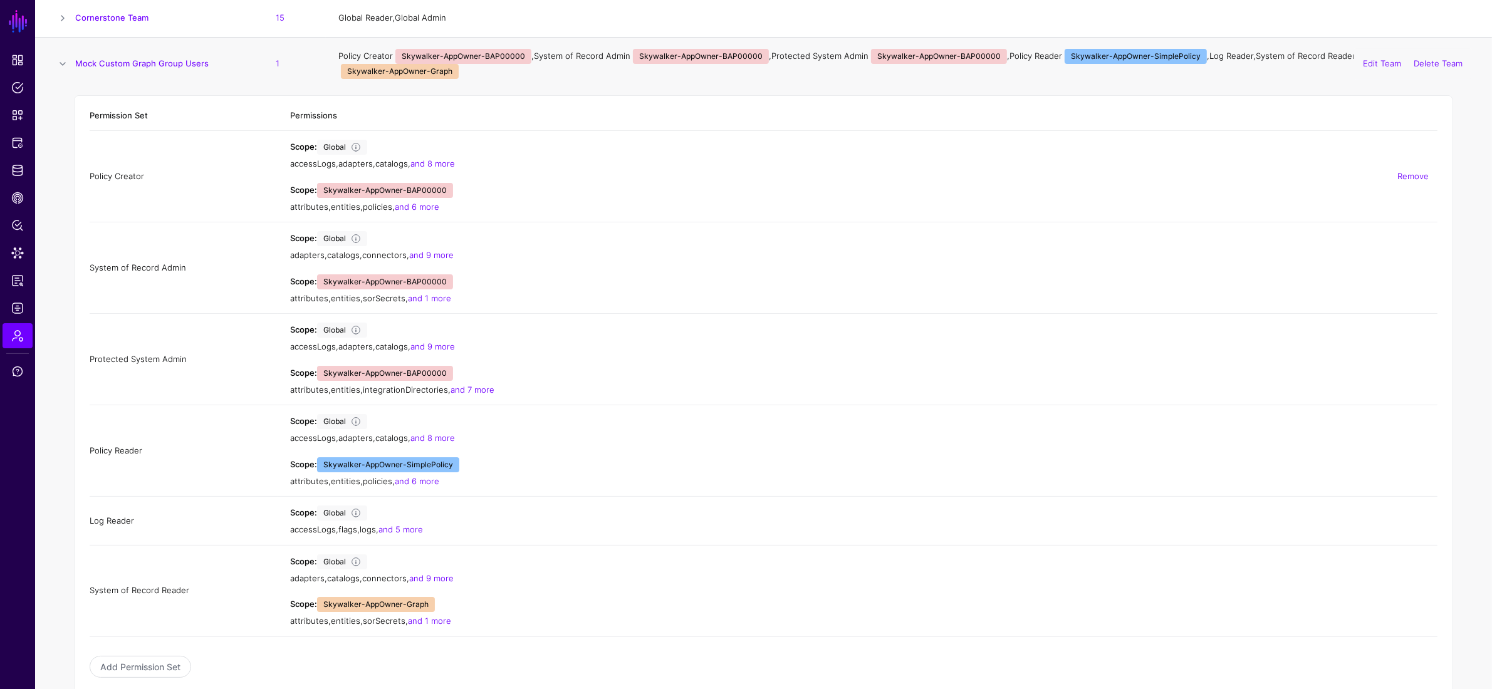
scroll to position [108, 0]
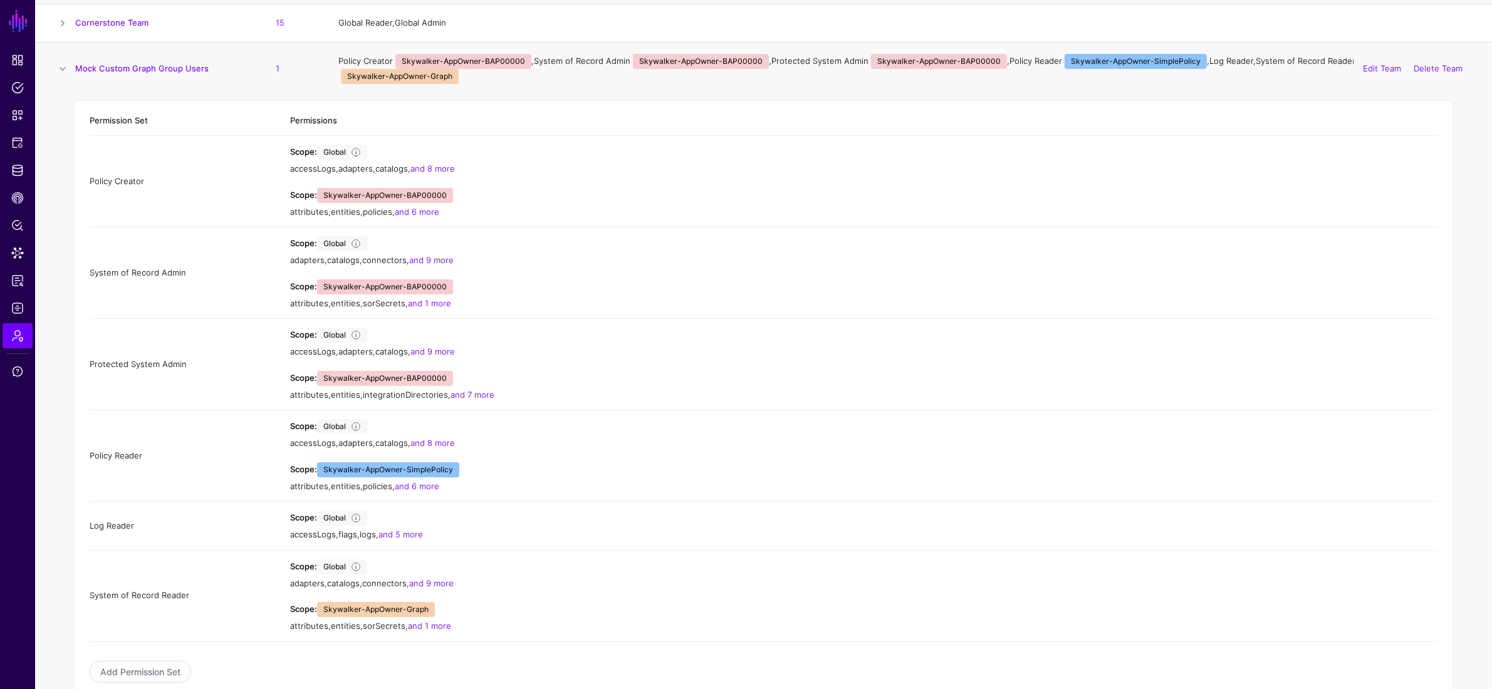
click at [66, 61] on span at bounding box center [62, 68] width 15 height 15
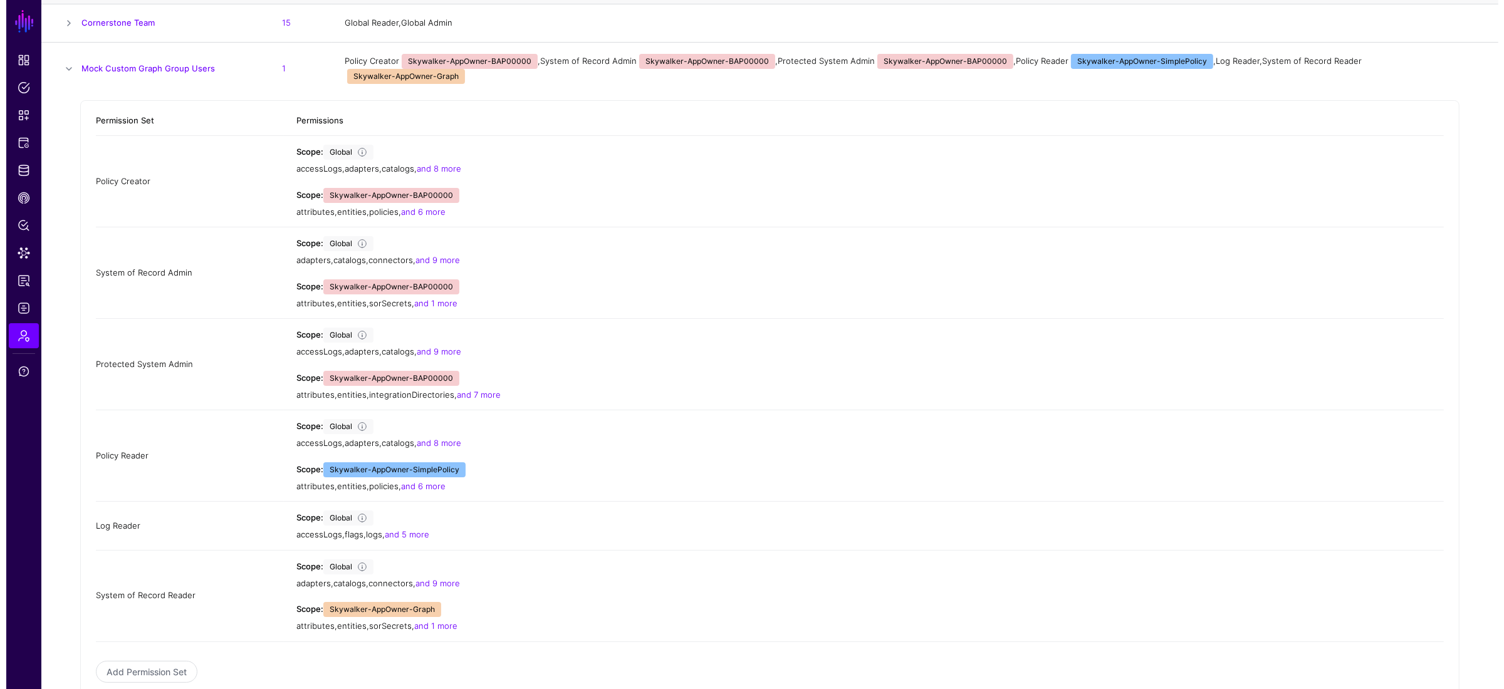
scroll to position [0, 0]
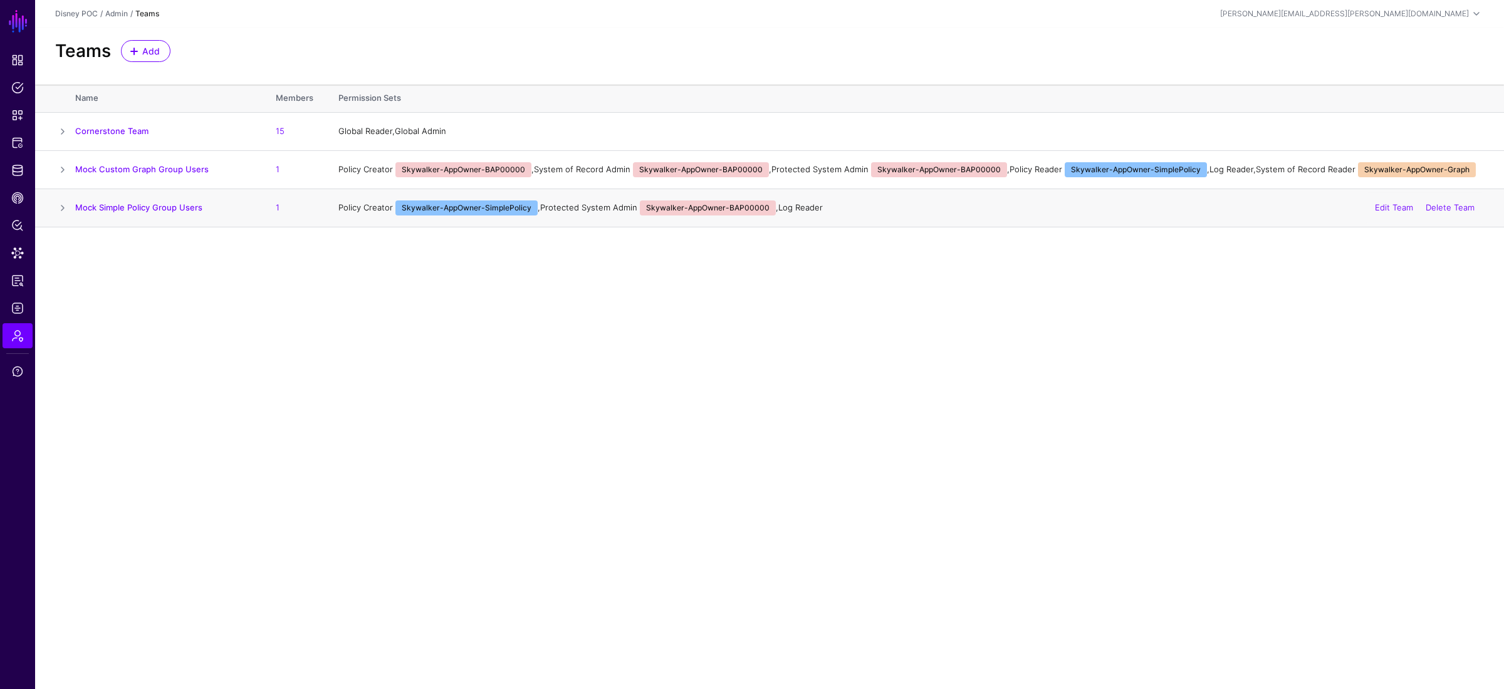
click at [64, 206] on span at bounding box center [62, 207] width 15 height 15
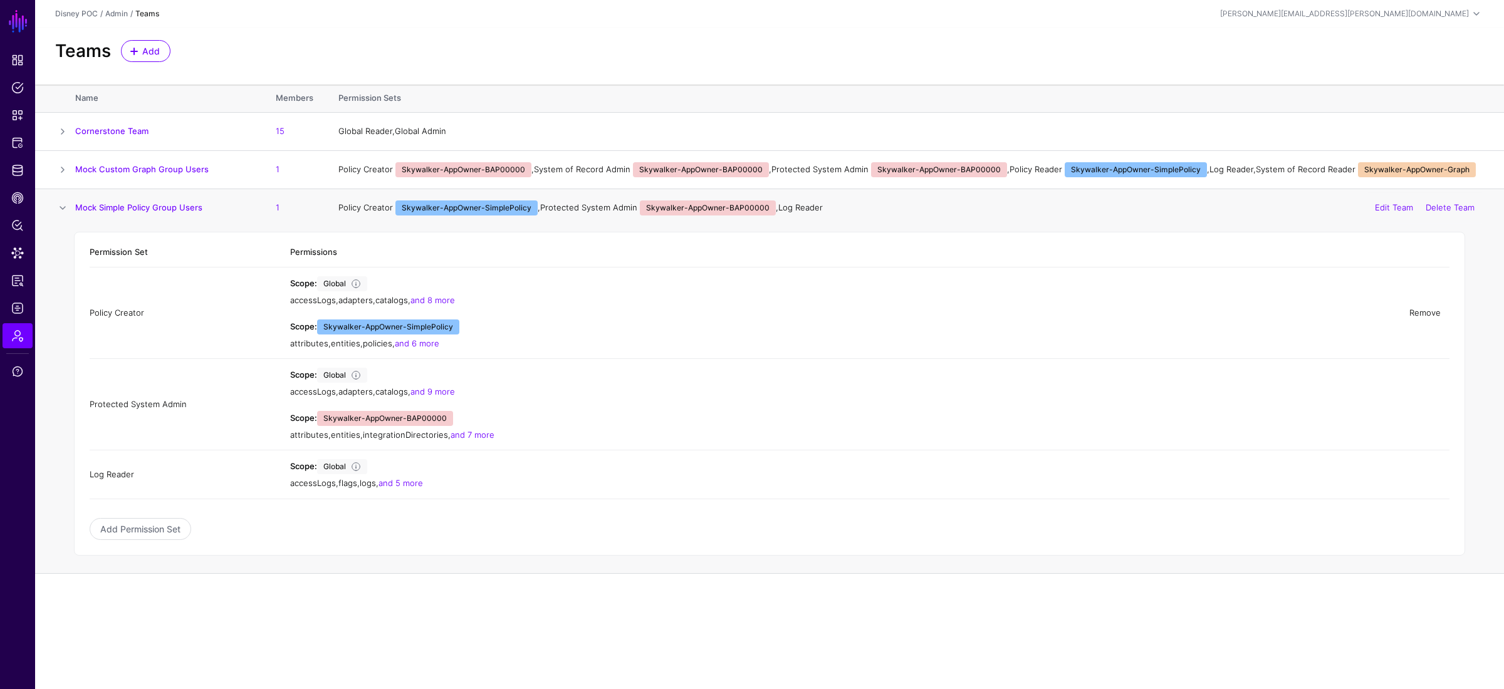
click at [1027, 313] on link "Remove" at bounding box center [1424, 313] width 31 height 10
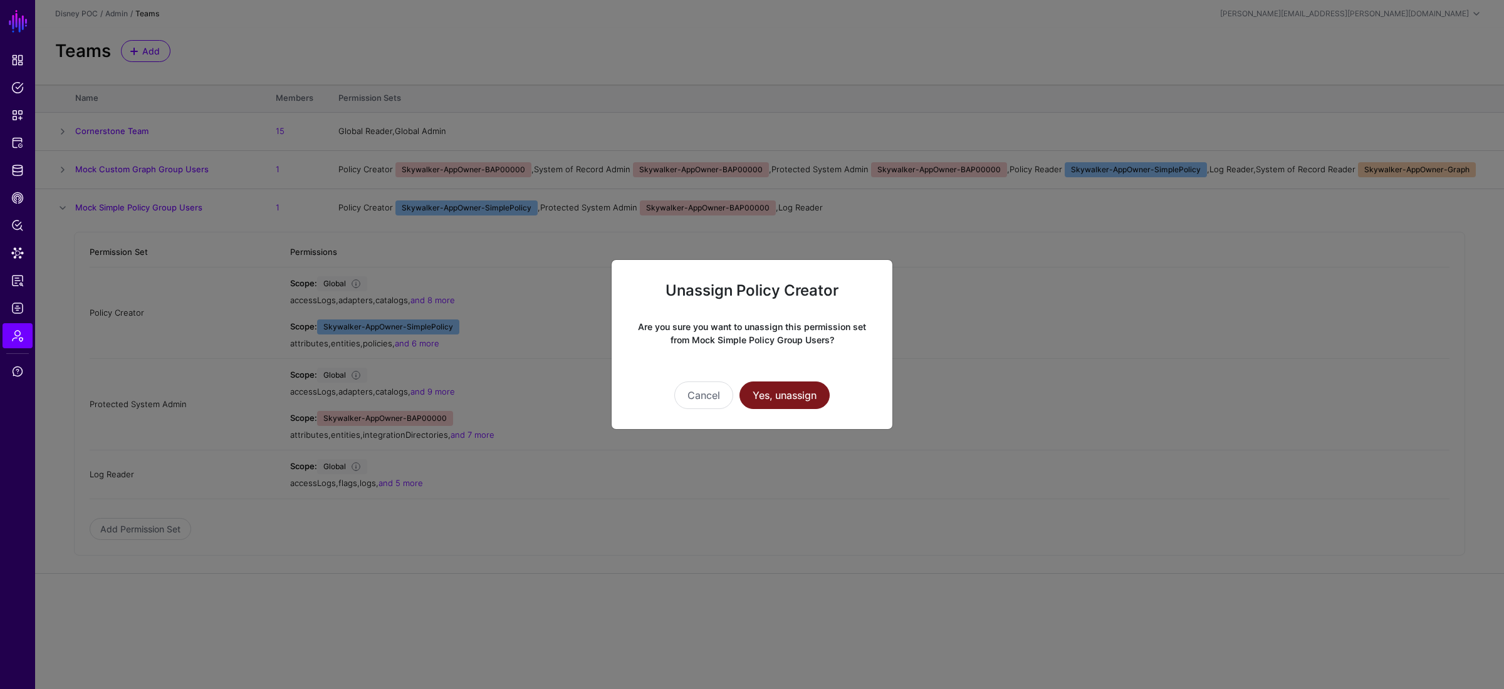
click at [796, 397] on button "Yes, unassign" at bounding box center [784, 396] width 90 height 28
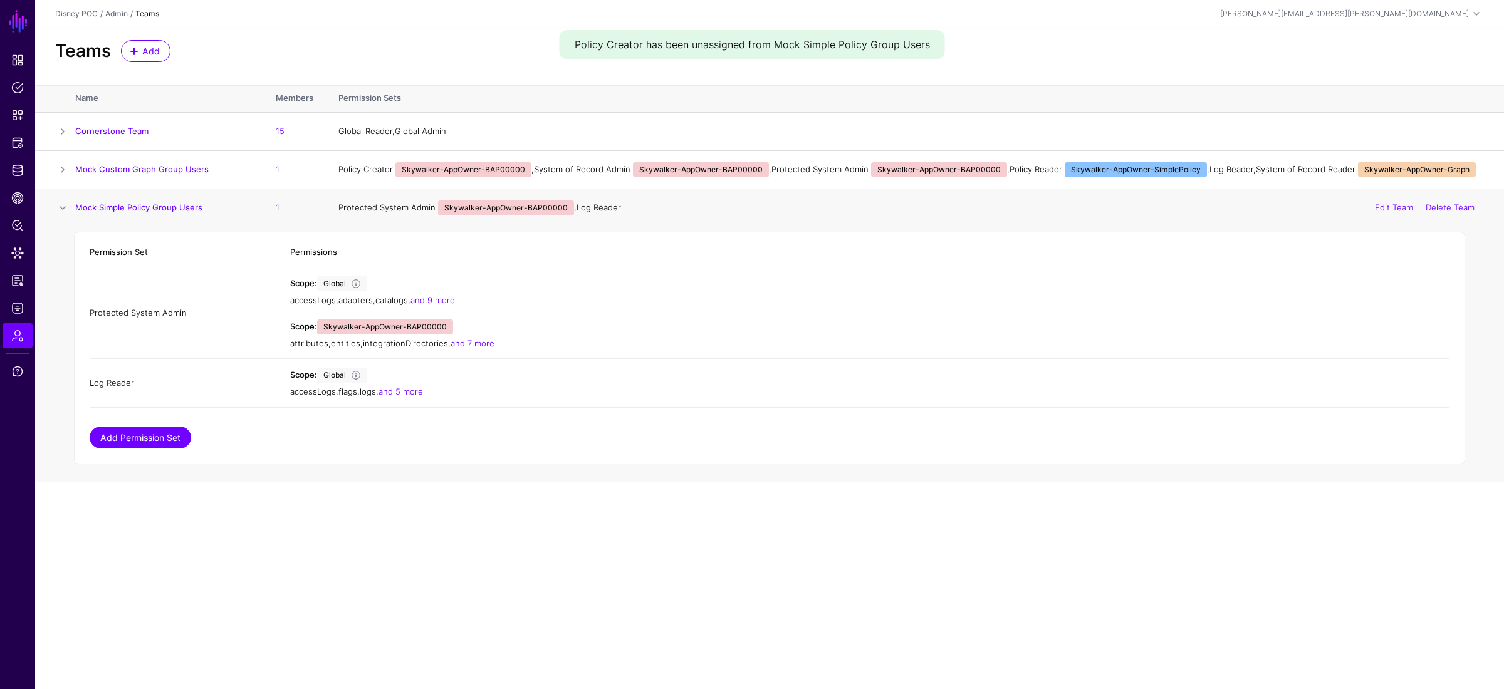
click at [101, 440] on link "Add Permission Set" at bounding box center [140, 438] width 101 height 22
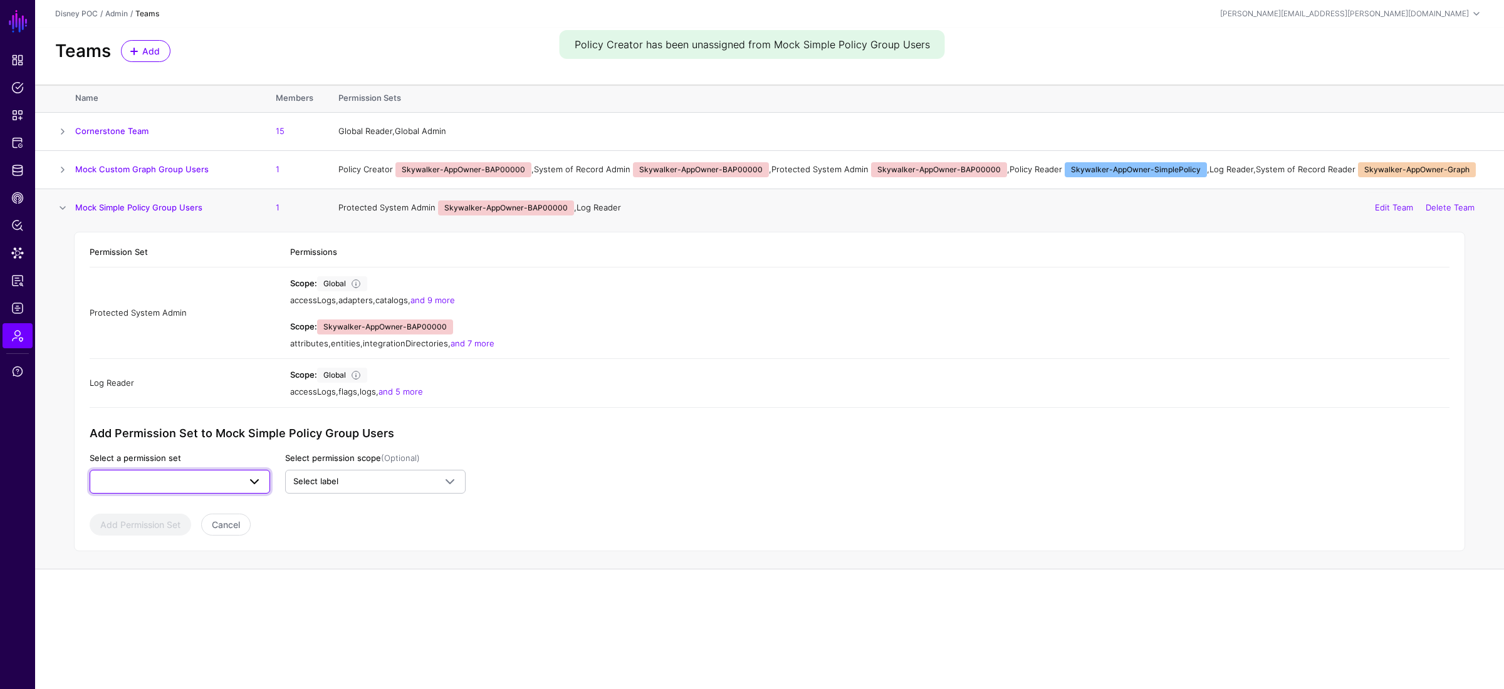
click at [143, 487] on span at bounding box center [180, 481] width 164 height 15
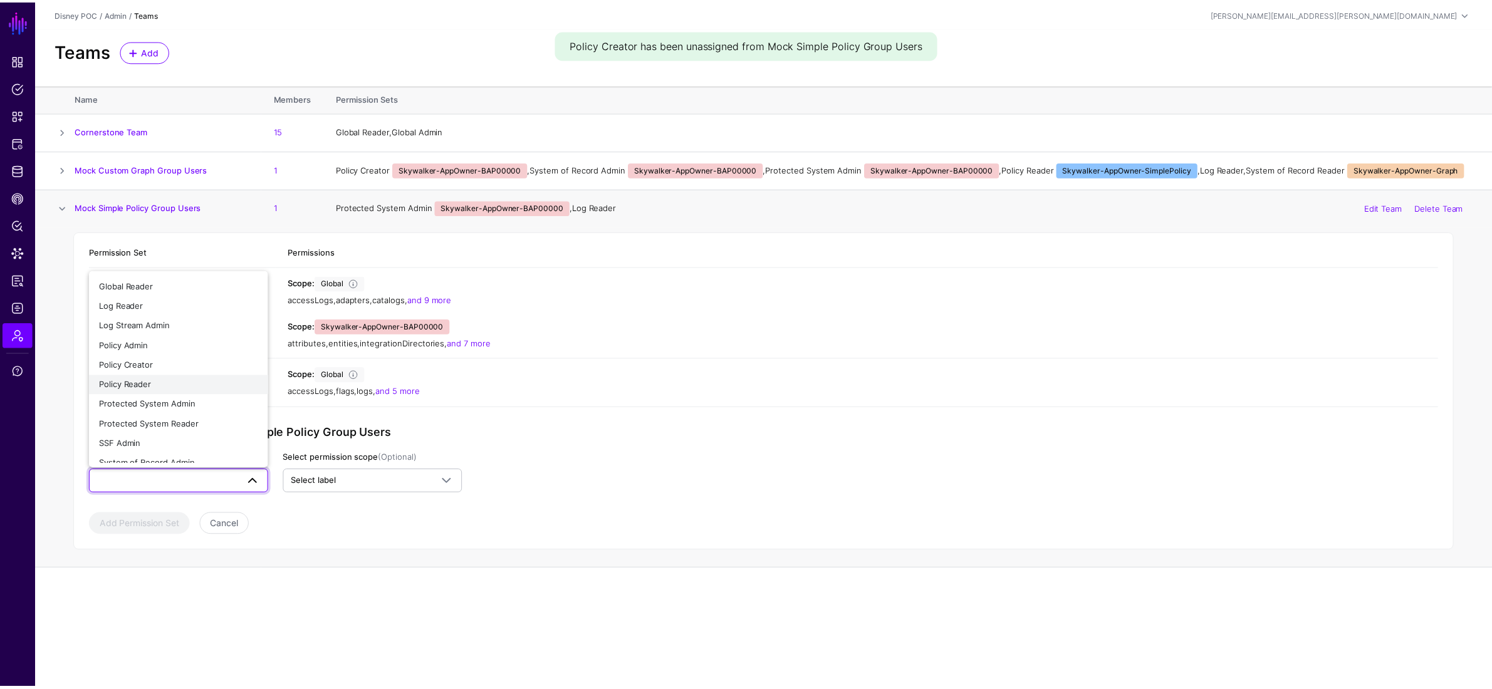
scroll to position [68, 0]
click at [172, 318] on div "Policy Creator" at bounding box center [180, 316] width 160 height 13
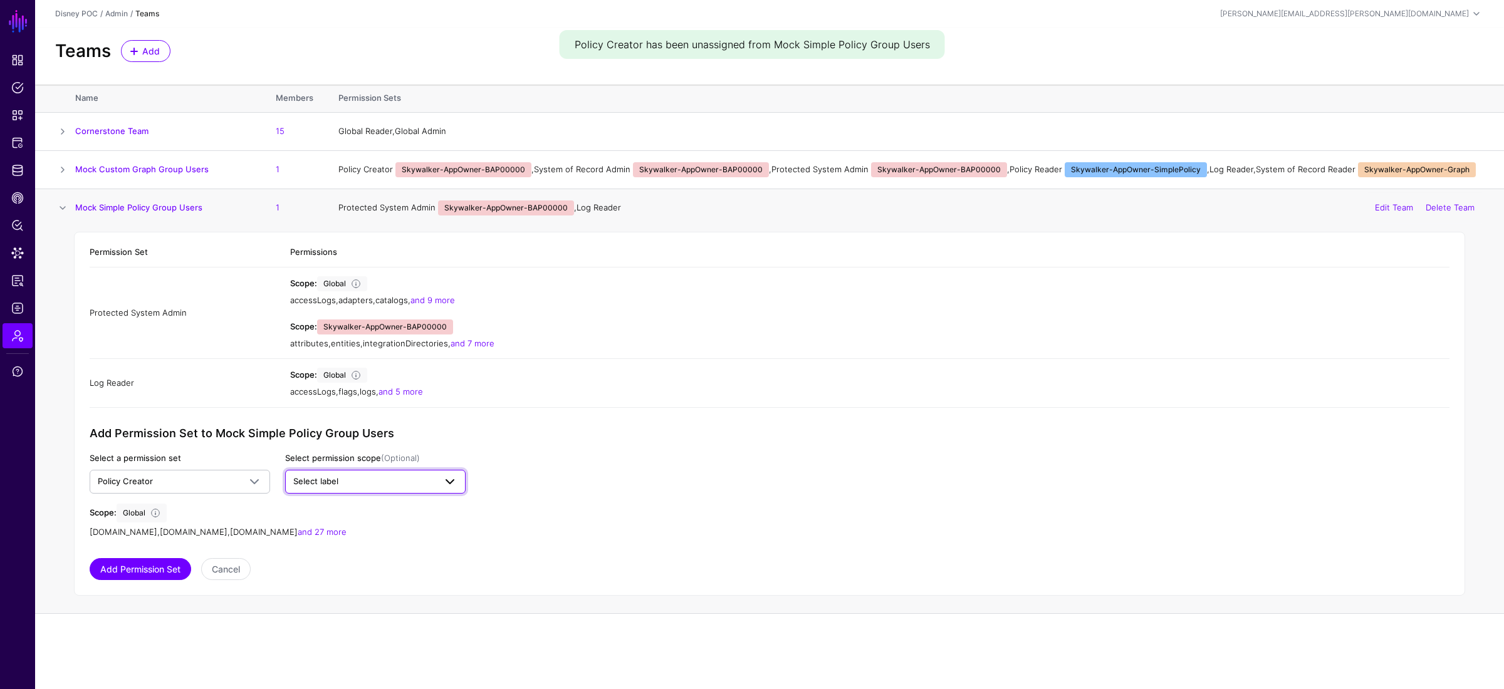
click at [300, 476] on span "Select label" at bounding box center [375, 481] width 164 height 15
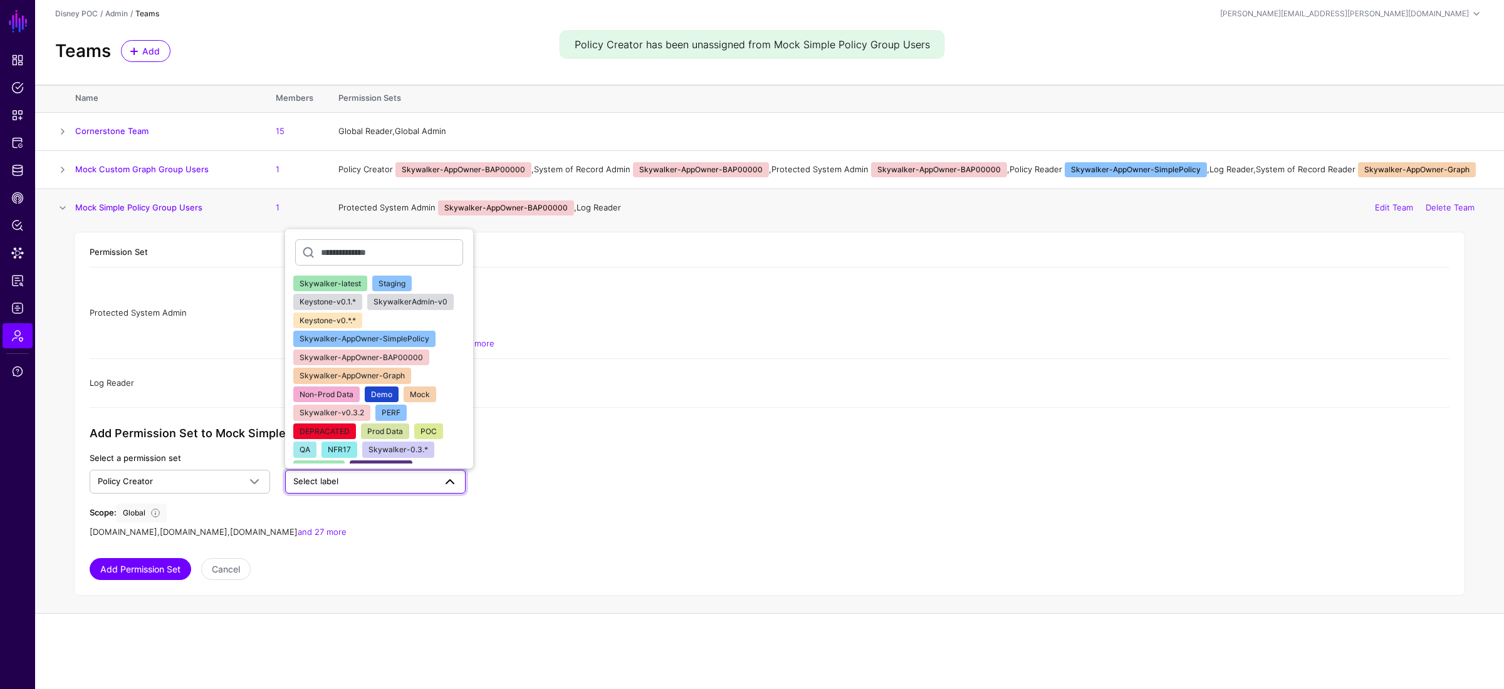
click at [407, 355] on span "Skywalker-AppOwner-BAP00000" at bounding box center [360, 357] width 123 height 9
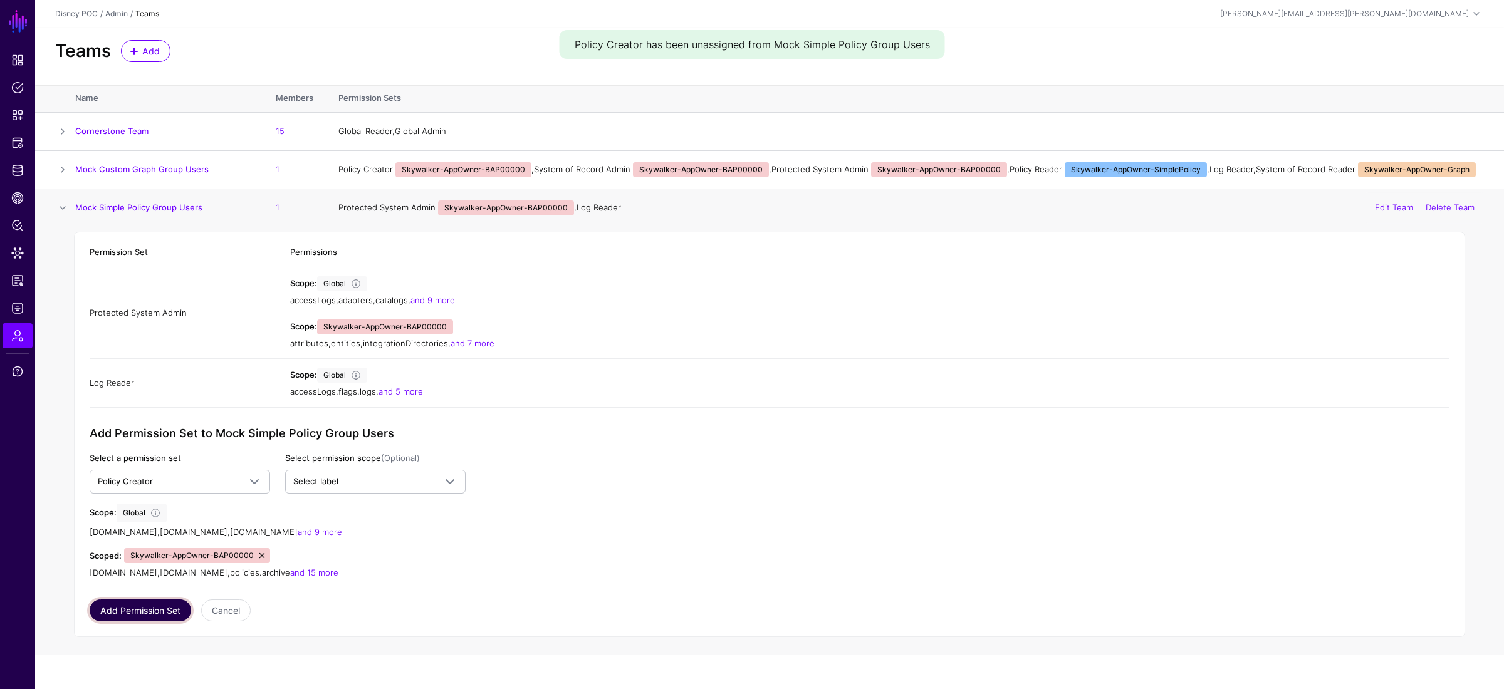
click at [161, 504] on button "Add Permission Set" at bounding box center [140, 611] width 101 height 22
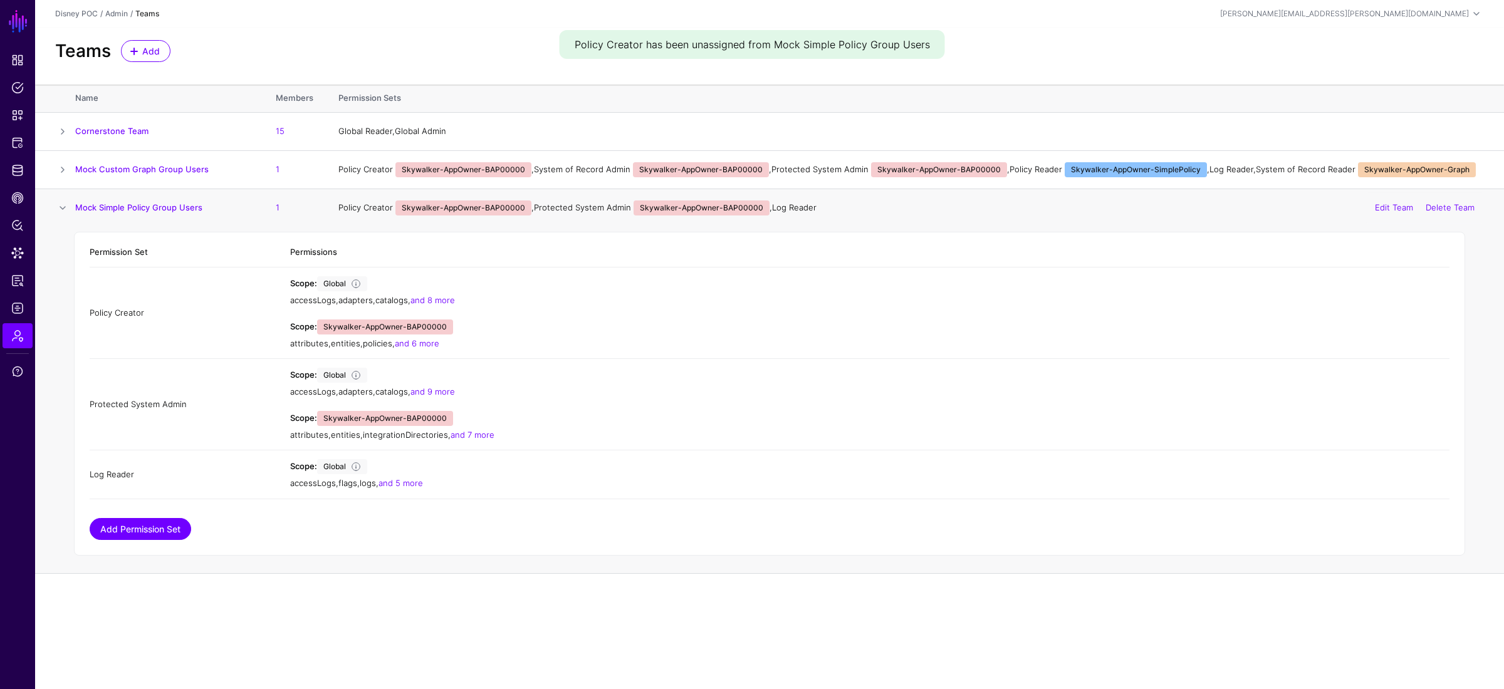
click at [163, 504] on link "Add Permission Set" at bounding box center [140, 529] width 101 height 22
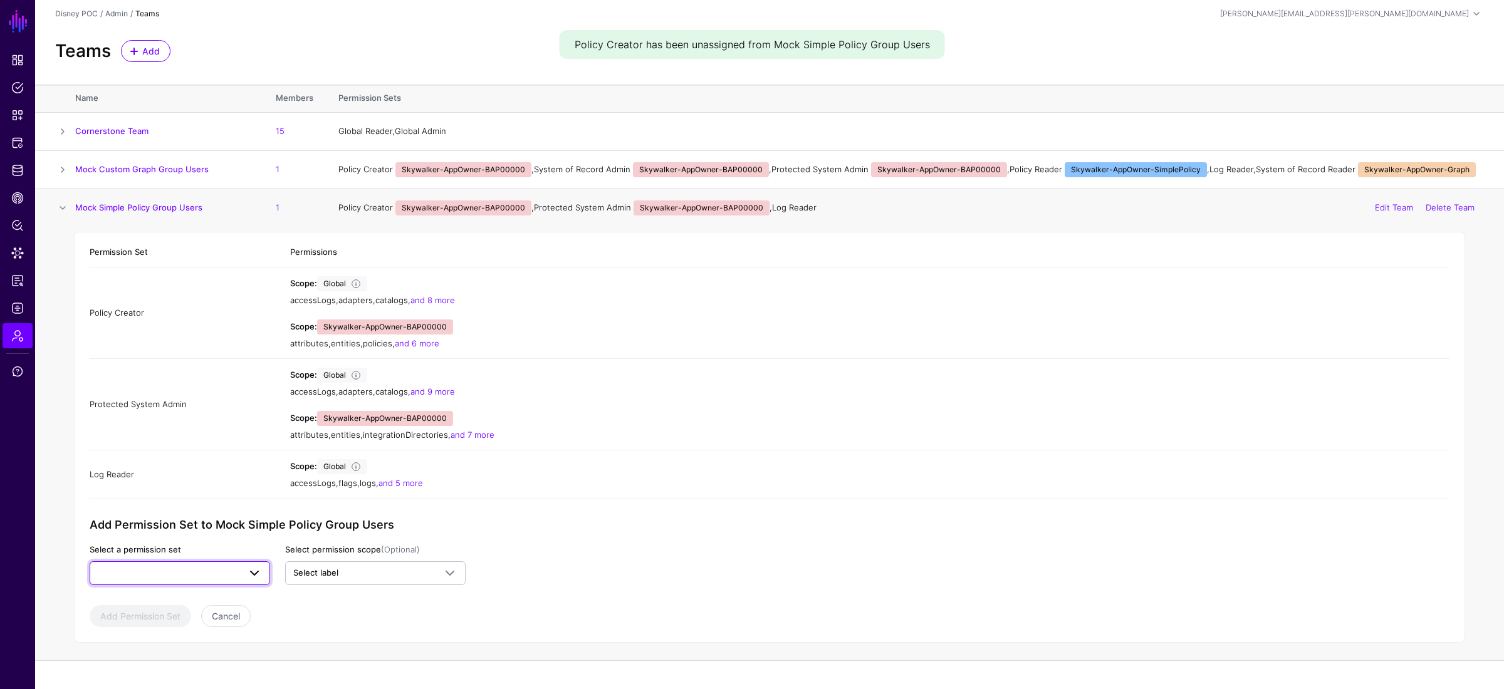
click at [192, 504] on span at bounding box center [180, 573] width 164 height 15
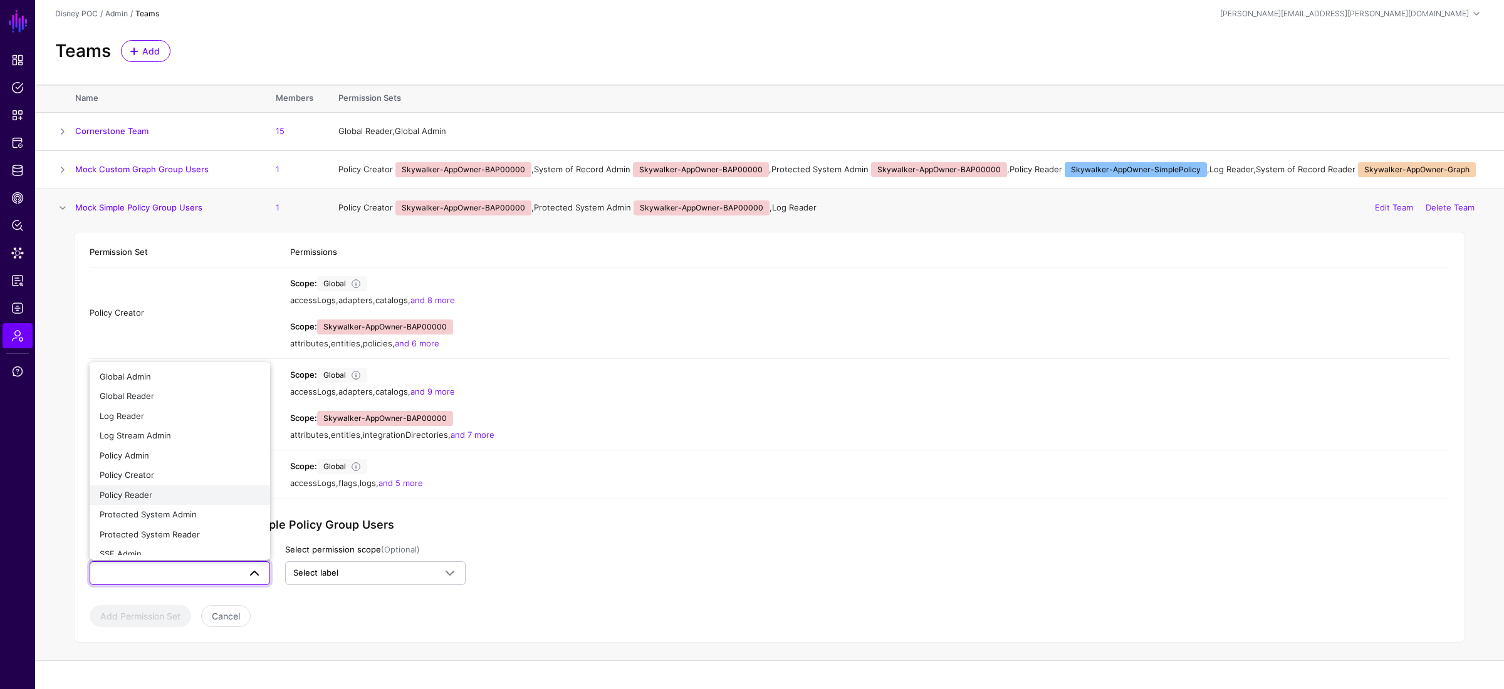
click at [187, 497] on div "Policy Reader" at bounding box center [180, 495] width 160 height 13
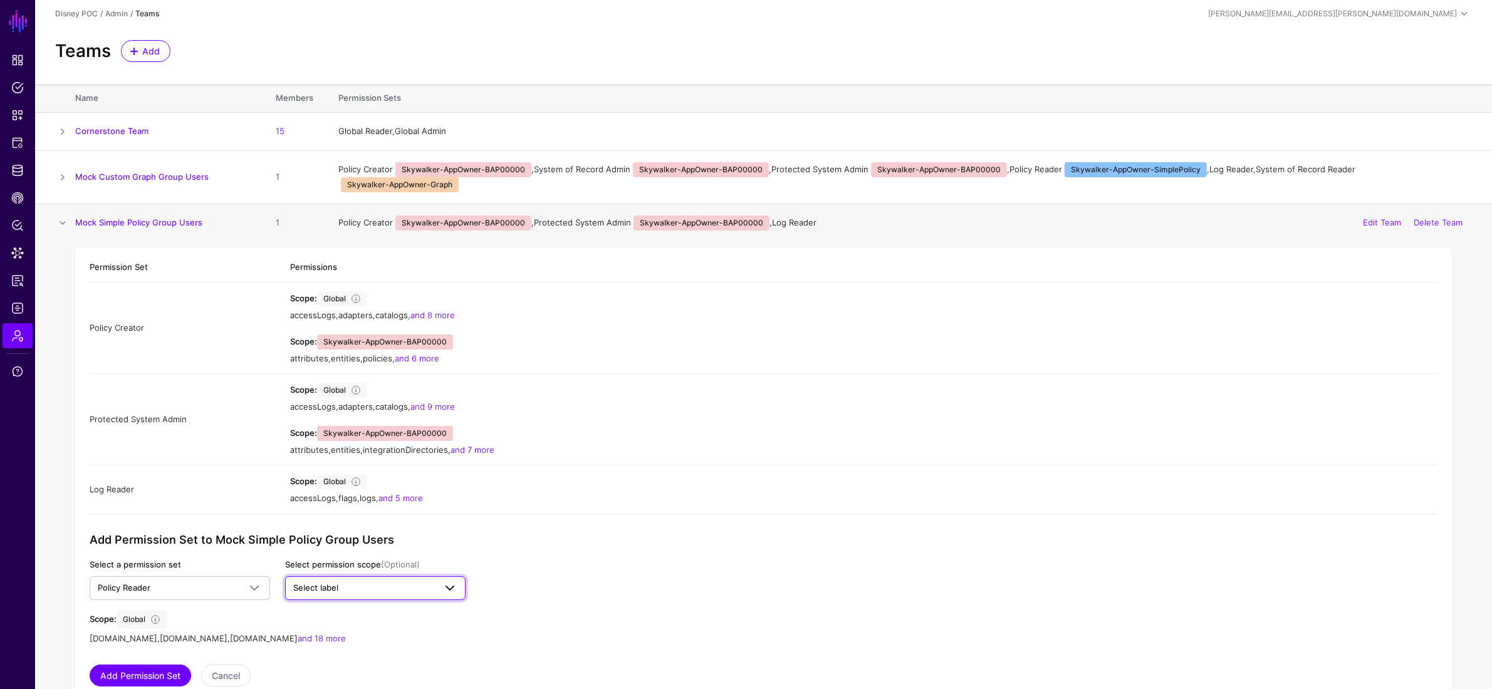
click at [318, 504] on span "Select label" at bounding box center [375, 588] width 164 height 15
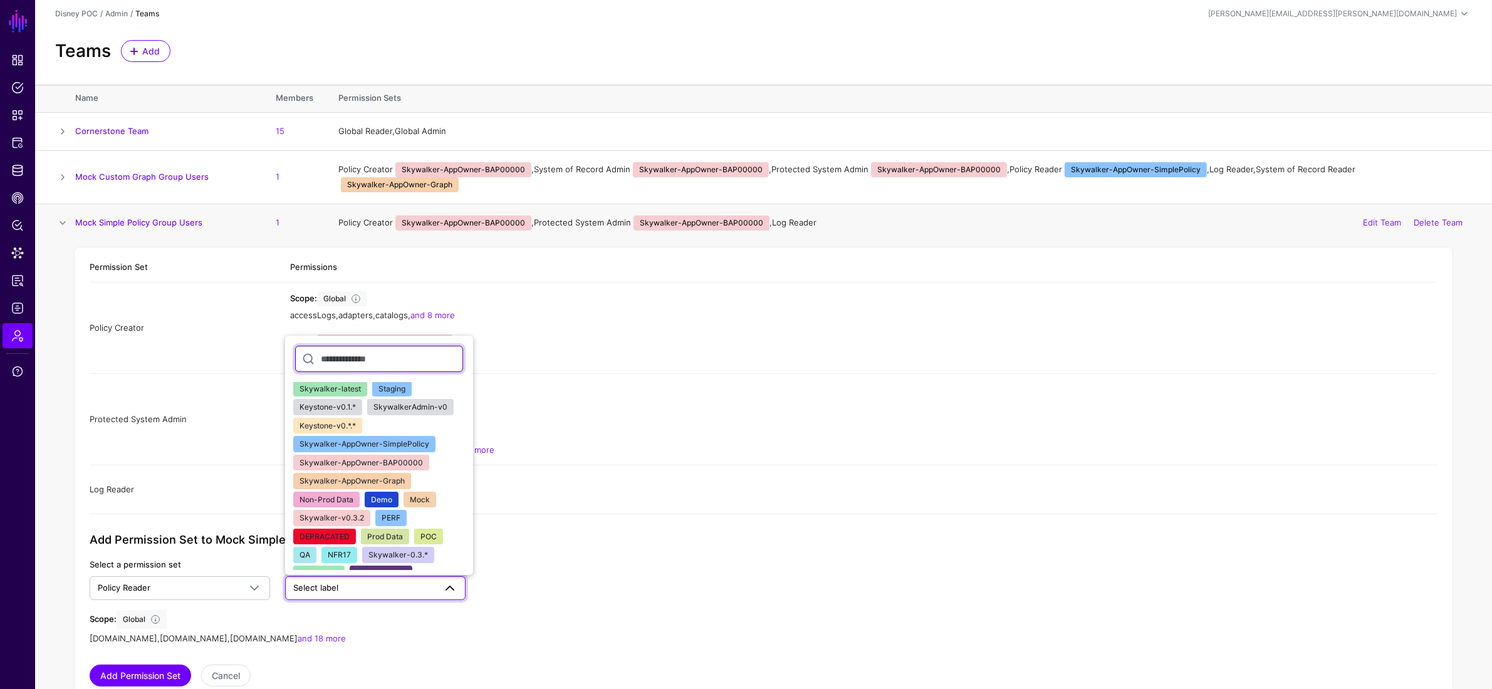
scroll to position [0, 0]
click at [384, 440] on span "Skywalker-AppOwner-SimplePolicy" at bounding box center [364, 444] width 130 height 9
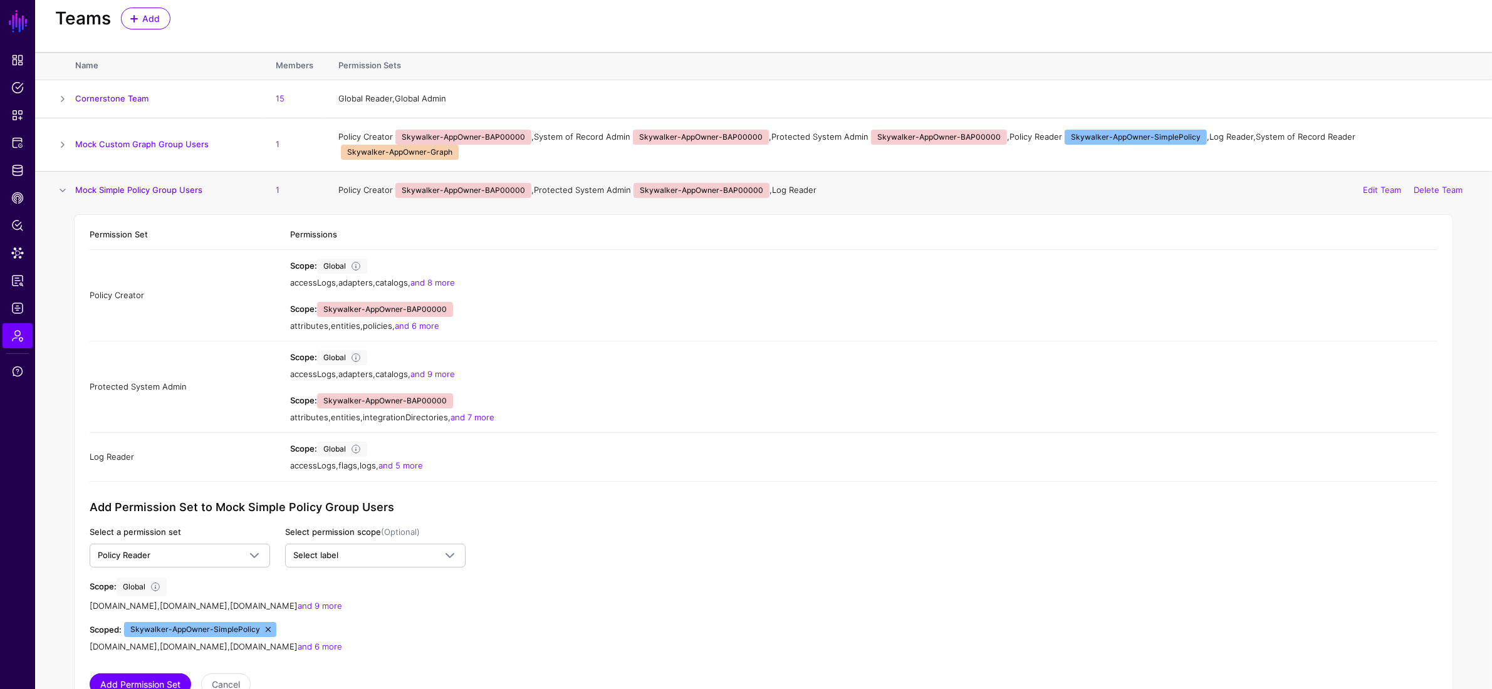
scroll to position [60, 0]
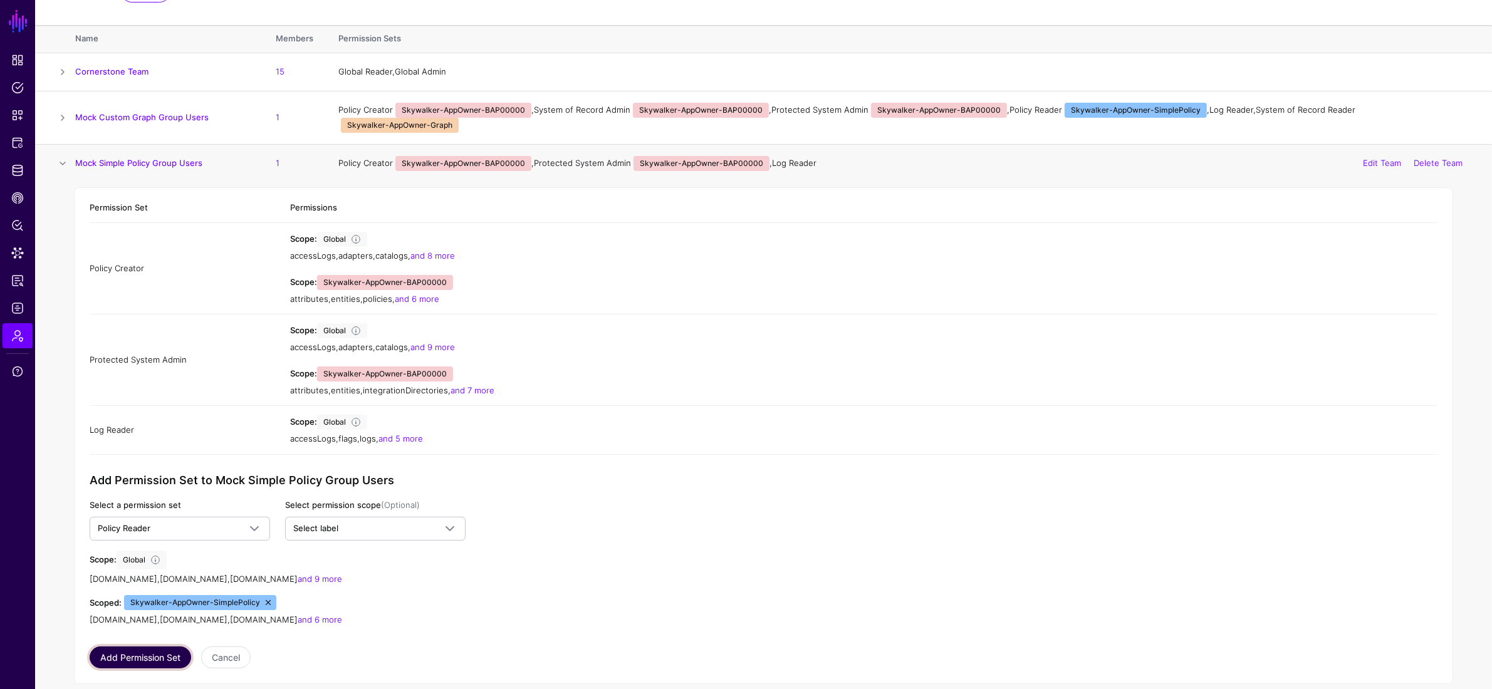
click at [140, 504] on button "Add Permission Set" at bounding box center [140, 658] width 101 height 22
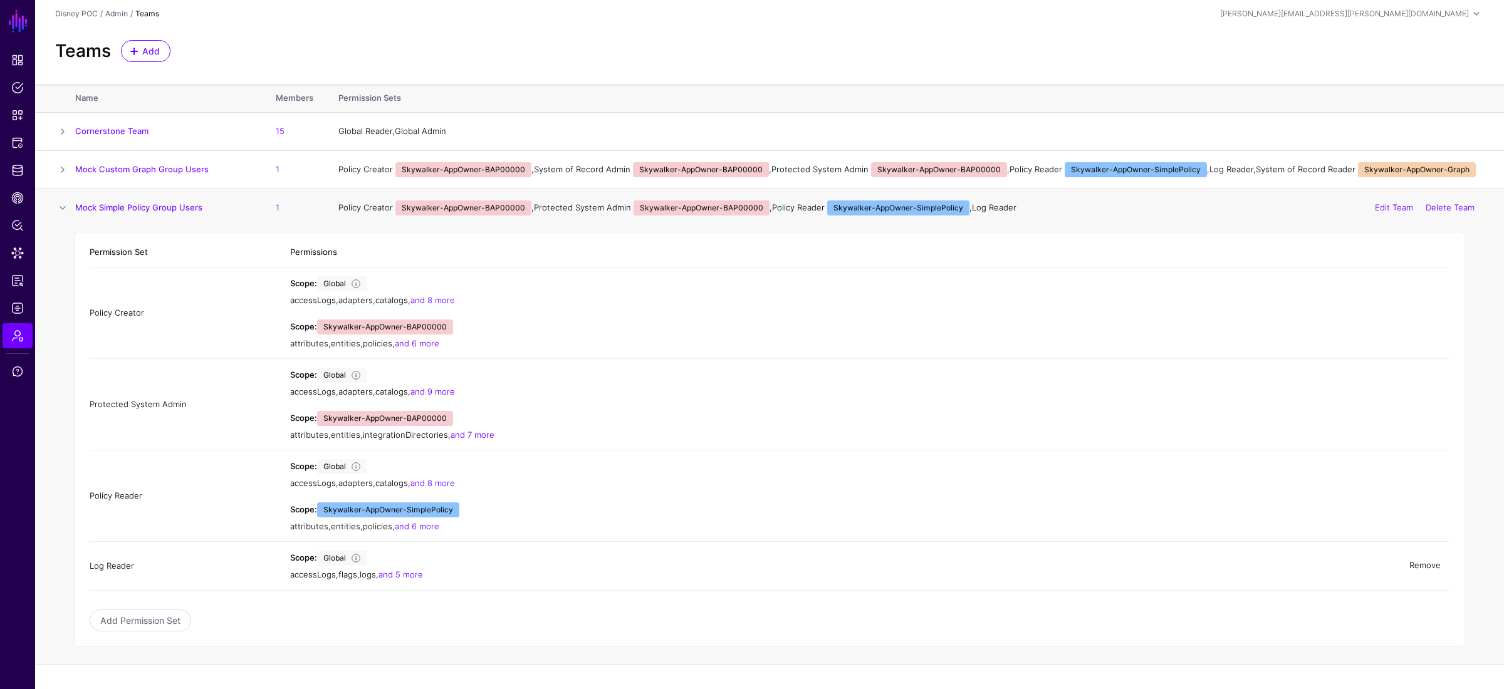
click at [1027, 504] on link "Remove" at bounding box center [1424, 566] width 31 height 10
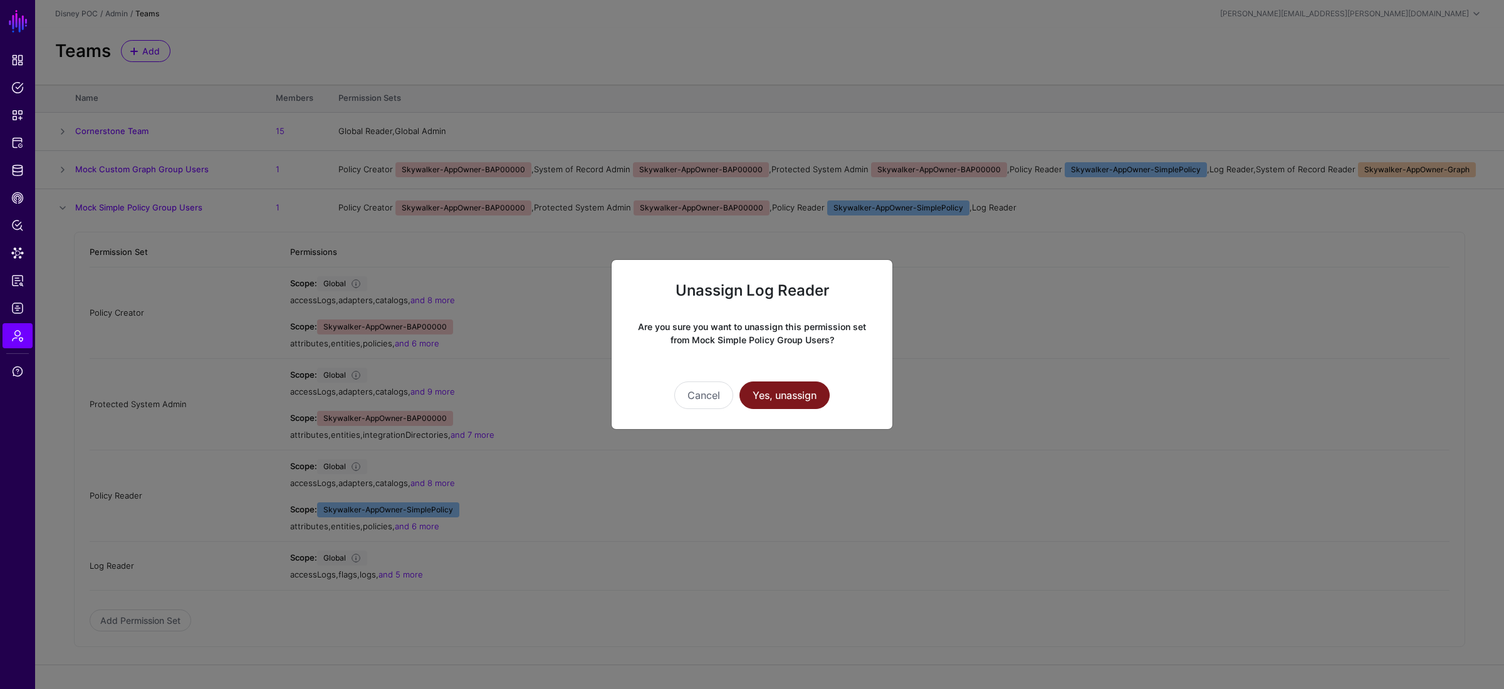
click at [776, 402] on button "Yes, unassign" at bounding box center [784, 396] width 90 height 28
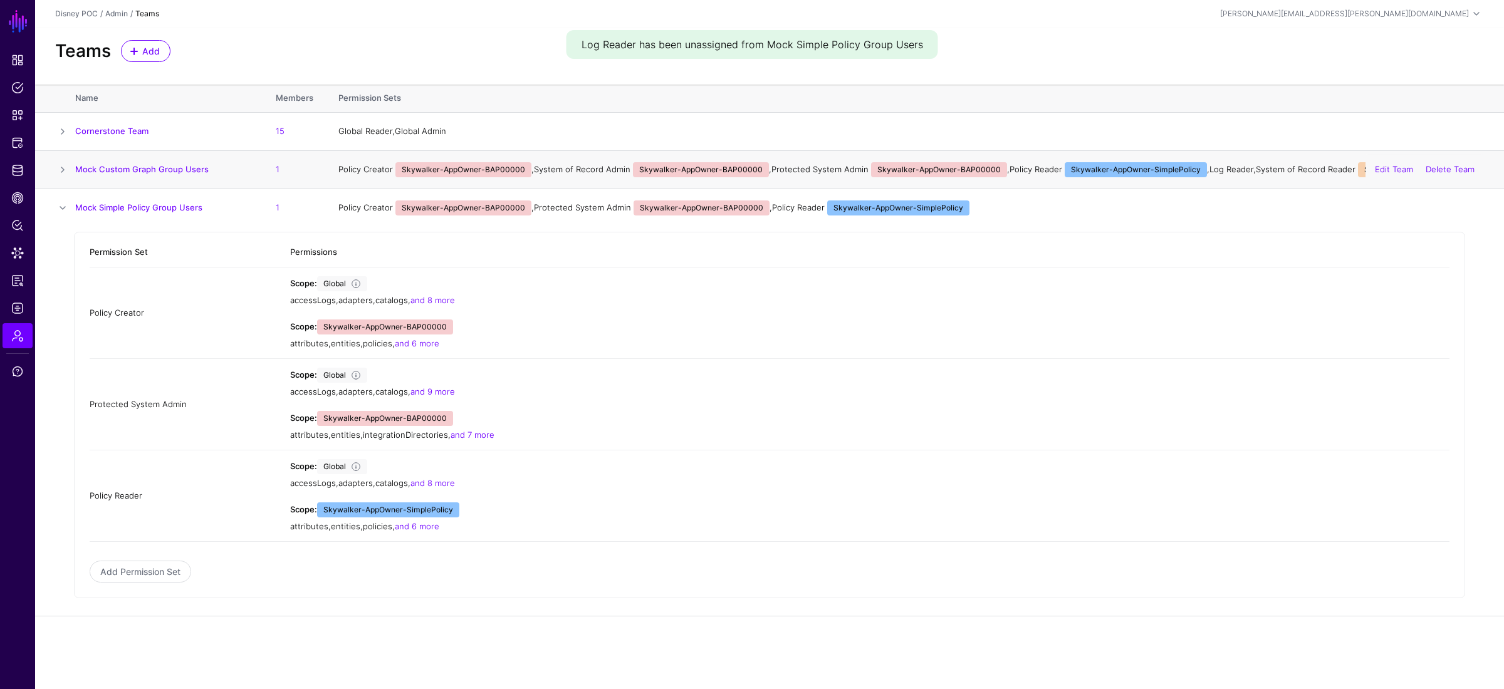
click at [61, 170] on span at bounding box center [62, 169] width 15 height 15
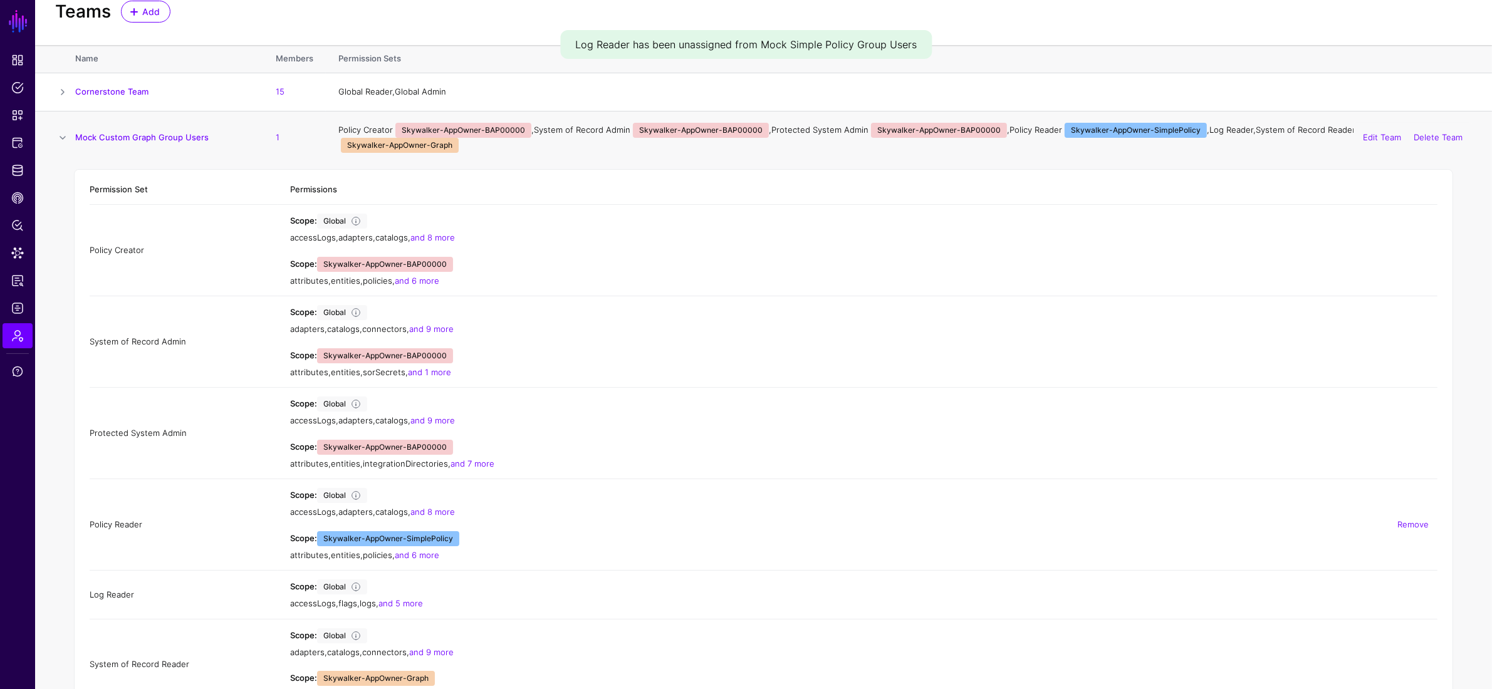
scroll to position [41, 0]
click at [1027, 504] on link "Remove" at bounding box center [1412, 593] width 31 height 10
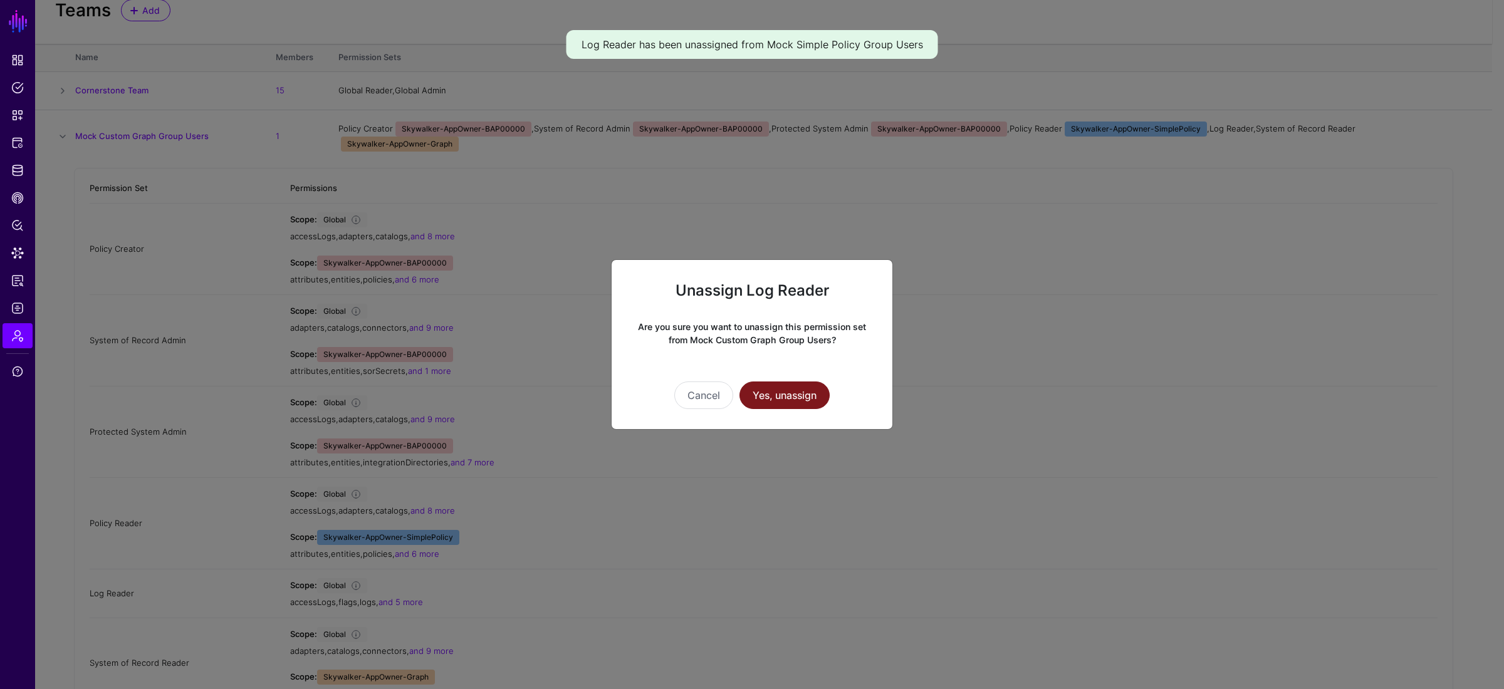
click at [769, 387] on button "Yes, unassign" at bounding box center [784, 396] width 90 height 28
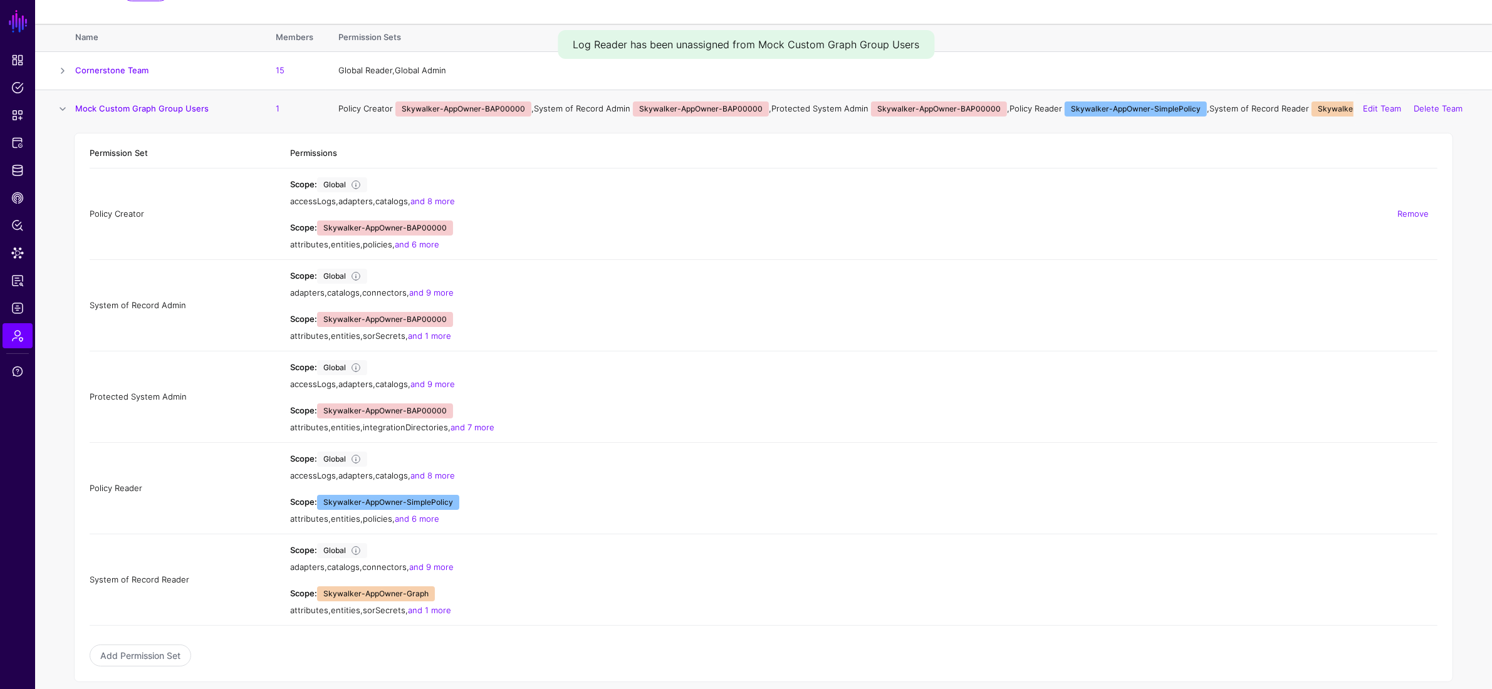
scroll to position [63, 0]
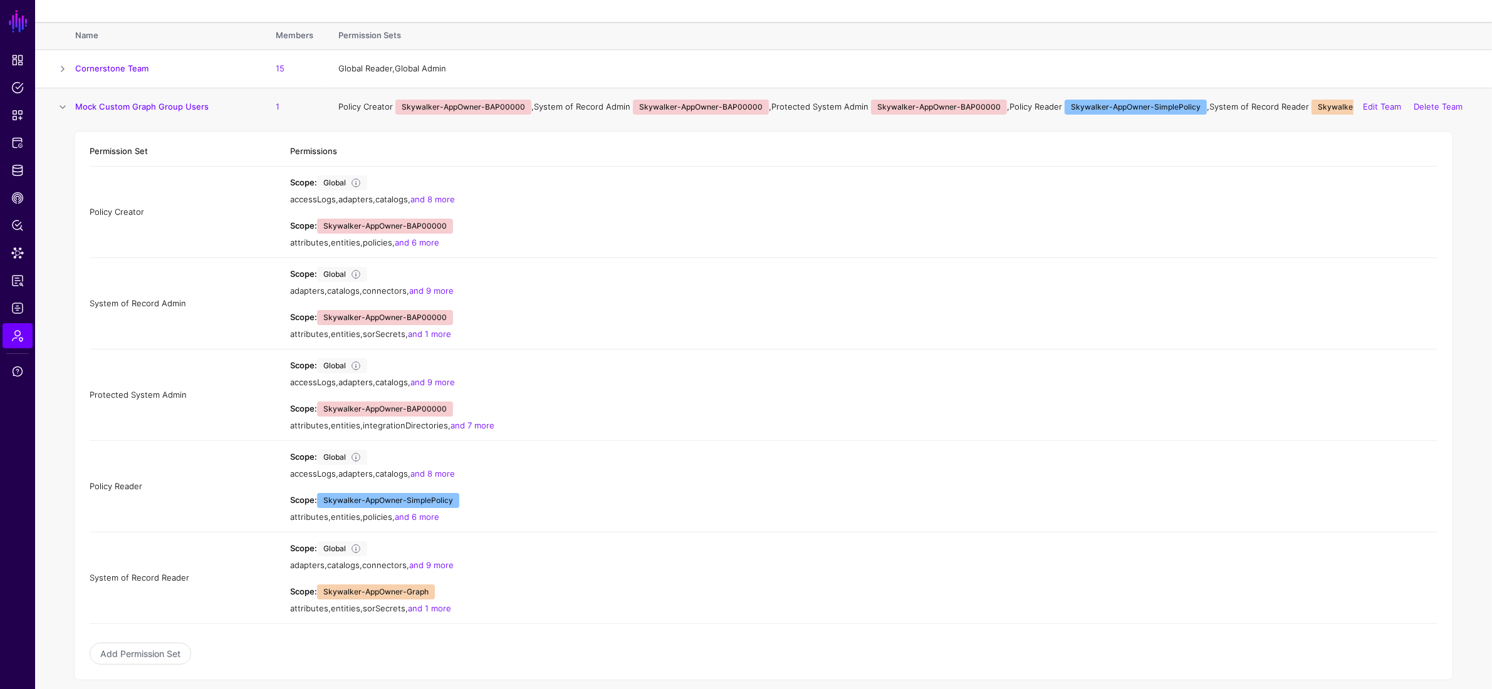
click at [61, 107] on span at bounding box center [62, 107] width 15 height 15
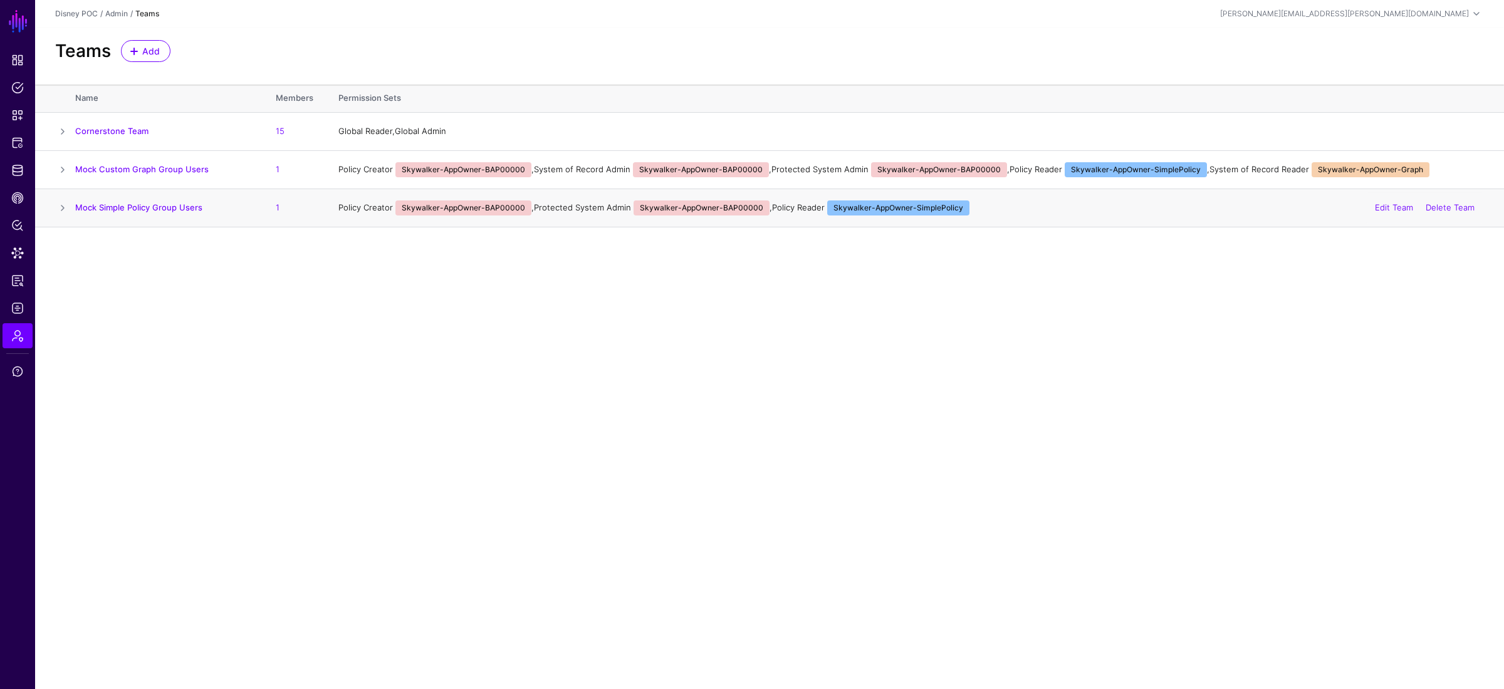
click at [63, 211] on span at bounding box center [62, 207] width 15 height 15
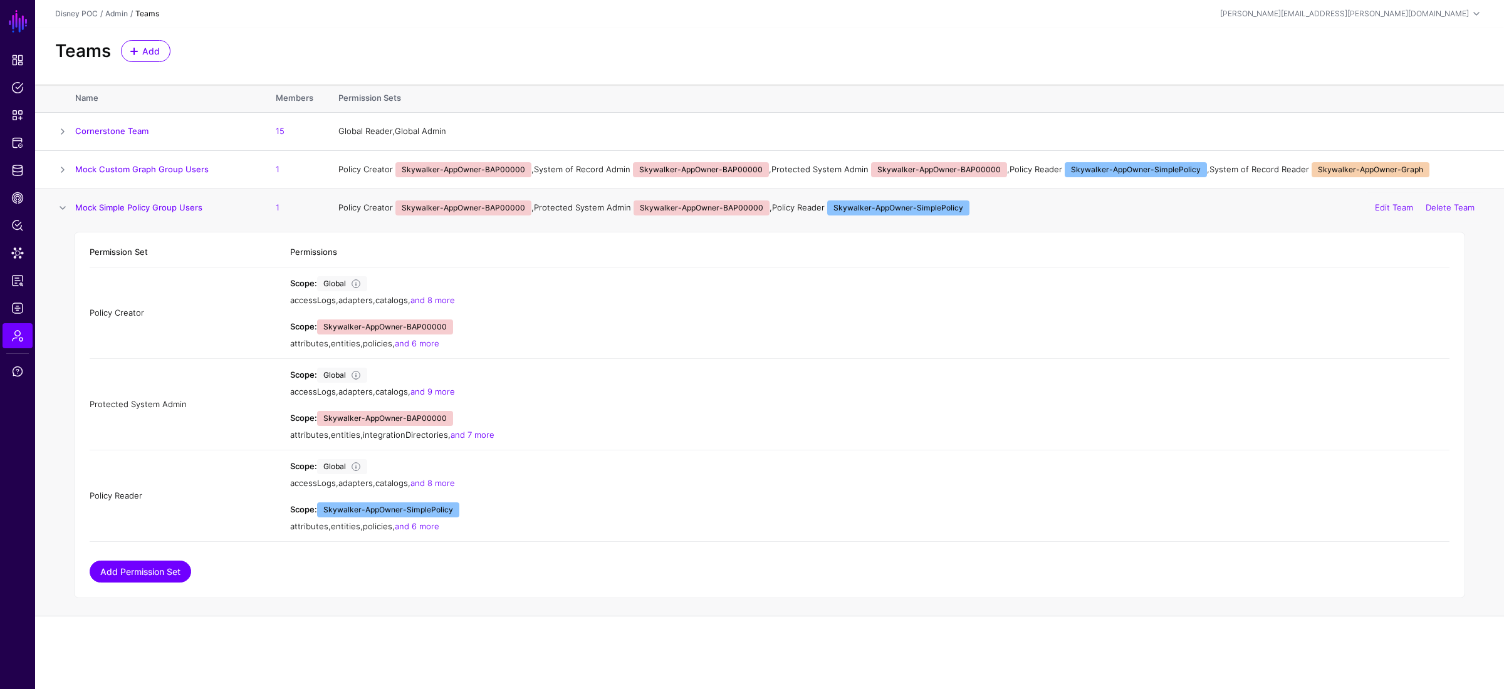
click at [169, 504] on link "Add Permission Set" at bounding box center [140, 572] width 101 height 22
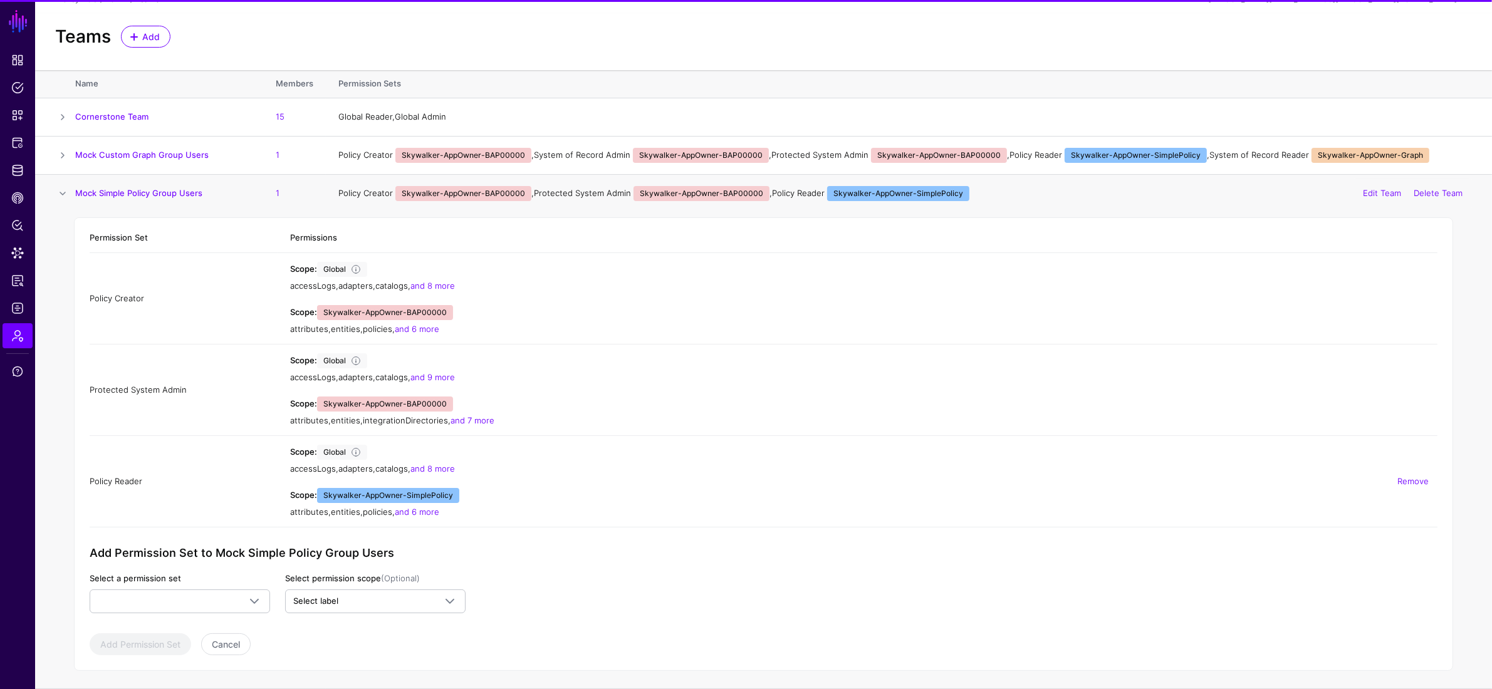
scroll to position [16, 0]
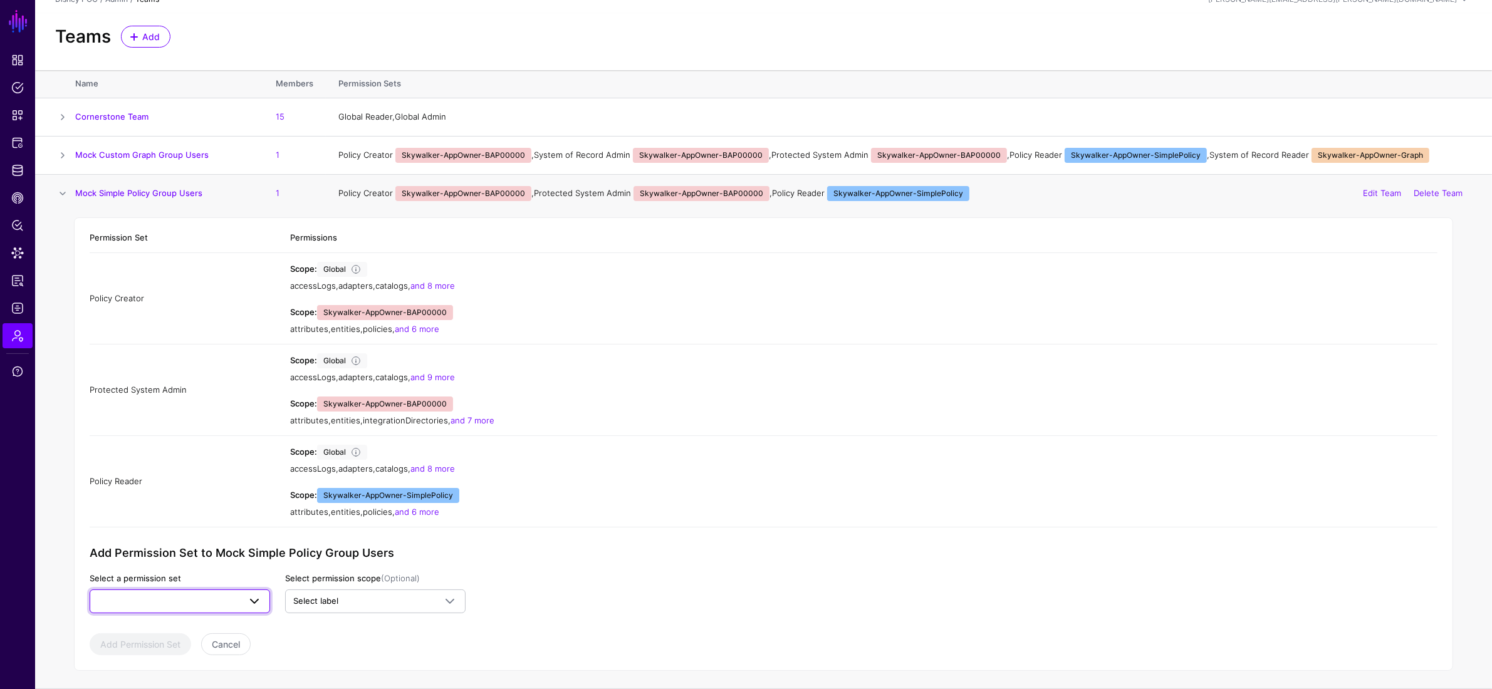
click at [224, 504] on link at bounding box center [180, 602] width 180 height 24
click at [225, 504] on link at bounding box center [180, 602] width 180 height 24
click at [237, 504] on button "Cancel" at bounding box center [225, 644] width 49 height 22
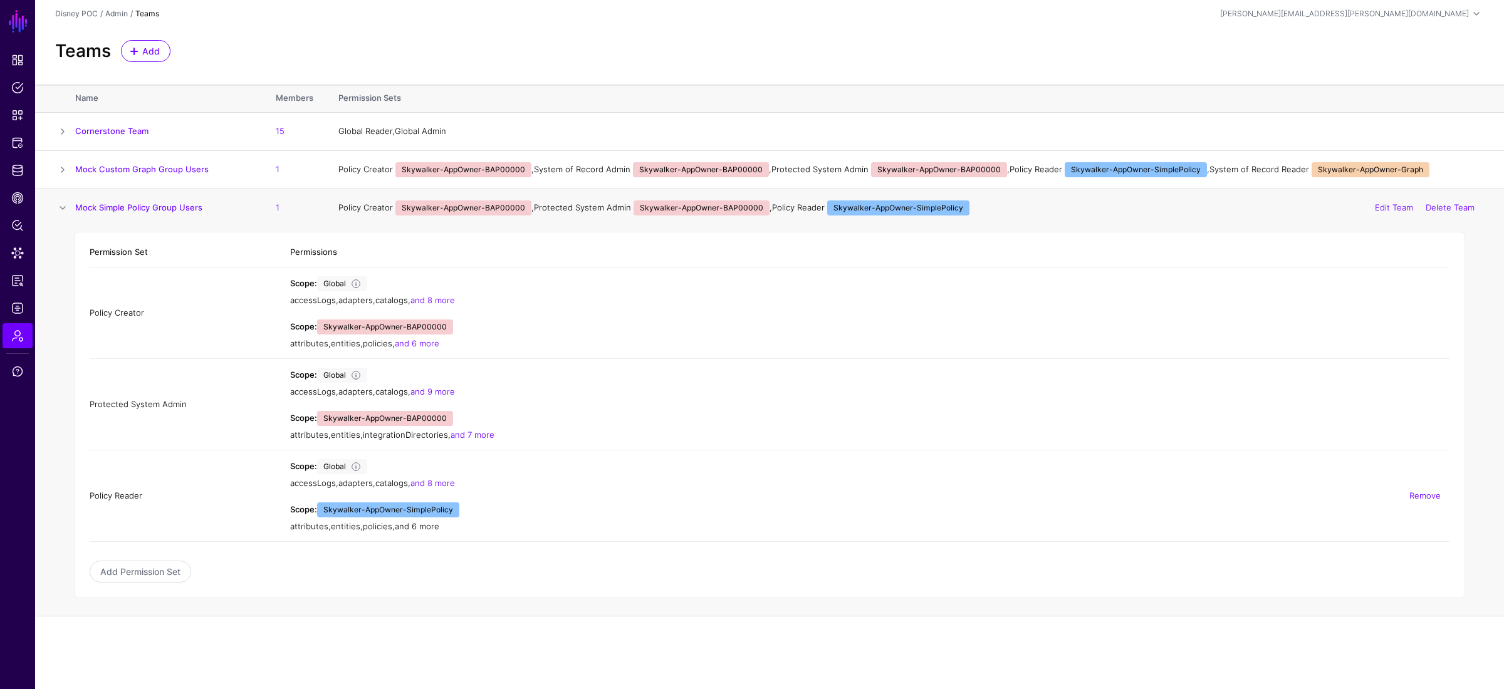
click at [420, 504] on link "and 6 more" at bounding box center [417, 526] width 44 height 10
click at [422, 482] on link "and 8 more" at bounding box center [432, 483] width 44 height 10
click at [472, 437] on link "and 7 more" at bounding box center [472, 435] width 44 height 10
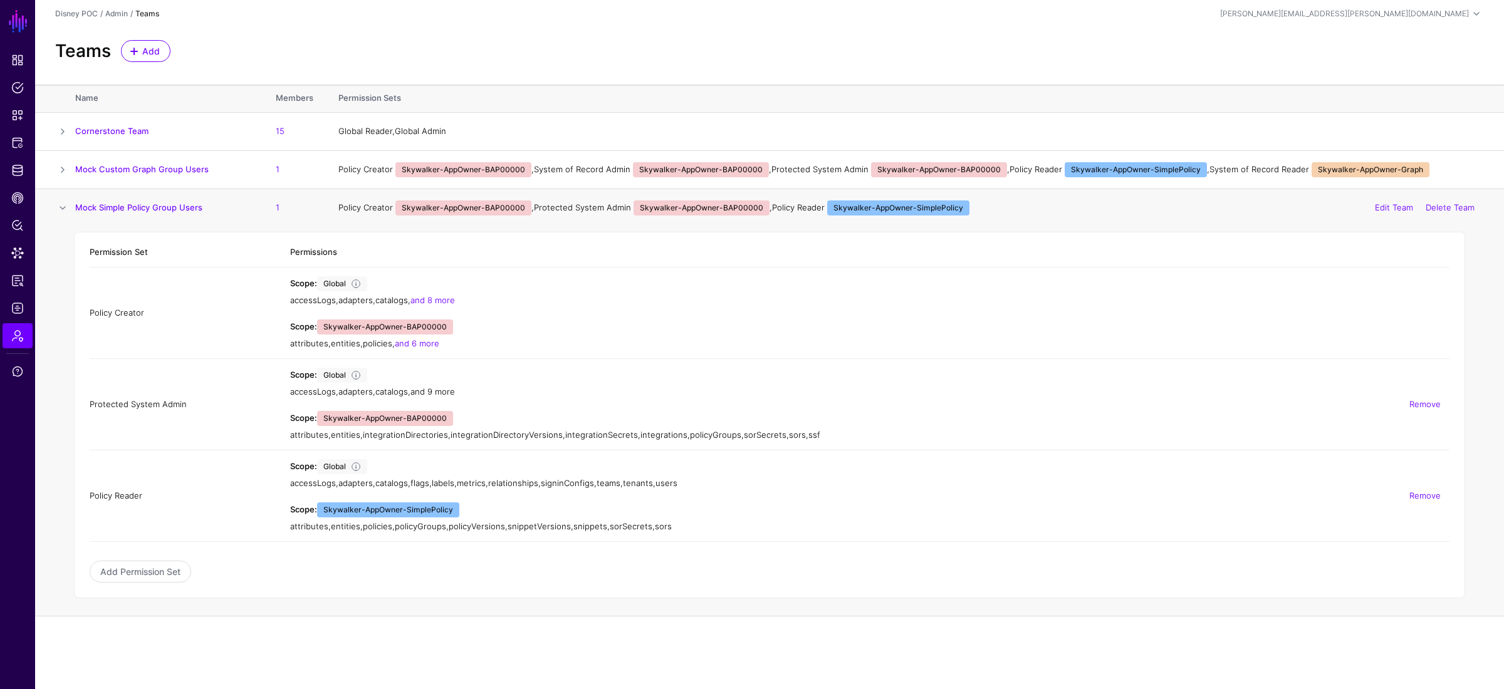
click at [447, 395] on link "and 9 more" at bounding box center [432, 392] width 44 height 10
click at [424, 346] on link "and 6 more" at bounding box center [417, 343] width 44 height 10
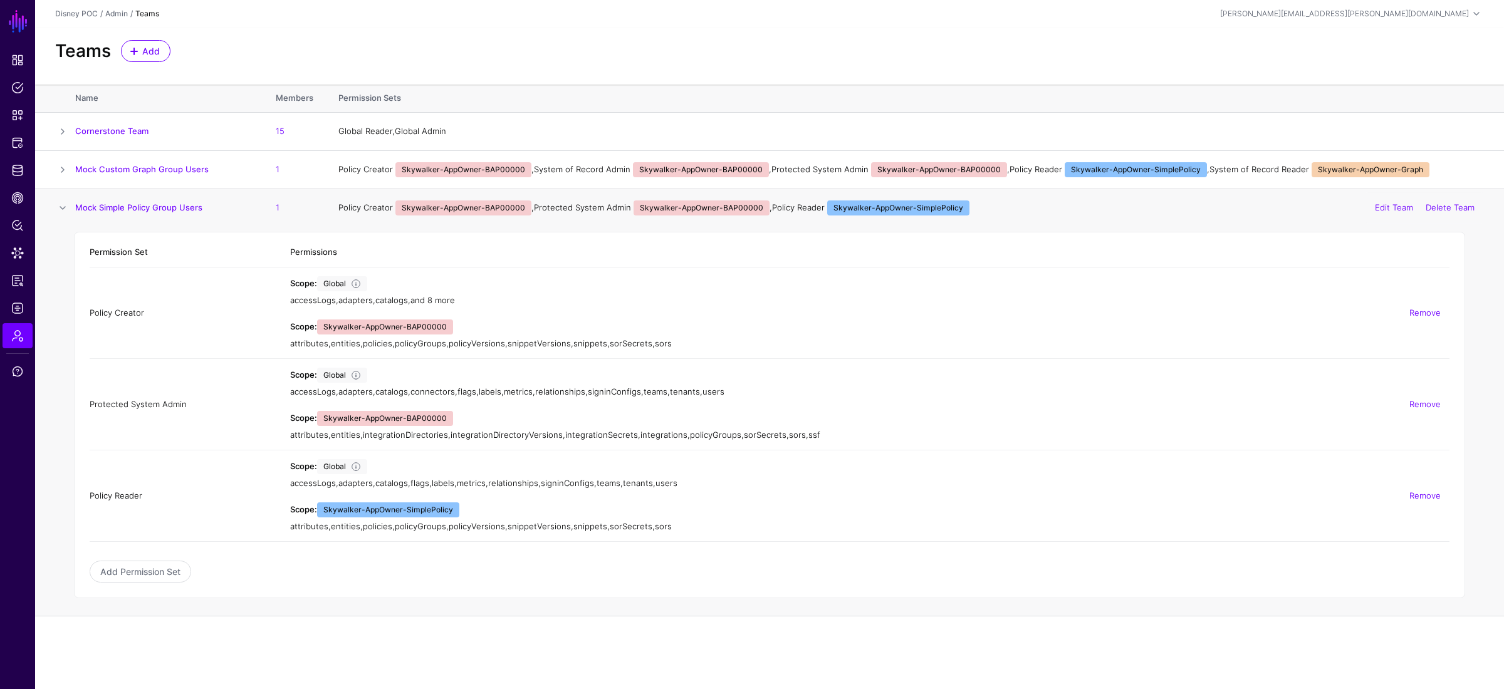
click at [443, 298] on link "and 8 more" at bounding box center [432, 300] width 44 height 10
click at [66, 206] on span at bounding box center [62, 207] width 15 height 15
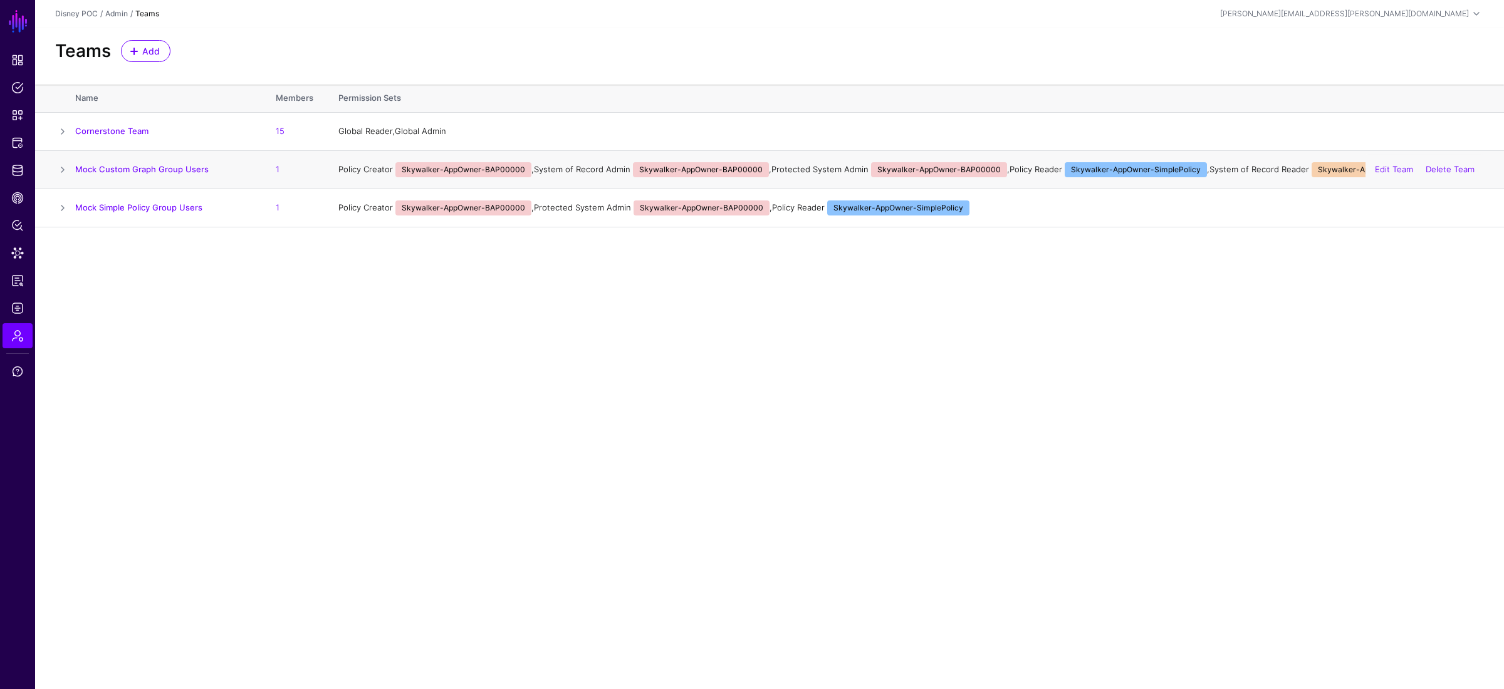
click at [60, 167] on span at bounding box center [62, 169] width 15 height 15
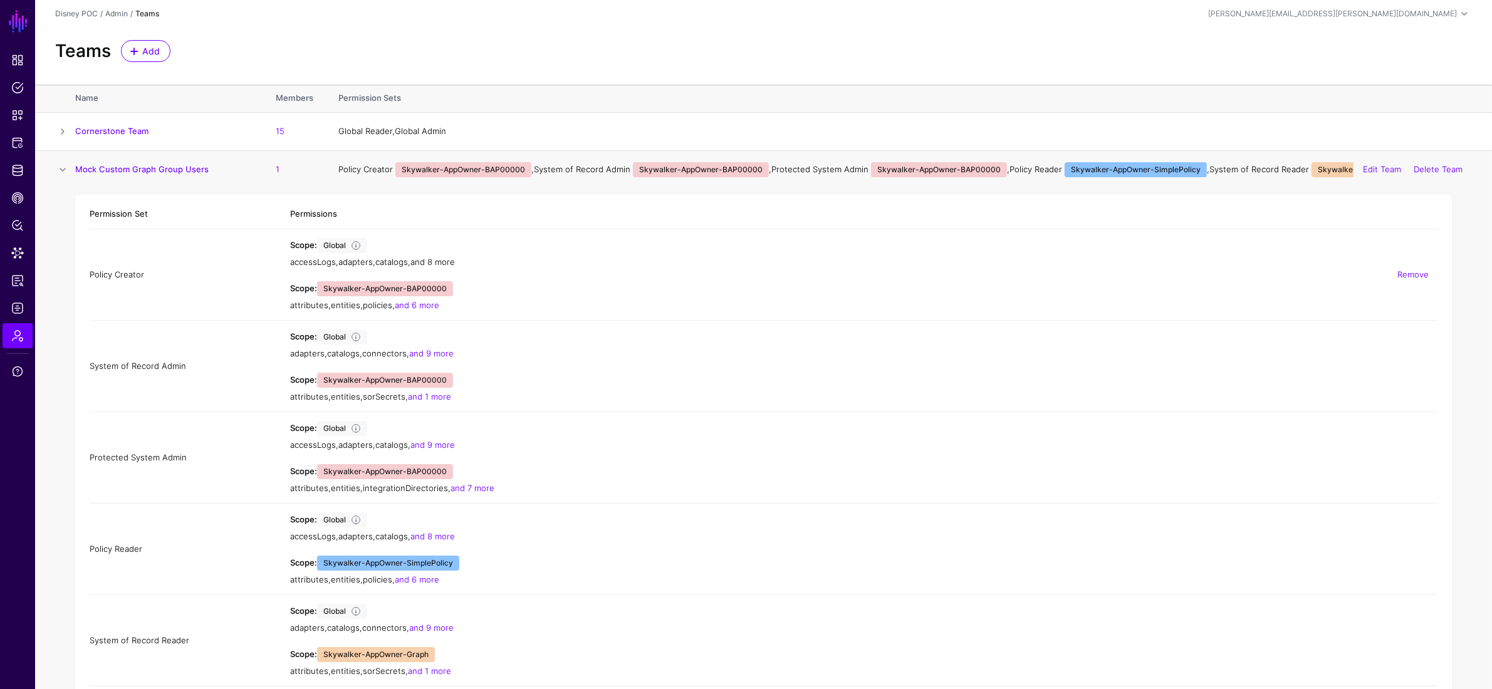
click at [419, 266] on link "and 8 more" at bounding box center [432, 262] width 44 height 10
click at [428, 306] on link "and 6 more" at bounding box center [417, 305] width 44 height 10
click at [438, 357] on link "and 9 more" at bounding box center [431, 353] width 44 height 10
click at [430, 400] on link "and 1 more" at bounding box center [429, 397] width 43 height 10
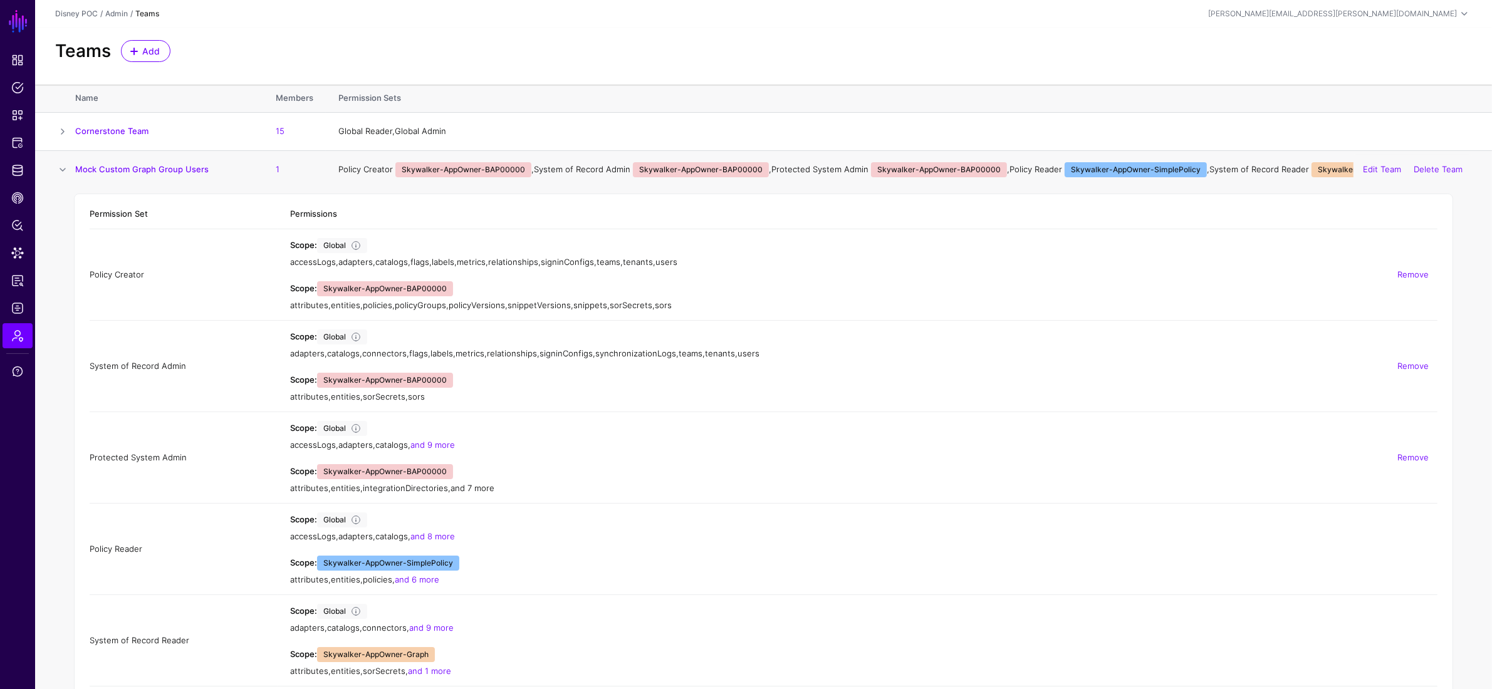
click at [481, 490] on link "and 7 more" at bounding box center [472, 488] width 44 height 10
click at [434, 448] on link "and 9 more" at bounding box center [432, 445] width 44 height 10
click at [436, 504] on link "and 8 more" at bounding box center [432, 536] width 44 height 10
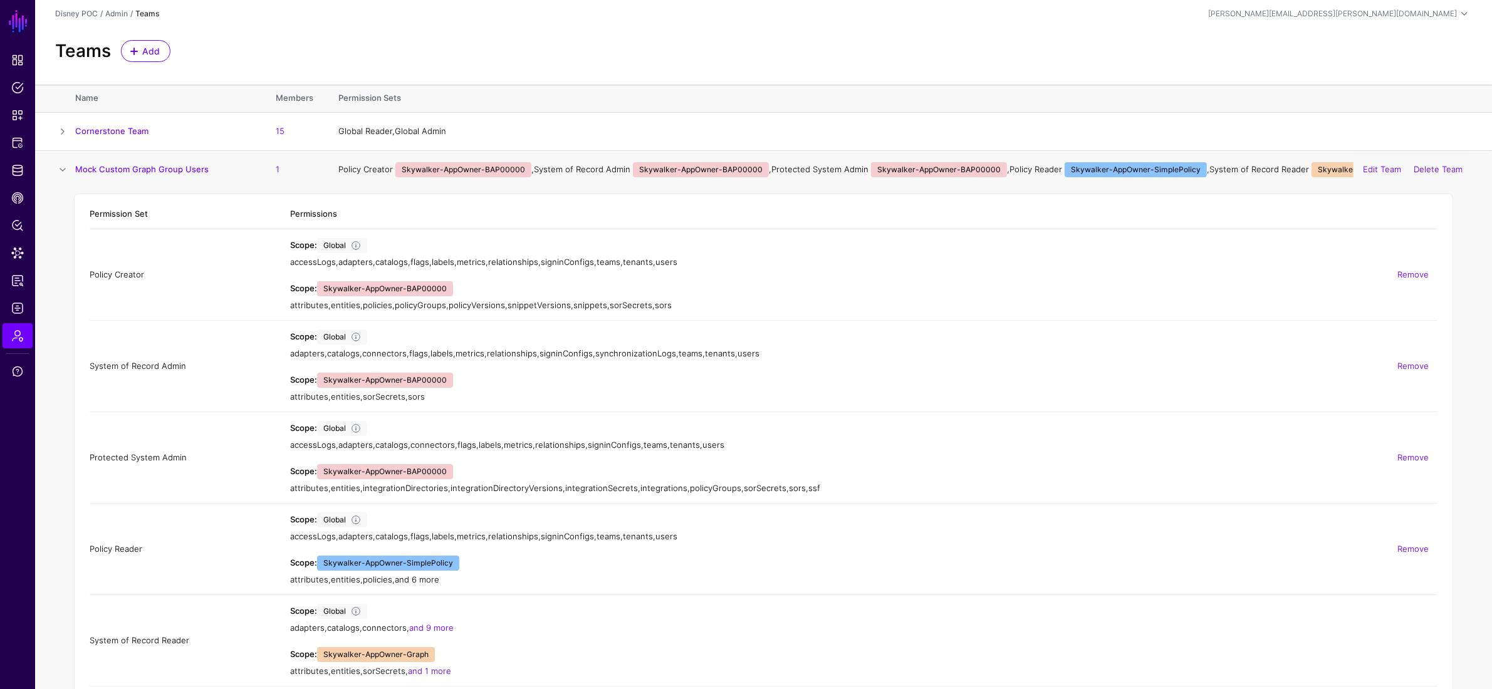
click at [427, 504] on link "and 6 more" at bounding box center [417, 580] width 44 height 10
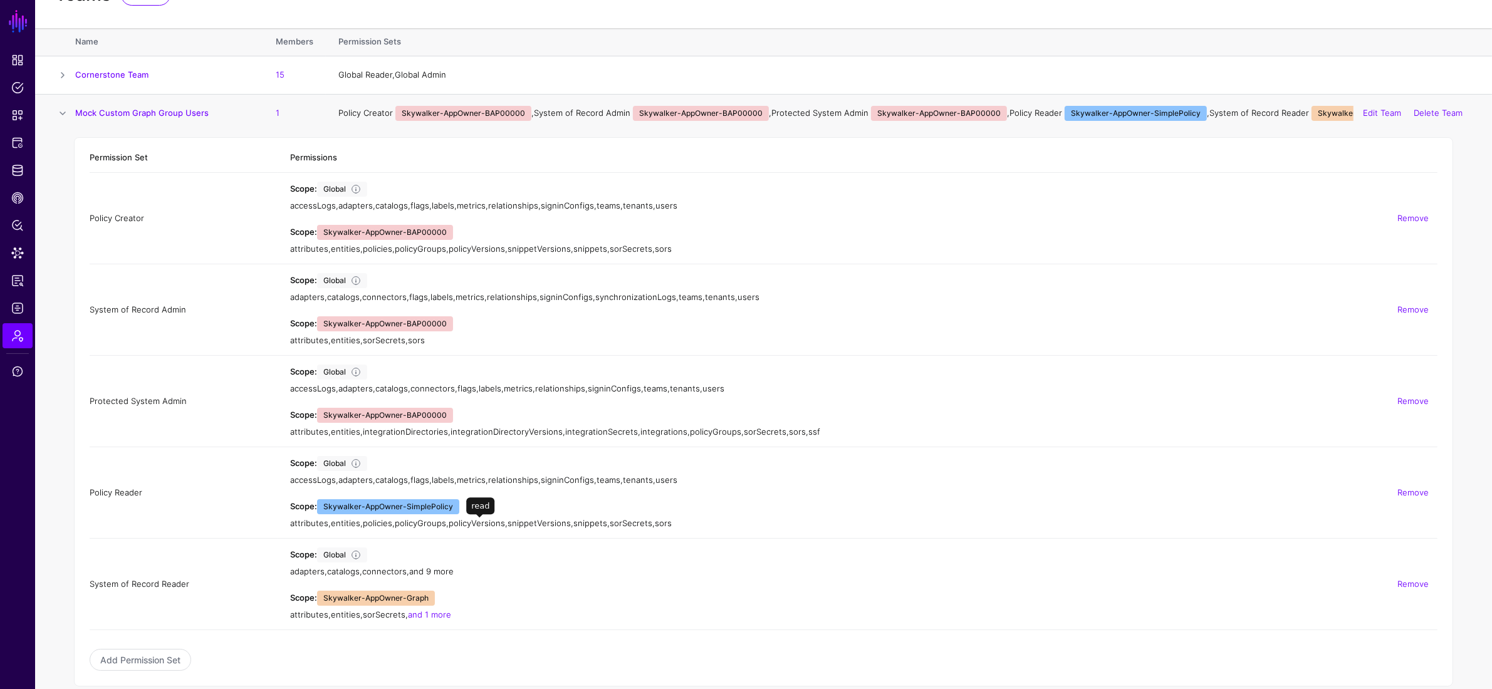
scroll to position [60, 0]
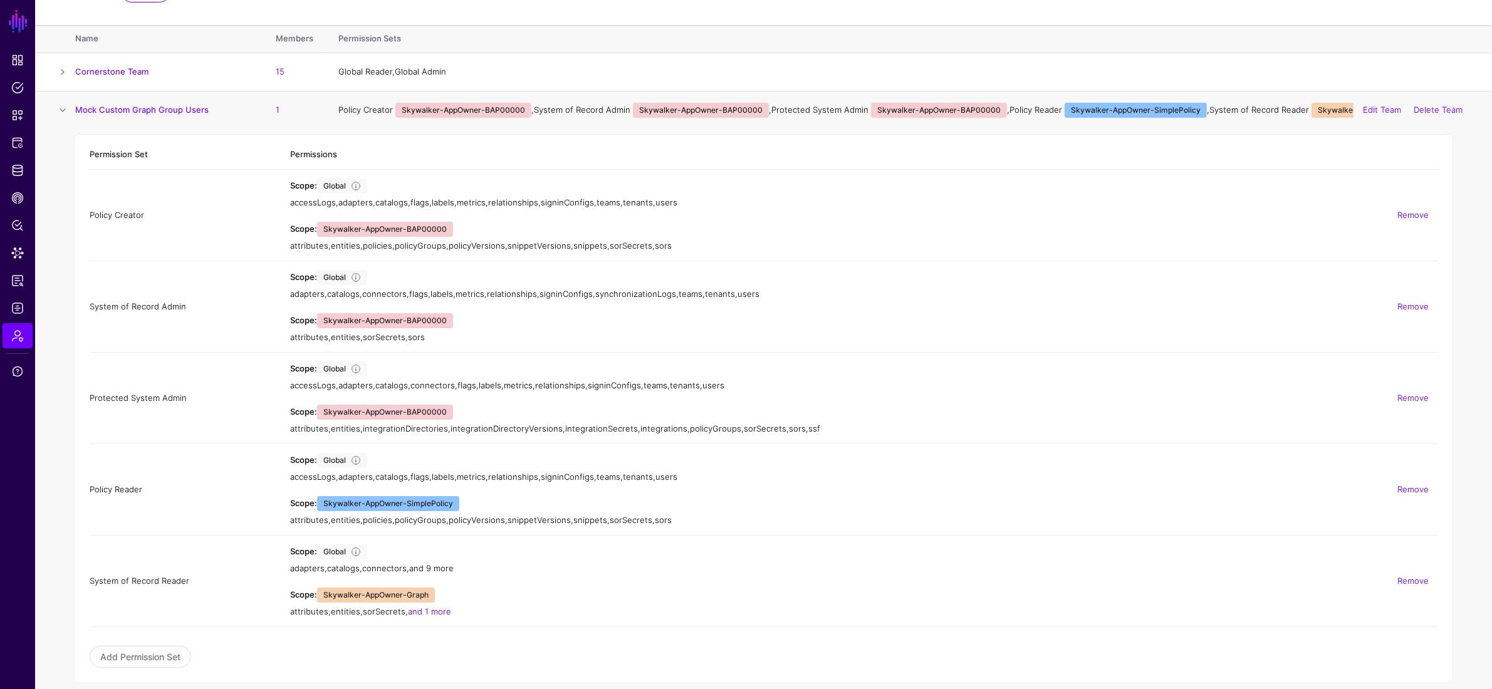
click at [450, 504] on link "and 9 more" at bounding box center [431, 568] width 44 height 10
click at [444, 504] on link "and 1 more" at bounding box center [429, 611] width 43 height 10
click at [636, 249] on span "sorSecrets" at bounding box center [631, 246] width 43 height 10
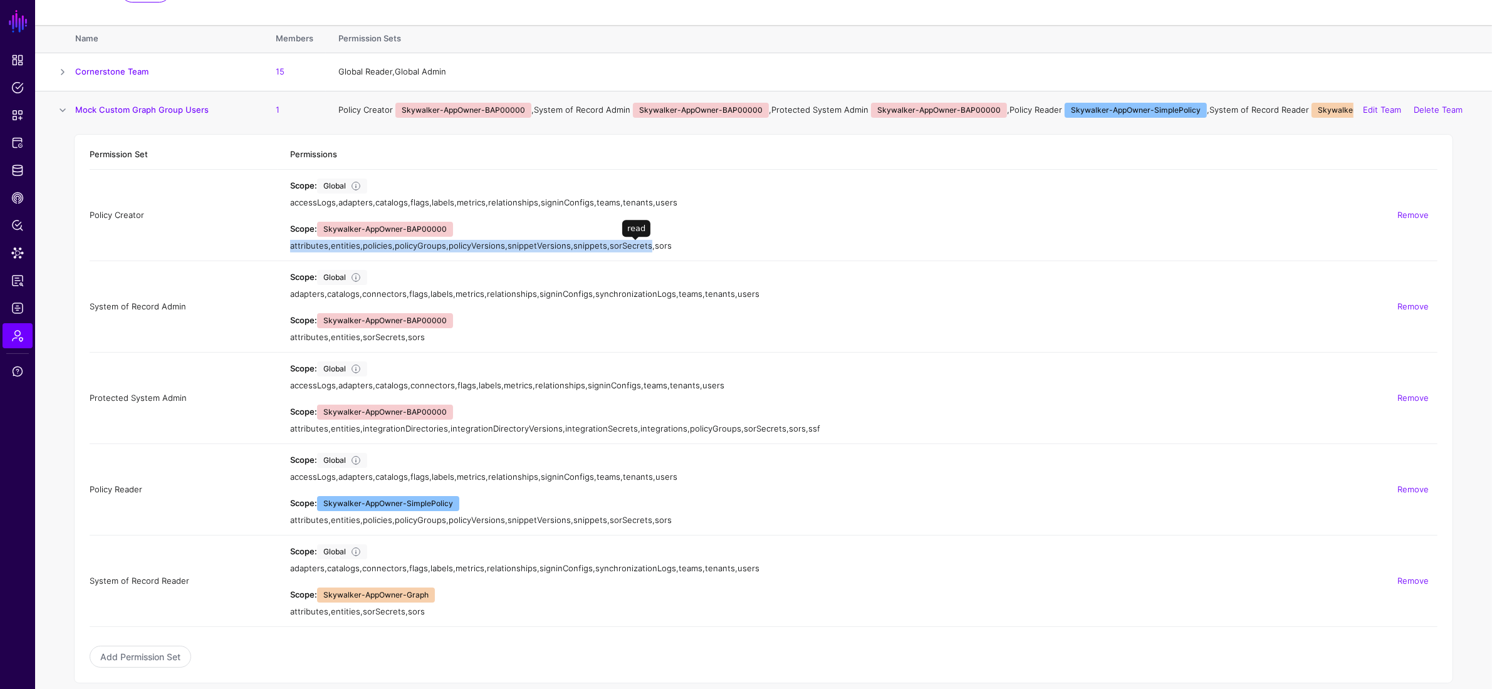
click at [636, 249] on span "sorSecrets" at bounding box center [631, 246] width 43 height 10
click at [696, 247] on div "attributes , entities , policies , policyGroups , policyVersions , snippetVersi…" at bounding box center [863, 246] width 1147 height 13
click at [90, 152] on th "Permission Set" at bounding box center [184, 155] width 188 height 30
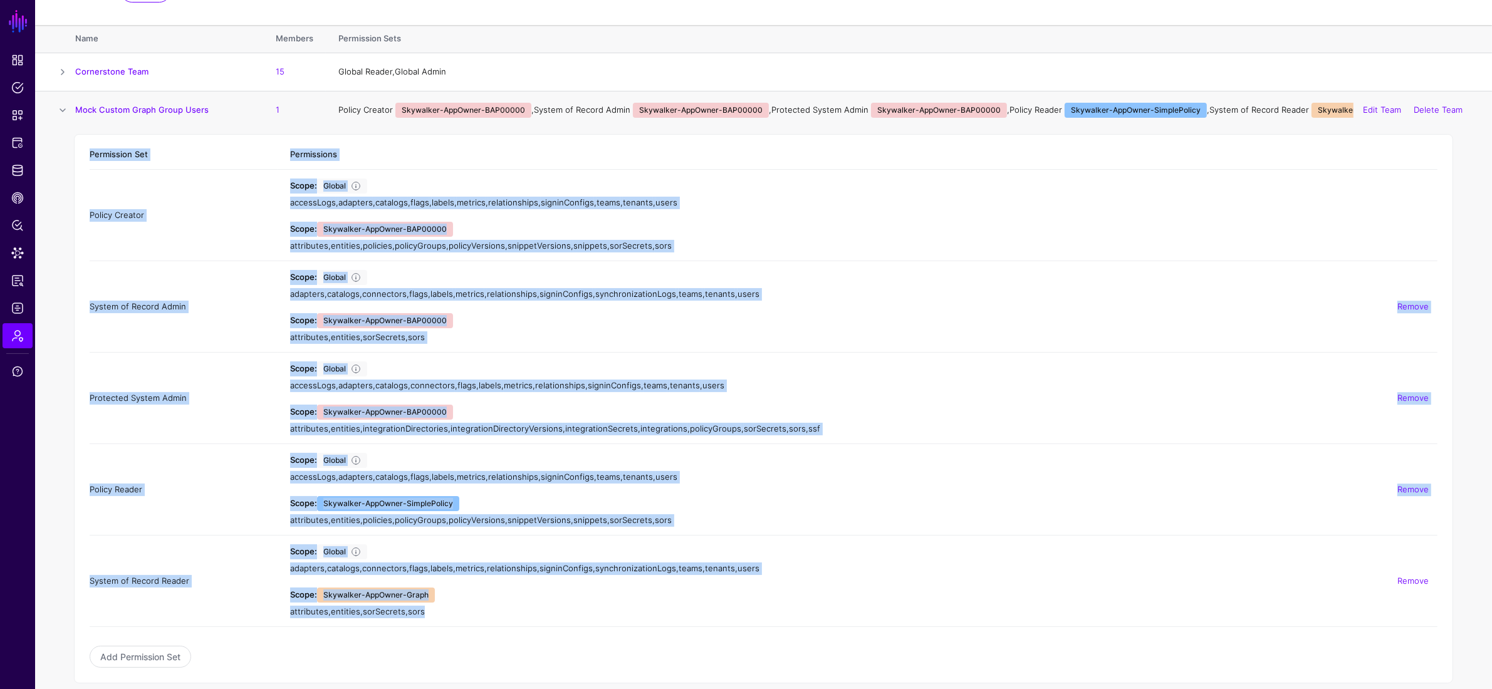
drag, startPoint x: 90, startPoint y: 152, endPoint x: 576, endPoint y: 633, distance: 684.0
click at [576, 504] on app-admin-shared-permissions "Permission Set Permissions Policy Creator Scope: Global accessLogs , adapters ,…" at bounding box center [764, 404] width 1348 height 529
copy table "Permission Set Permissions Policy Creator Scope: Global accessLogs , adapters ,…"
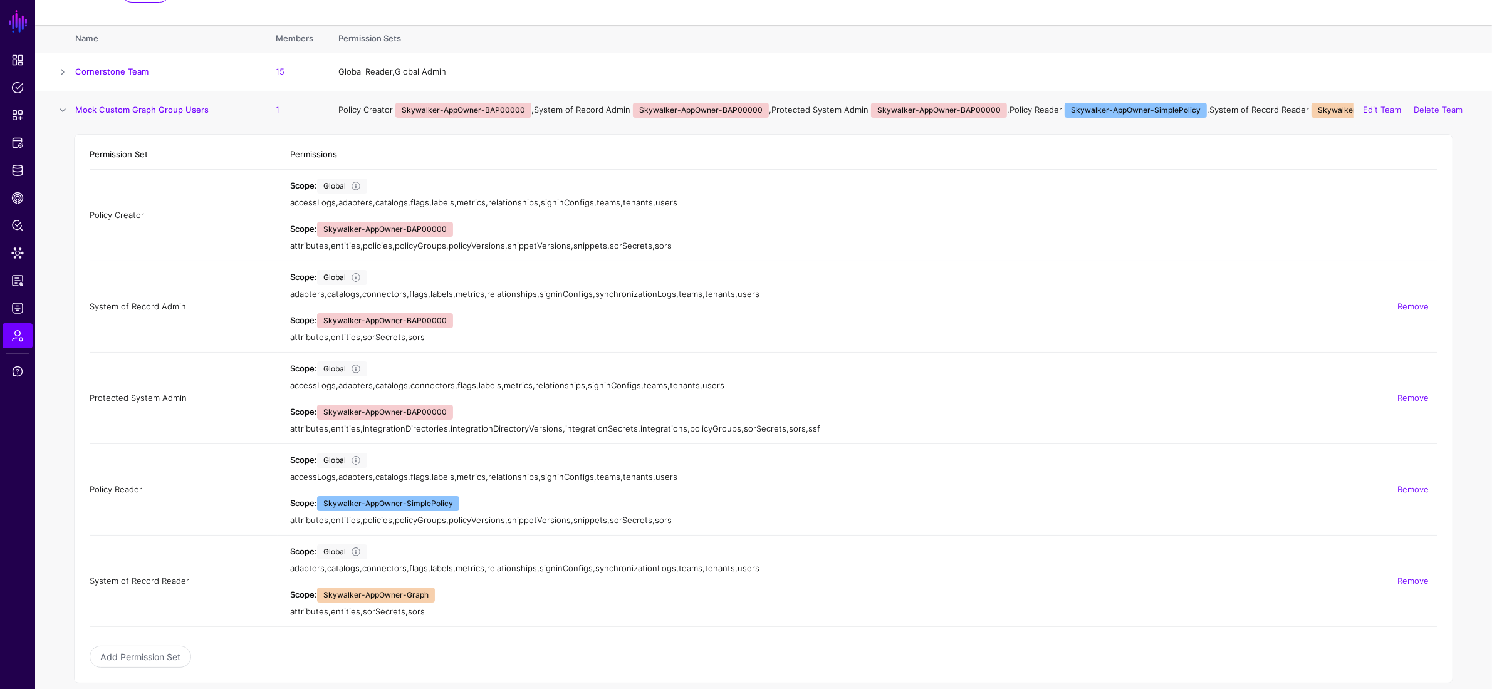
click at [65, 110] on span at bounding box center [62, 110] width 15 height 15
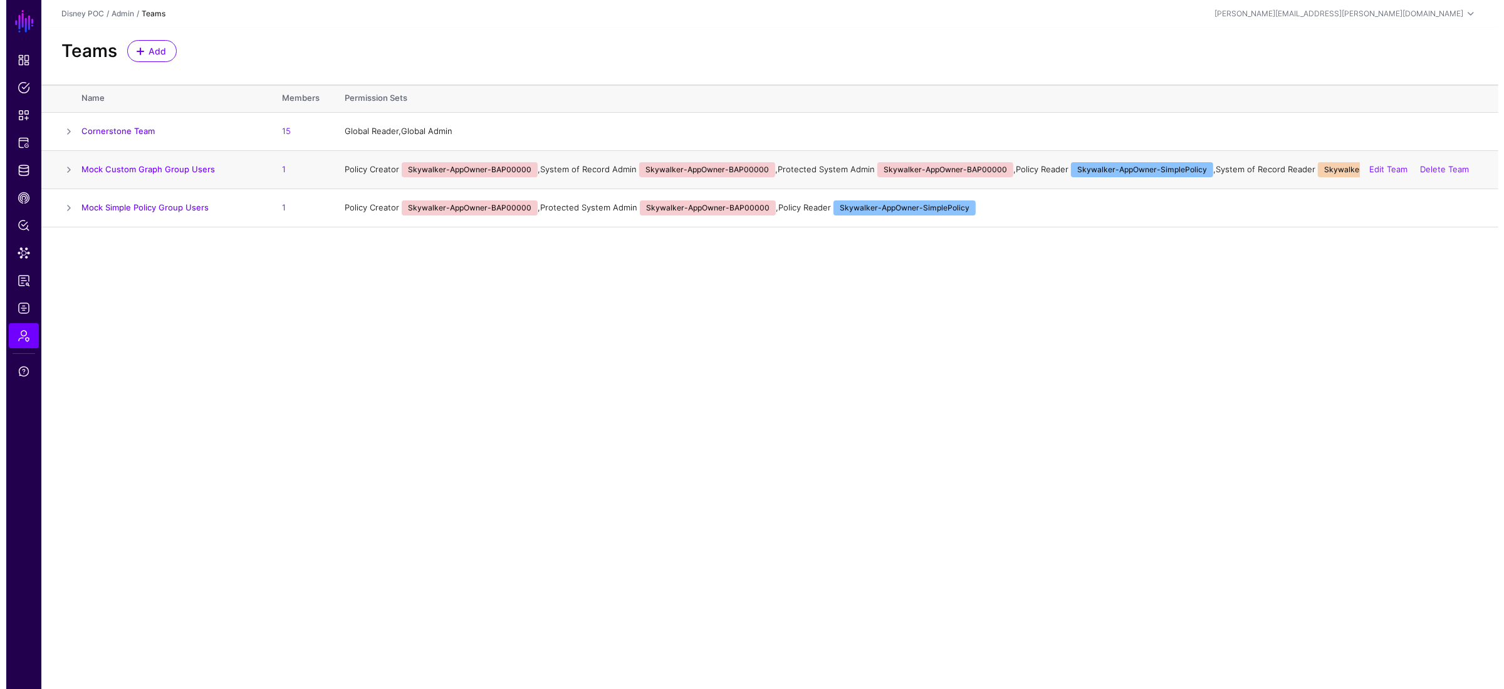
scroll to position [0, 0]
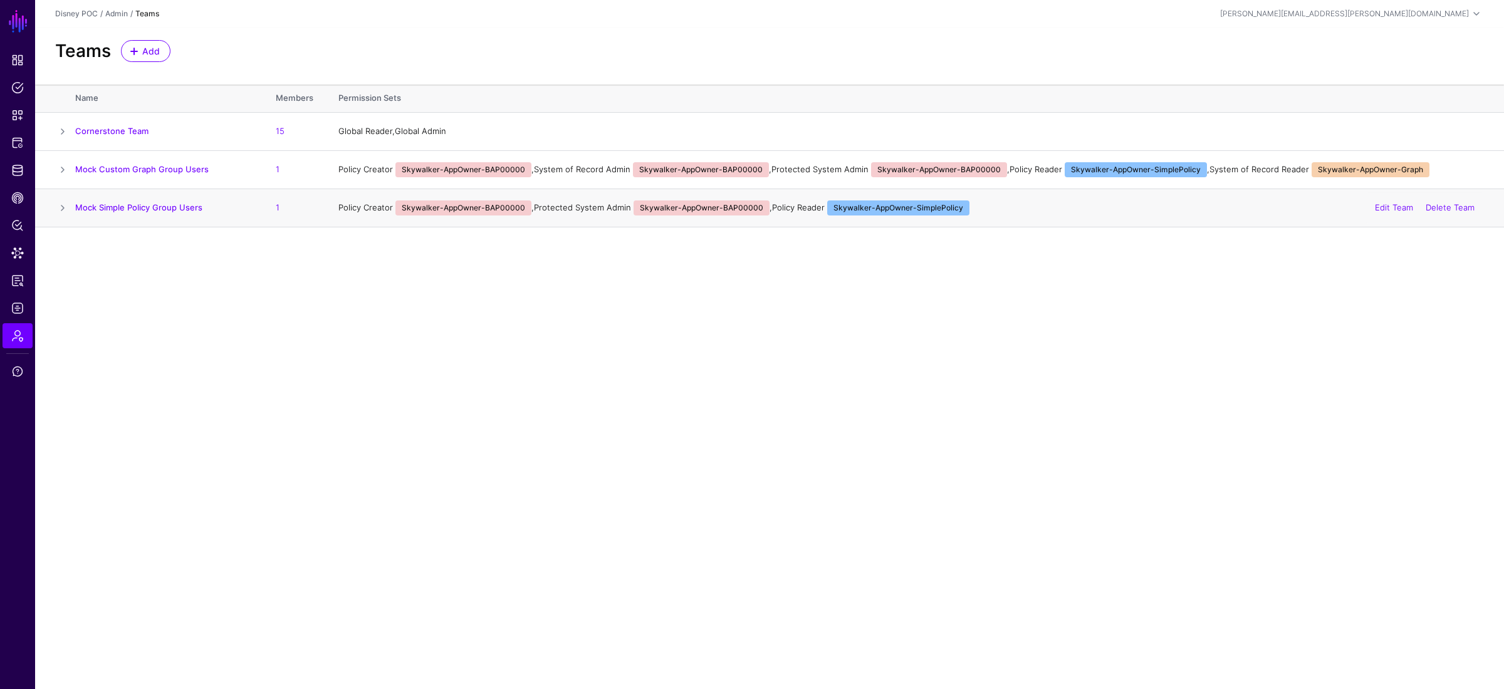
click at [61, 211] on span at bounding box center [62, 207] width 15 height 15
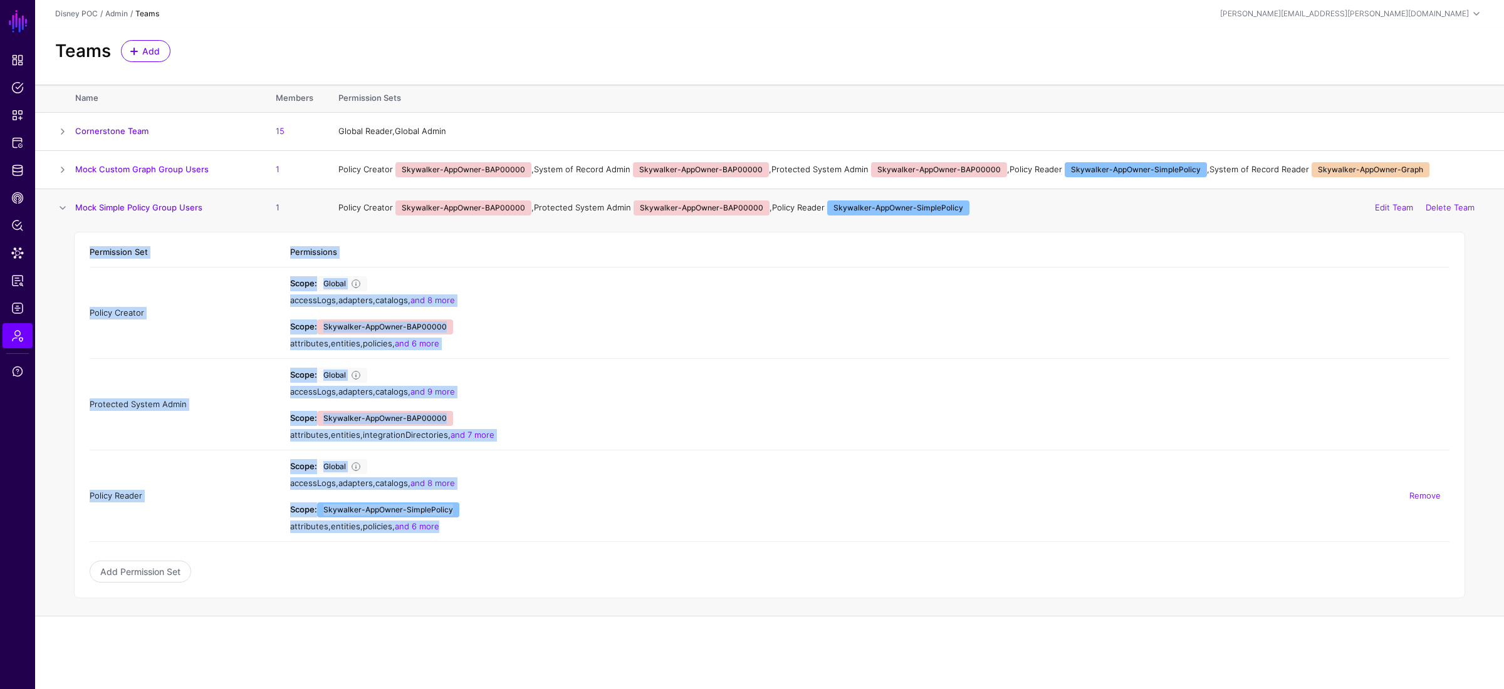
drag, startPoint x: 89, startPoint y: 255, endPoint x: 496, endPoint y: 534, distance: 493.4
click at [496, 504] on table "Permission Set Permissions Policy Creator Scope: Global accessLogs , adapters ,…" at bounding box center [770, 389] width 1360 height 305
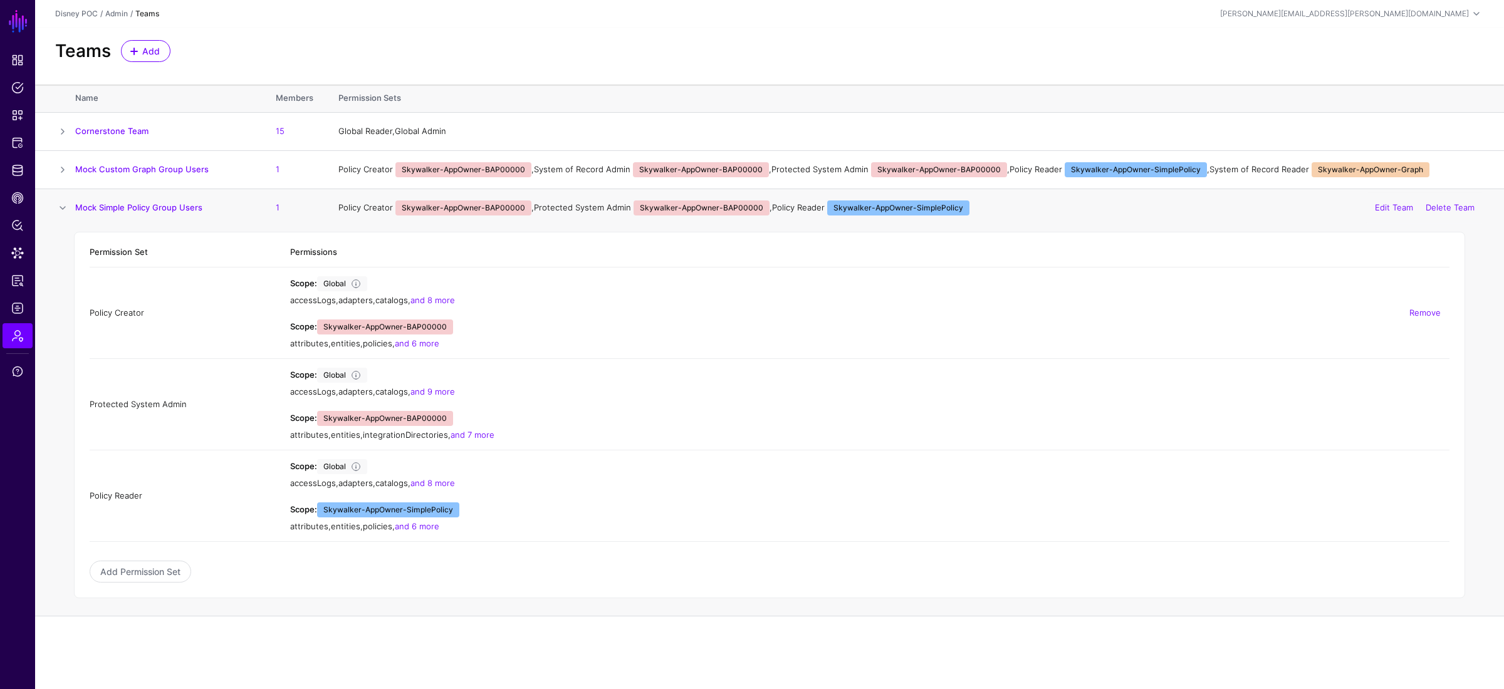
click at [538, 353] on td "Scope: Global accessLogs , adapters , catalogs , and 8 more Scope: Skywalker-Ap…" at bounding box center [864, 313] width 1172 height 91
click at [442, 300] on link "and 8 more" at bounding box center [432, 300] width 44 height 10
click at [429, 347] on link "and 6 more" at bounding box center [417, 343] width 44 height 10
click at [437, 388] on link "and 9 more" at bounding box center [432, 392] width 44 height 10
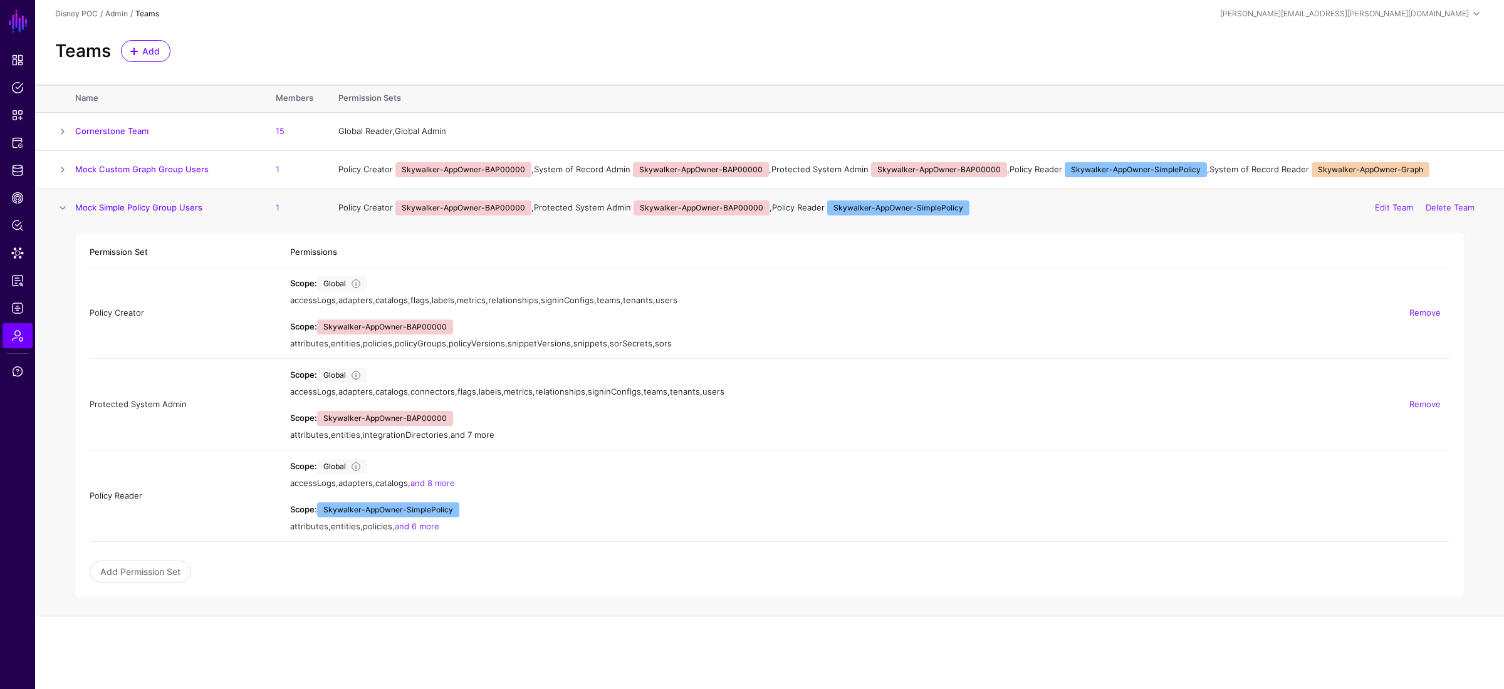
click at [480, 437] on link "and 7 more" at bounding box center [472, 435] width 44 height 10
click at [432, 481] on link "and 8 more" at bounding box center [432, 483] width 44 height 10
click at [430, 504] on link "and 6 more" at bounding box center [417, 526] width 44 height 10
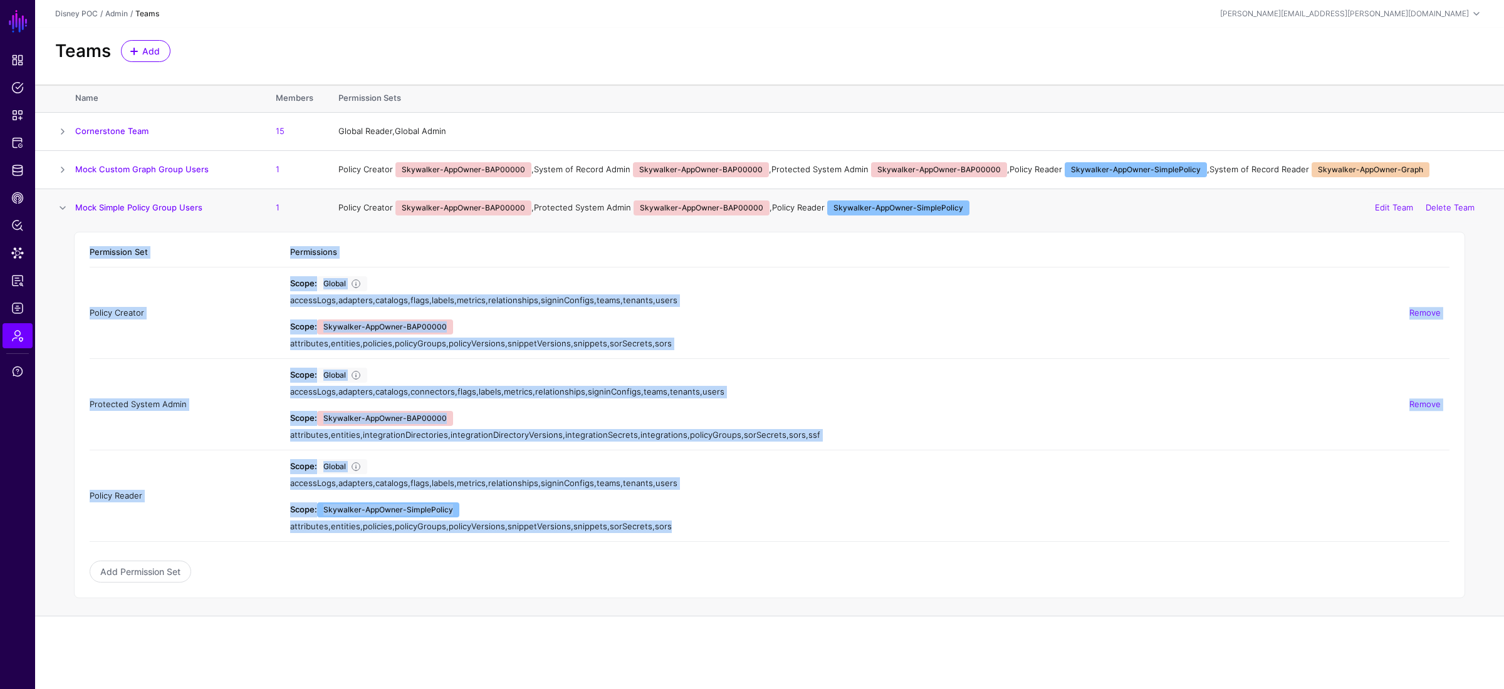
drag, startPoint x: 694, startPoint y: 531, endPoint x: 65, endPoint y: 265, distance: 683.0
click at [65, 265] on td "Permission Set Permissions Policy Creator Scope: Global accessLogs , adapters ,…" at bounding box center [769, 422] width 1469 height 390
copy table "Permission Set Permissions Policy Creator Scope: Global accessLogs , adapters ,…"
